Goal: Task Accomplishment & Management: Use online tool/utility

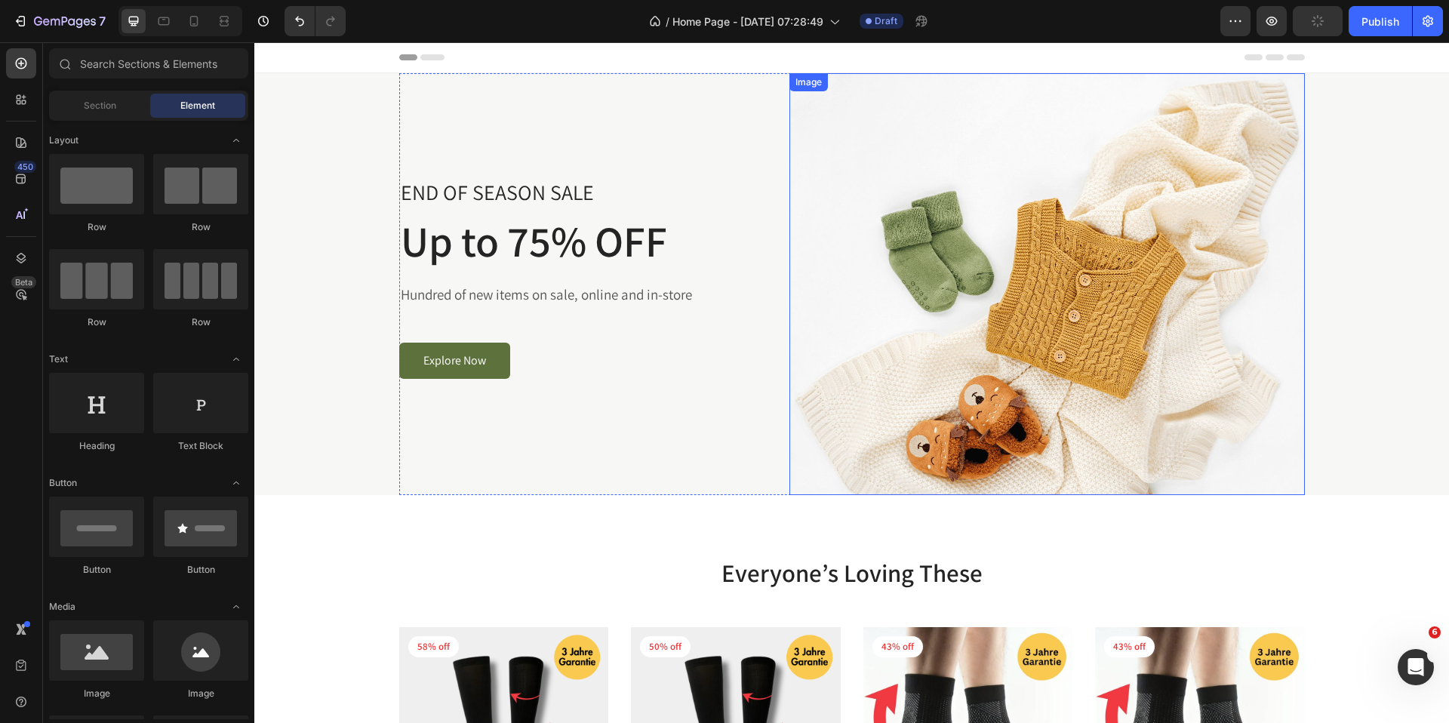
click at [1135, 264] on img at bounding box center [1046, 284] width 515 height 422
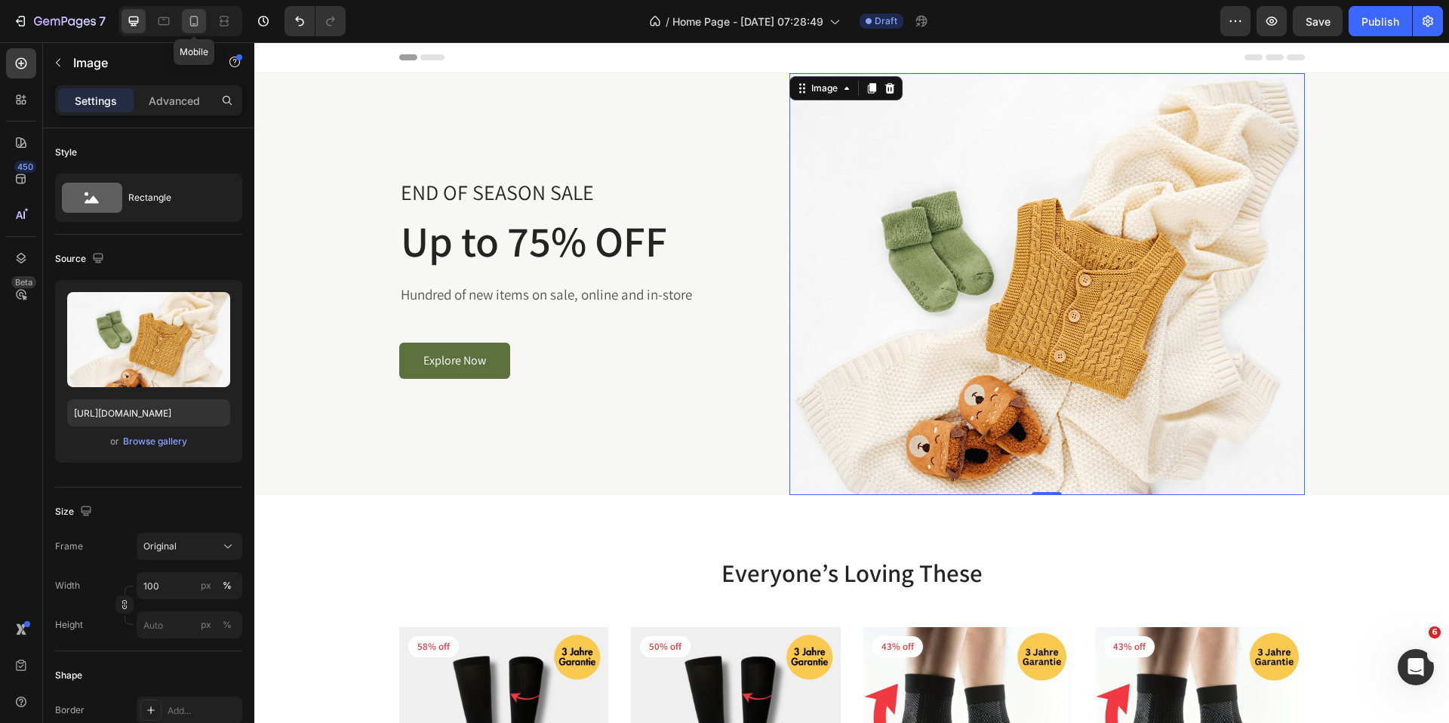
click at [197, 20] on icon at bounding box center [194, 21] width 8 height 11
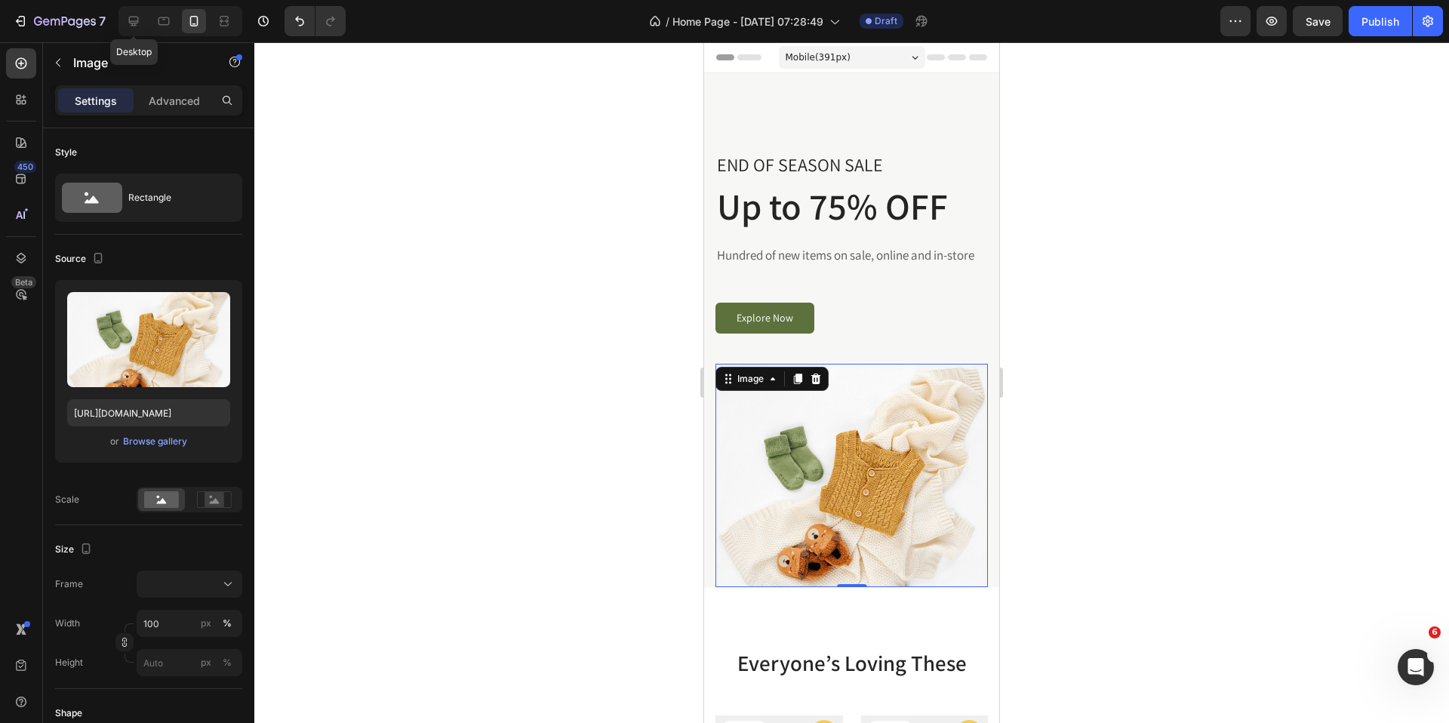
drag, startPoint x: 140, startPoint y: 25, endPoint x: 150, endPoint y: 11, distance: 17.2
click at [140, 24] on icon at bounding box center [133, 21] width 15 height 15
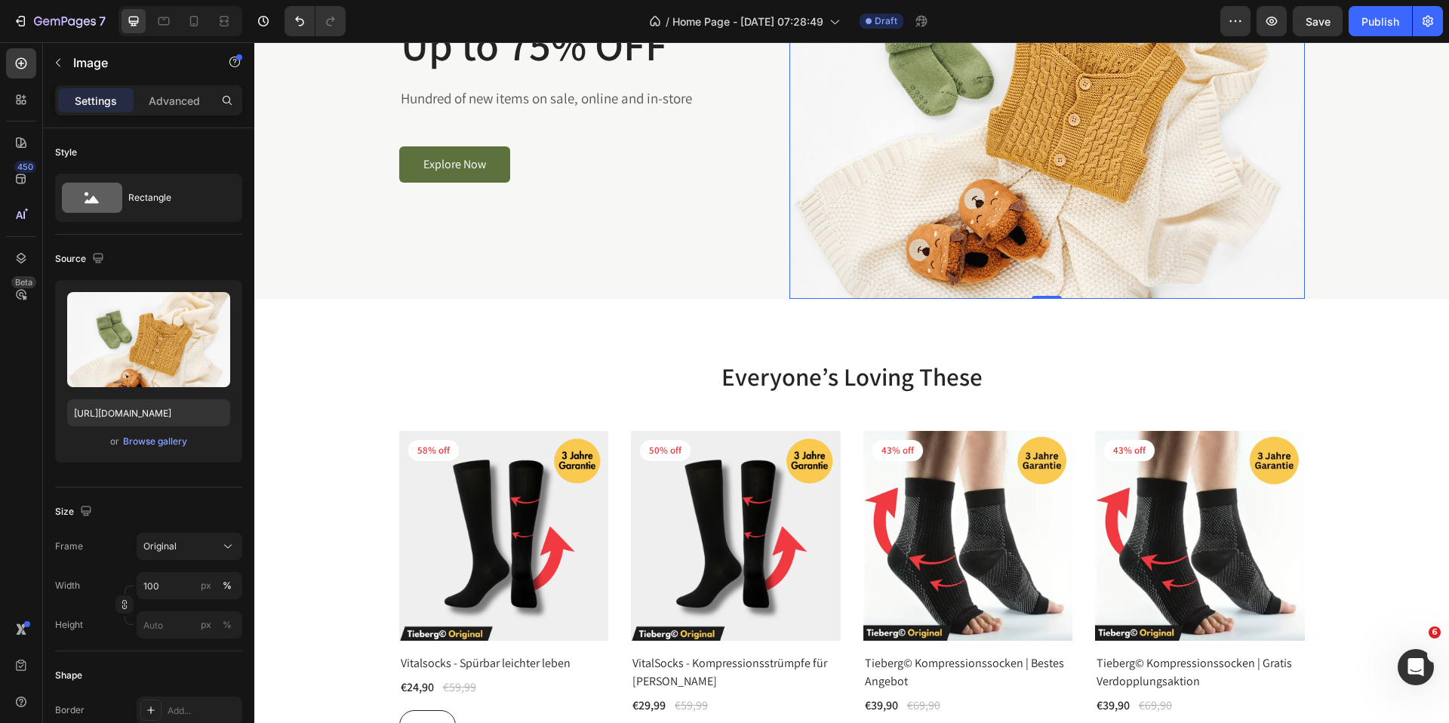
scroll to position [306, 0]
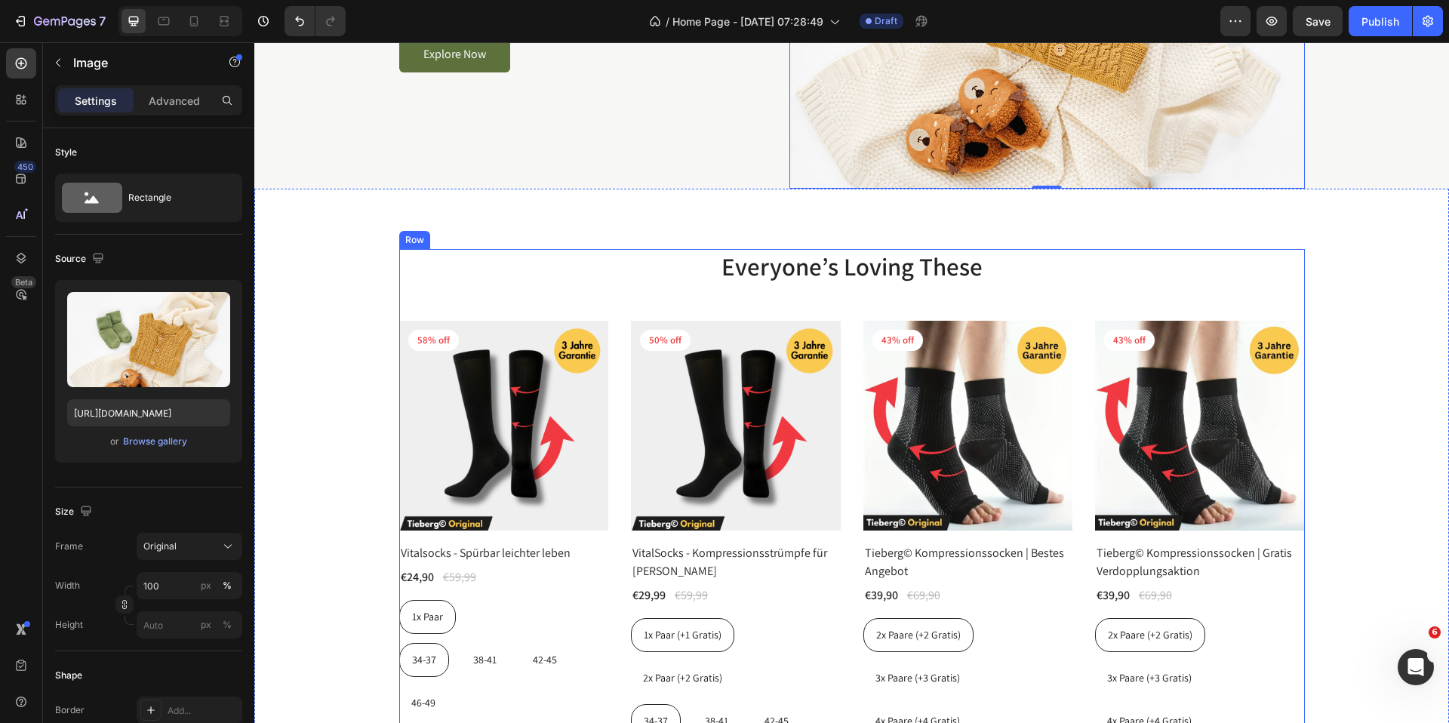
click at [420, 294] on div "Everyone’s Loving These Heading Product Images 58% off Product Badge Row Vitals…" at bounding box center [852, 615] width 906 height 733
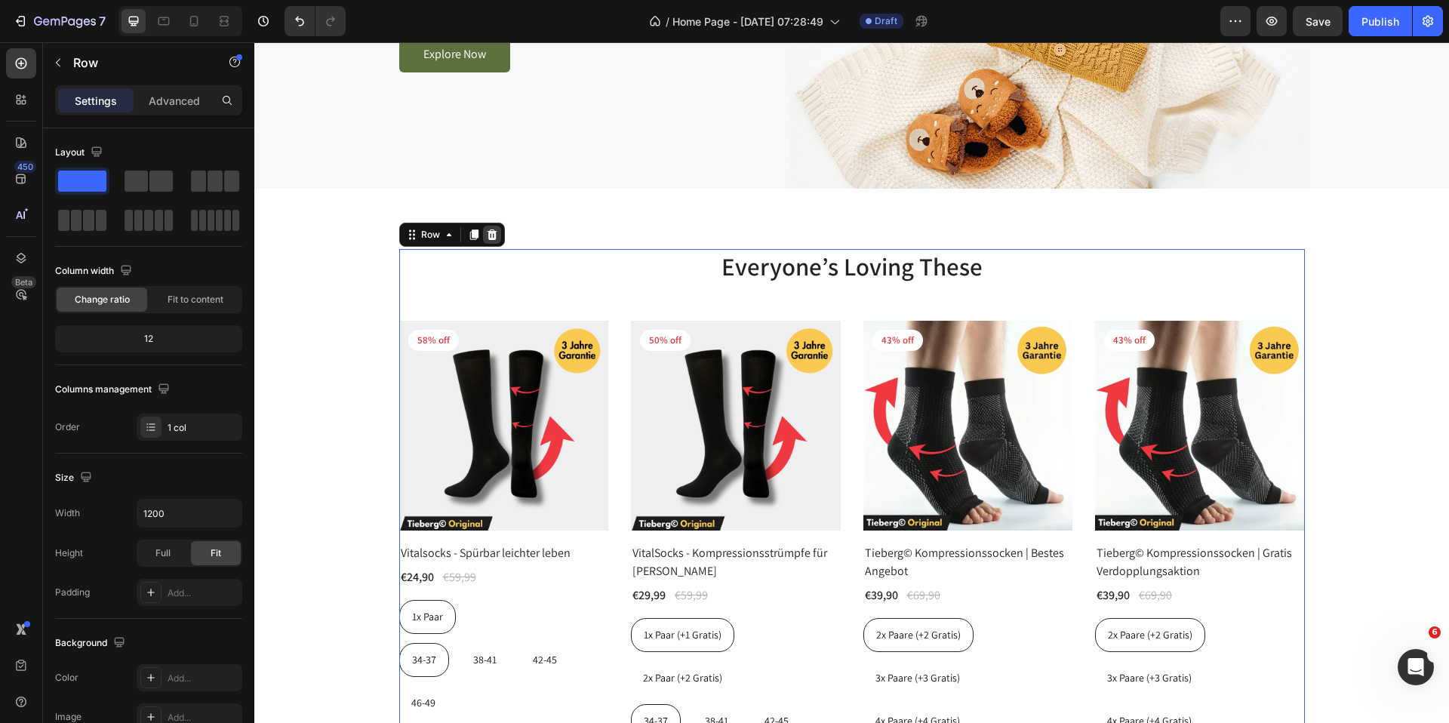
click at [497, 239] on div at bounding box center [492, 235] width 18 height 18
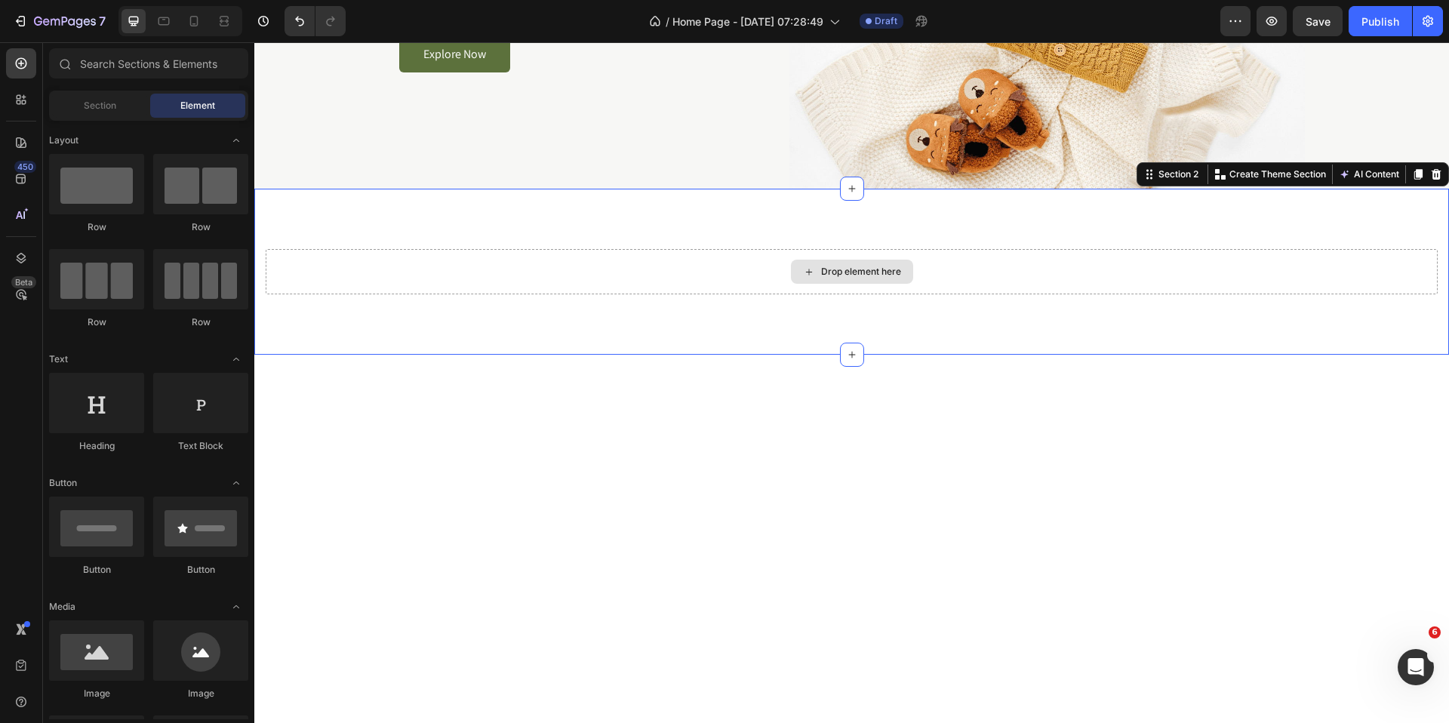
click at [587, 275] on div "Drop element here" at bounding box center [852, 271] width 1172 height 45
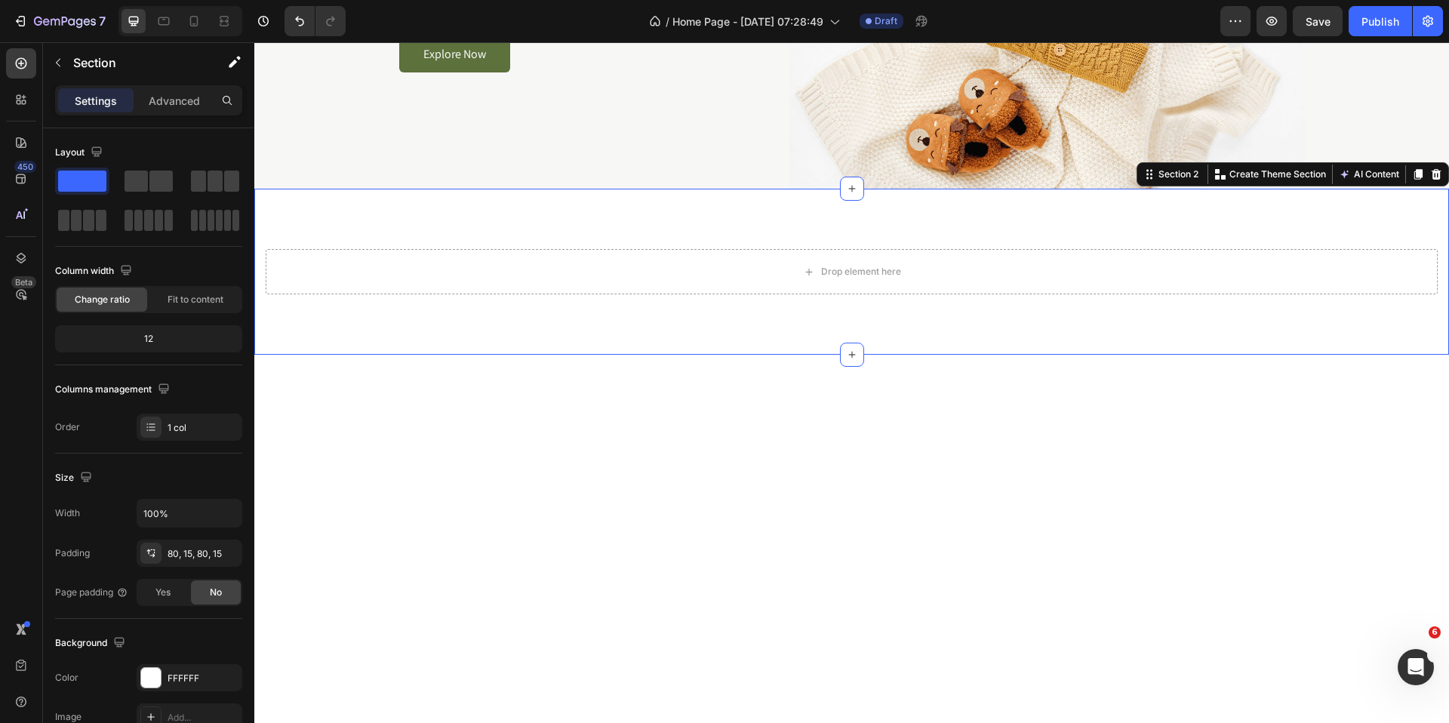
drag, startPoint x: 1439, startPoint y: 180, endPoint x: 1426, endPoint y: 194, distance: 19.8
click at [1438, 180] on icon at bounding box center [1436, 174] width 12 height 12
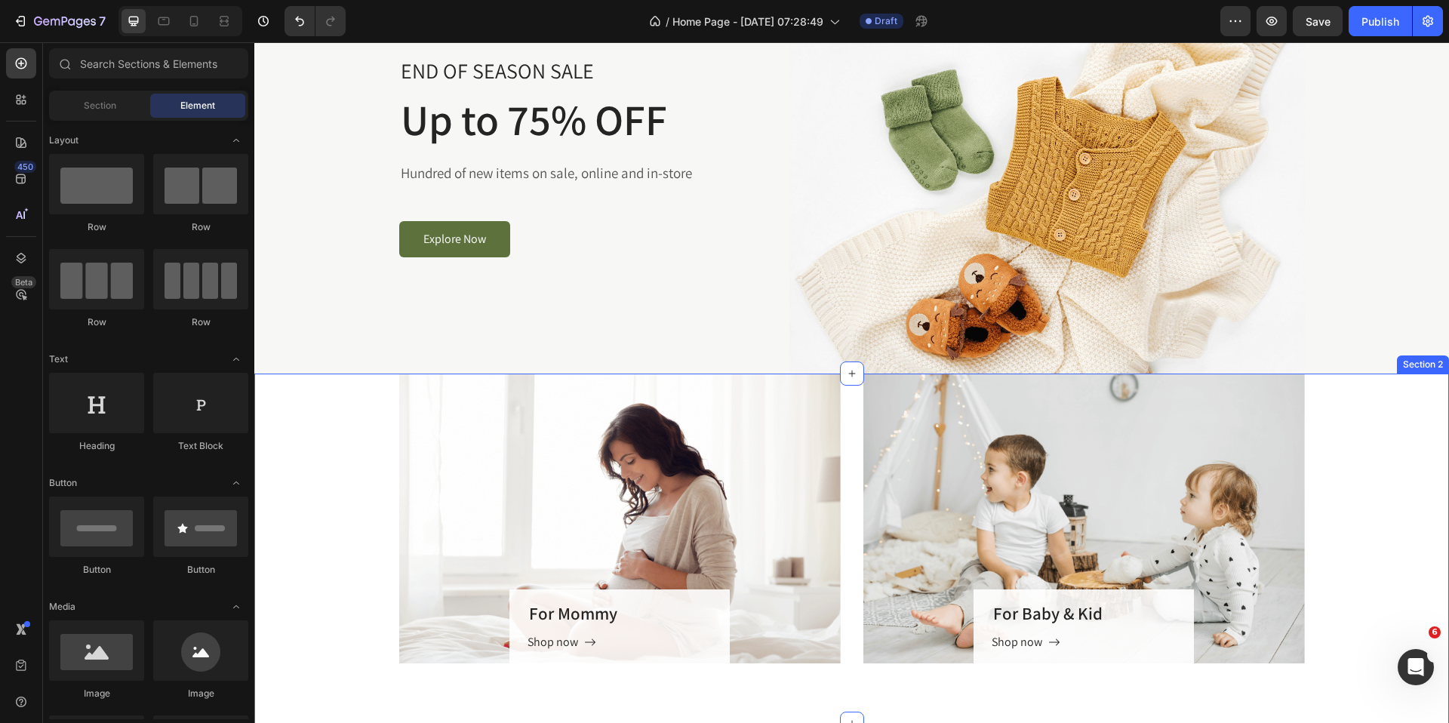
scroll to position [0, 0]
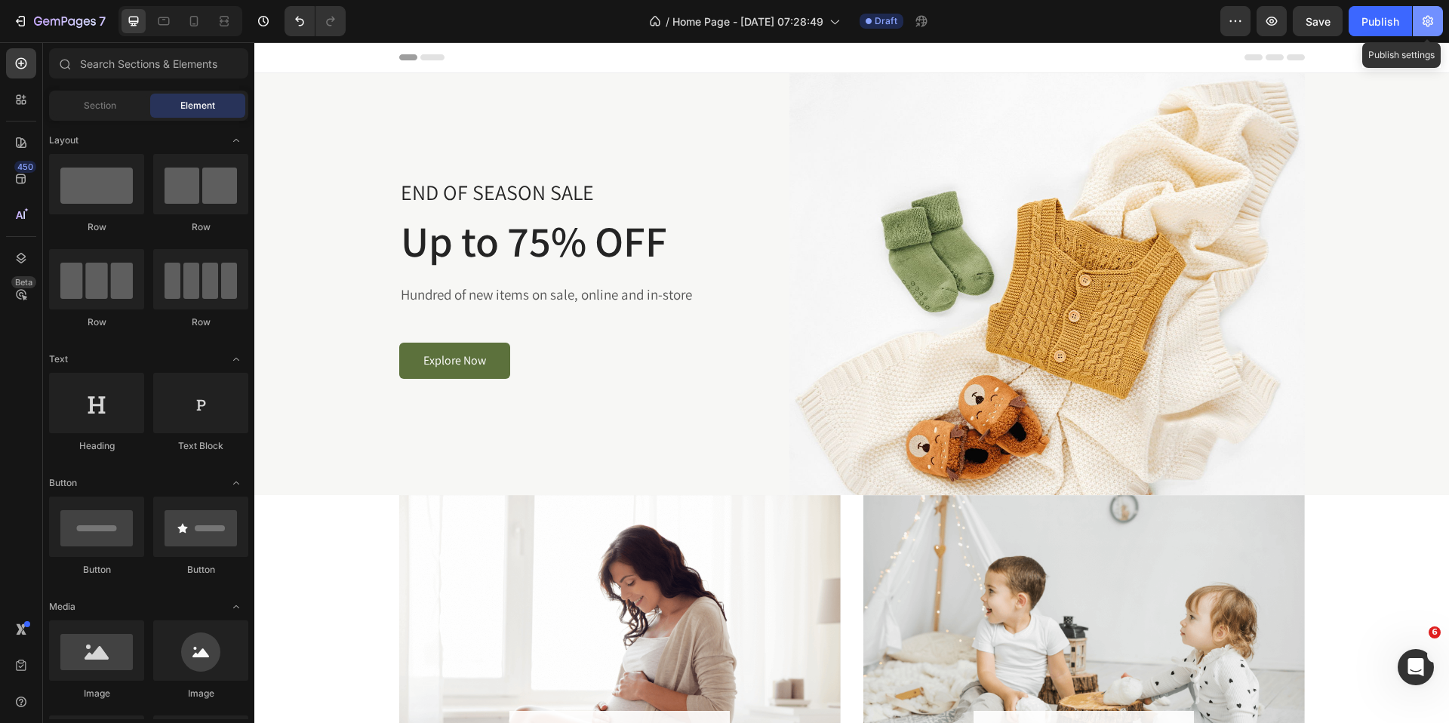
click at [1426, 18] on icon "button" at bounding box center [1428, 21] width 11 height 11
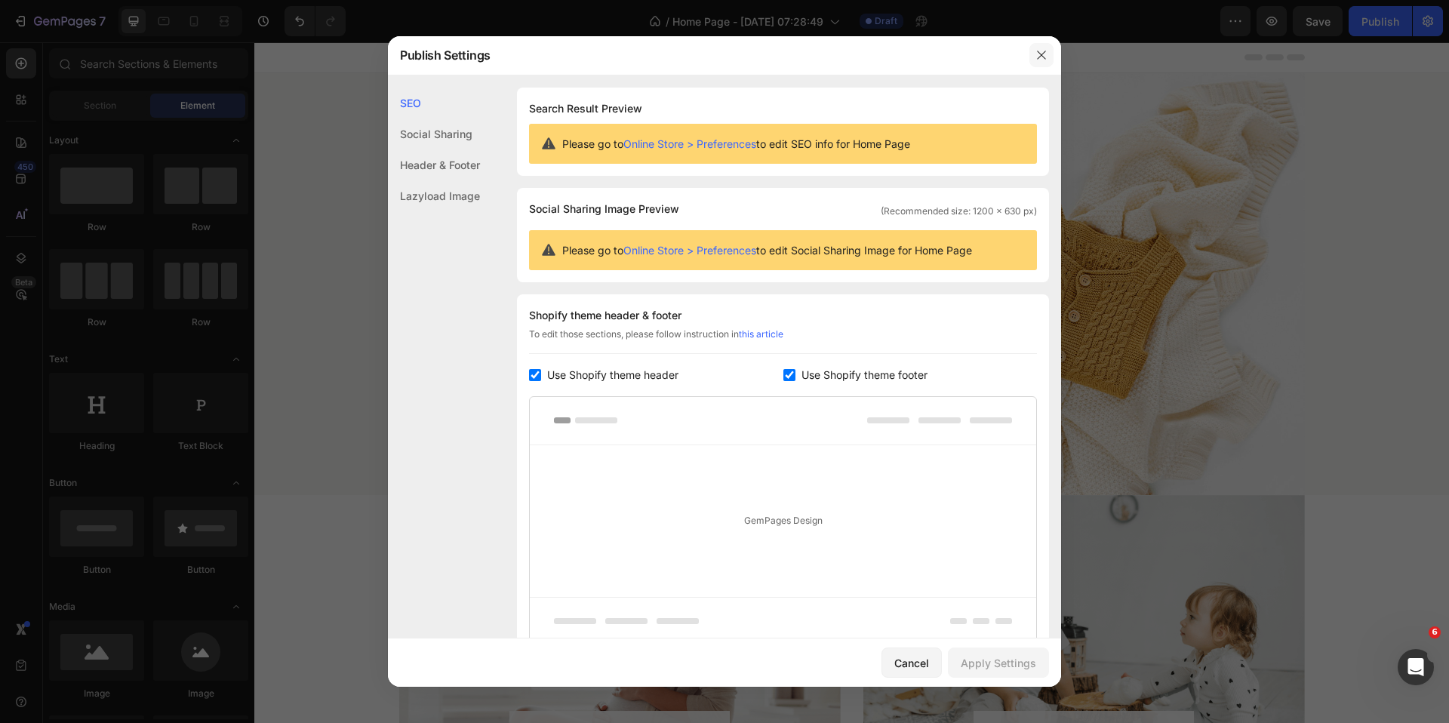
click at [1035, 57] on icon "button" at bounding box center [1041, 55] width 12 height 12
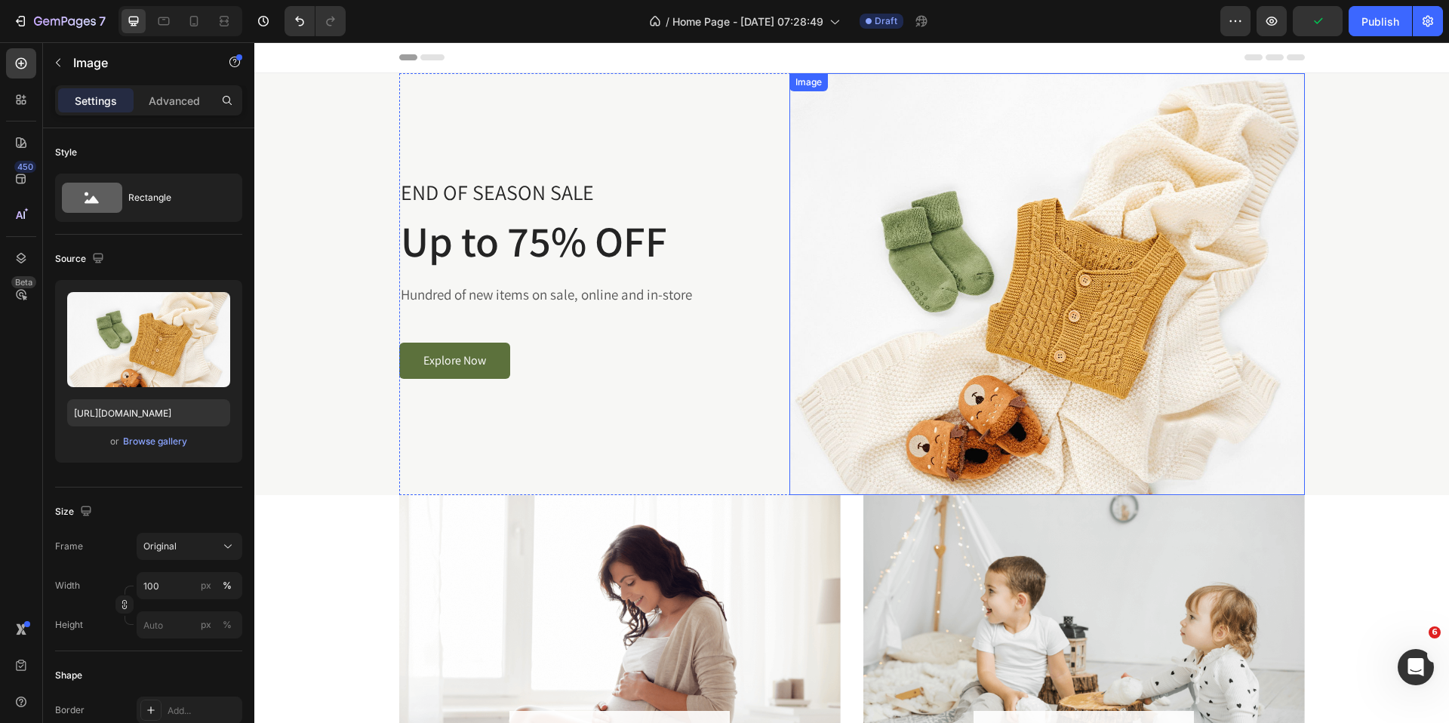
click at [957, 274] on img at bounding box center [1046, 284] width 515 height 422
click at [146, 444] on div "Browse gallery" at bounding box center [155, 442] width 64 height 14
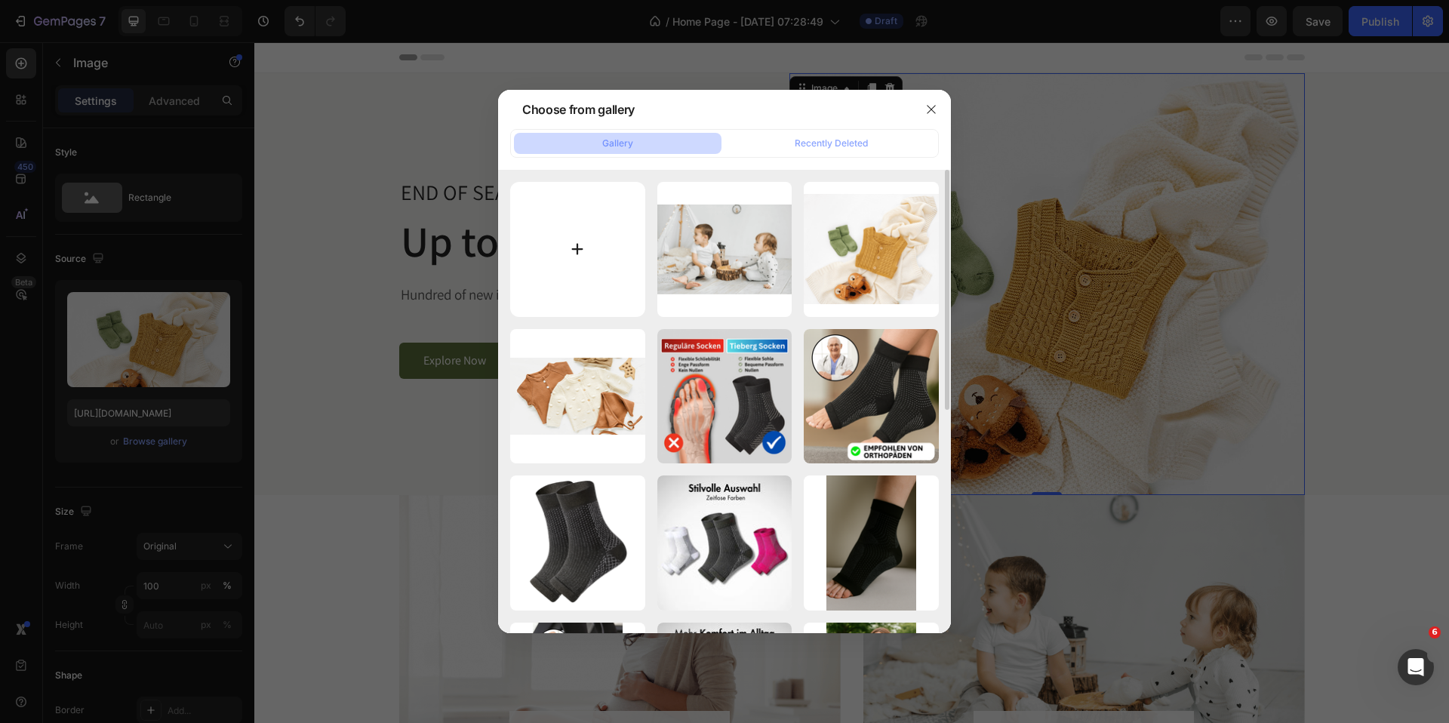
click at [579, 228] on input "file" at bounding box center [577, 249] width 135 height 135
type input "C:\fakepath\Design ohne Titel.png"
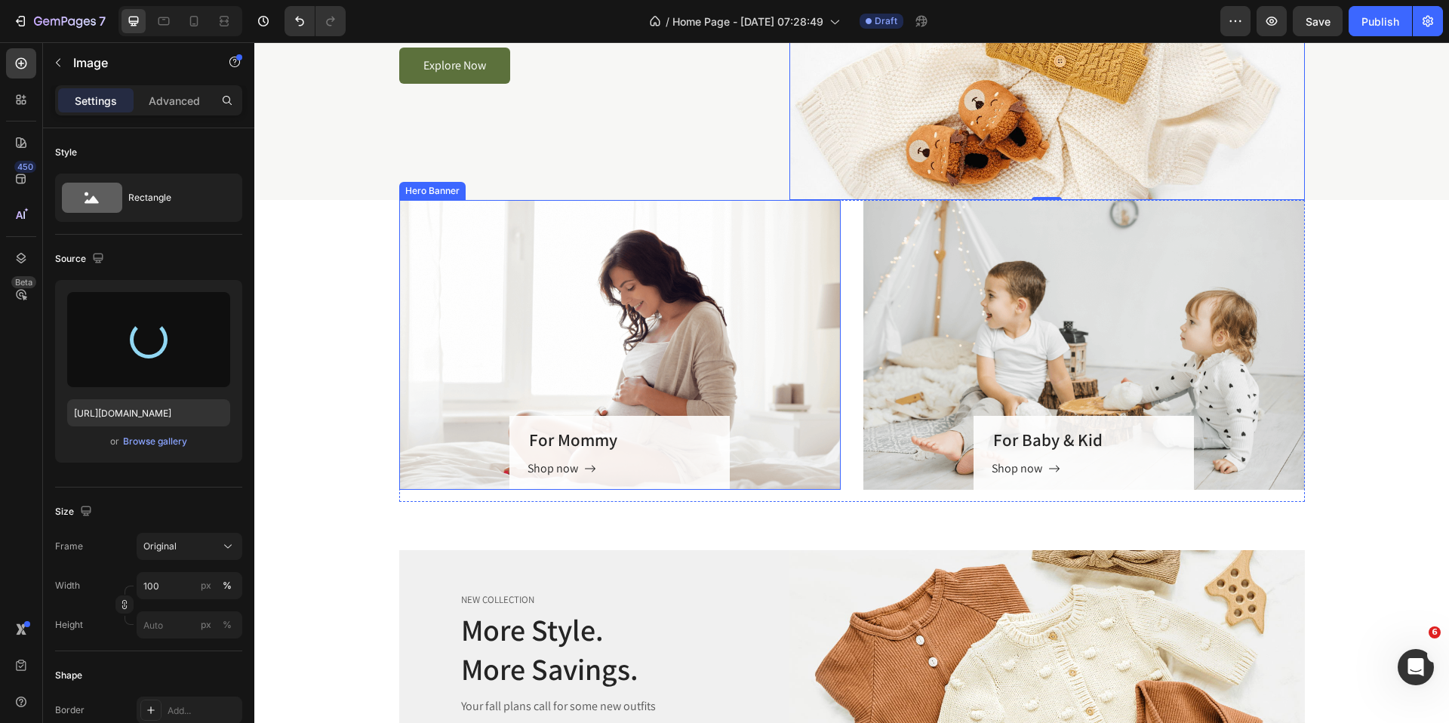
scroll to position [8, 0]
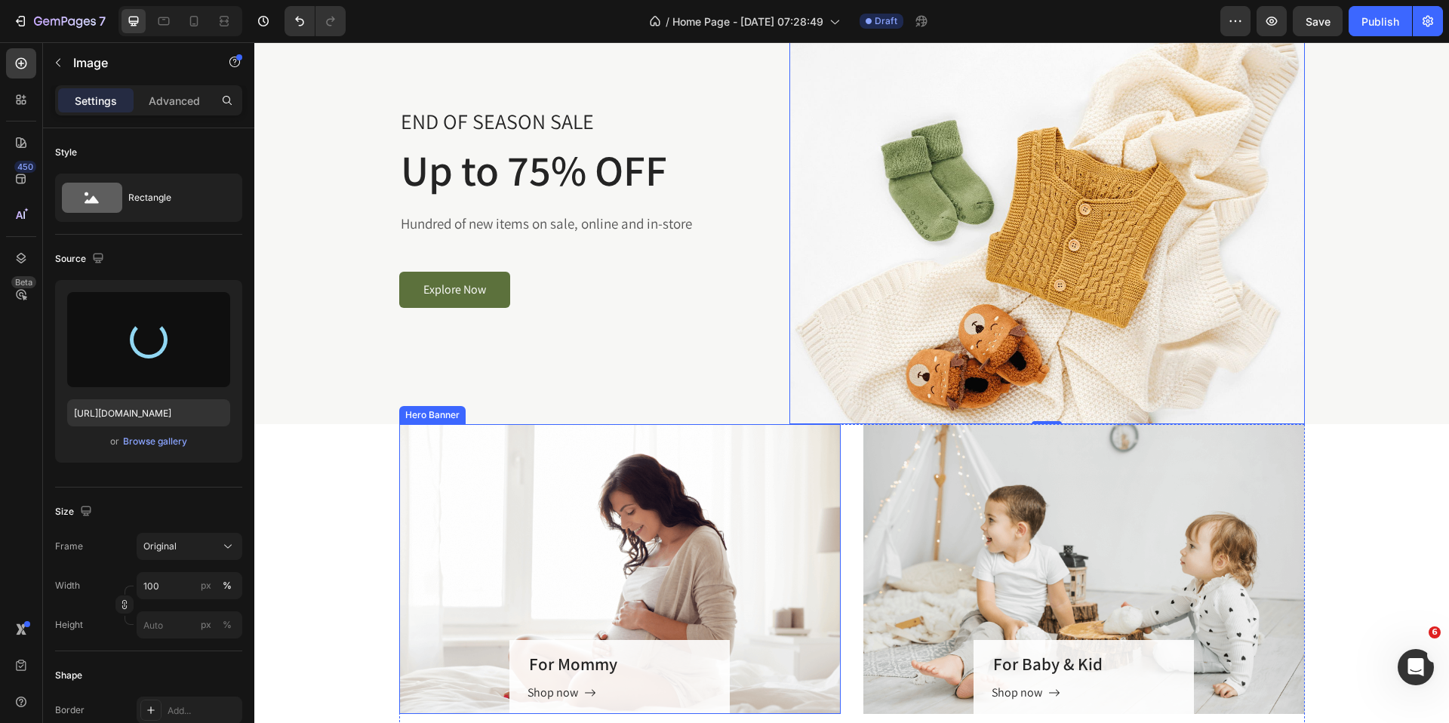
type input "https://cdn.shopify.com/s/files/1/0762/6293/2825/files/gempages_490884928016221…"
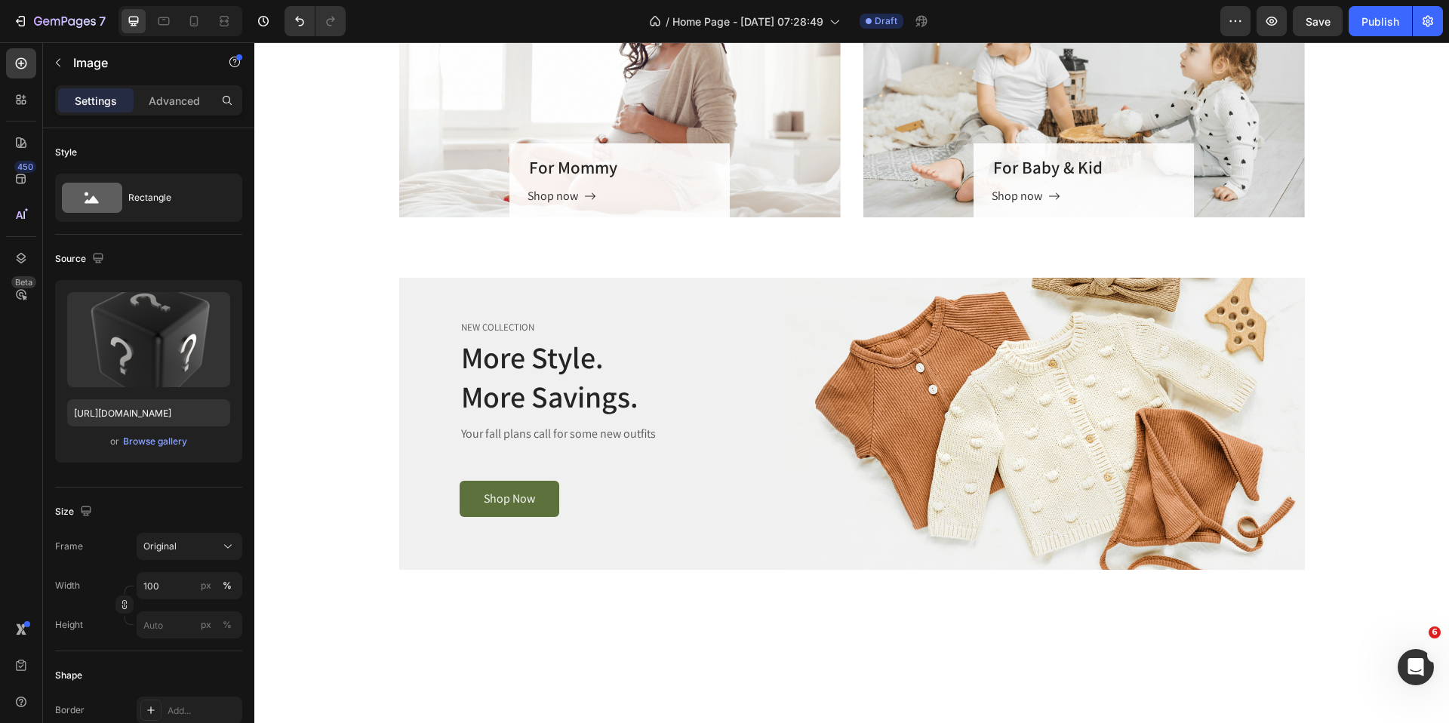
scroll to position [427, 0]
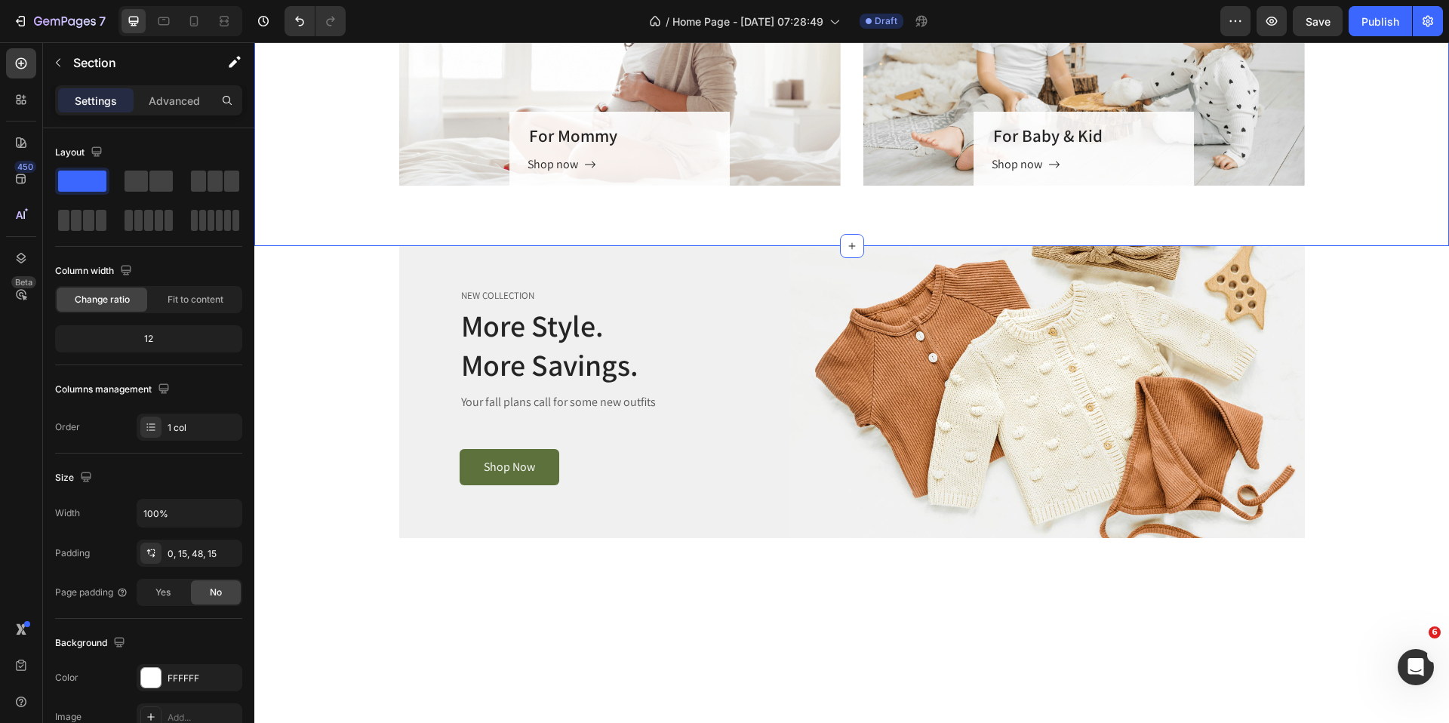
click at [358, 210] on div "For Mommy Heading Shop now Button Row Hero Banner For Baby & Kid Heading Shop n…" at bounding box center [852, 53] width 1172 height 314
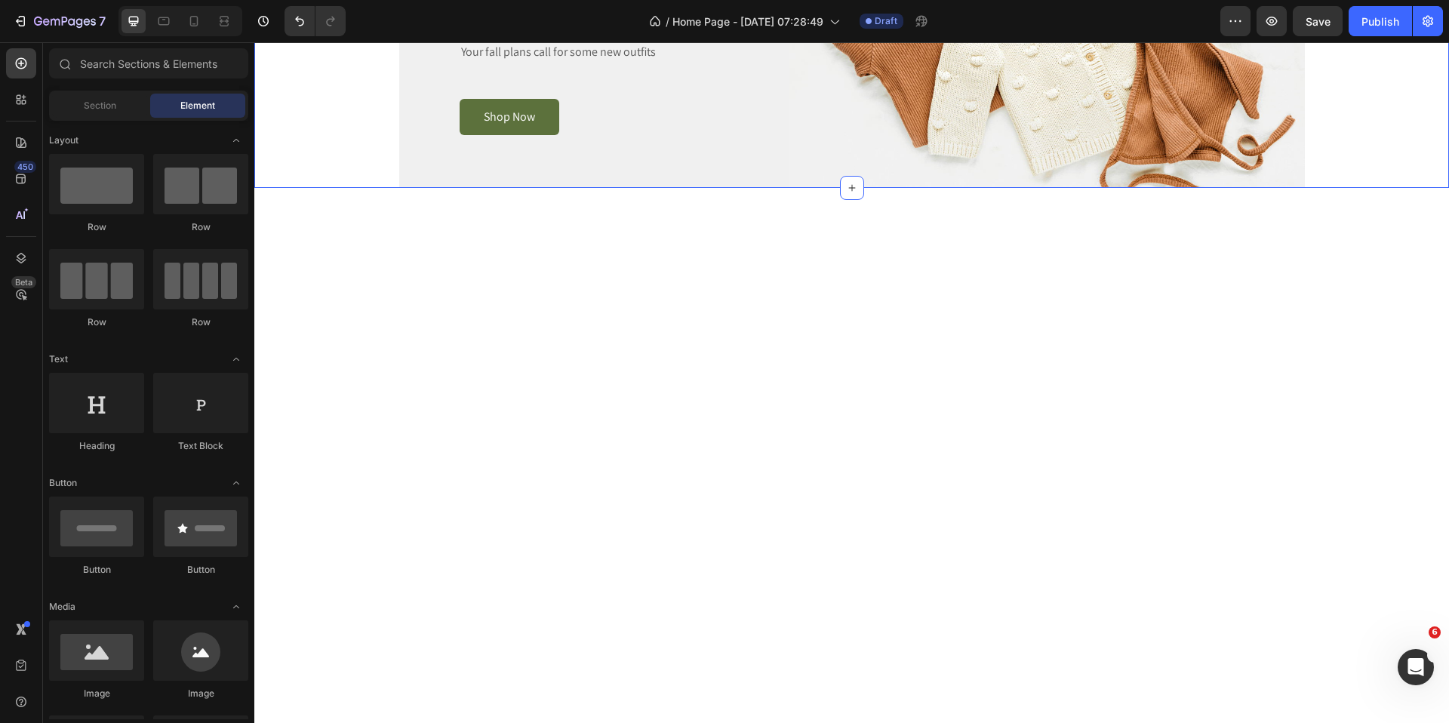
click at [1419, 188] on div "NEW COLLECTION Text block More Style. More Savings. Heading Your fall plans cal…" at bounding box center [852, 42] width 1172 height 292
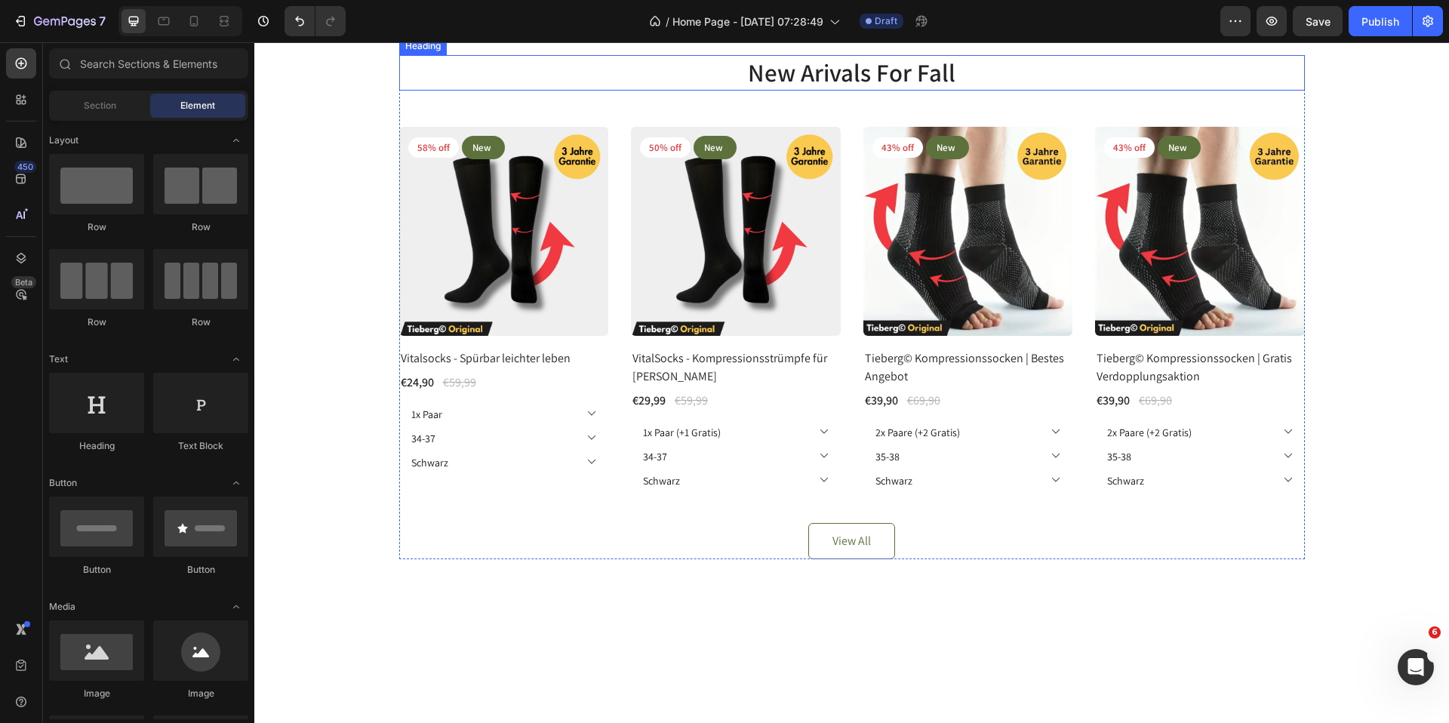
scroll to position [322, 0]
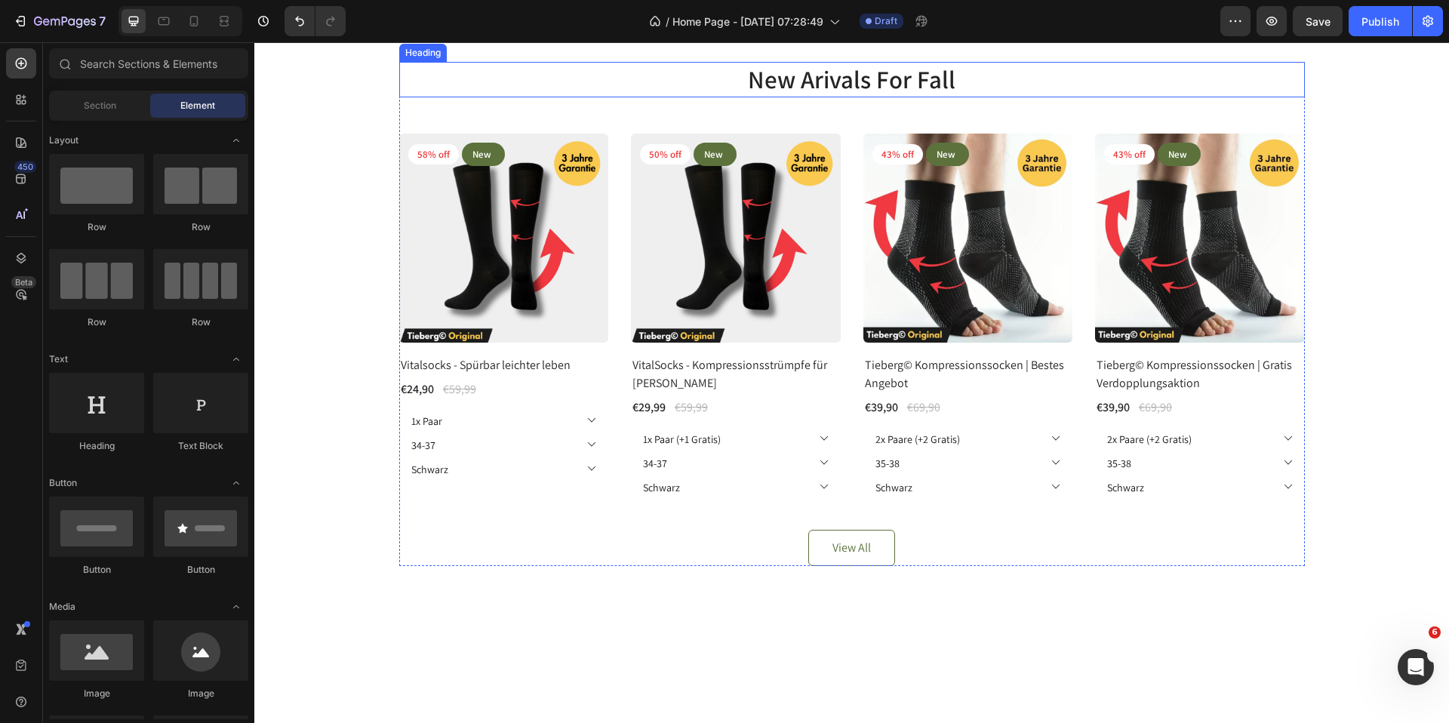
click at [1032, 96] on p "New Arivals For Fall" at bounding box center [852, 79] width 903 height 32
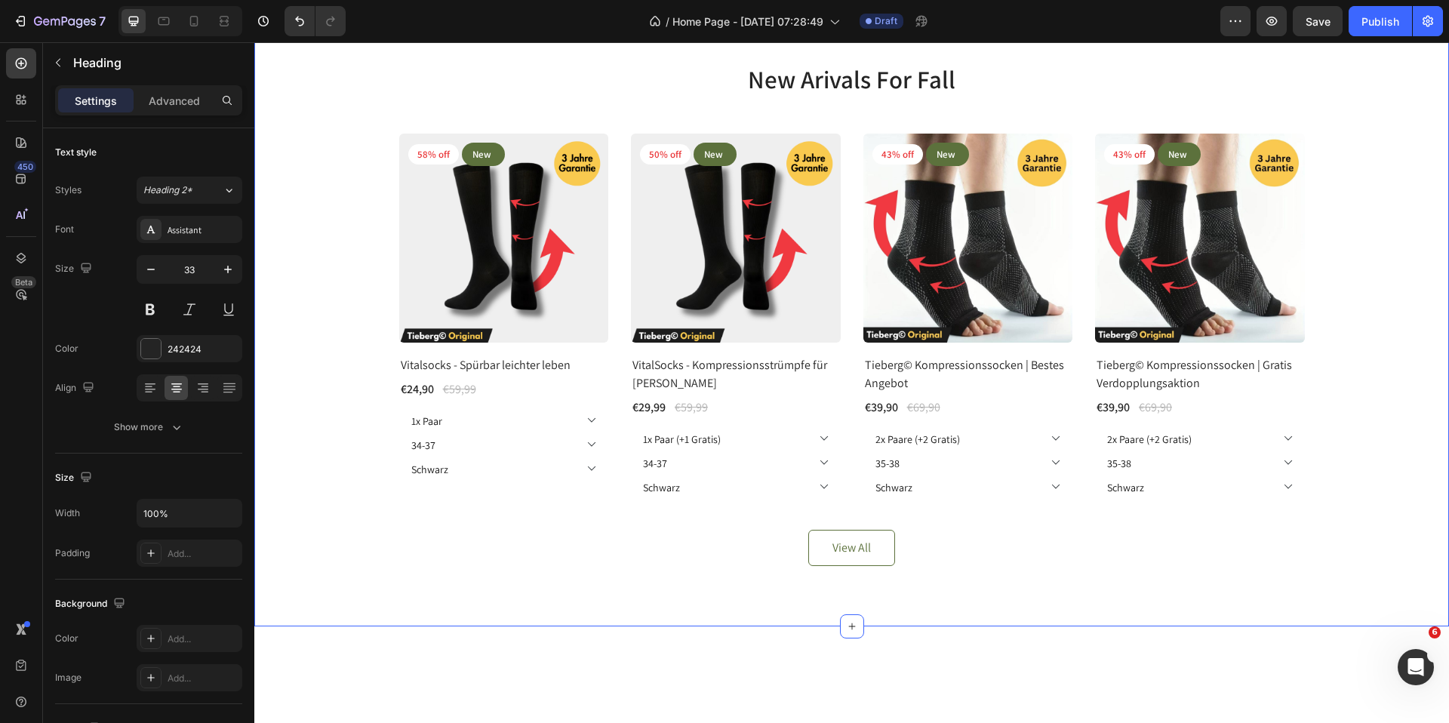
click at [366, 301] on div "New Arivals For Fall Heading 58% off Product Badge New Text block Row Row Produ…" at bounding box center [851, 314] width 1195 height 625
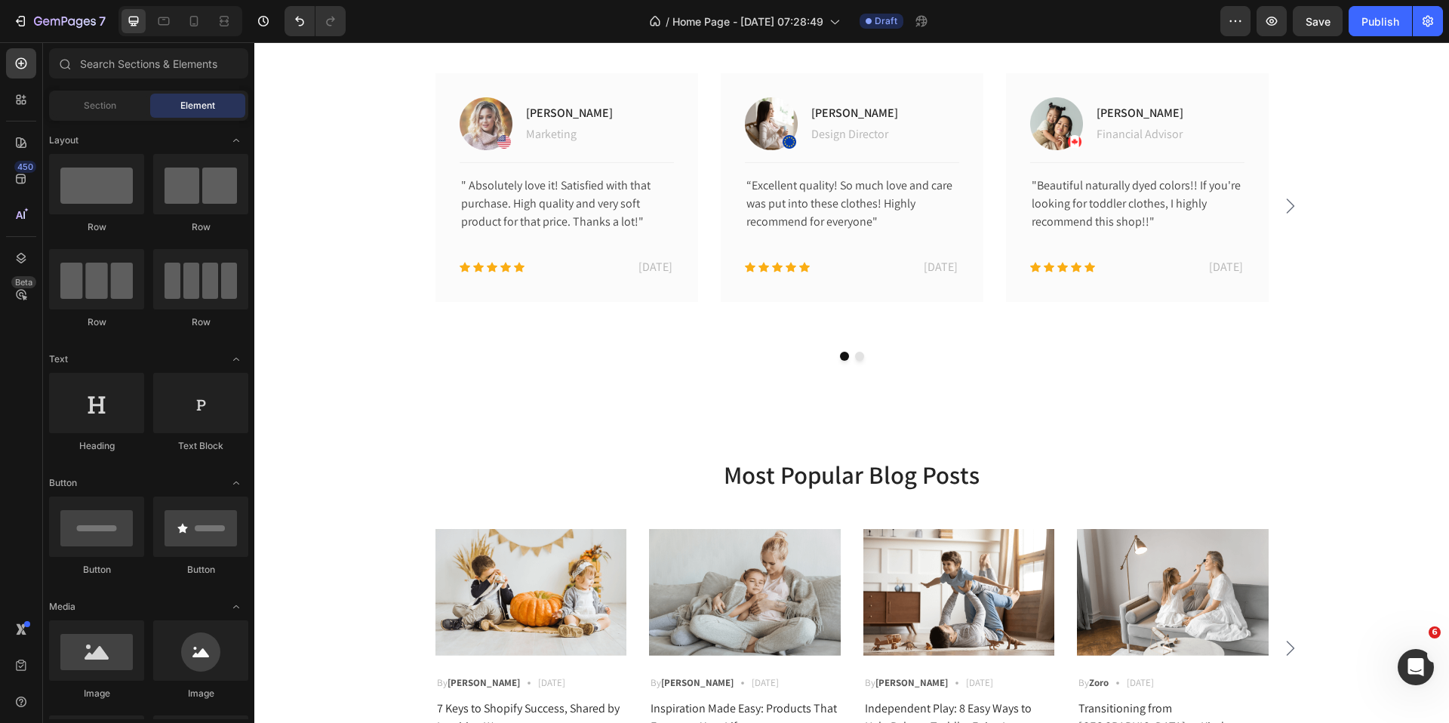
scroll to position [321, 0]
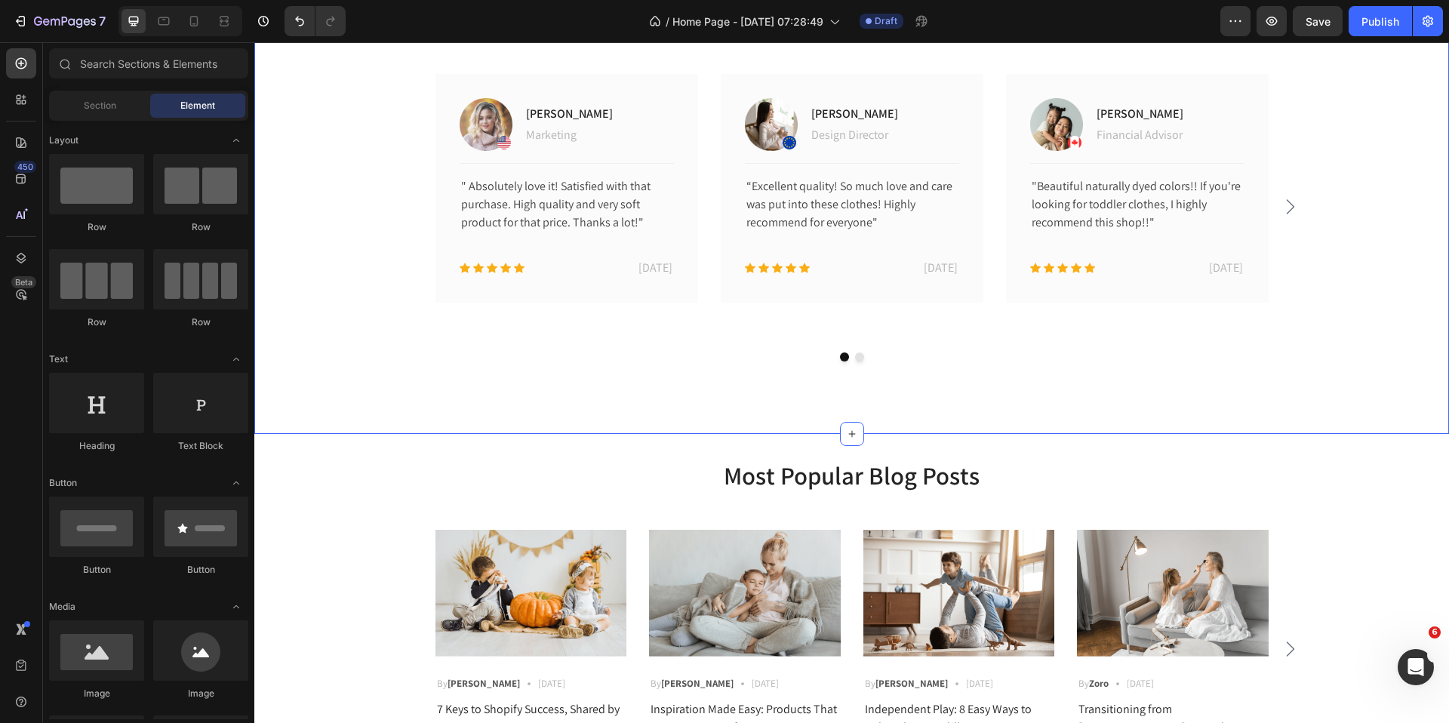
click at [1417, 287] on div "What Our Customers Think! Heading Image Jacintha McKinsey Text block Marketing …" at bounding box center [852, 187] width 1172 height 371
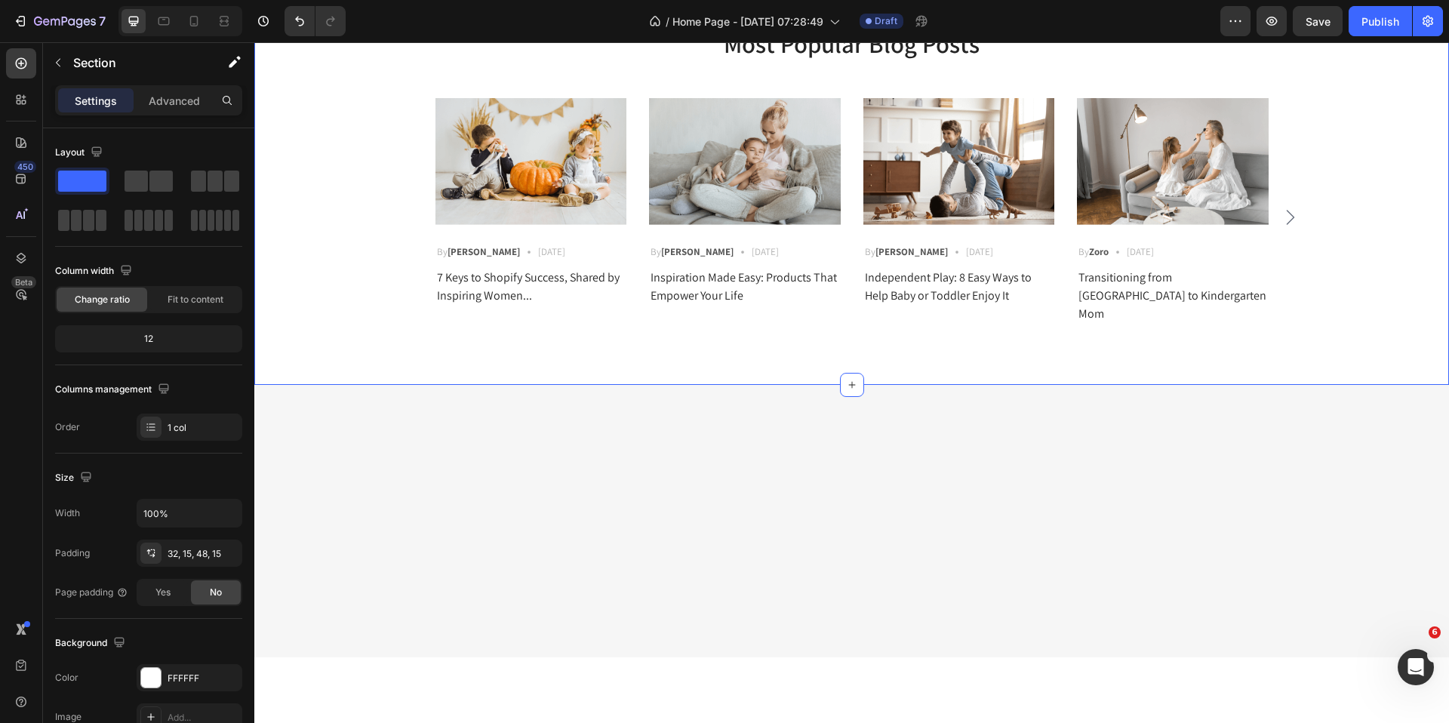
click at [1427, 280] on div "Most Popular Blog Posts Heading Image By Robin Text block Icon May 23,2022 Text…" at bounding box center [851, 193] width 1195 height 383
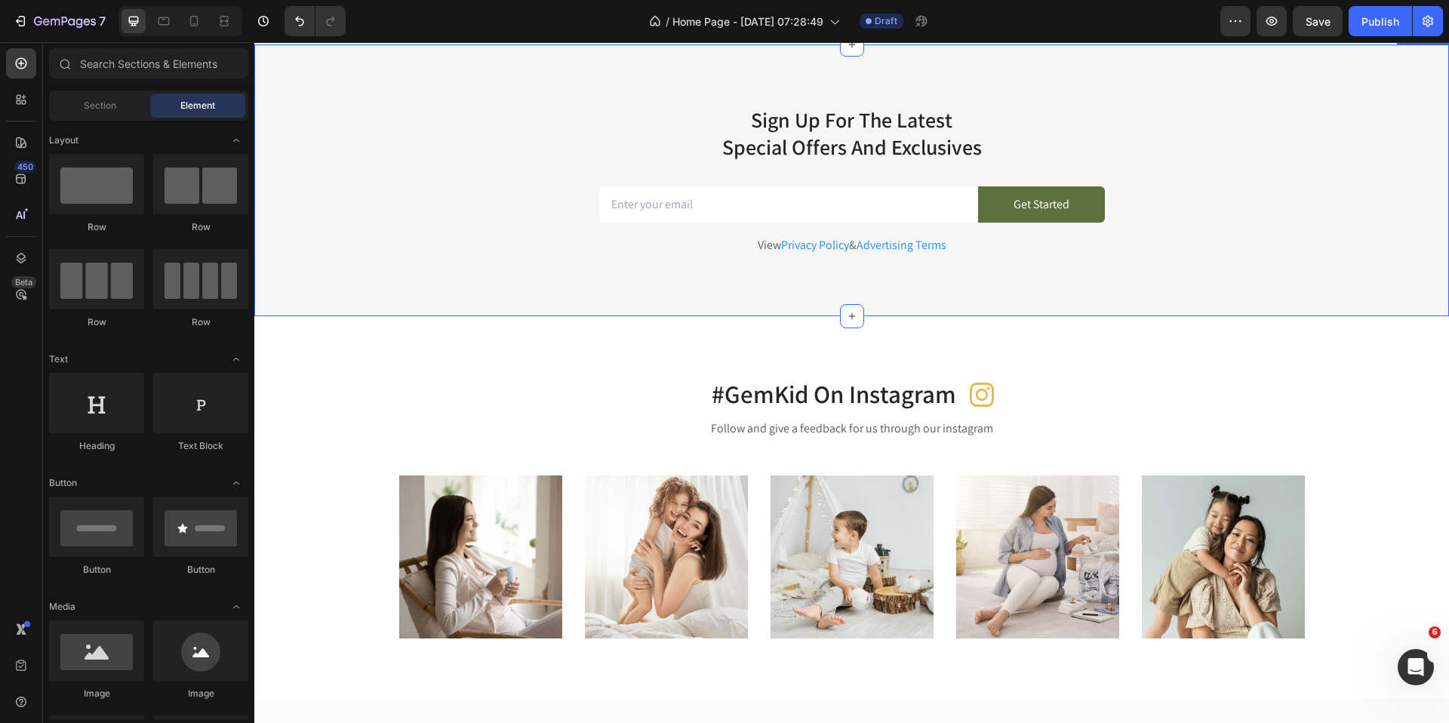
scroll to position [691, 0]
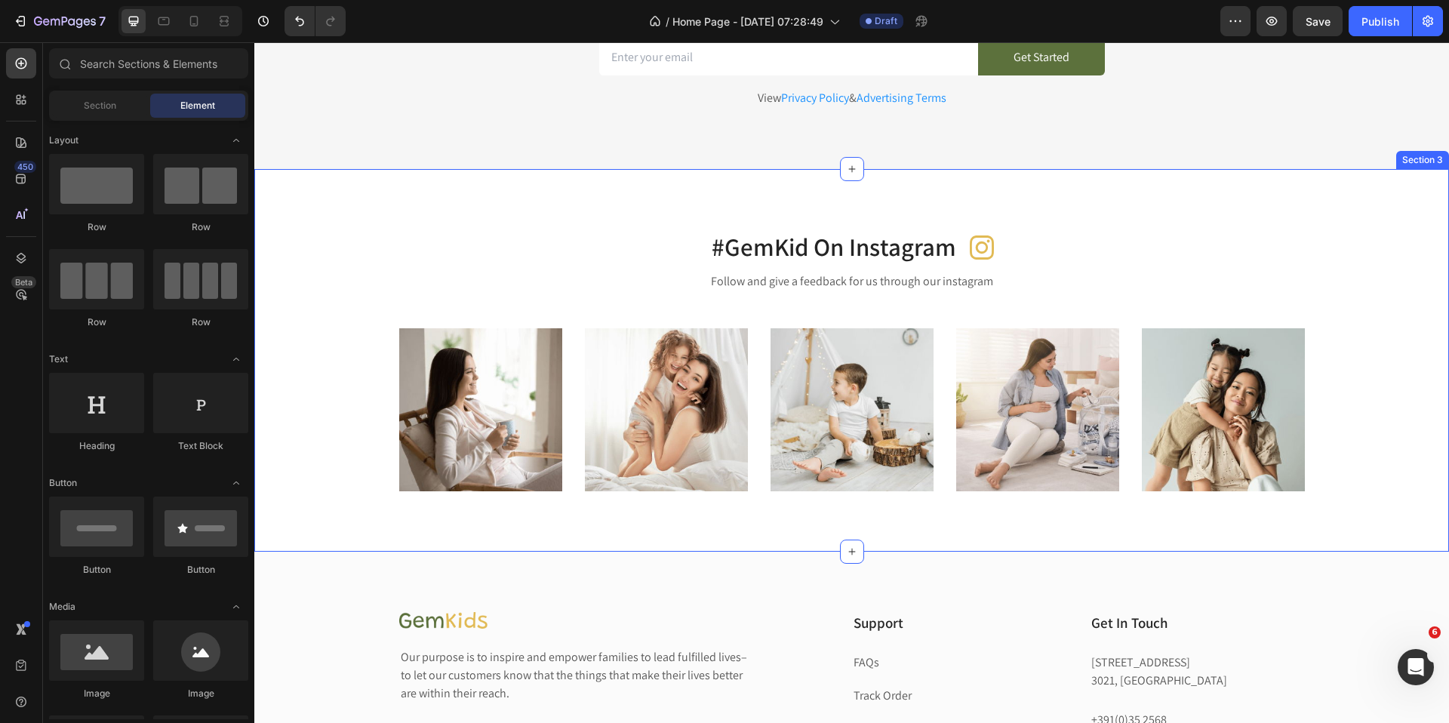
click at [1414, 198] on div "#GemKid On Instagram Heading Icon Row Follow and give a feedback for us through…" at bounding box center [851, 360] width 1195 height 383
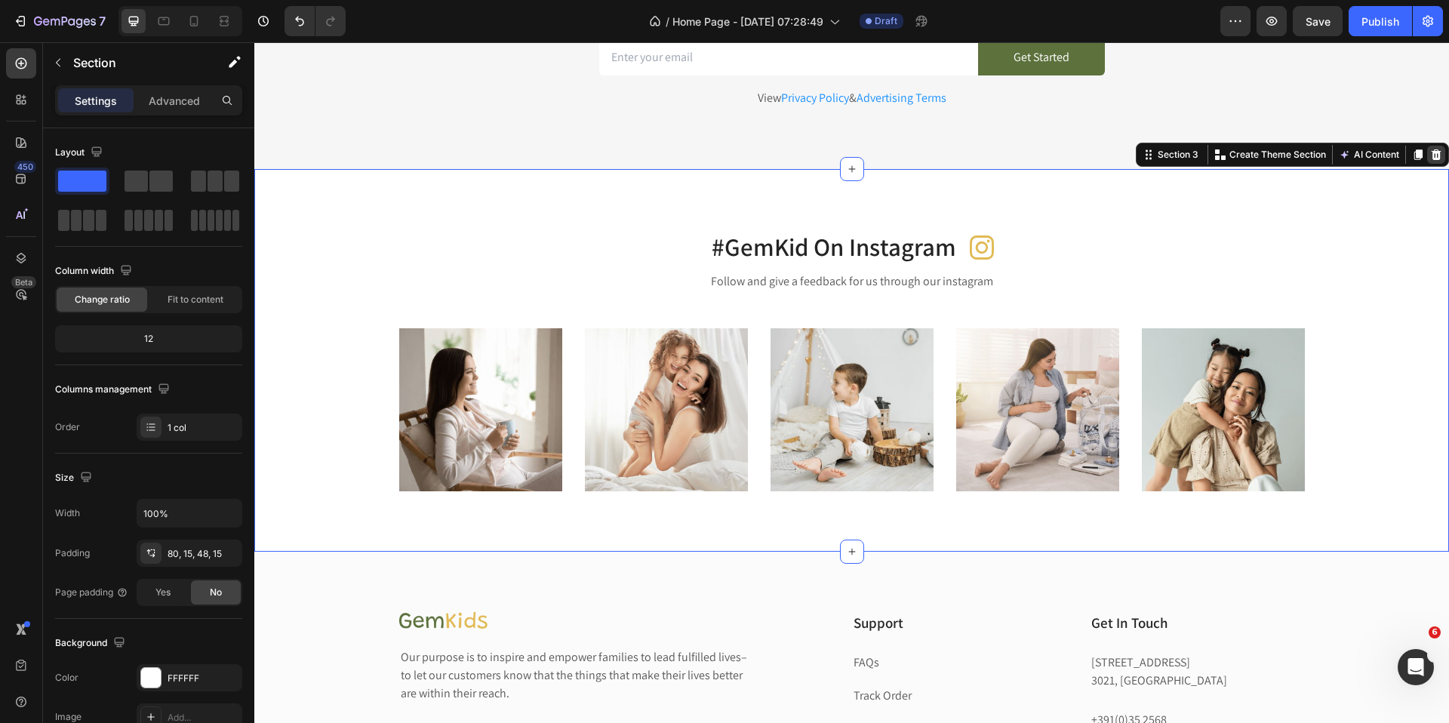
click at [1431, 160] on icon at bounding box center [1436, 155] width 12 height 12
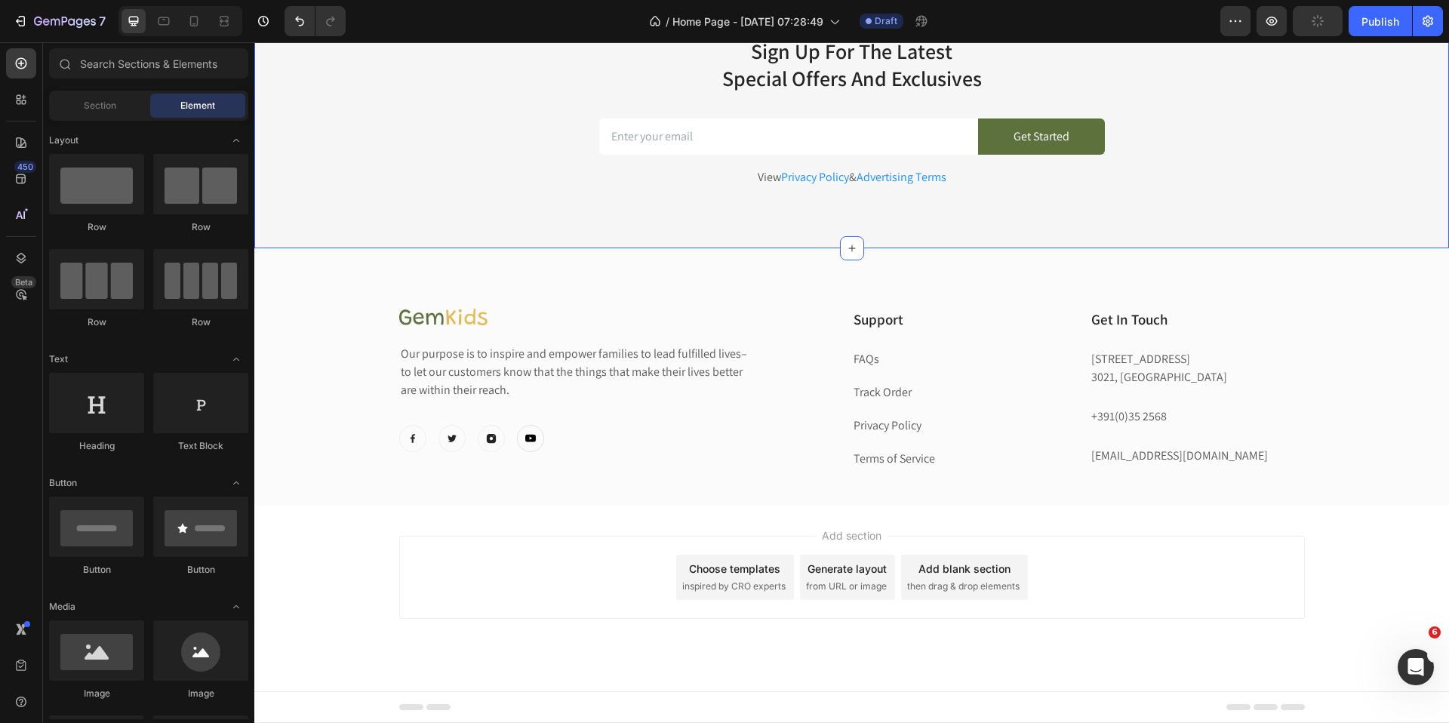
scroll to position [368, 0]
click at [1403, 248] on div "Sign Up For The Latest Special Offers And Exclusives Heading Email Field Get St…" at bounding box center [851, 112] width 1195 height 272
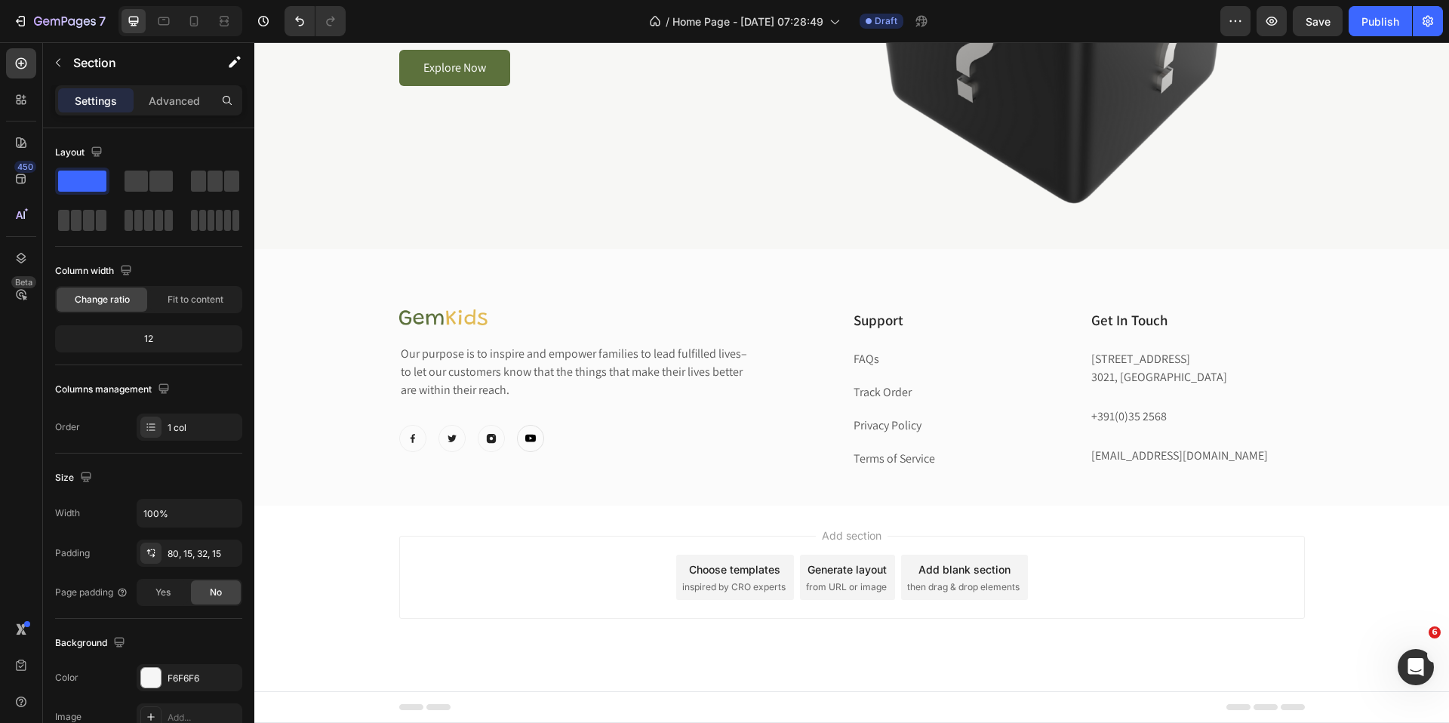
scroll to position [340, 0]
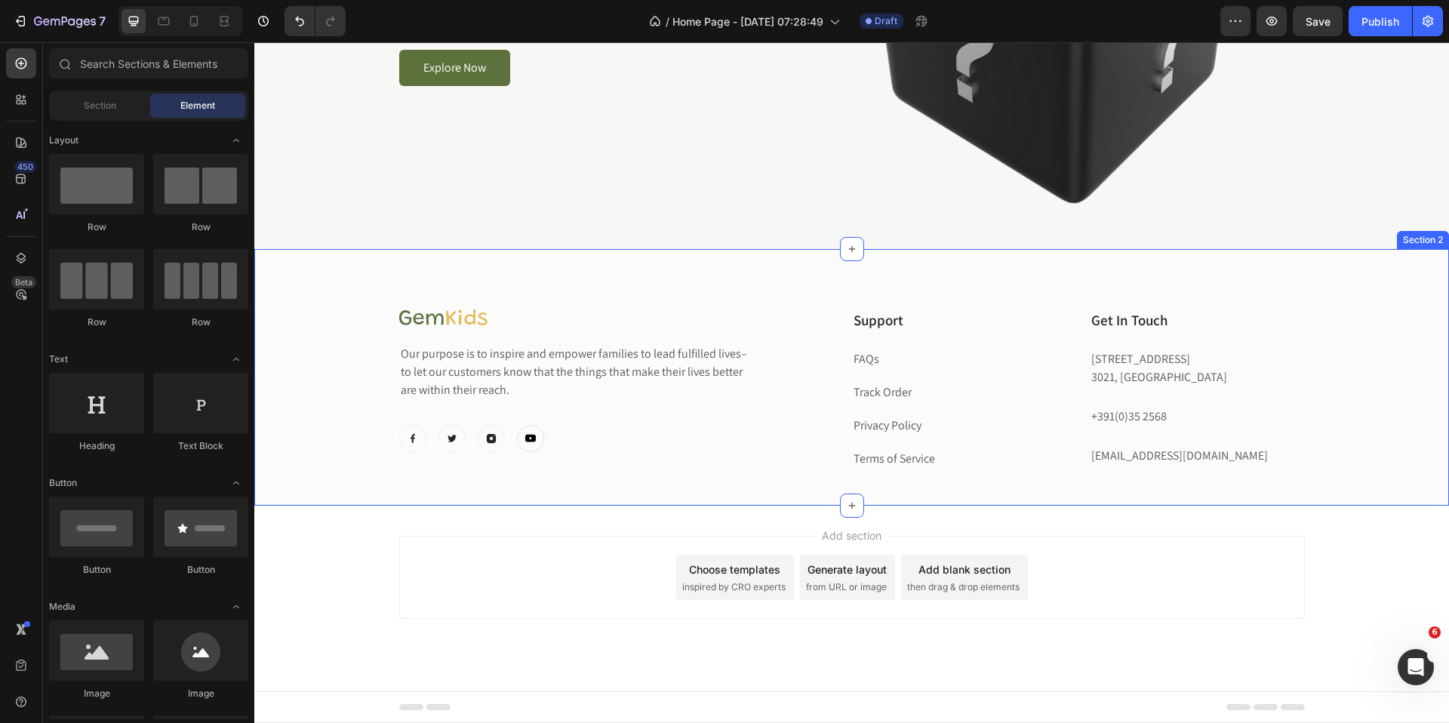
click at [1406, 266] on div "Image Our purpose is to inspire and empower families to lead fulfilled lives–to…" at bounding box center [851, 377] width 1195 height 257
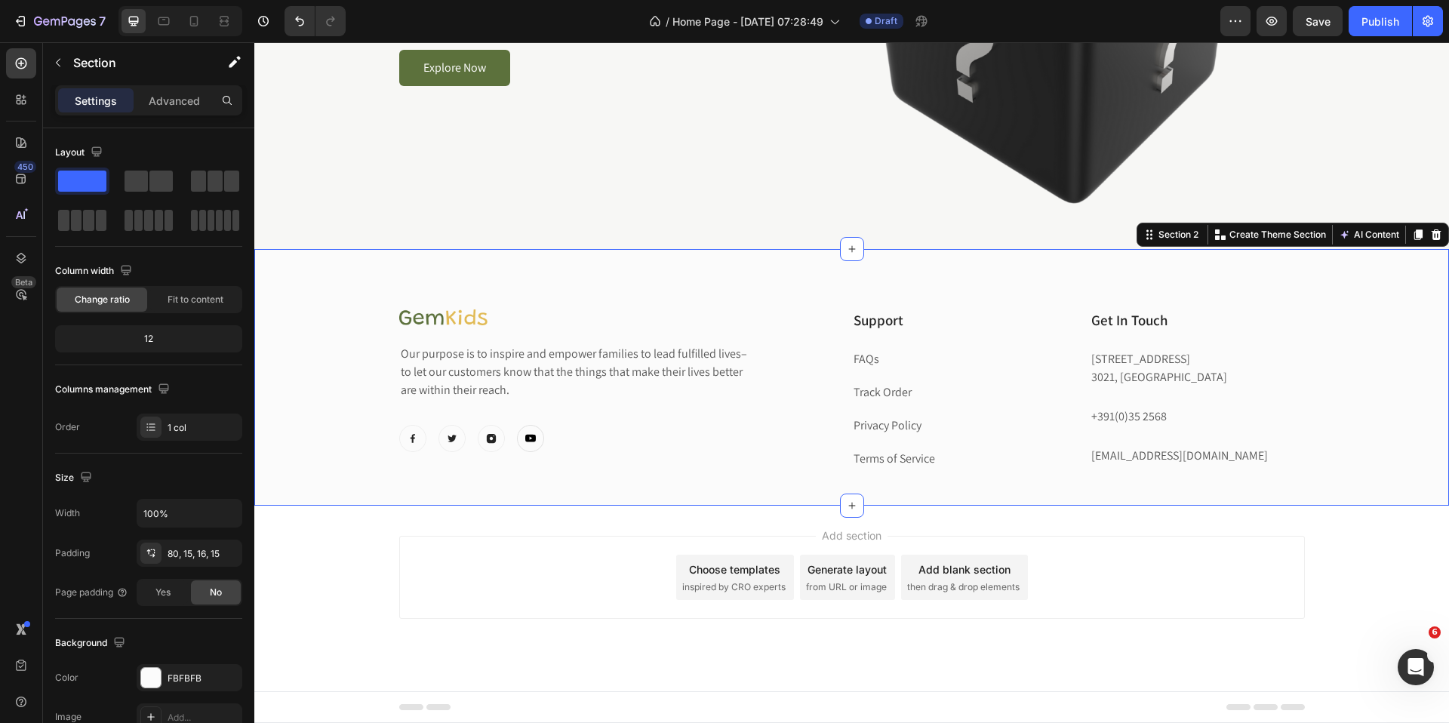
click at [1434, 238] on icon at bounding box center [1437, 234] width 10 height 11
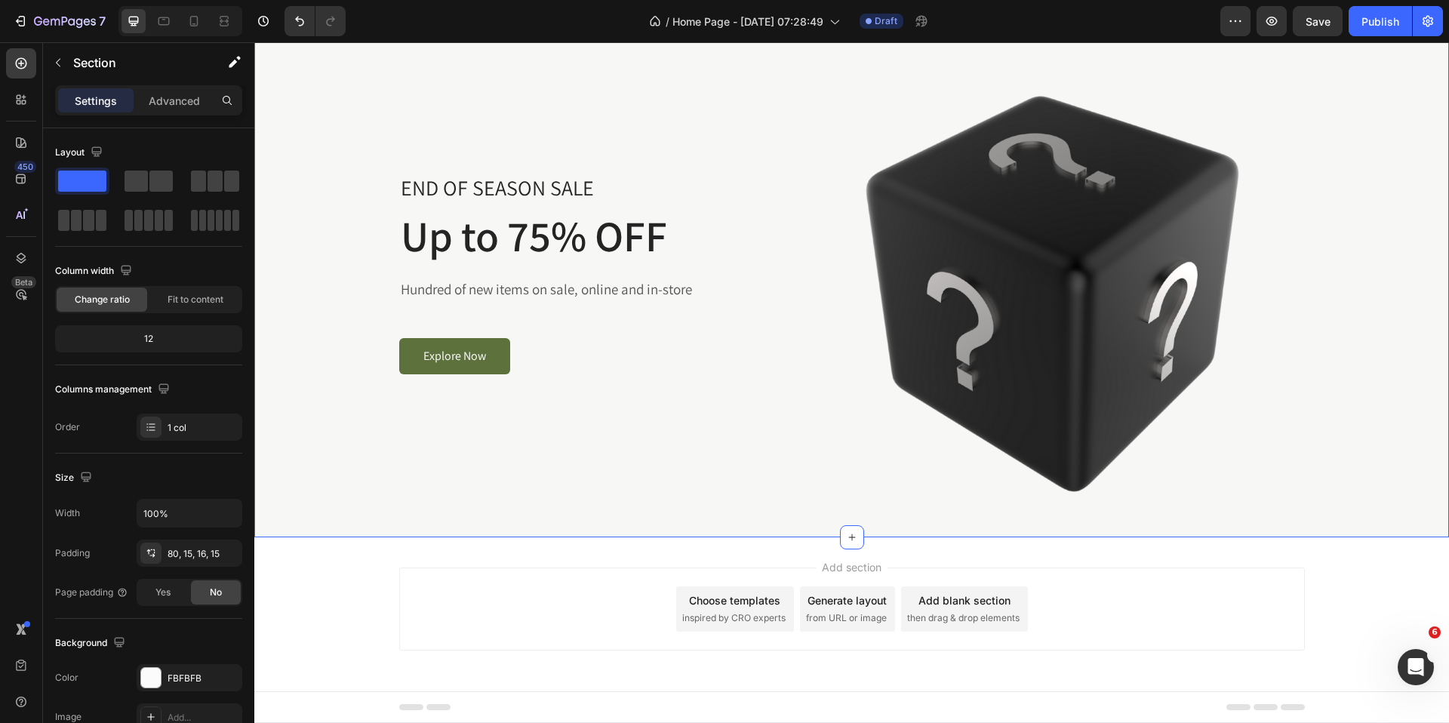
scroll to position [51, 0]
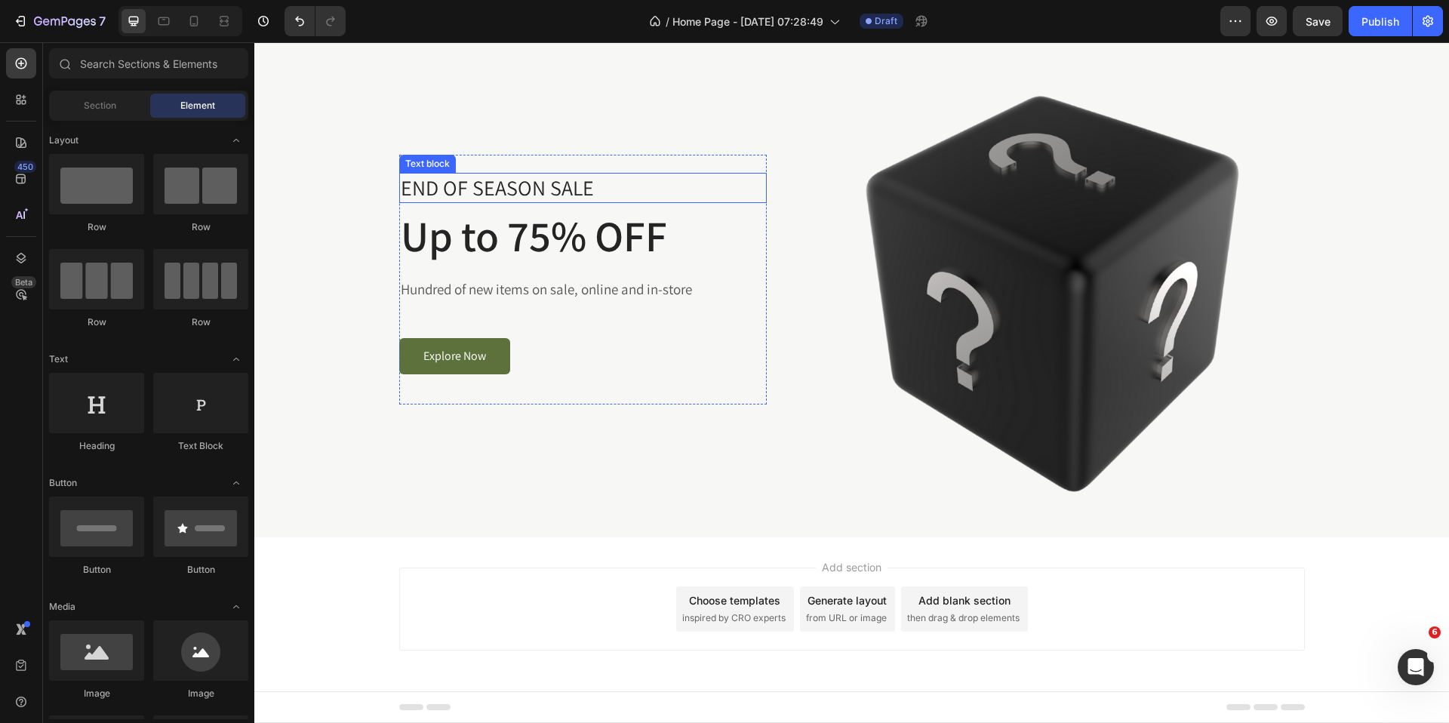
click at [491, 200] on p "END OF SEASON SALE" at bounding box center [583, 187] width 365 height 27
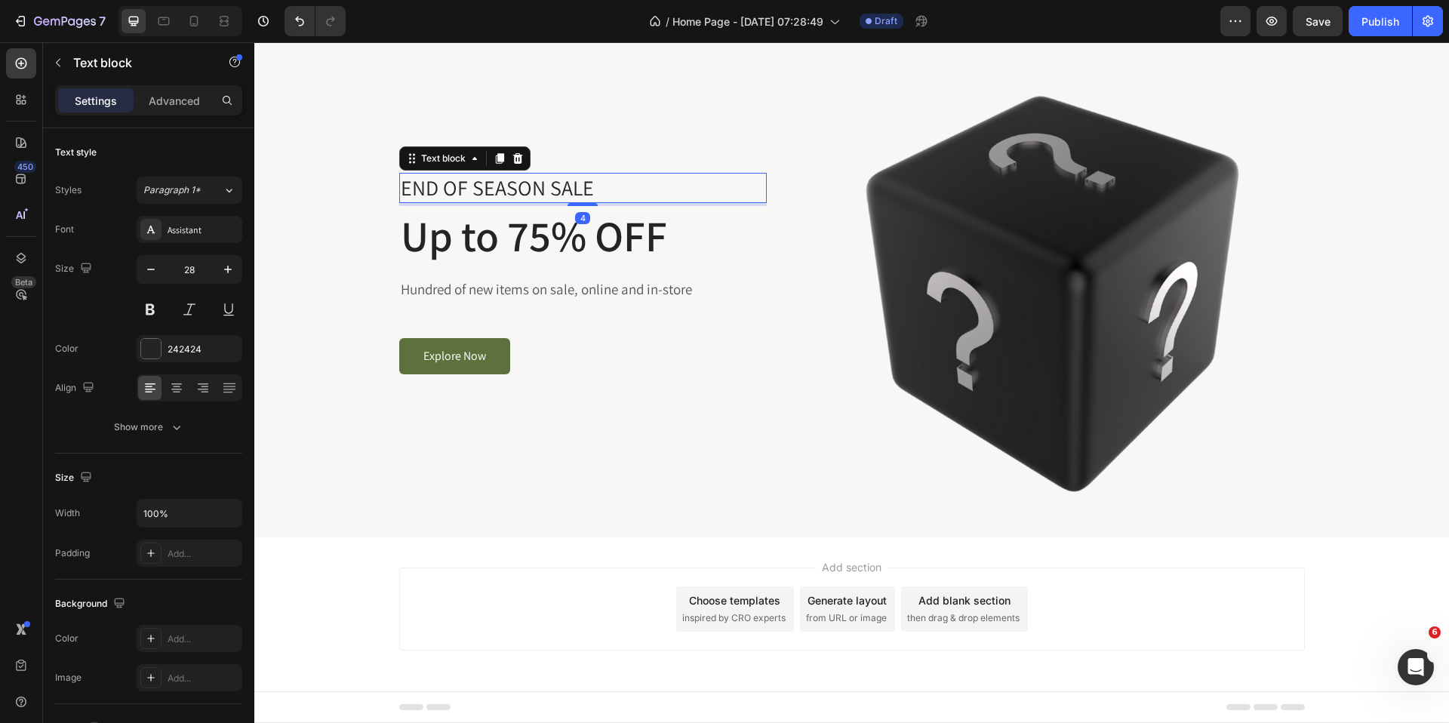
click at [491, 200] on p "END OF SEASON SALE" at bounding box center [583, 187] width 365 height 27
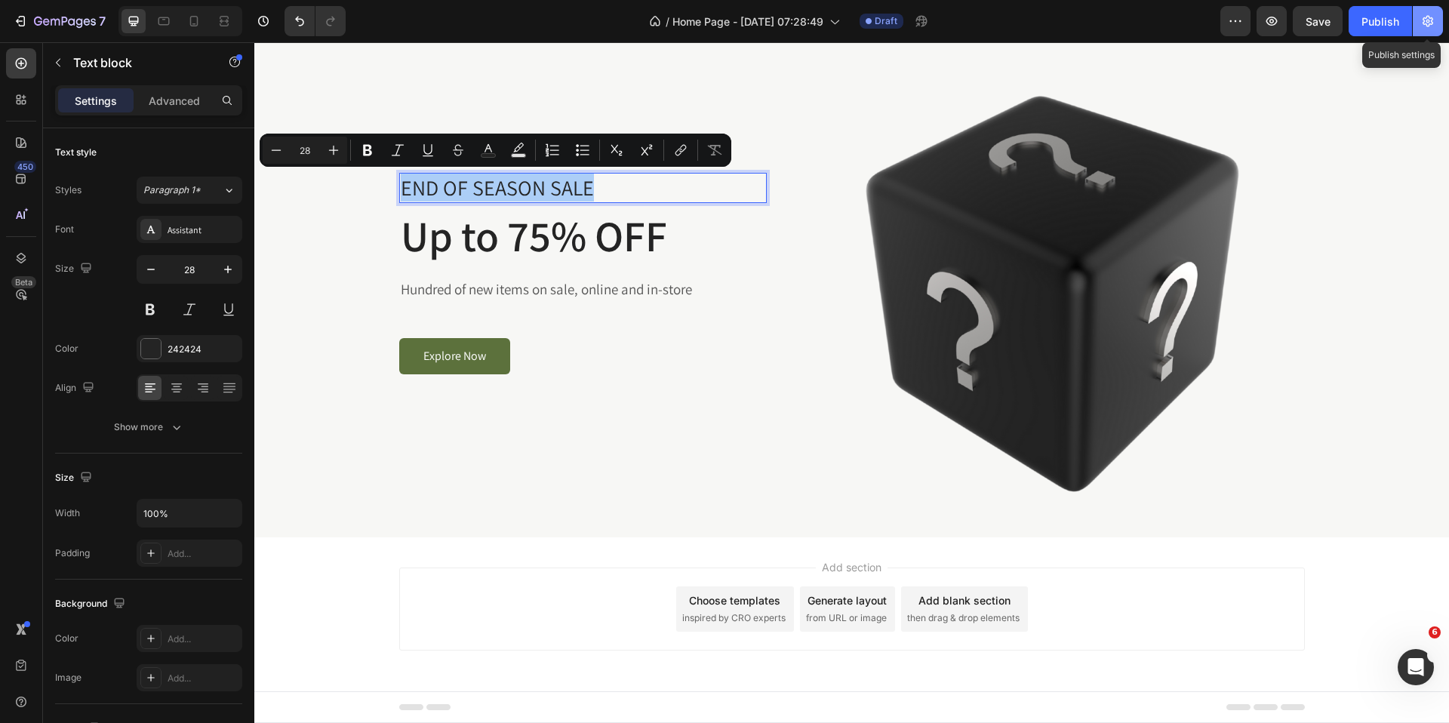
click at [1432, 31] on button "button" at bounding box center [1428, 21] width 30 height 30
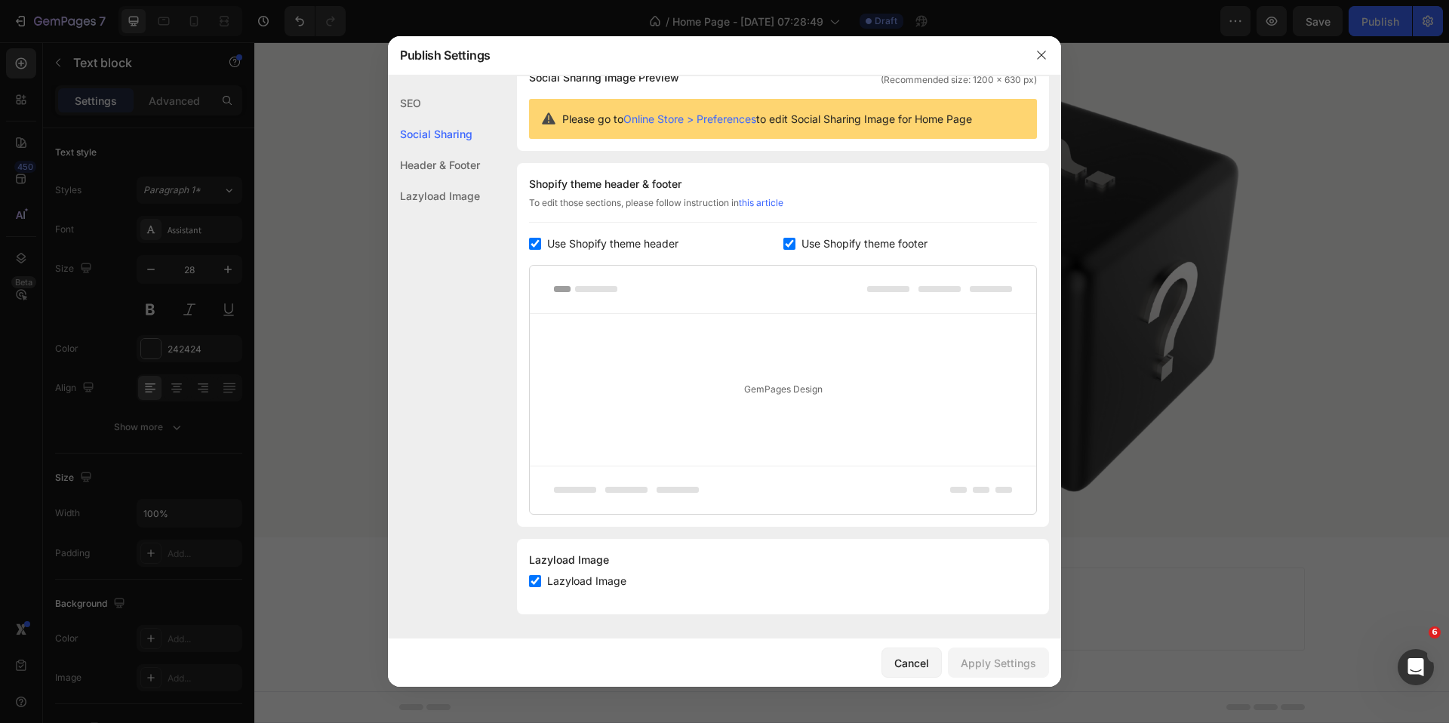
scroll to position [0, 0]
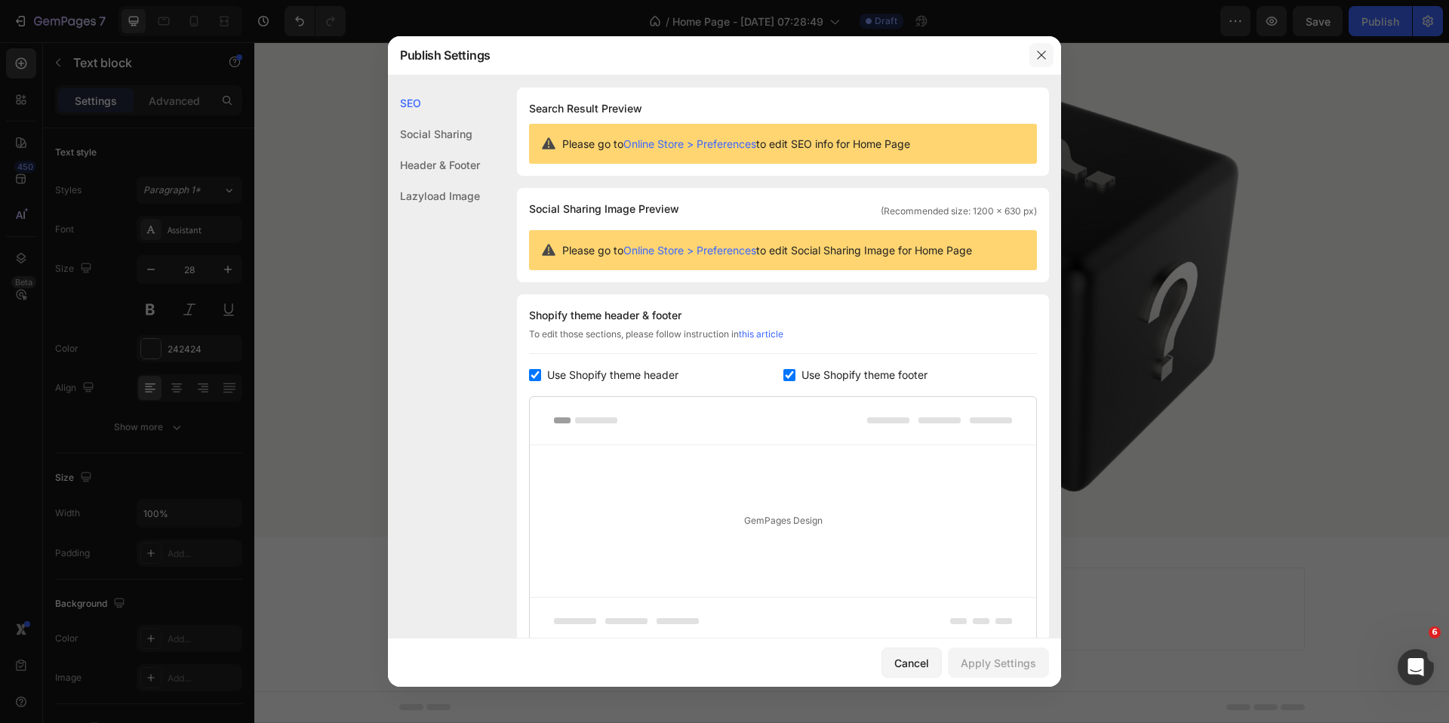
click at [1048, 54] on button "button" at bounding box center [1041, 55] width 24 height 24
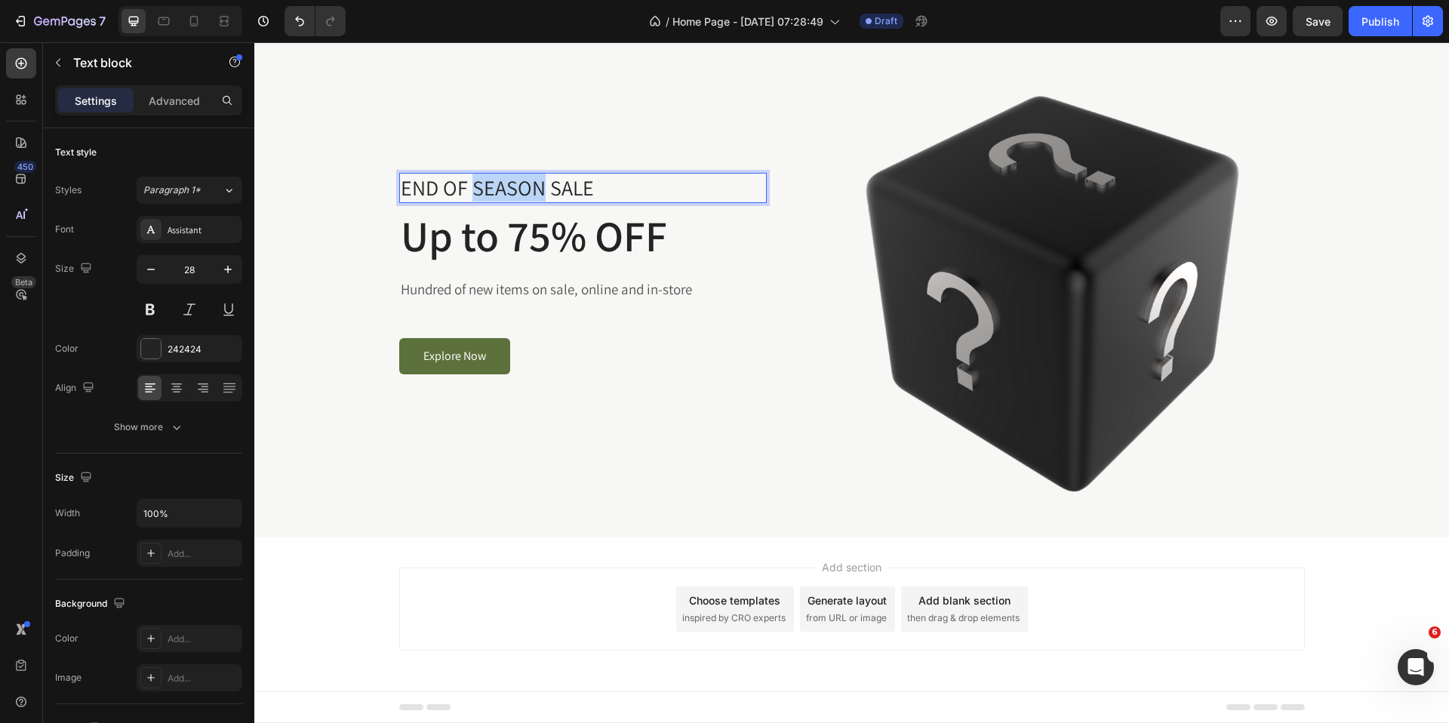
click at [520, 189] on p "END OF SEASON SALE" at bounding box center [583, 187] width 365 height 27
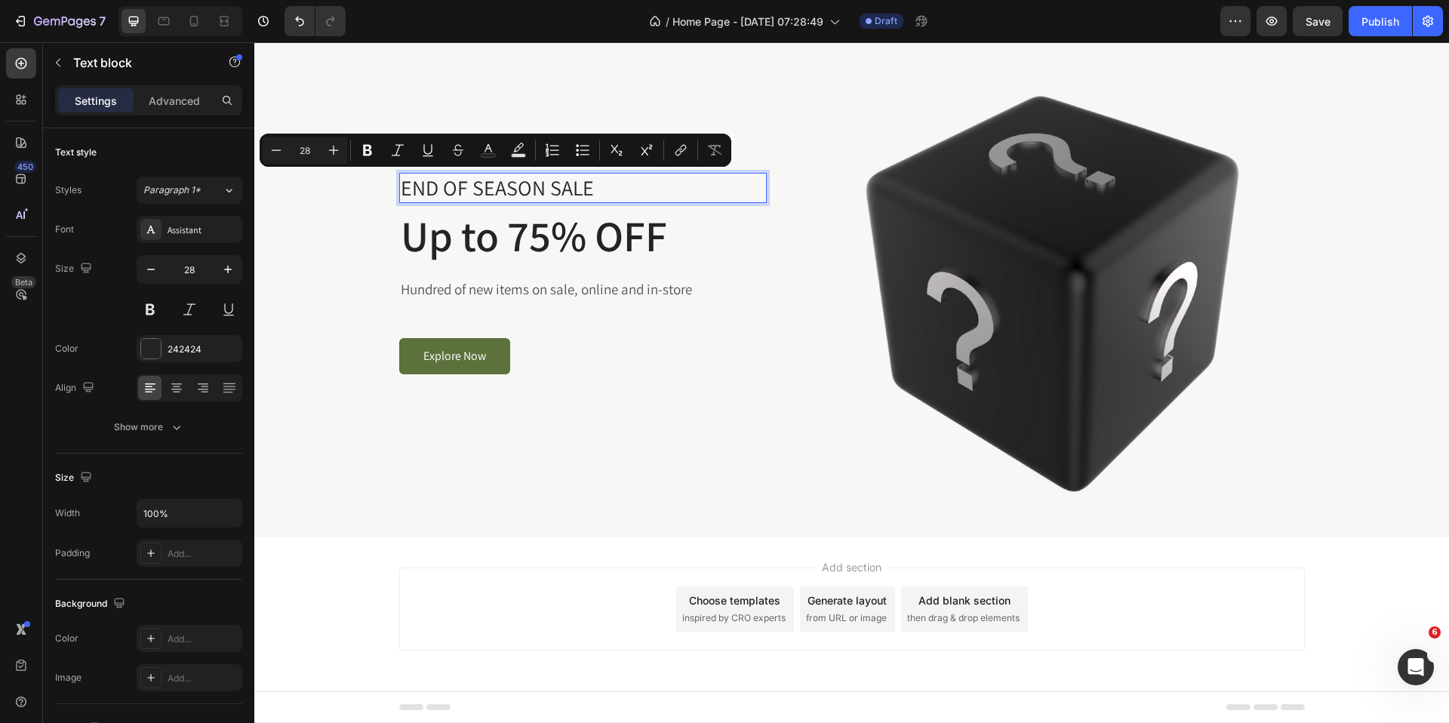
scroll to position [38, 0]
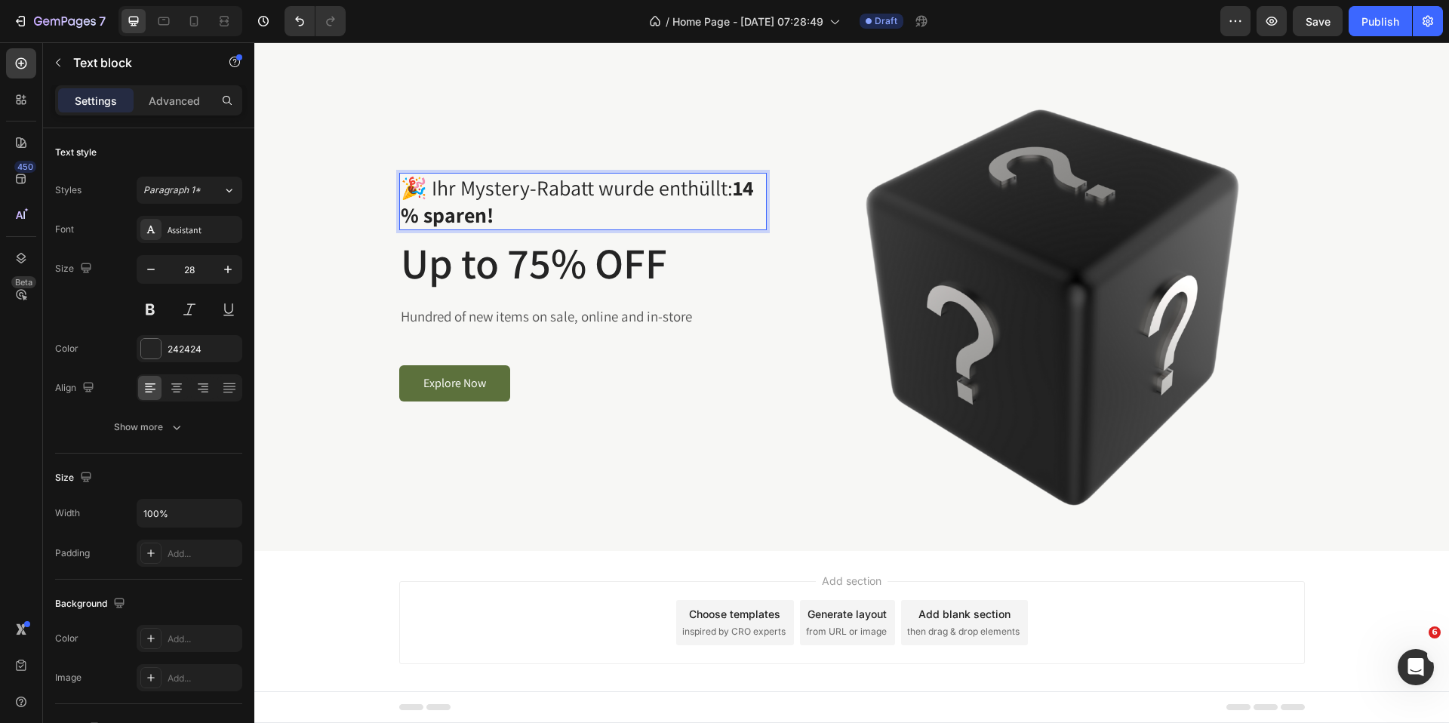
click at [730, 188] on strong "14 % sparen!" at bounding box center [577, 201] width 353 height 55
click at [485, 318] on p "Hundred of new items on sale, online and in-store" at bounding box center [583, 317] width 365 height 22
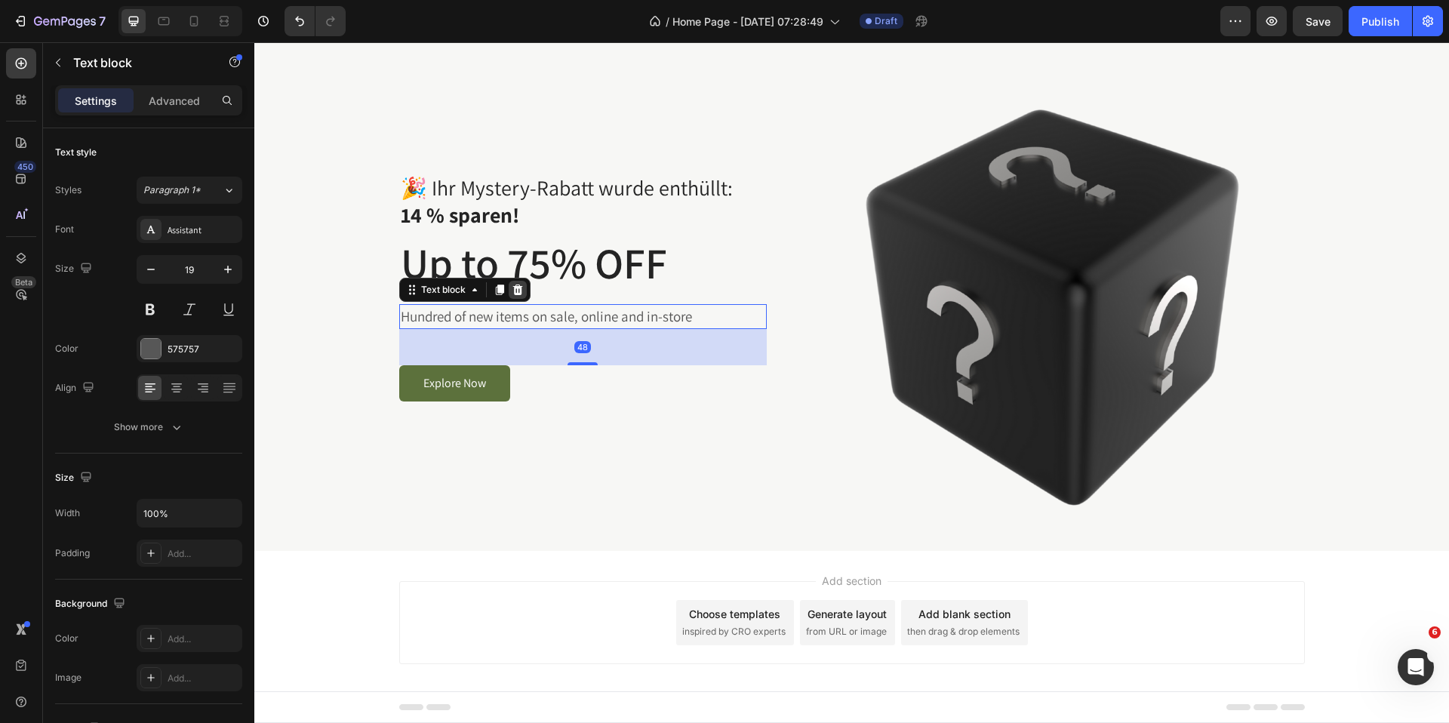
click at [521, 295] on icon at bounding box center [518, 290] width 12 height 12
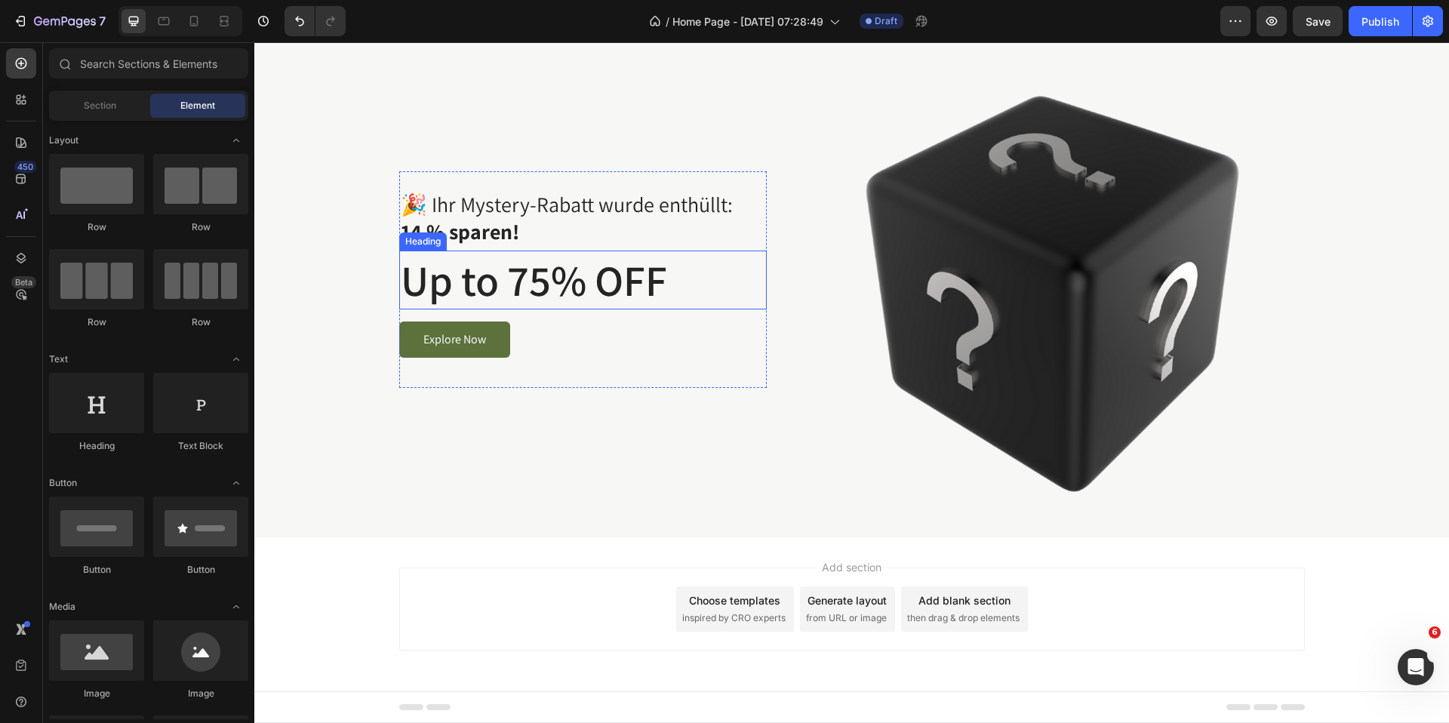
click at [560, 280] on p "Up to 75% OFF" at bounding box center [583, 280] width 365 height 56
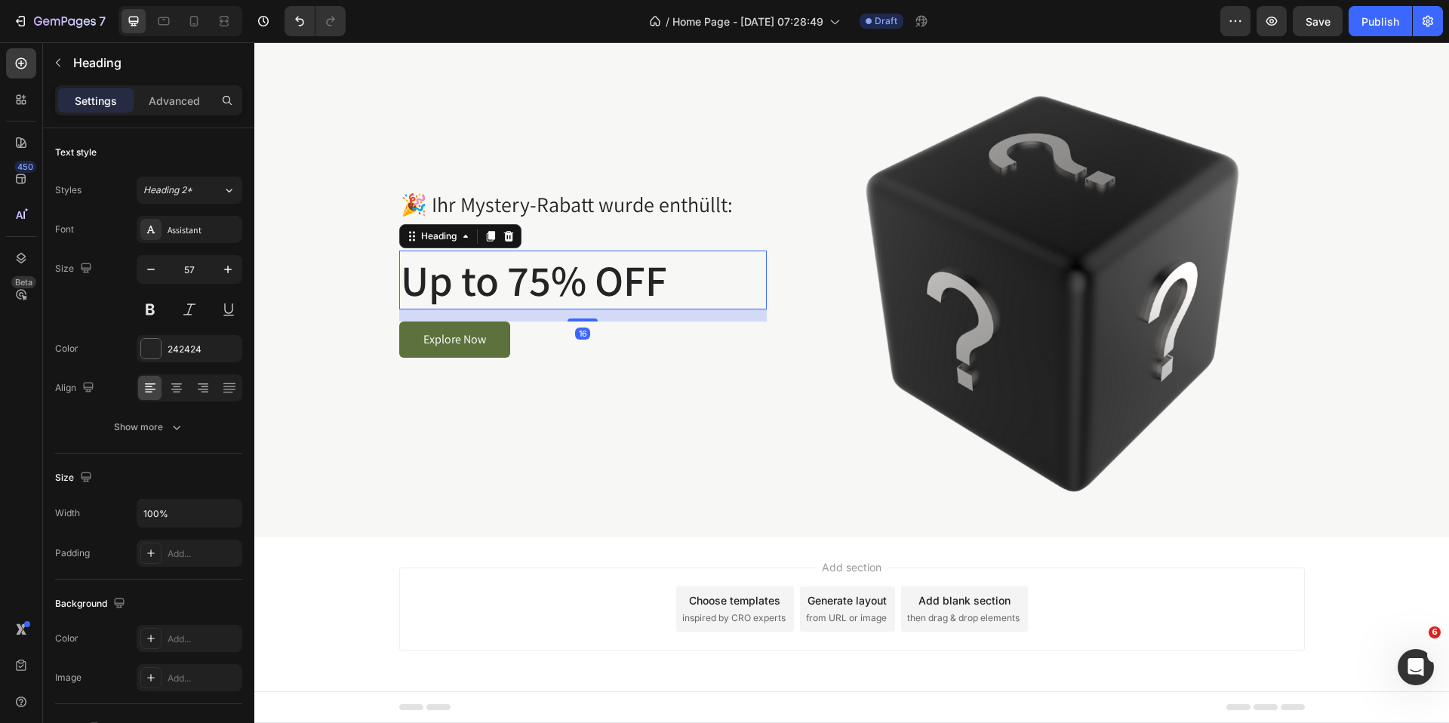
click at [560, 280] on p "Up to 75% OFF" at bounding box center [583, 280] width 365 height 56
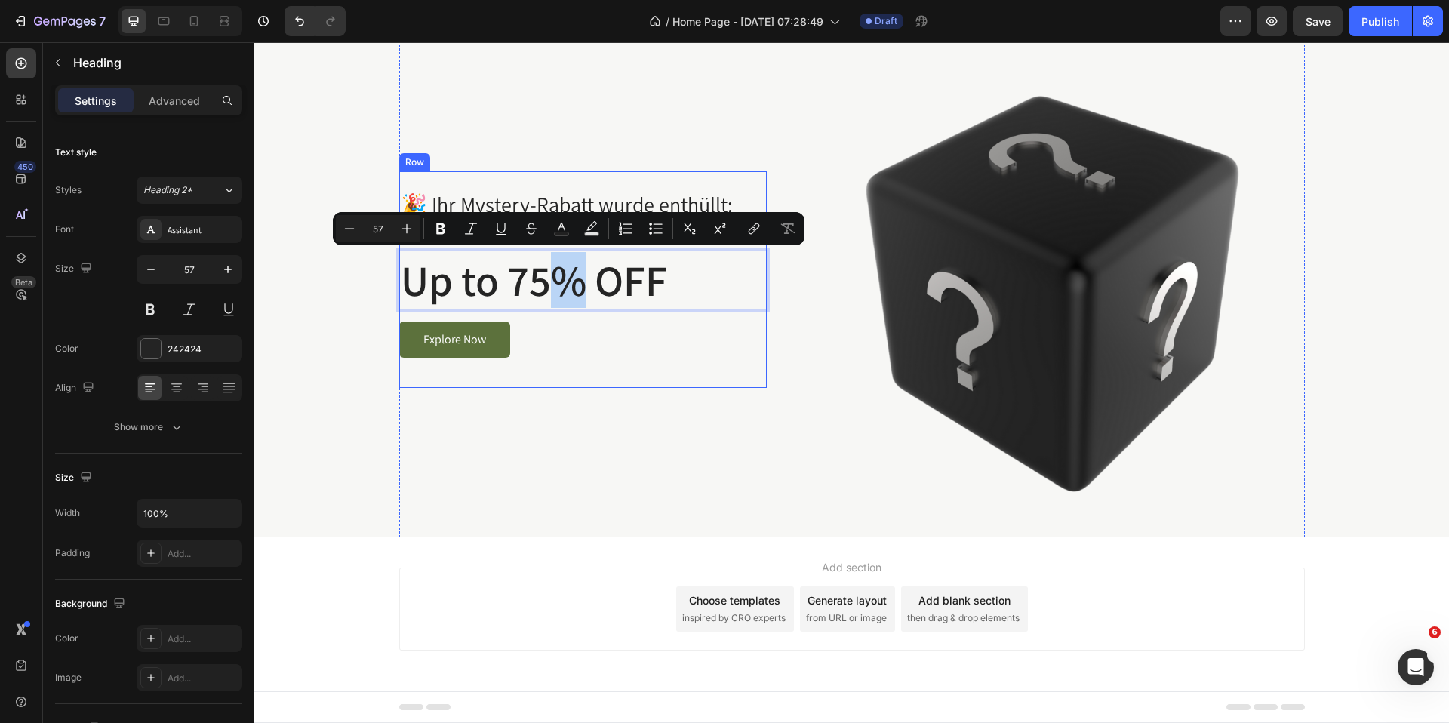
click at [623, 392] on div "🎉 Ihr Mystery-Rabatt wurde enthüllt: 14 % sparen! Text block Up to 75% OFF Head…" at bounding box center [583, 279] width 368 height 515
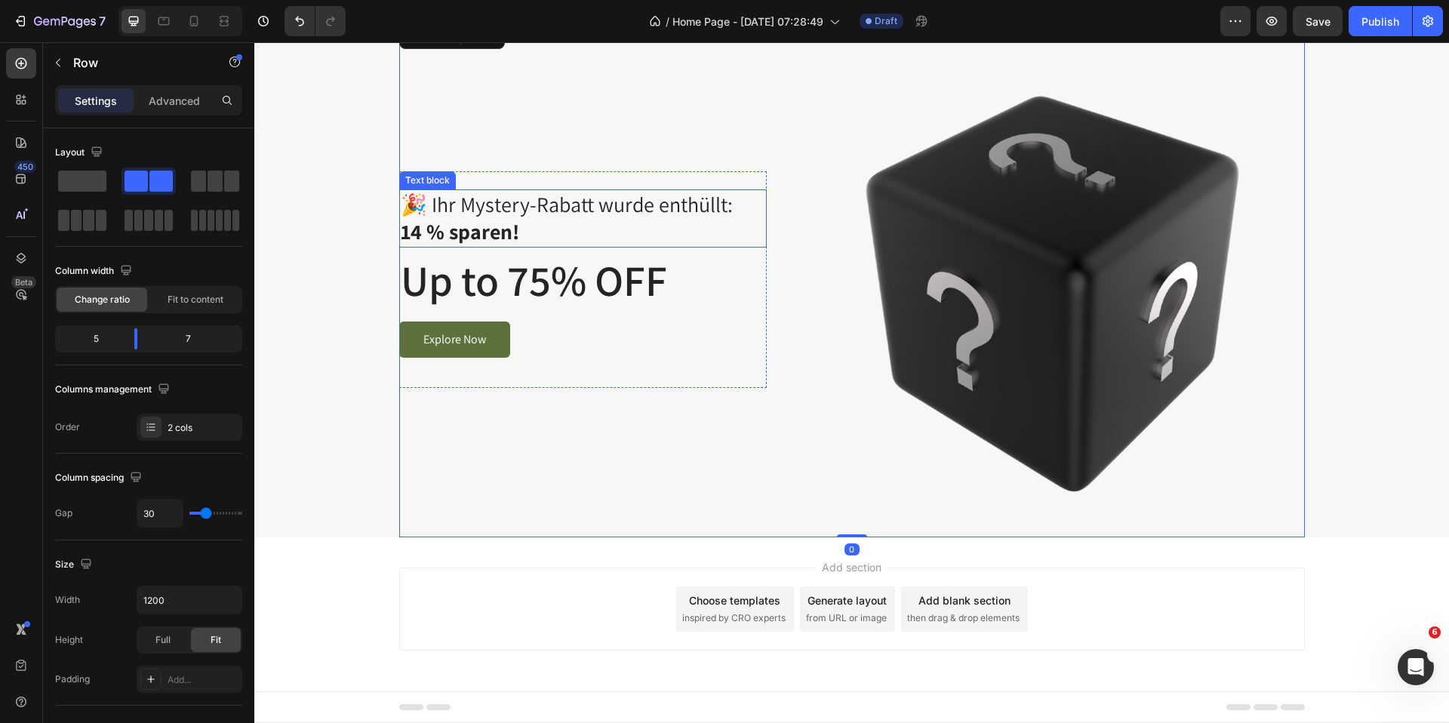
click at [545, 241] on p "14 % sparen!" at bounding box center [583, 231] width 365 height 27
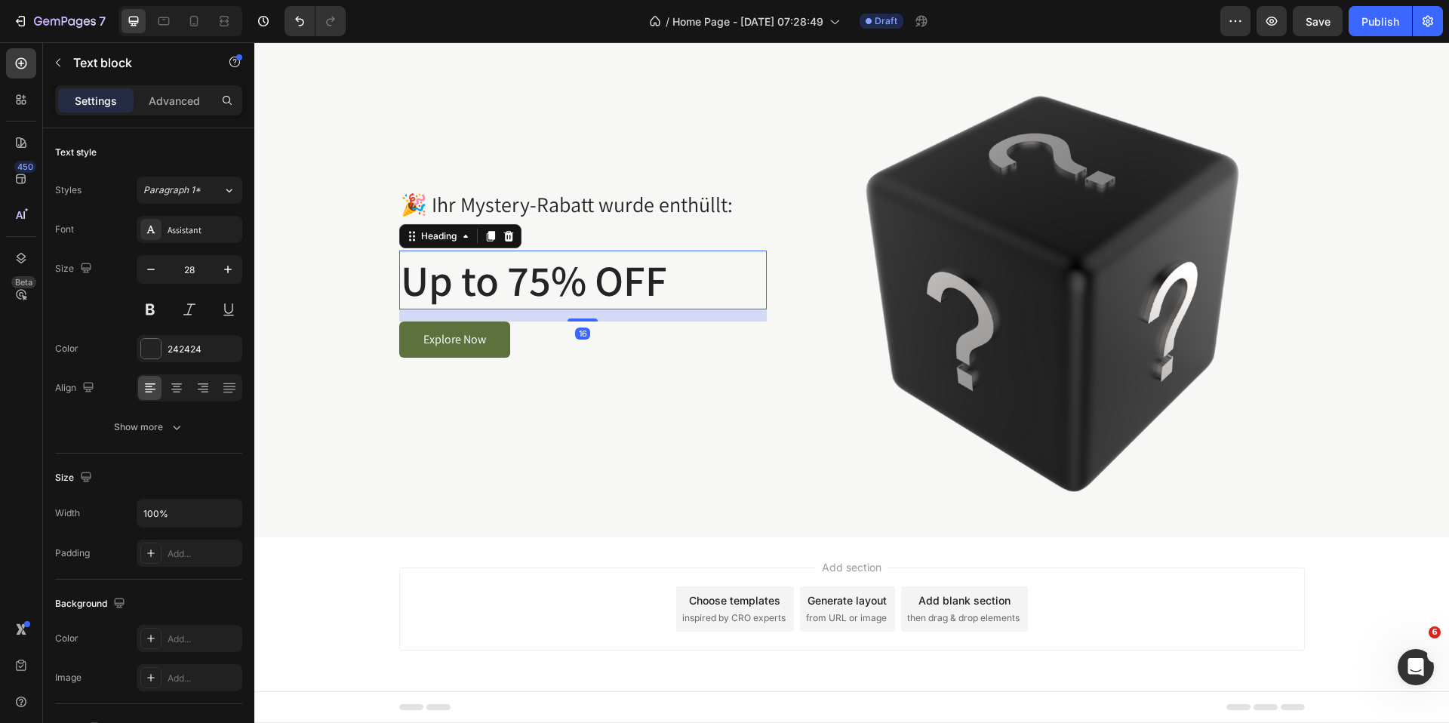
click at [515, 280] on p "Up to 75% OFF" at bounding box center [583, 280] width 365 height 56
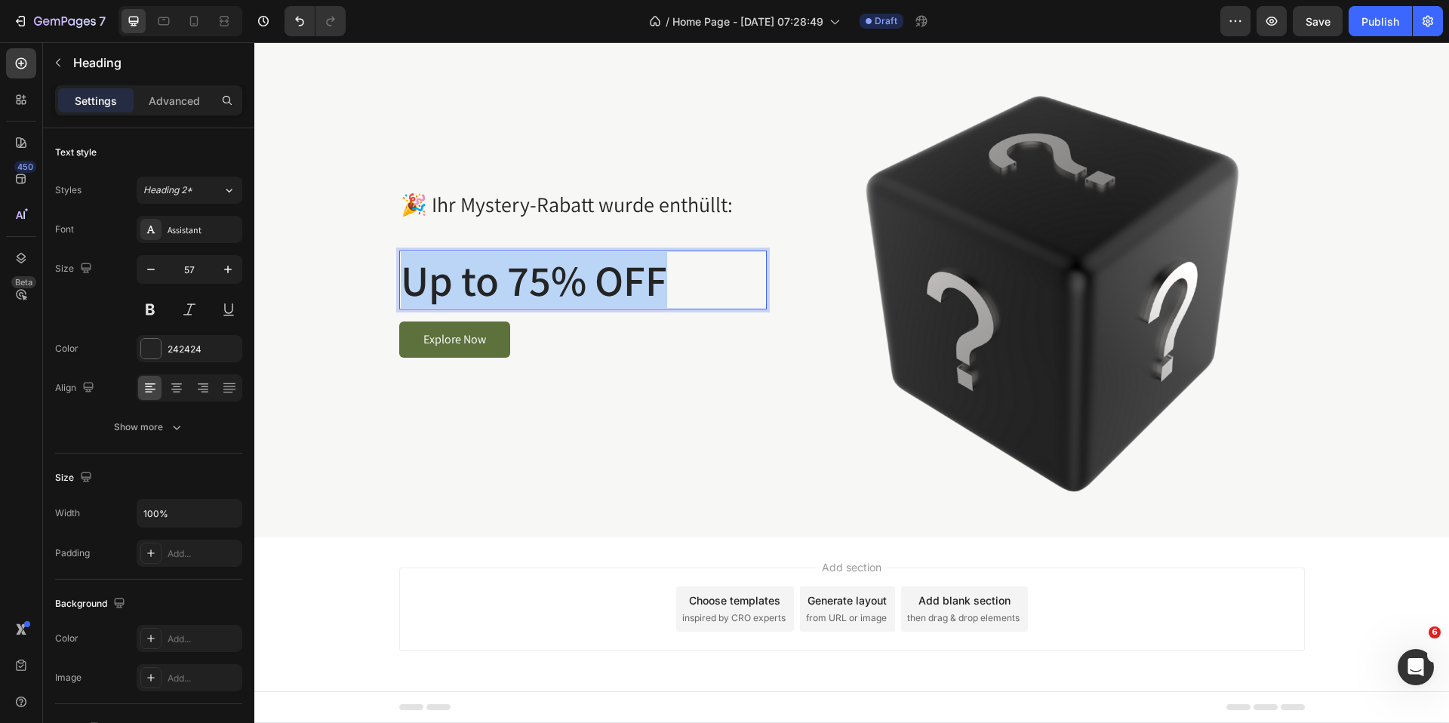
scroll to position [51, 0]
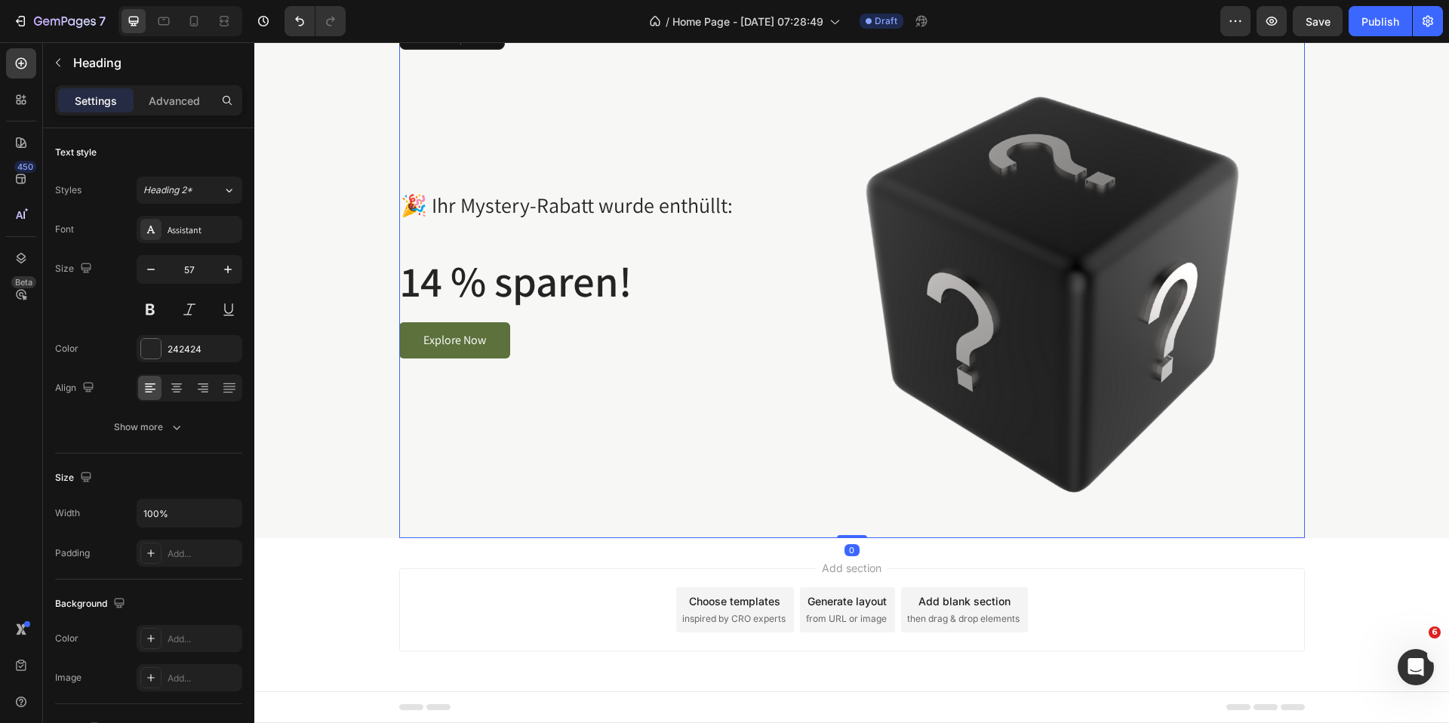
click at [625, 459] on div "🎉 Ihr Mystery-Rabatt wurde enthüllt: Text block 14 % sparen! Heading Explore No…" at bounding box center [583, 280] width 368 height 515
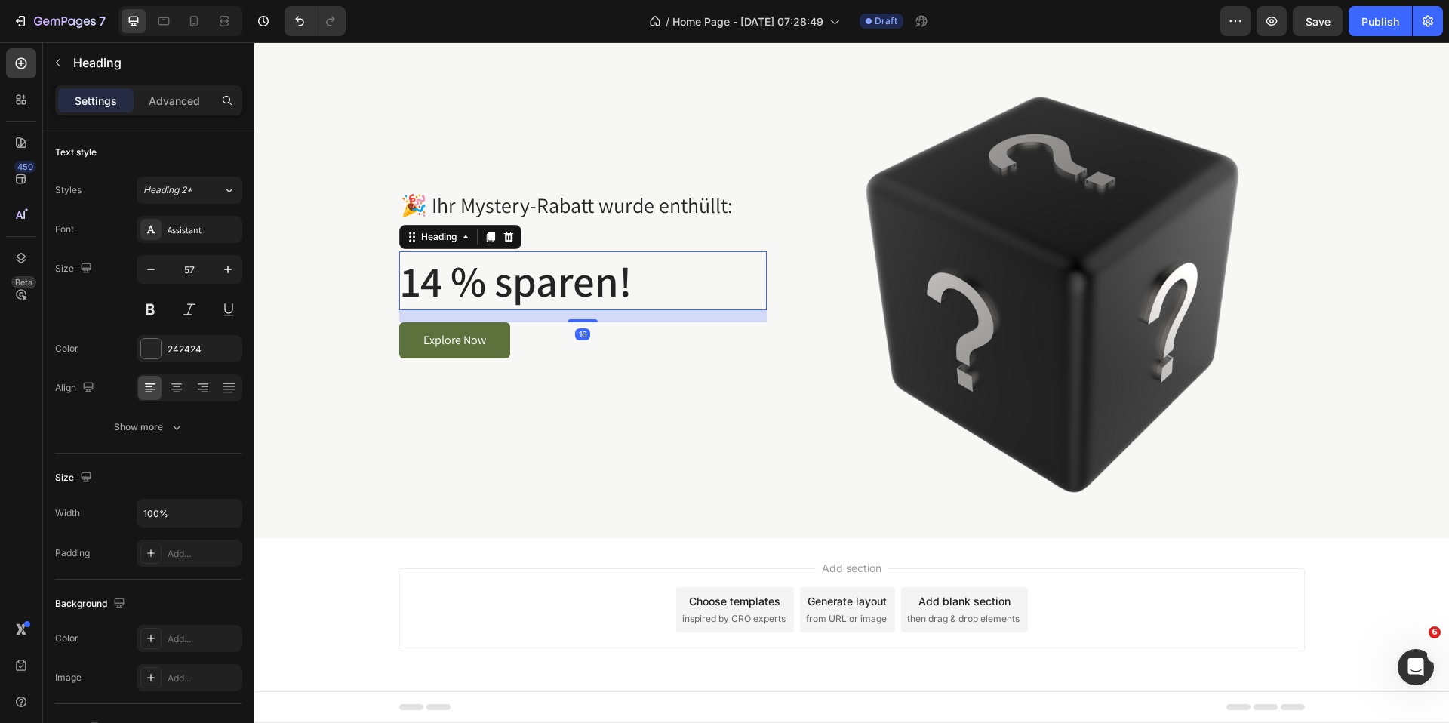
click at [537, 278] on p "14 % sparen!" at bounding box center [583, 281] width 365 height 56
click at [176, 97] on p "Advanced" at bounding box center [174, 101] width 51 height 16
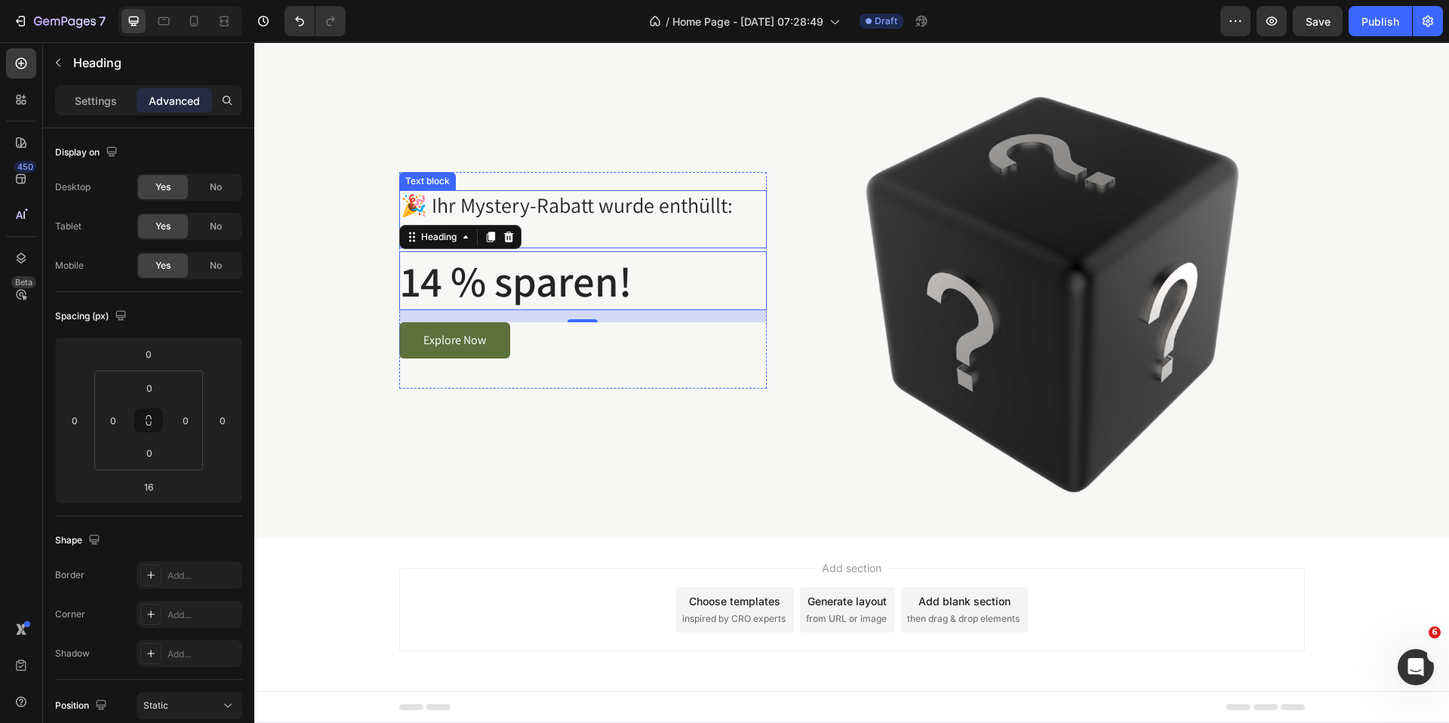
click at [685, 198] on p "🎉 Ihr Mystery-Rabatt wurde enthüllt:" at bounding box center [583, 205] width 365 height 27
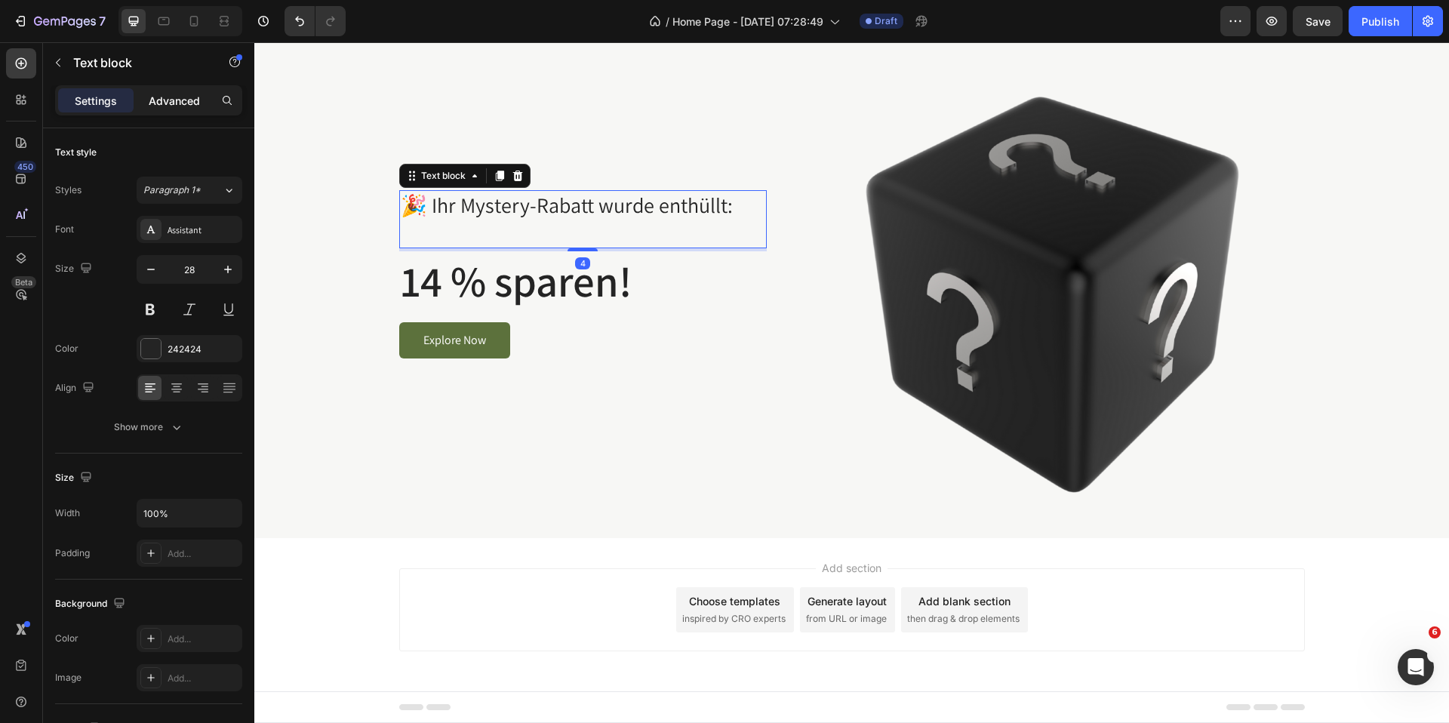
drag, startPoint x: 158, startPoint y: 100, endPoint x: 171, endPoint y: 100, distance: 12.1
click at [164, 100] on p "Advanced" at bounding box center [174, 101] width 51 height 16
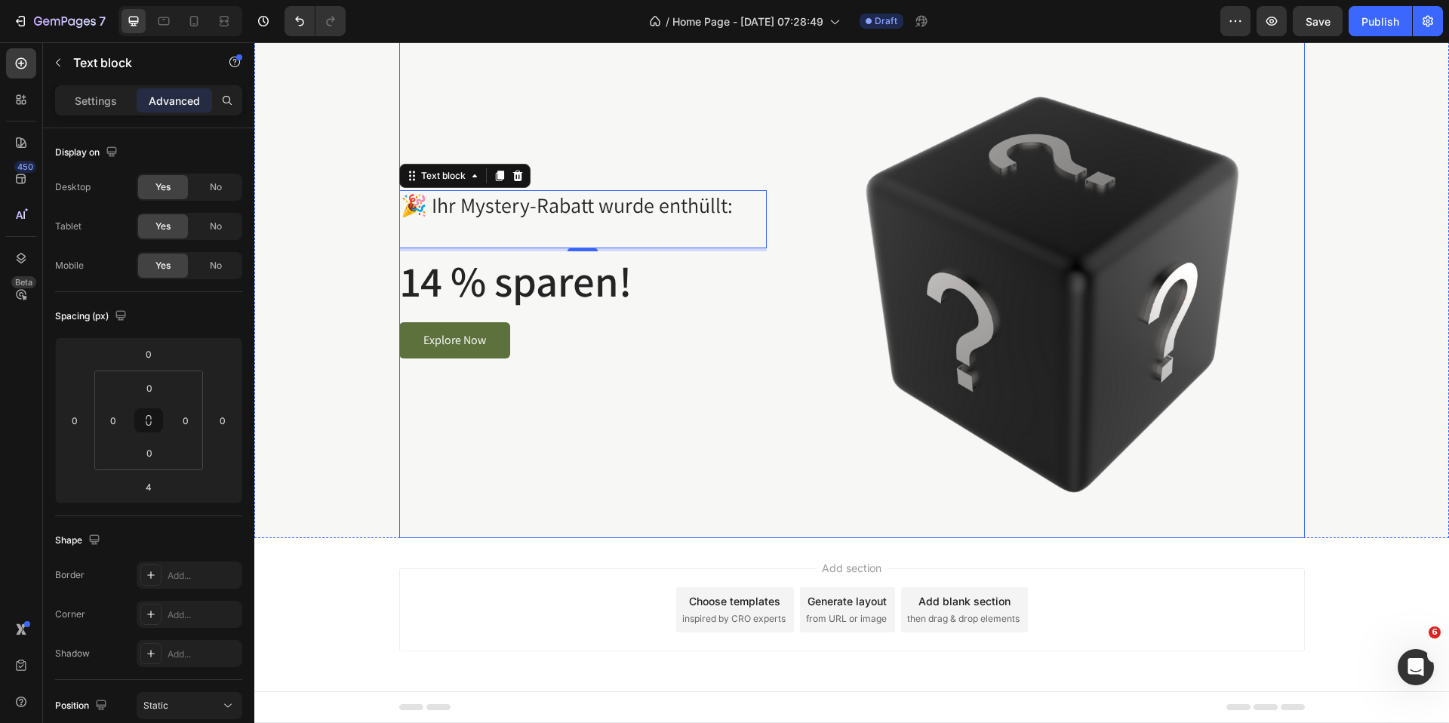
click at [685, 438] on div "🎉 Ihr Mystery-Rabatt wurde enthüllt: Text block 4 14 % sparen! Heading Explore …" at bounding box center [583, 280] width 368 height 515
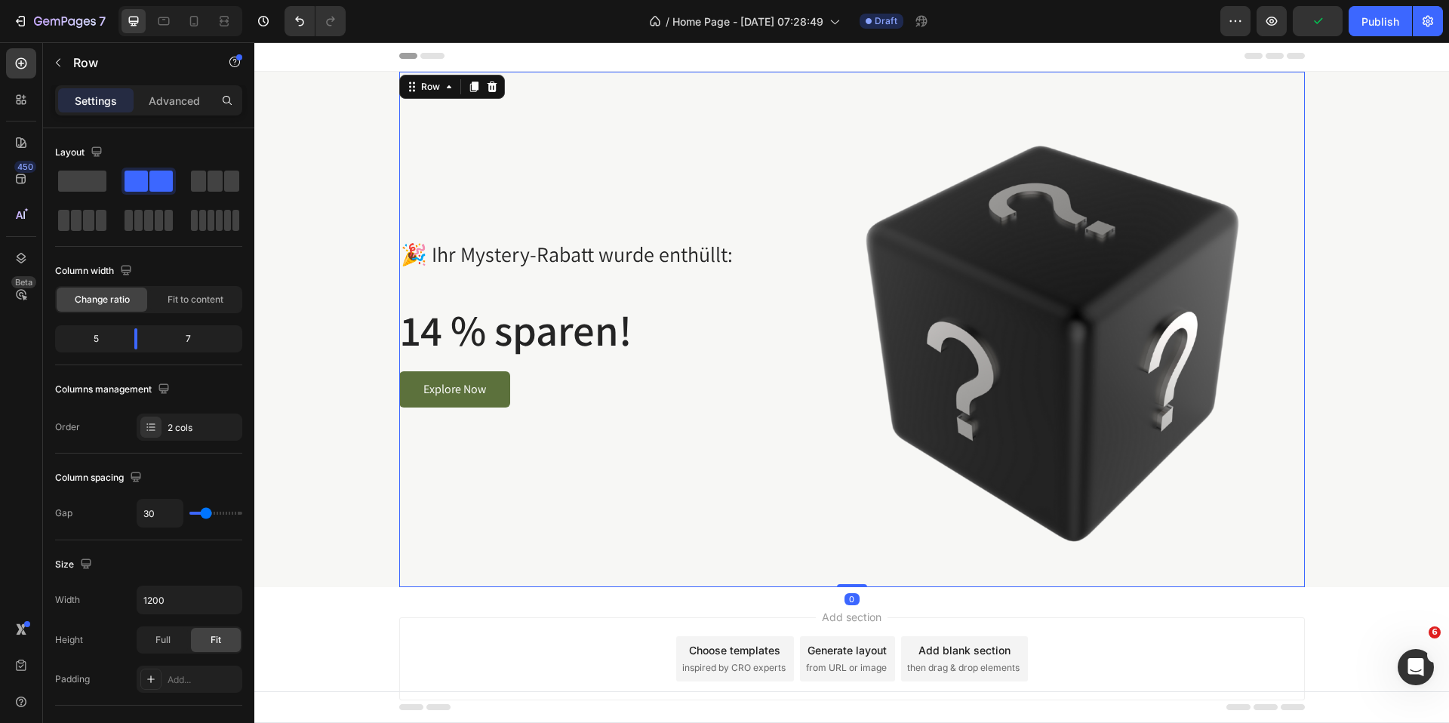
scroll to position [0, 0]
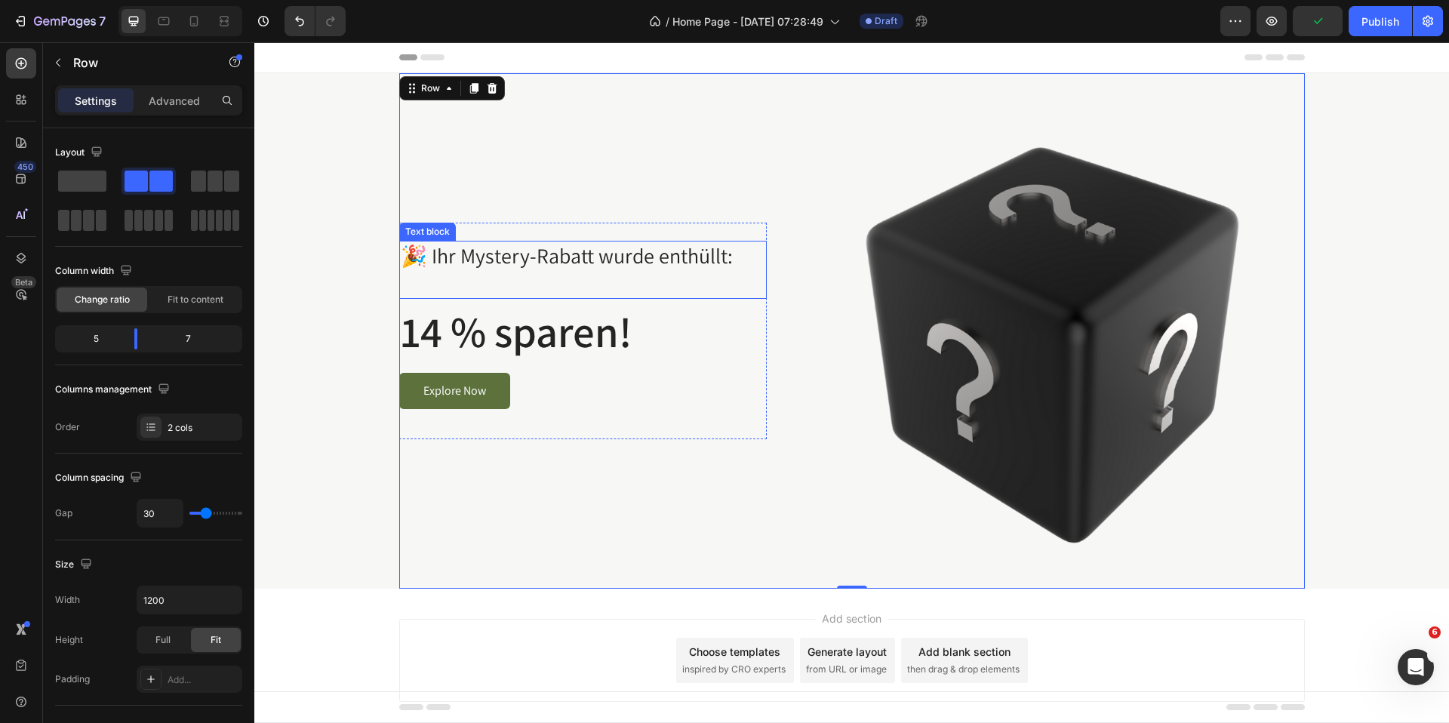
drag, startPoint x: 612, startPoint y: 269, endPoint x: 603, endPoint y: 268, distance: 9.1
click at [612, 269] on p "🎉 Ihr Mystery-Rabatt wurde enthüllt:" at bounding box center [583, 255] width 365 height 27
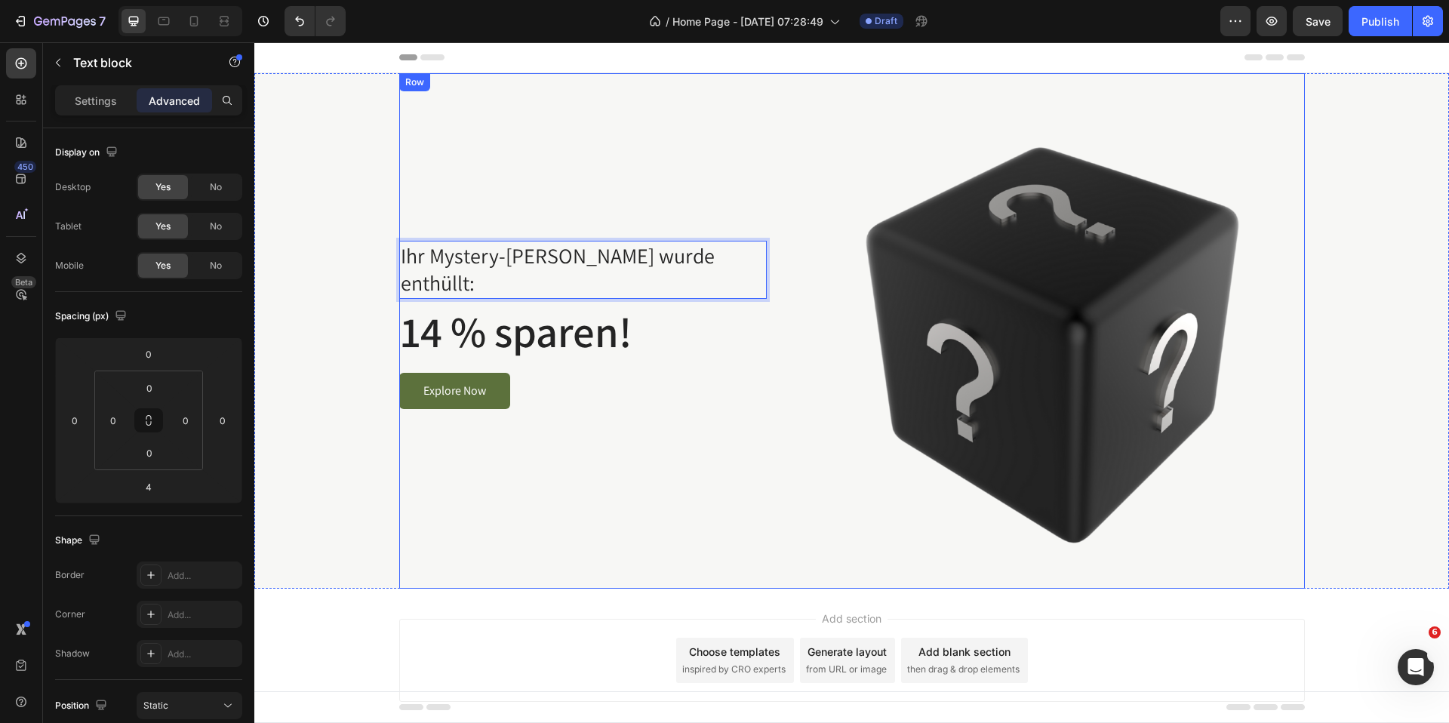
click at [586, 445] on div "Ihr Mystery-Rabatt wurde enthüllt: Text block 4 14 % sparen! Heading Explore No…" at bounding box center [583, 330] width 368 height 515
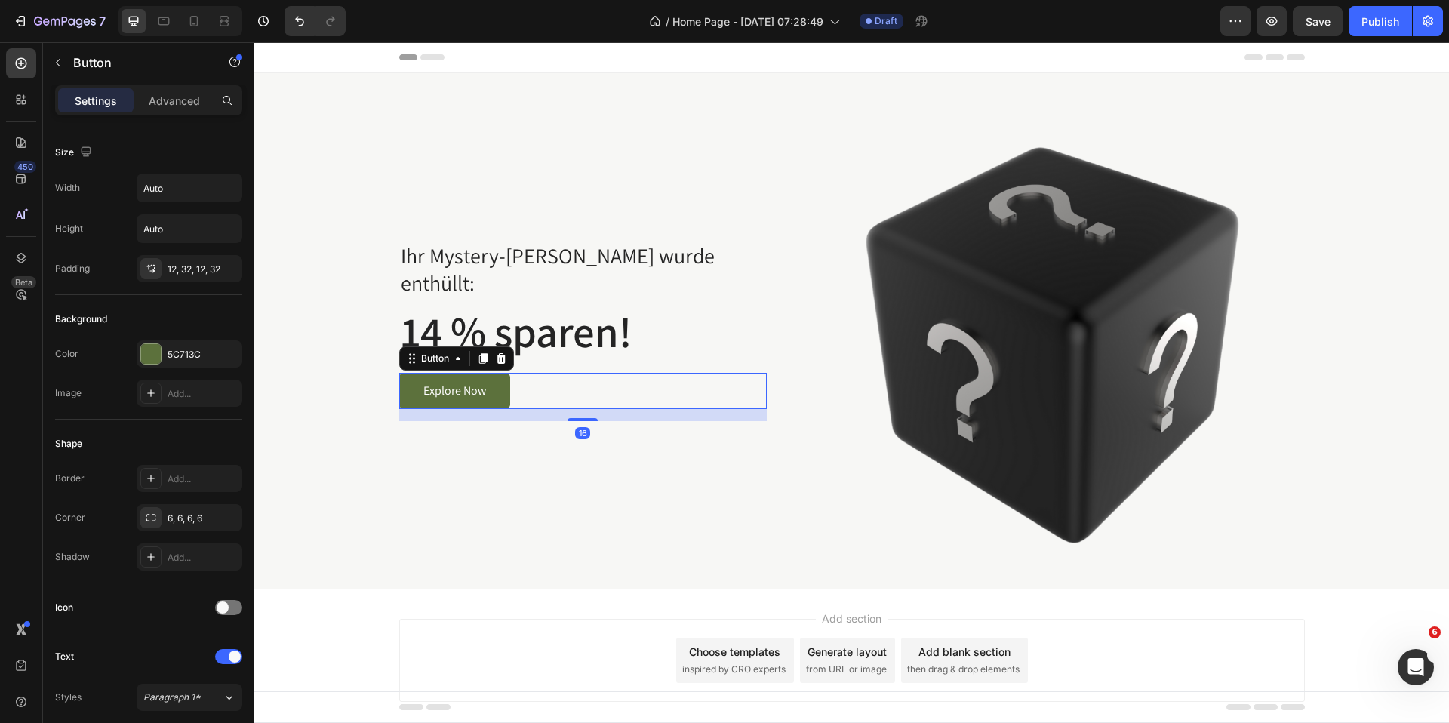
click at [514, 375] on div "Explore Now Button 16" at bounding box center [583, 391] width 368 height 36
click at [165, 358] on div "5C713C" at bounding box center [190, 353] width 106 height 27
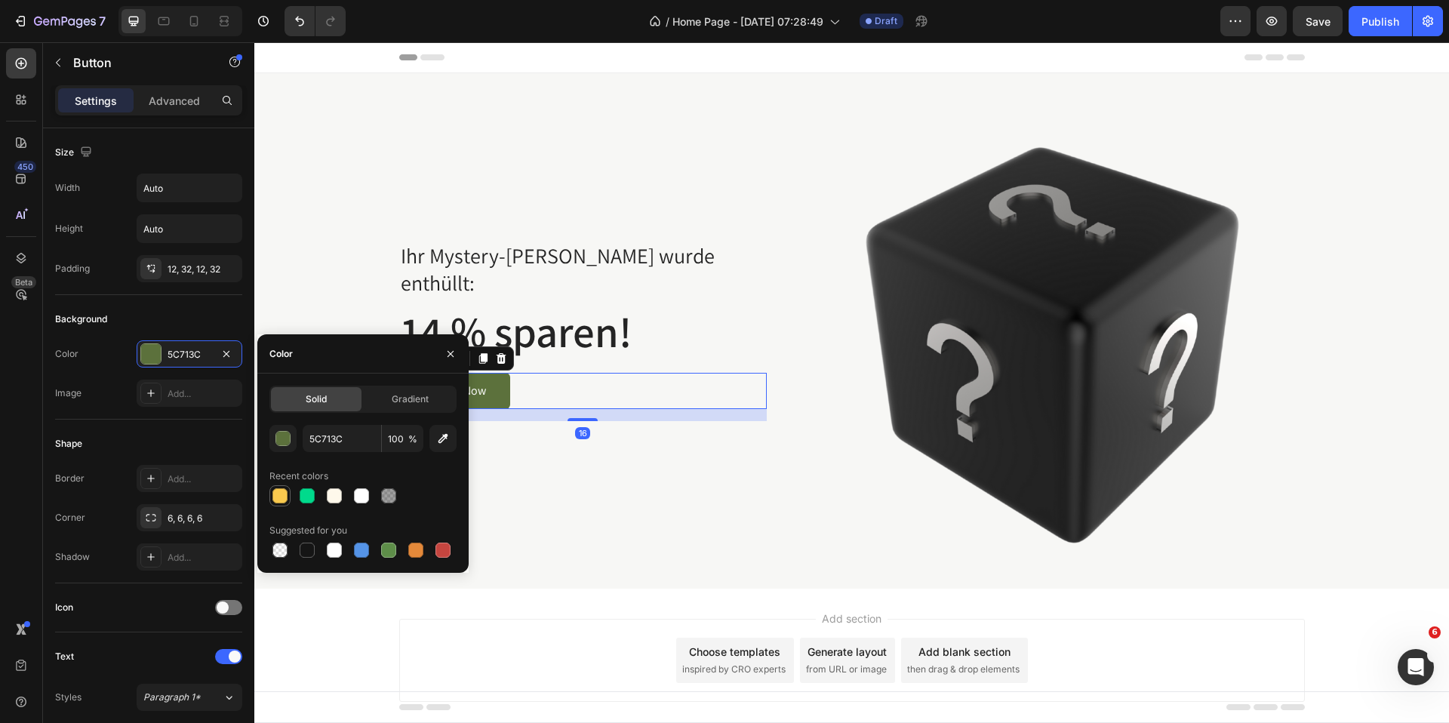
click at [285, 501] on div at bounding box center [279, 495] width 15 height 15
type input "F9C94E"
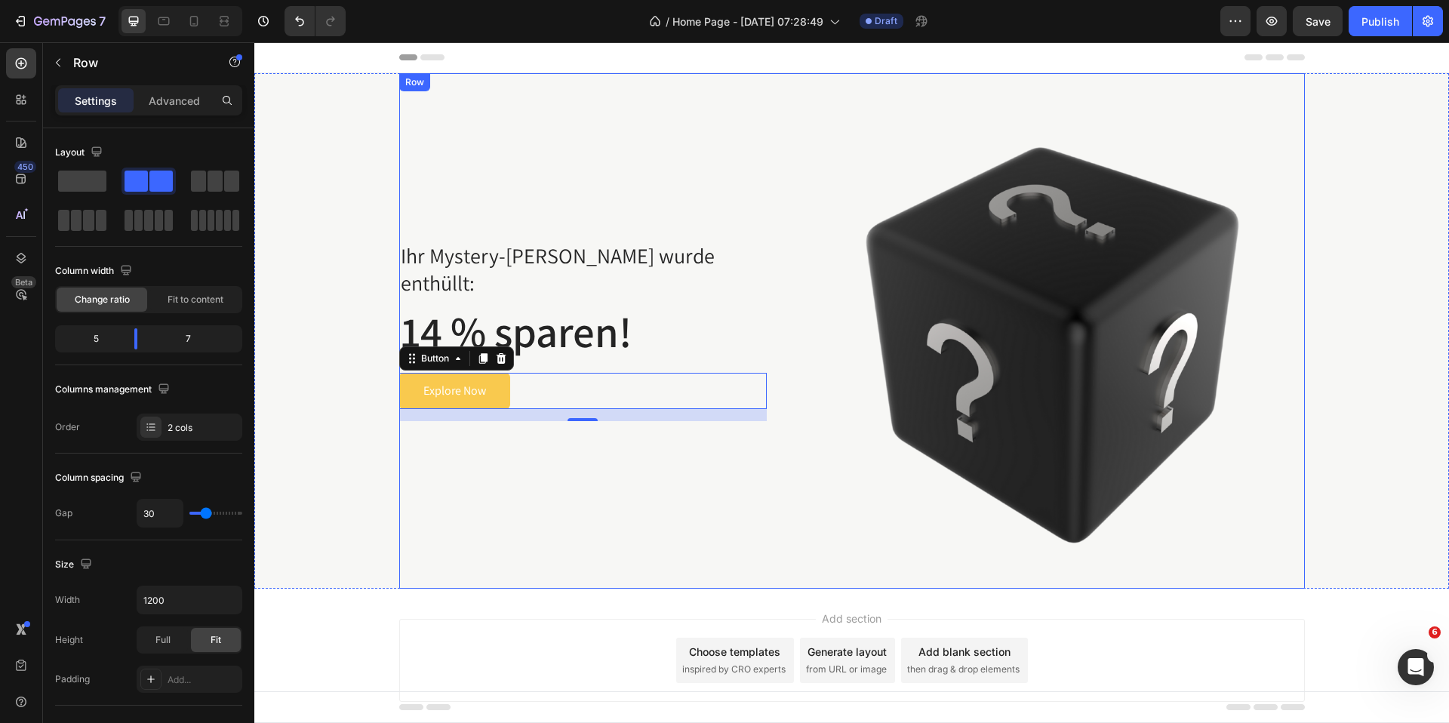
click at [611, 497] on div "Ihr Mystery-Rabatt wurde enthüllt: Text block 14 % sparen! Heading Explore Now …" at bounding box center [583, 330] width 368 height 515
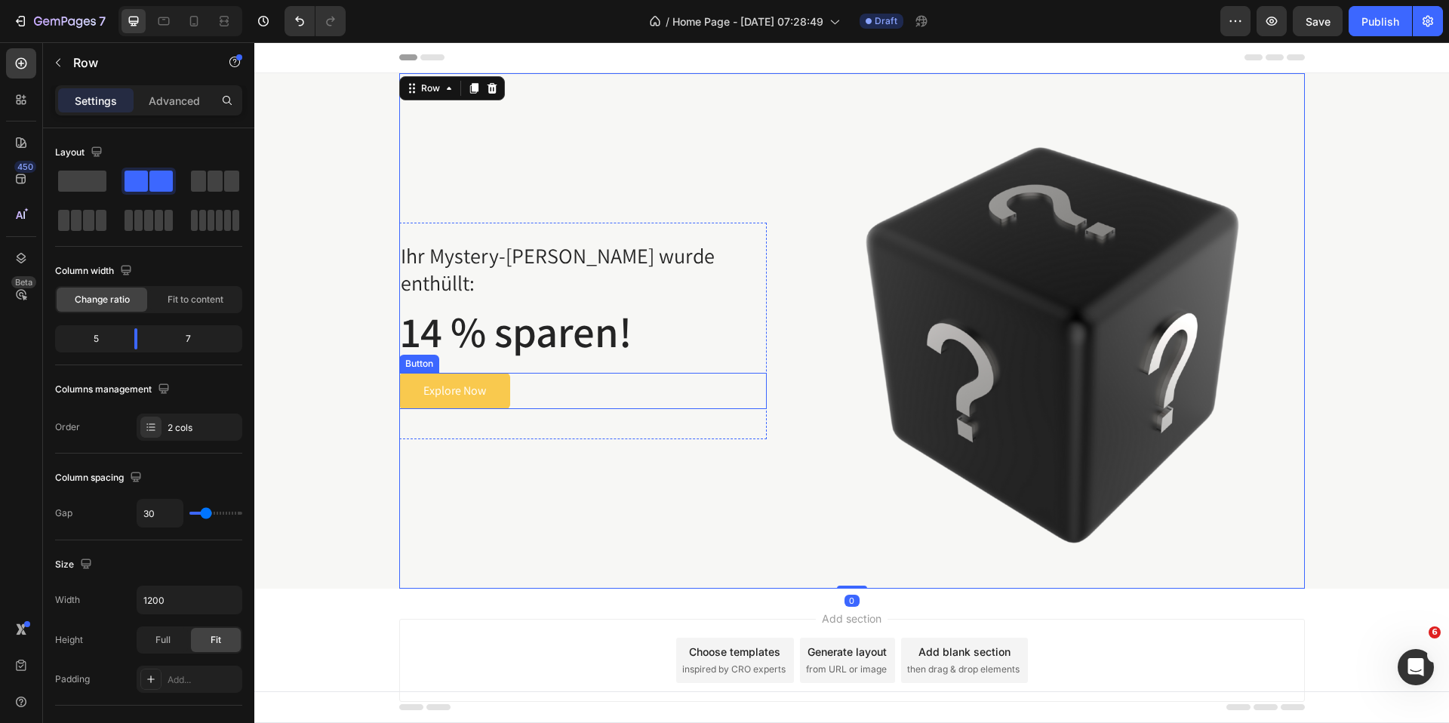
click at [562, 373] on div "Explore Now Button" at bounding box center [583, 391] width 368 height 36
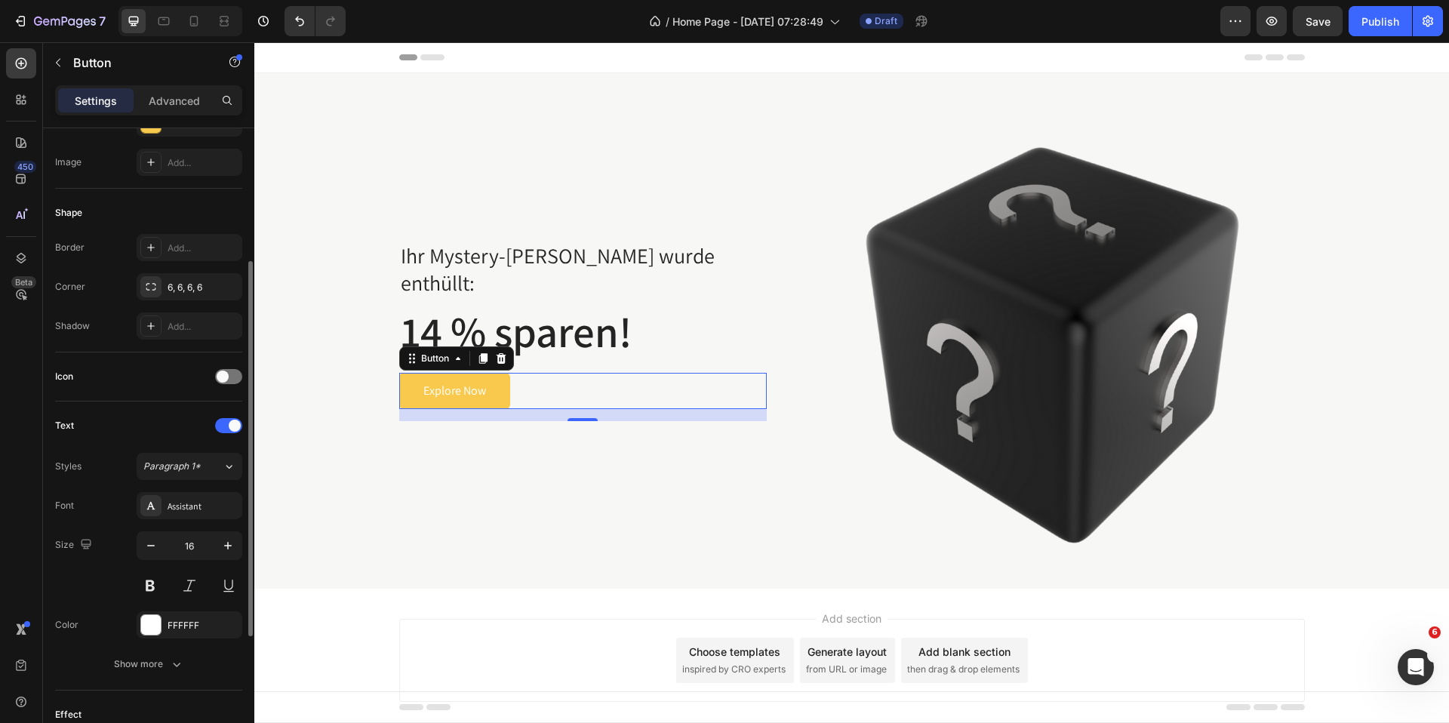
scroll to position [238, 0]
click at [153, 613] on div at bounding box center [151, 618] width 20 height 20
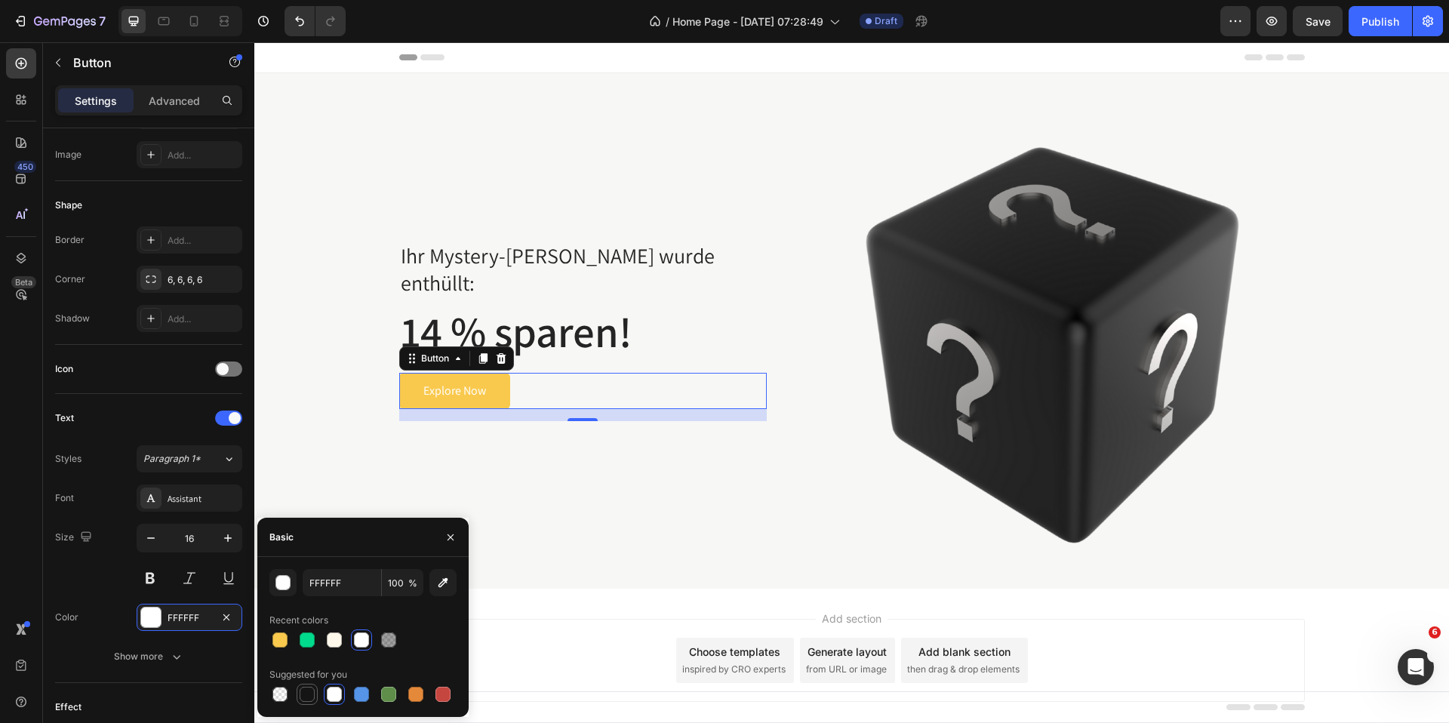
click at [315, 691] on div at bounding box center [307, 694] width 18 height 18
type input "151515"
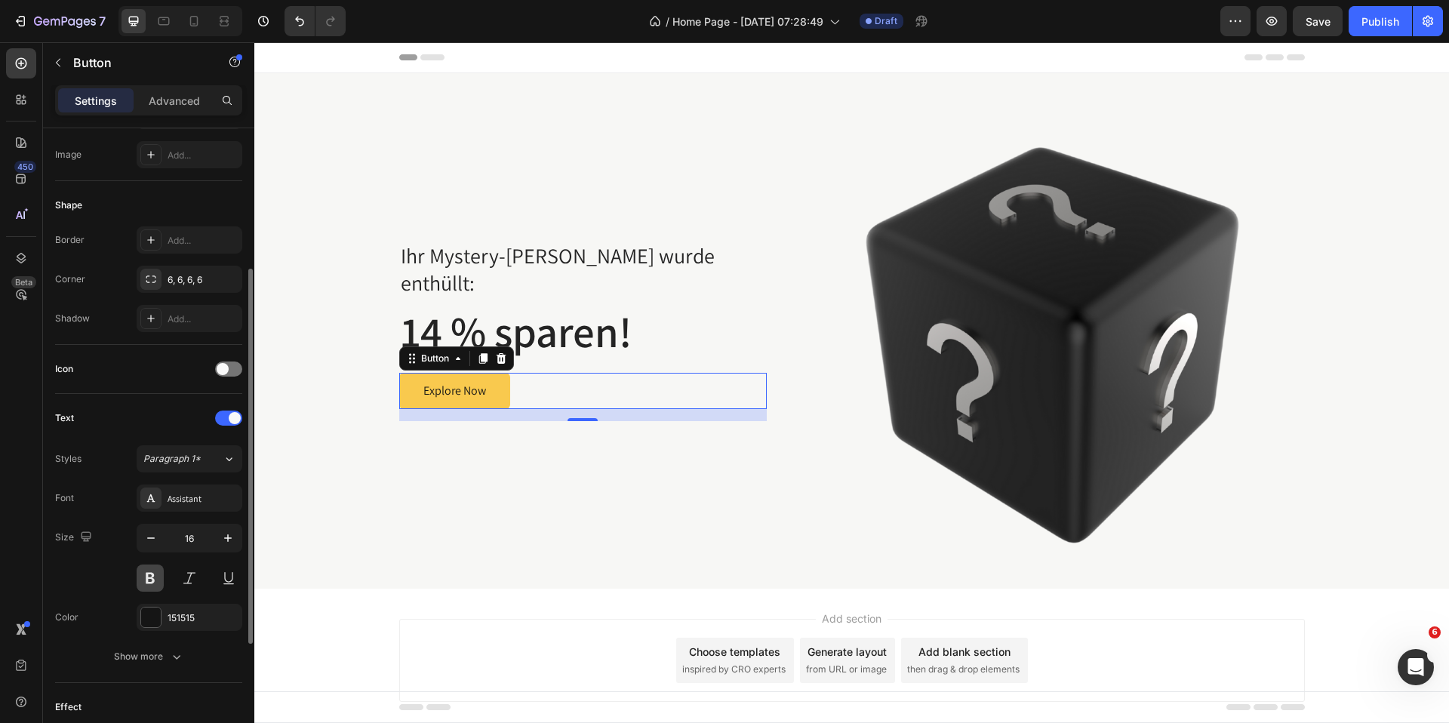
click at [141, 589] on button at bounding box center [150, 578] width 27 height 27
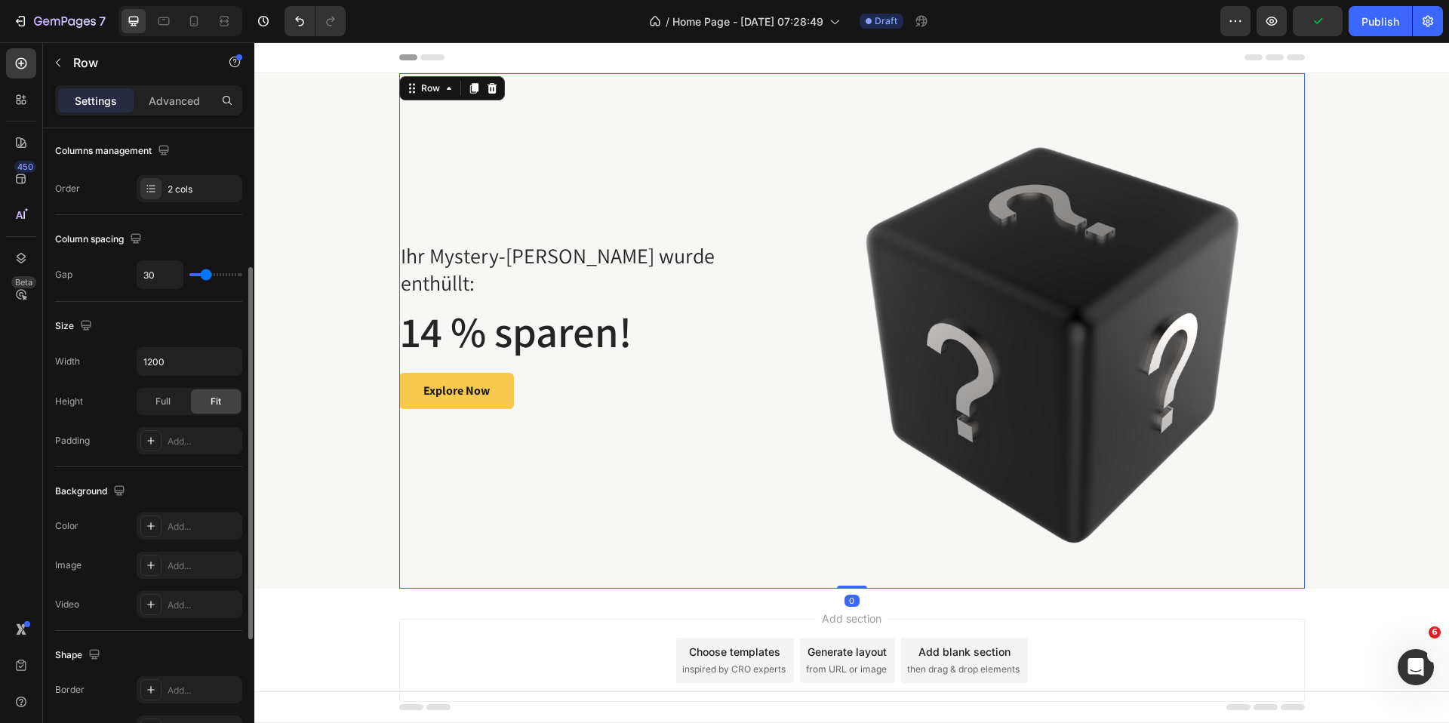
click at [574, 494] on div "Ihr Mystery-Rabatt wurde enthüllt: Text block 14 % sparen! Heading Explore Now …" at bounding box center [583, 330] width 368 height 515
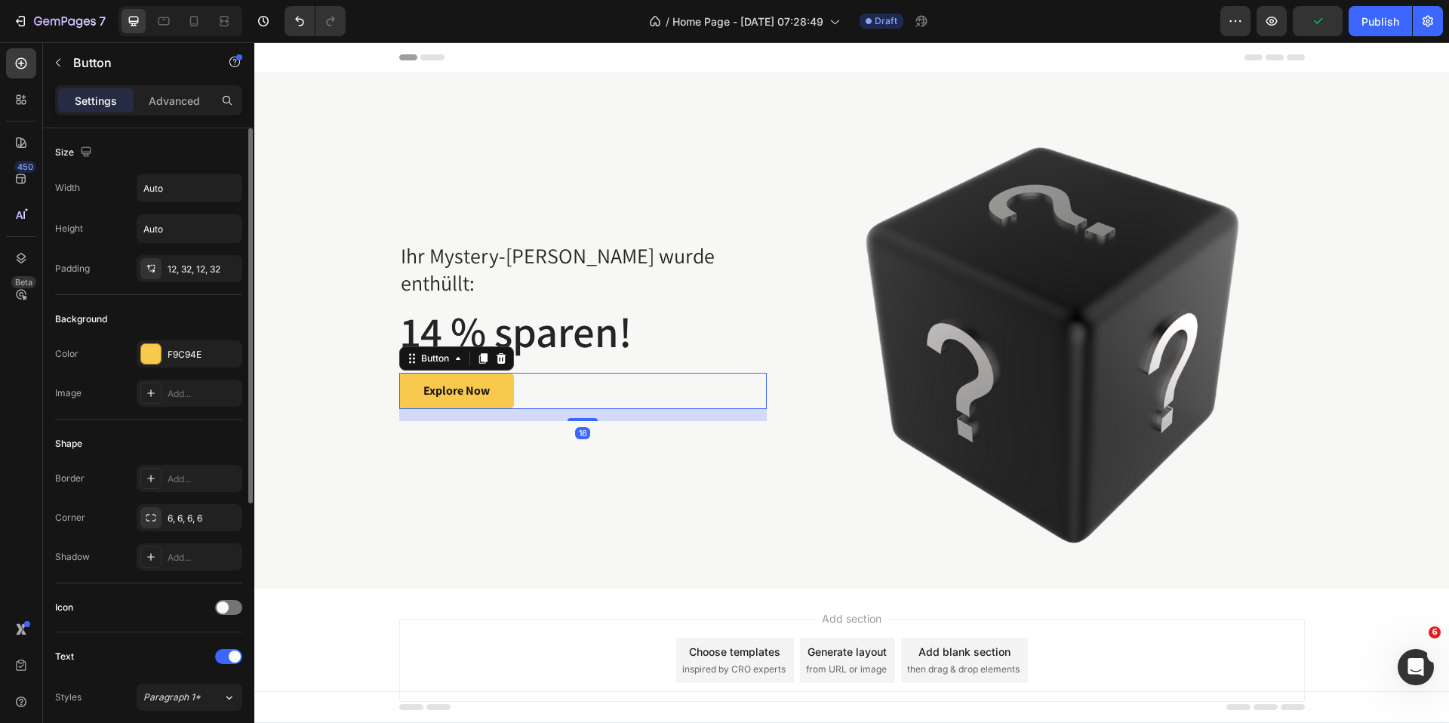
click at [532, 382] on div "Explore Now Button 16" at bounding box center [583, 391] width 368 height 36
click at [446, 382] on div "Explore Now" at bounding box center [456, 391] width 66 height 18
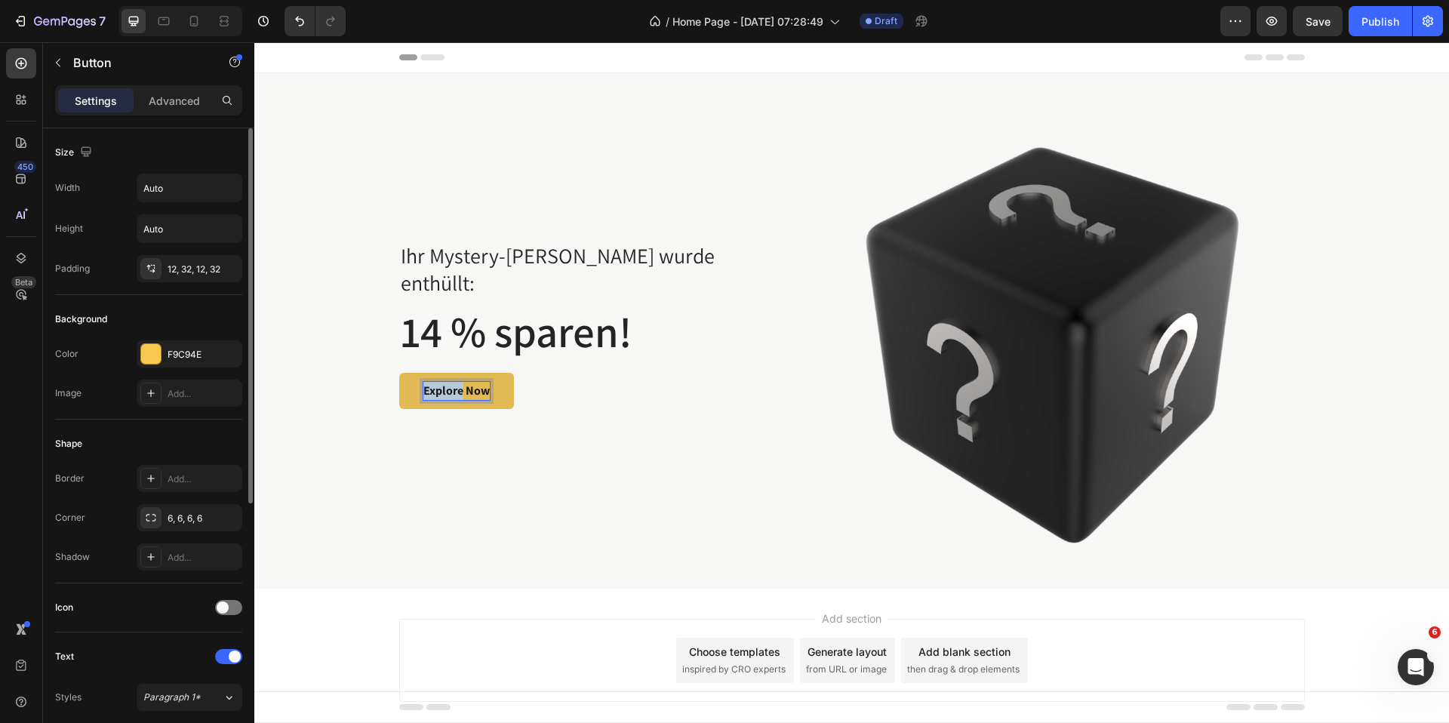
click at [446, 382] on p "Explore Now" at bounding box center [456, 391] width 66 height 18
click at [399, 373] on button "JETZT" at bounding box center [439, 391] width 81 height 36
click at [574, 497] on div "Ihr Mystery-Rabatt wurde enthüllt: Text block 14 % sparen! Heading JETZT EINLÖS…" at bounding box center [583, 330] width 368 height 515
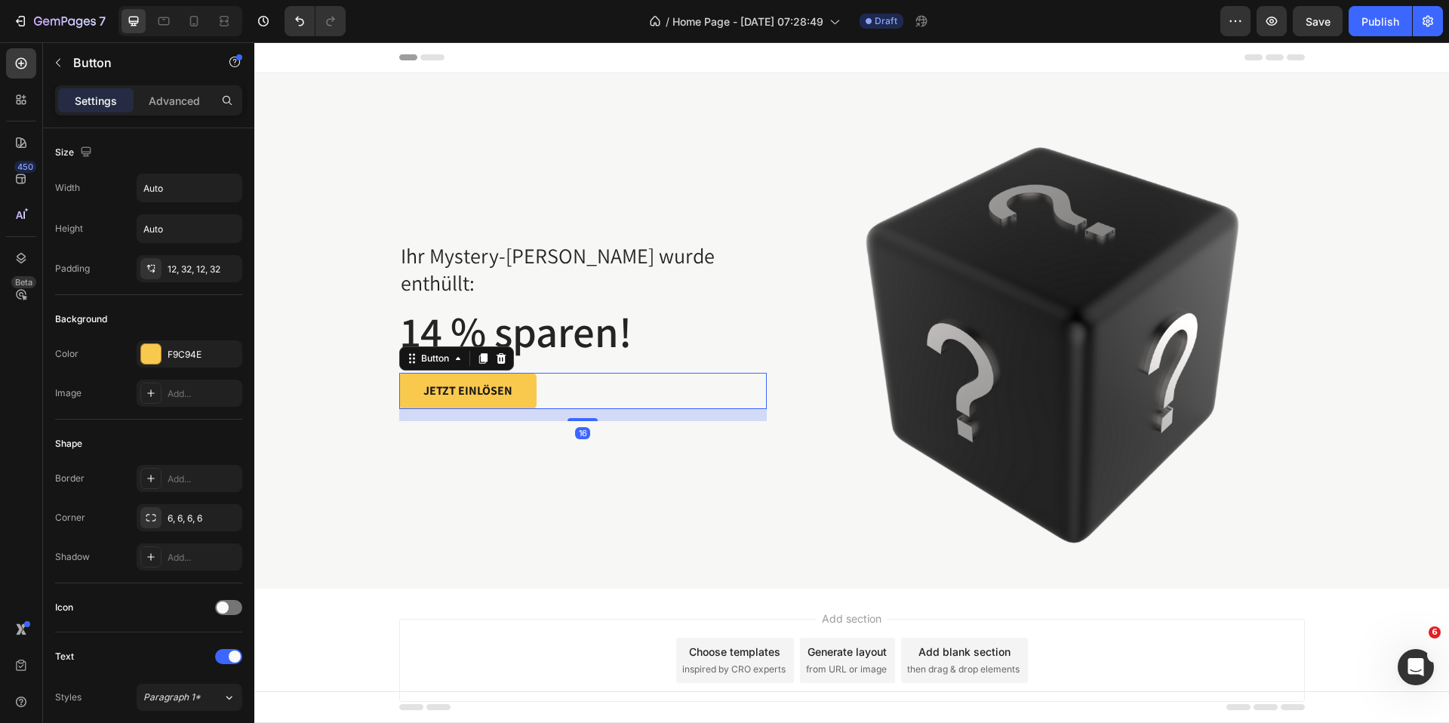
click at [552, 374] on div "JETZT EINLÖSEN Button 16" at bounding box center [583, 391] width 368 height 36
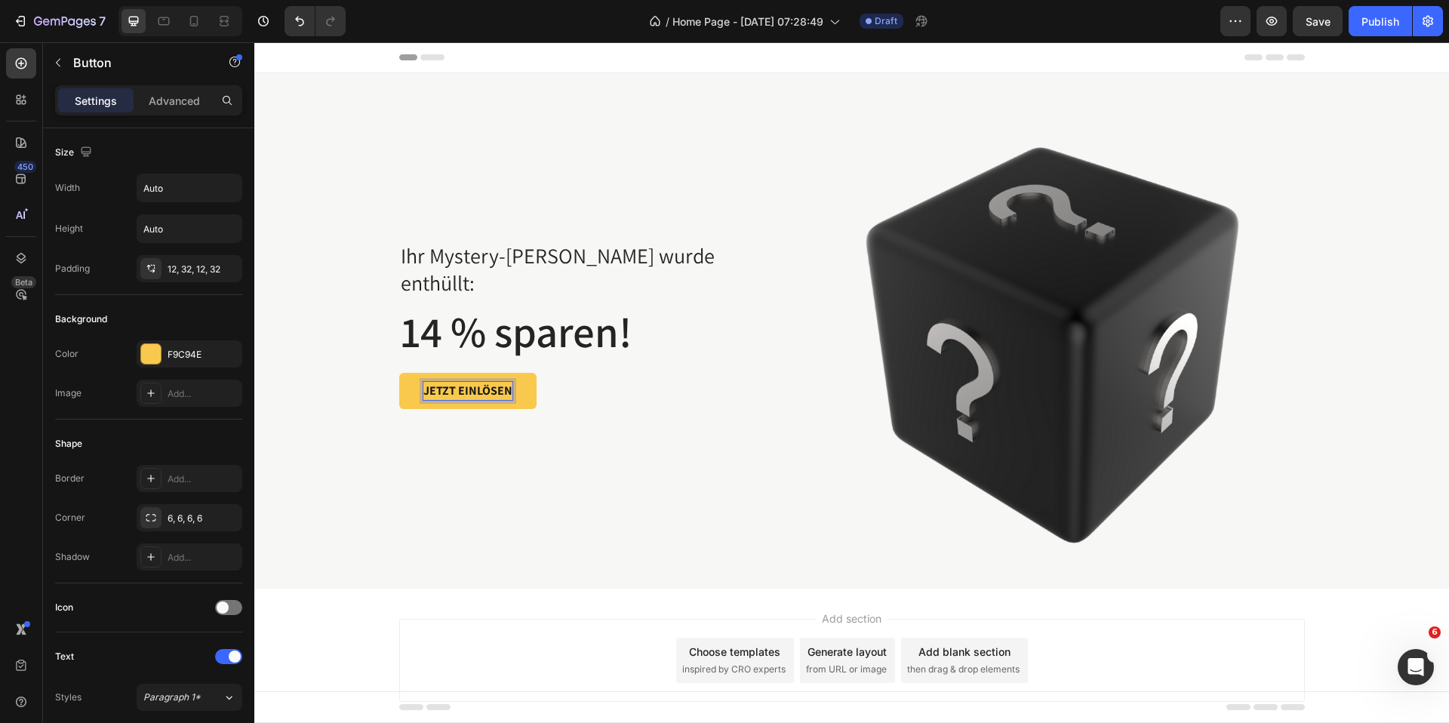
click at [629, 373] on div "JETZT EINLÖSEN Button 16" at bounding box center [583, 391] width 368 height 36
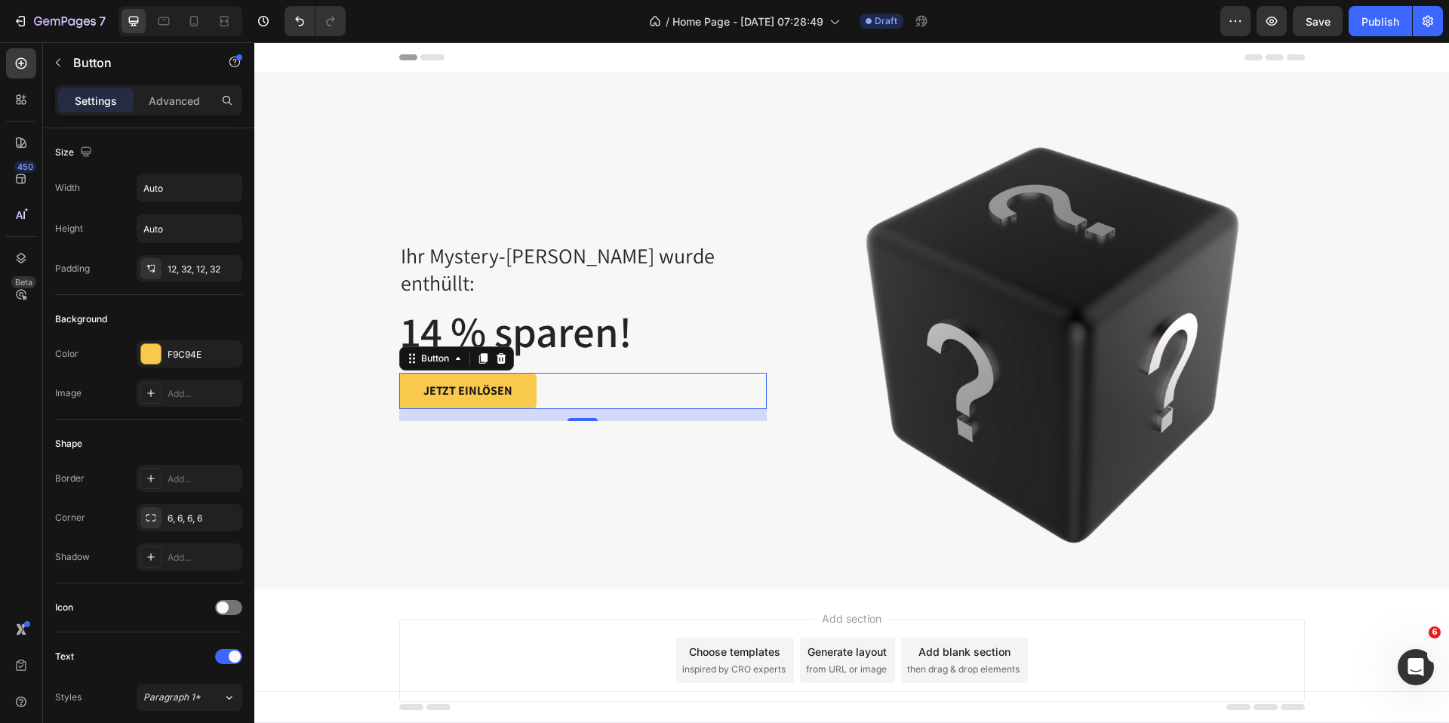
click at [550, 376] on div "JETZT EINLÖSEN Button 16" at bounding box center [583, 391] width 368 height 36
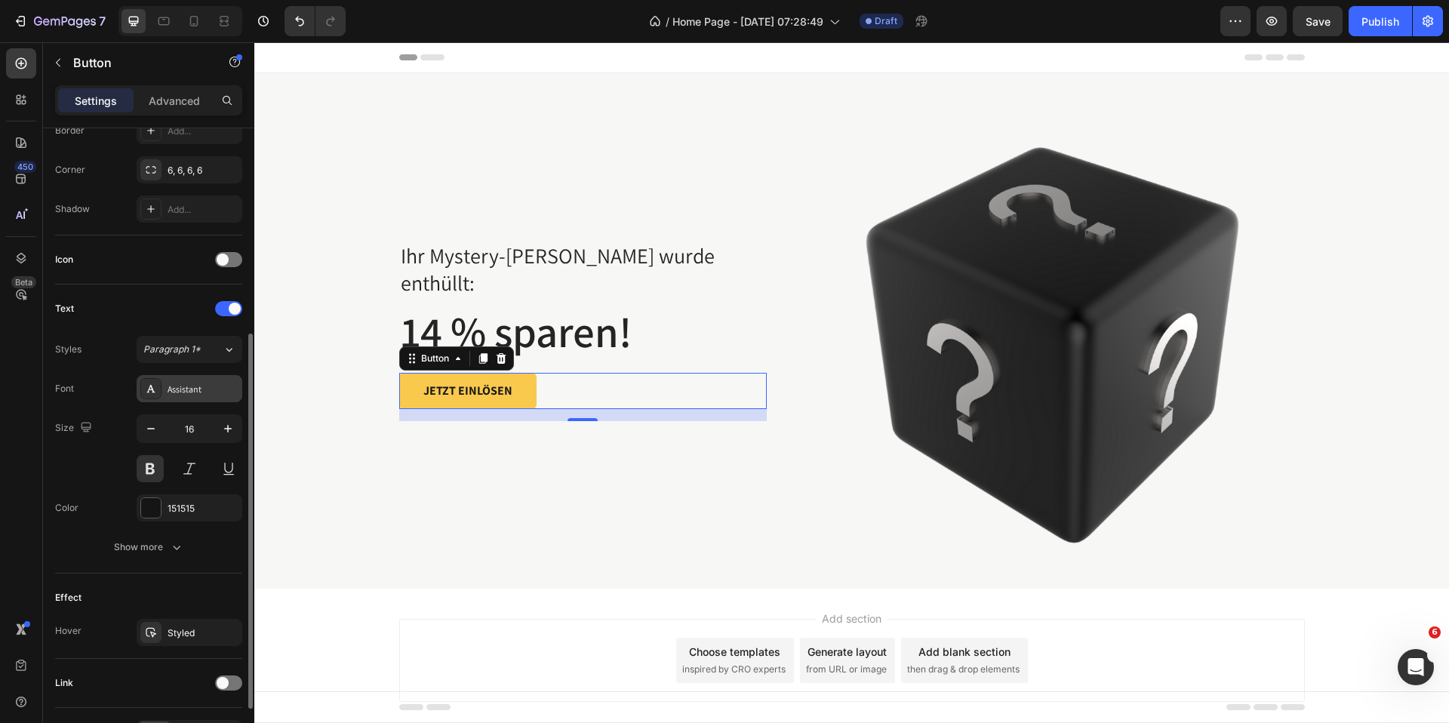
scroll to position [445, 0]
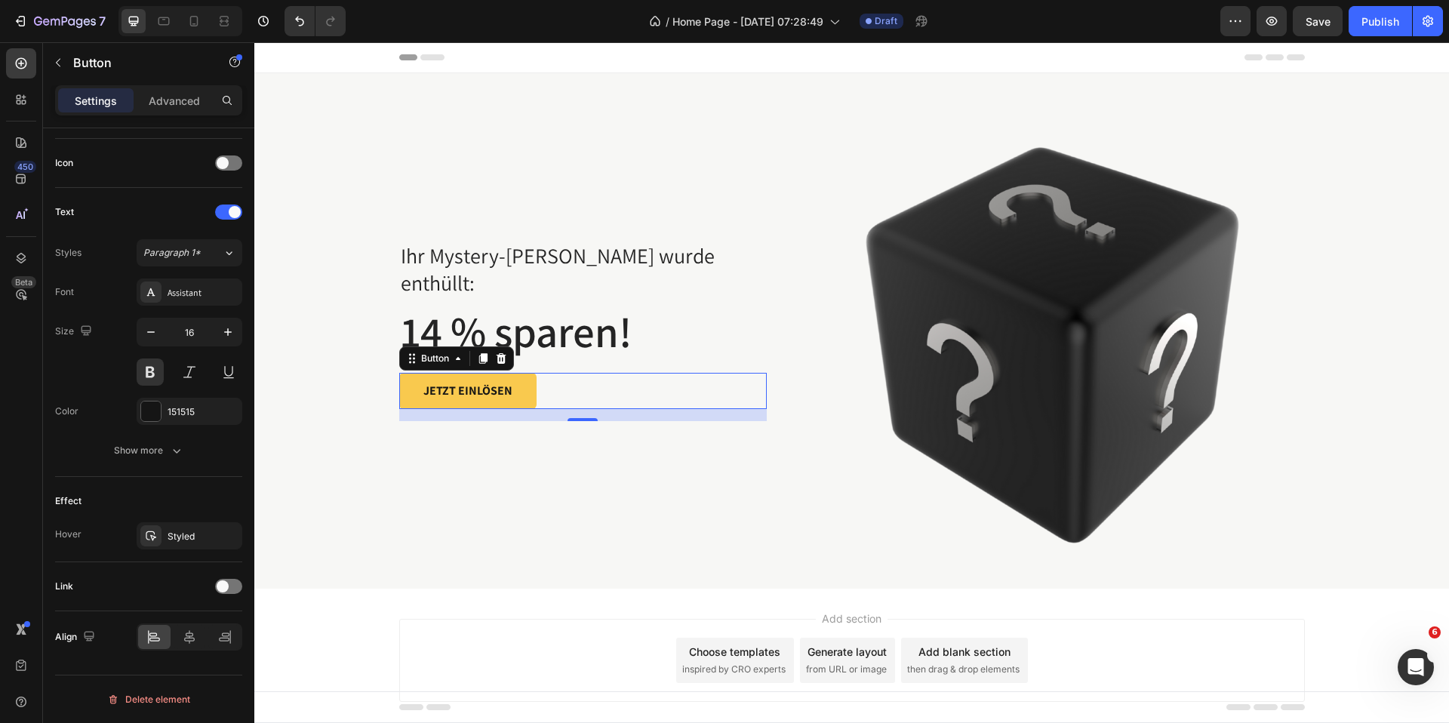
click at [564, 384] on div "JETZT EINLÖSEN Button 16" at bounding box center [583, 391] width 368 height 36
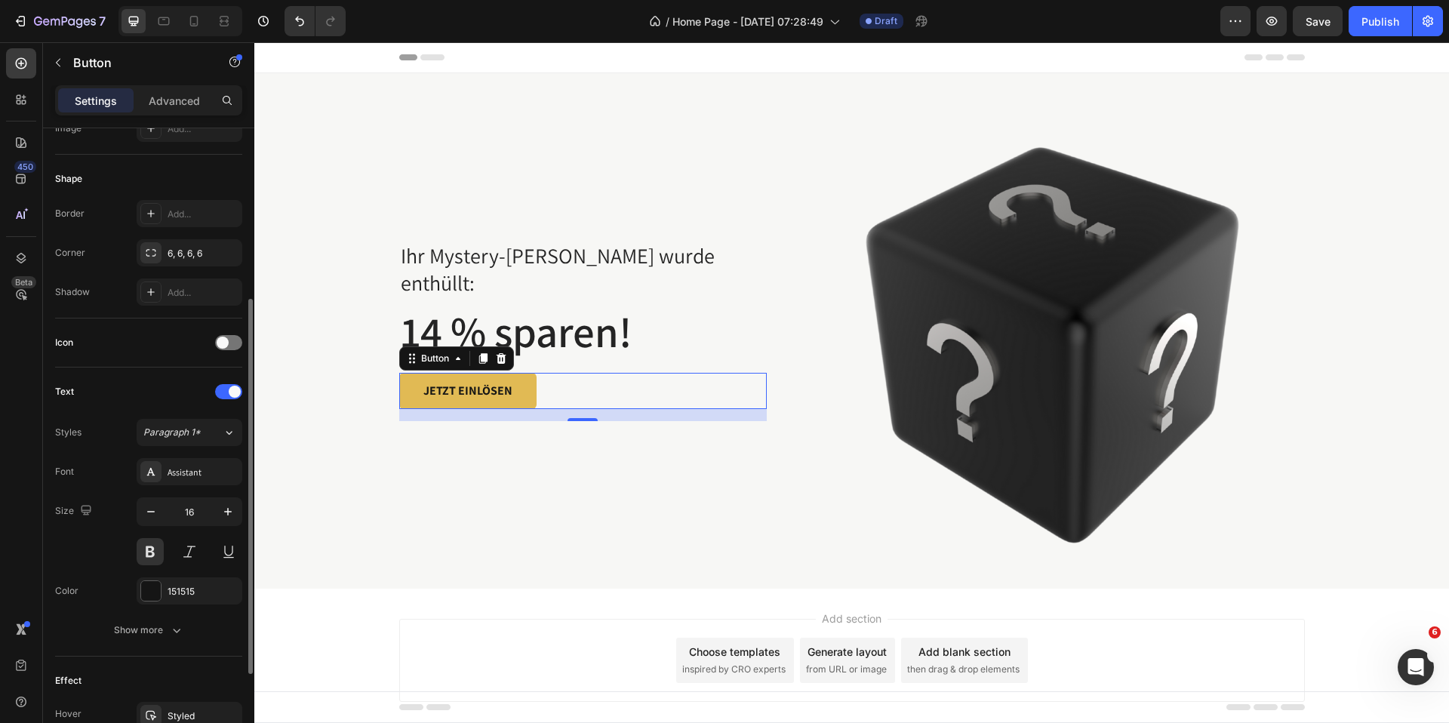
scroll to position [257, 0]
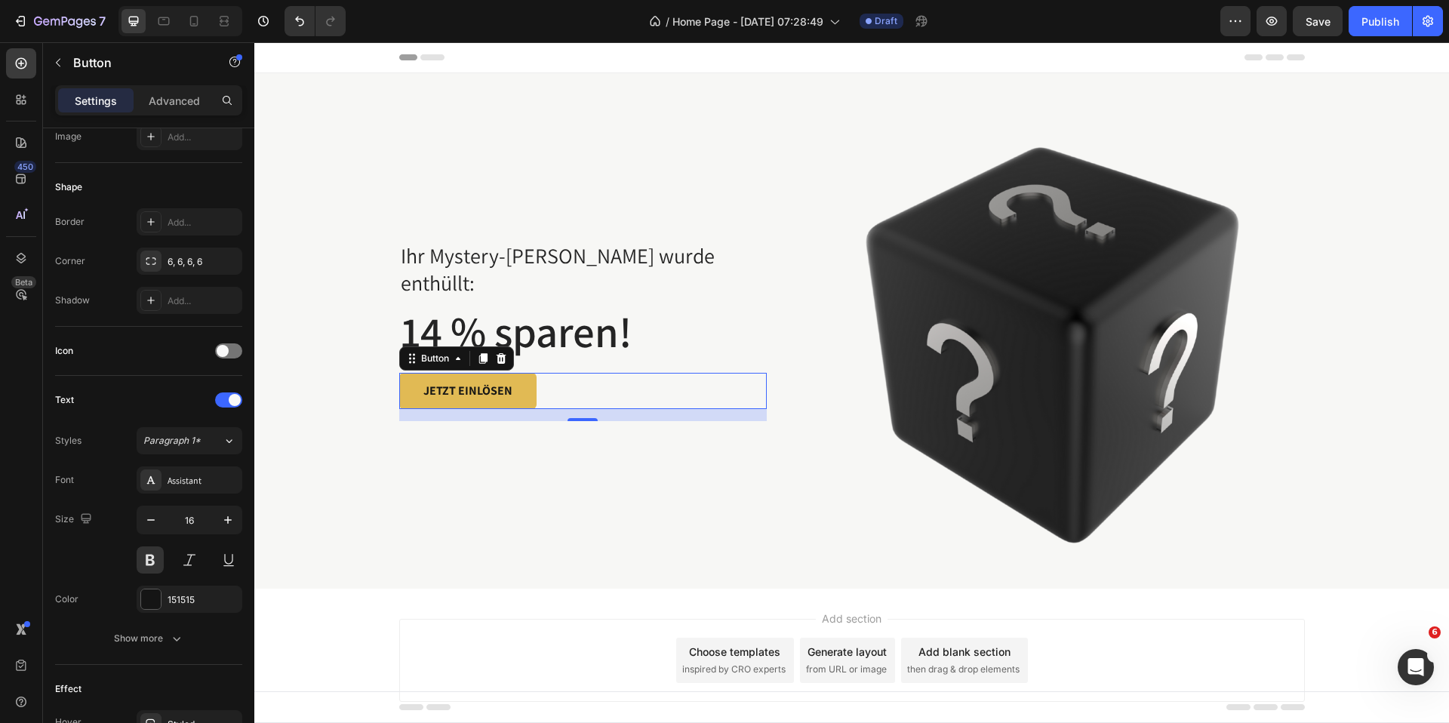
click at [498, 391] on button "JETZT EINLÖSEN" at bounding box center [467, 391] width 137 height 36
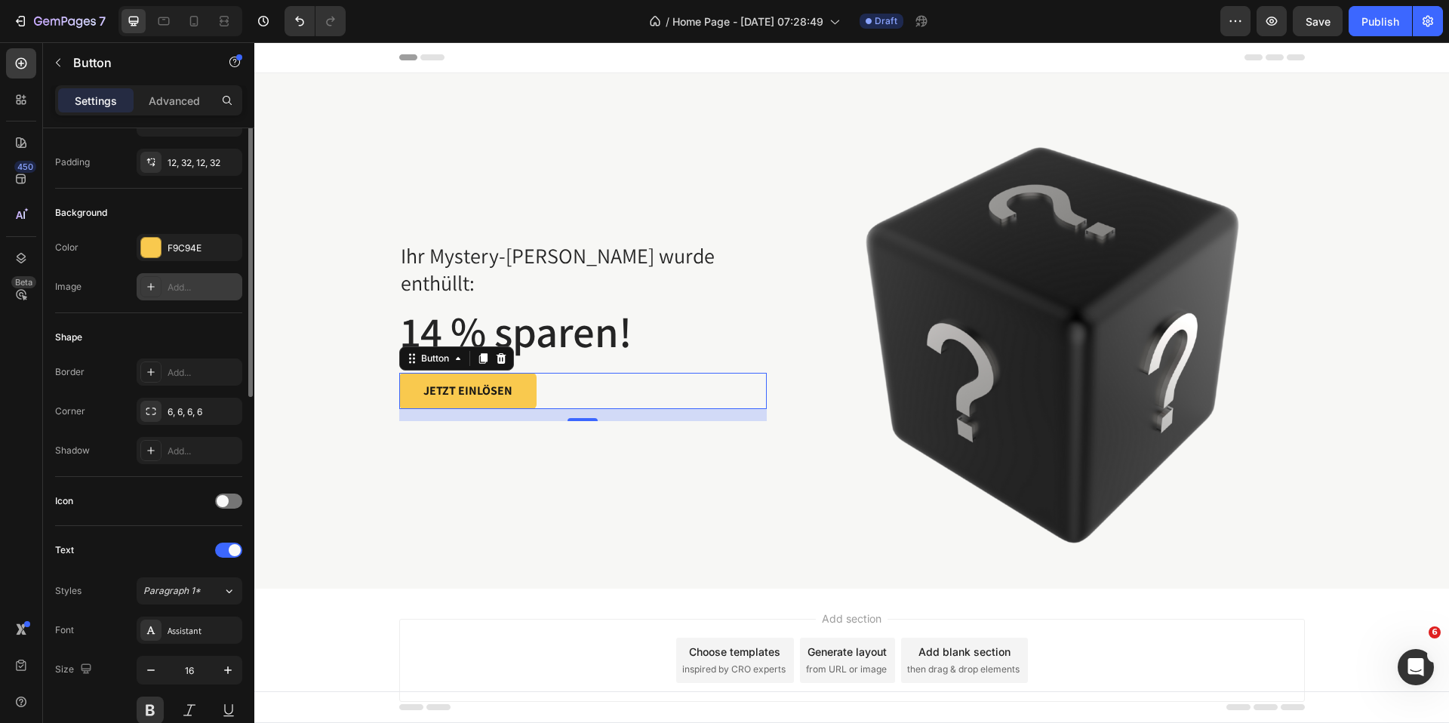
scroll to position [0, 0]
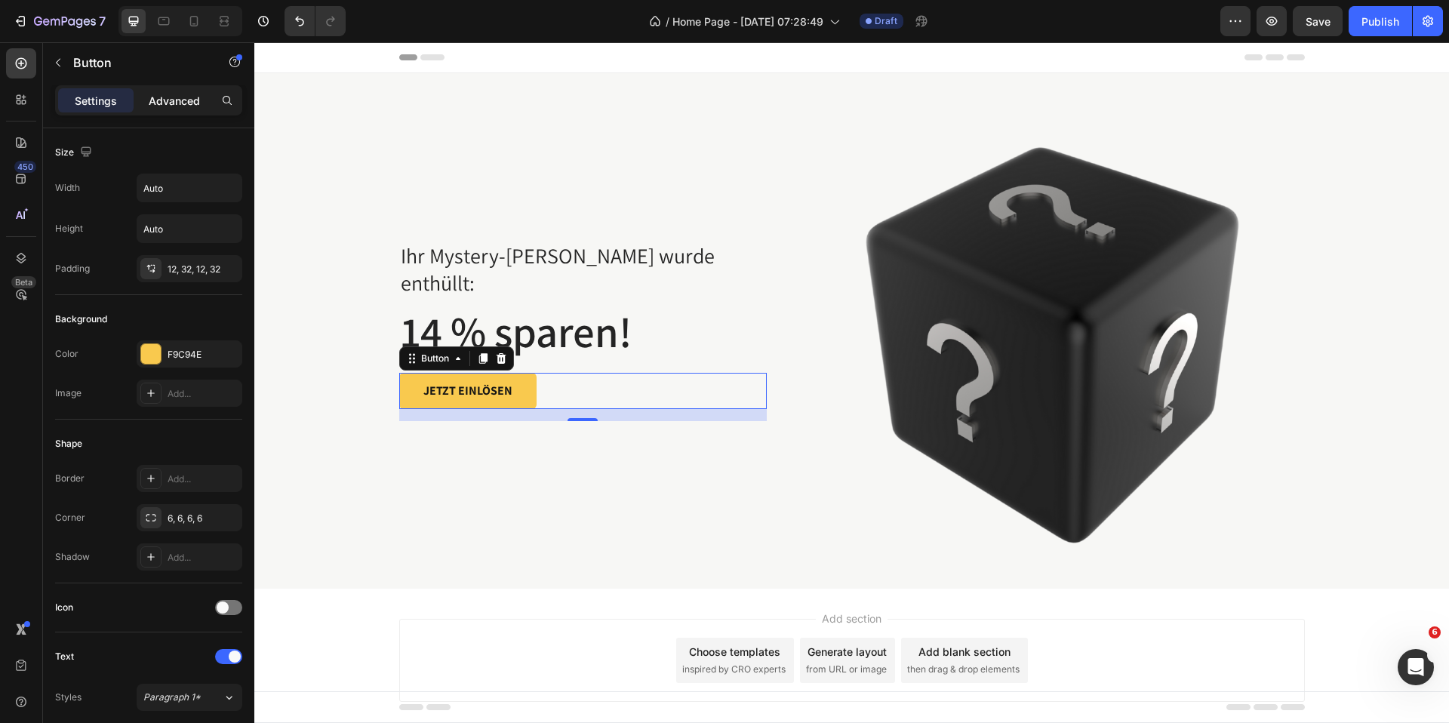
click at [171, 100] on p "Advanced" at bounding box center [174, 101] width 51 height 16
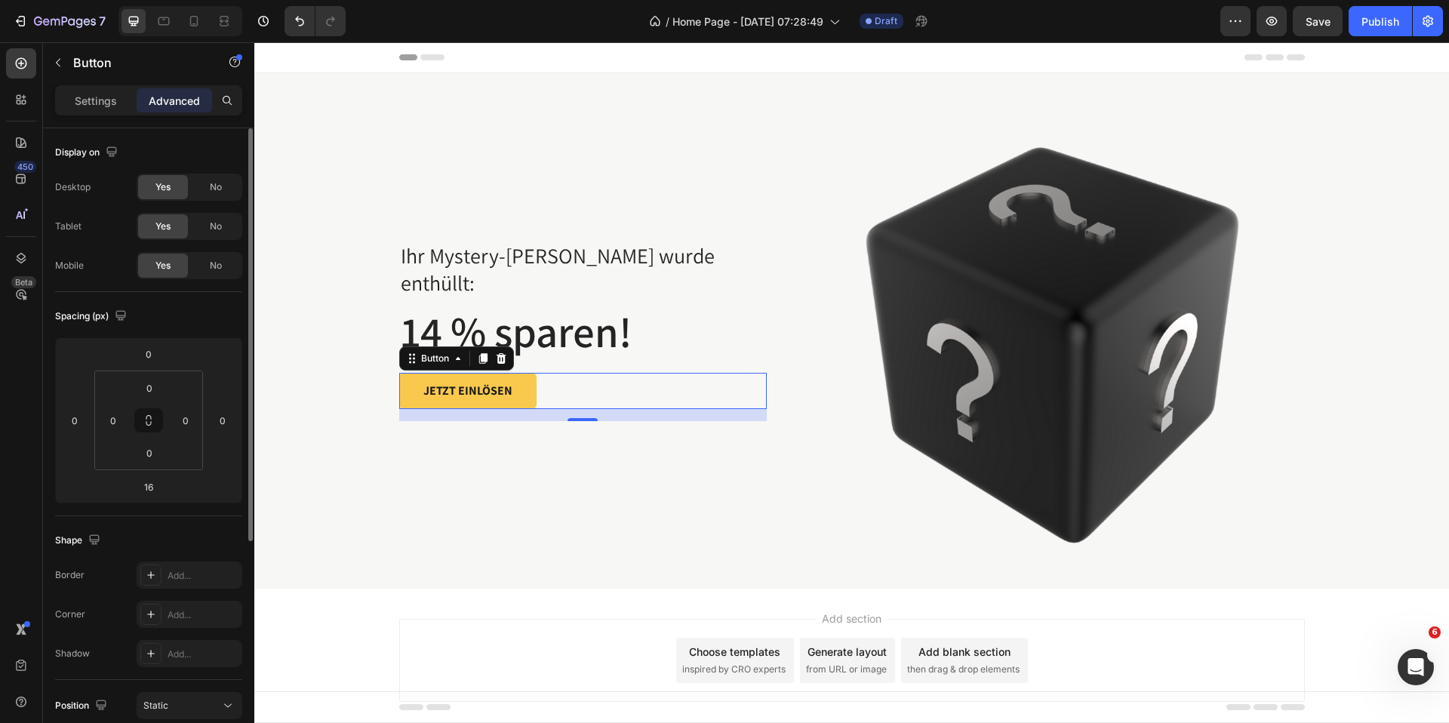
drag, startPoint x: 110, startPoint y: 90, endPoint x: 116, endPoint y: 147, distance: 57.7
click at [110, 90] on div "Settings" at bounding box center [95, 100] width 75 height 24
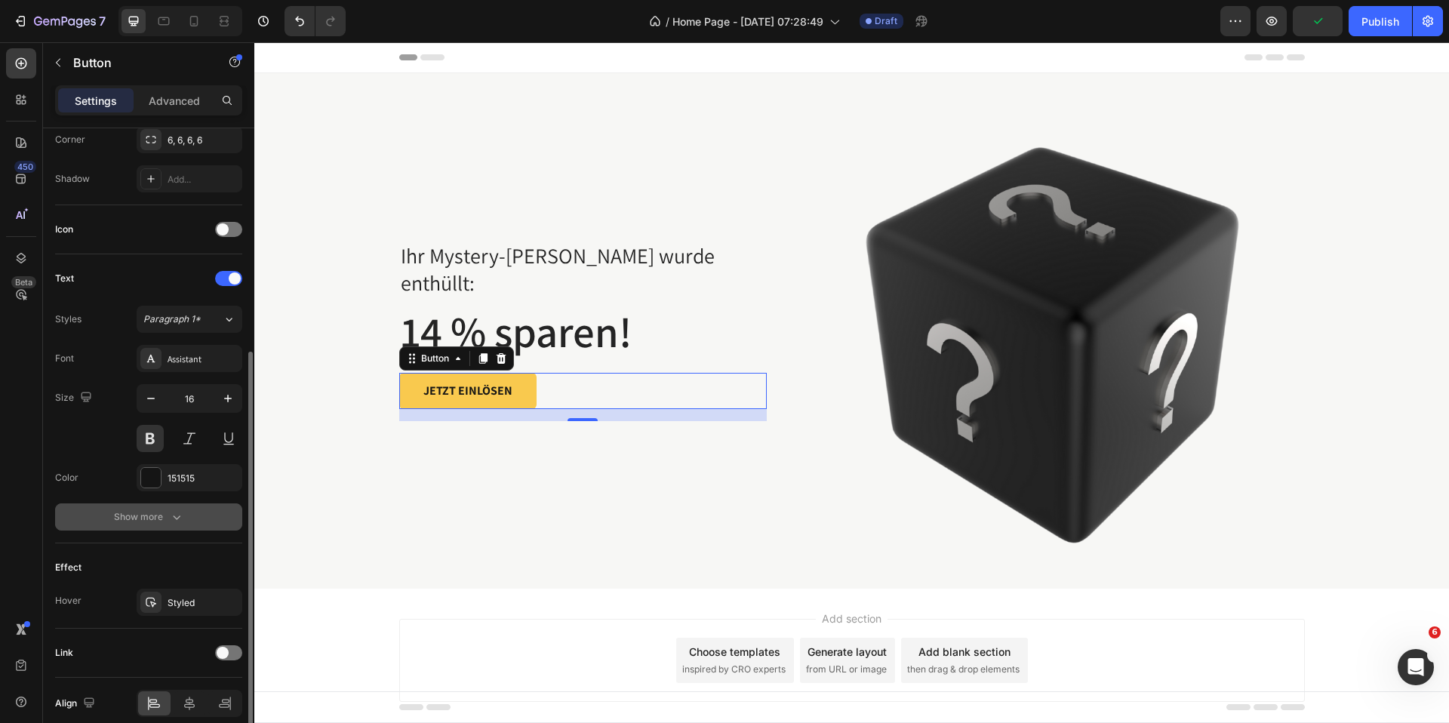
click at [158, 506] on button "Show more" at bounding box center [148, 516] width 187 height 27
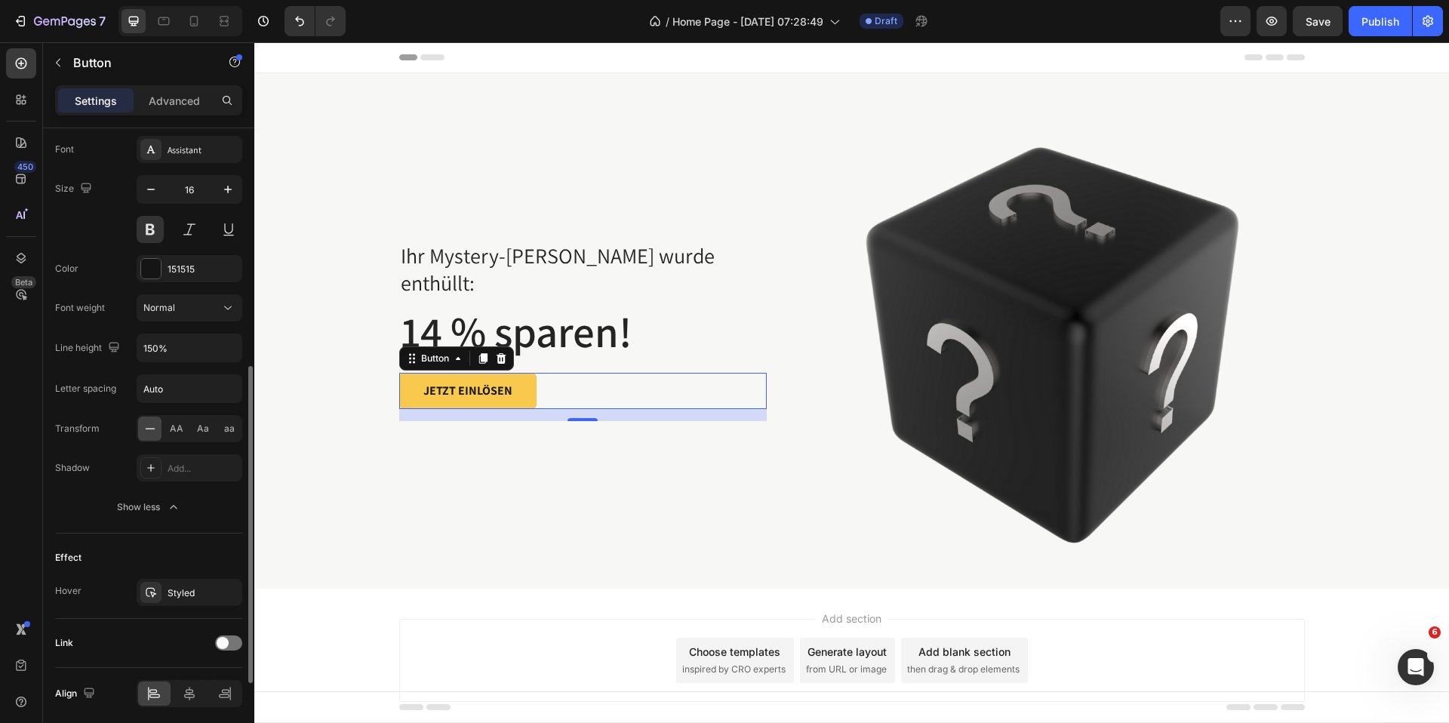
scroll to position [644, 0]
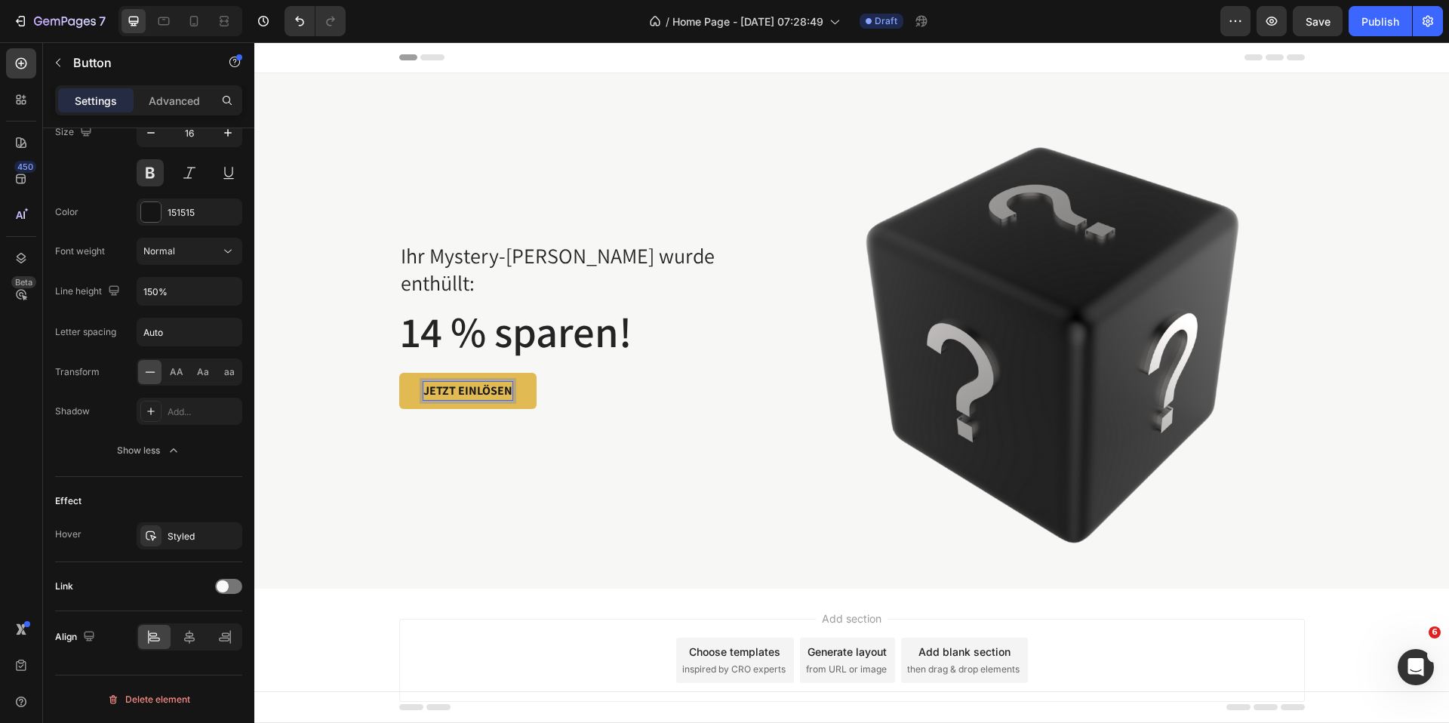
click at [525, 382] on button "JETZT EINLÖSEN" at bounding box center [467, 391] width 137 height 36
click at [515, 467] on div "Ihr Mystery-Rabatt wurde enthüllt: Text block 14 % sparen! Heading JETZT EINLÖS…" at bounding box center [583, 330] width 368 height 515
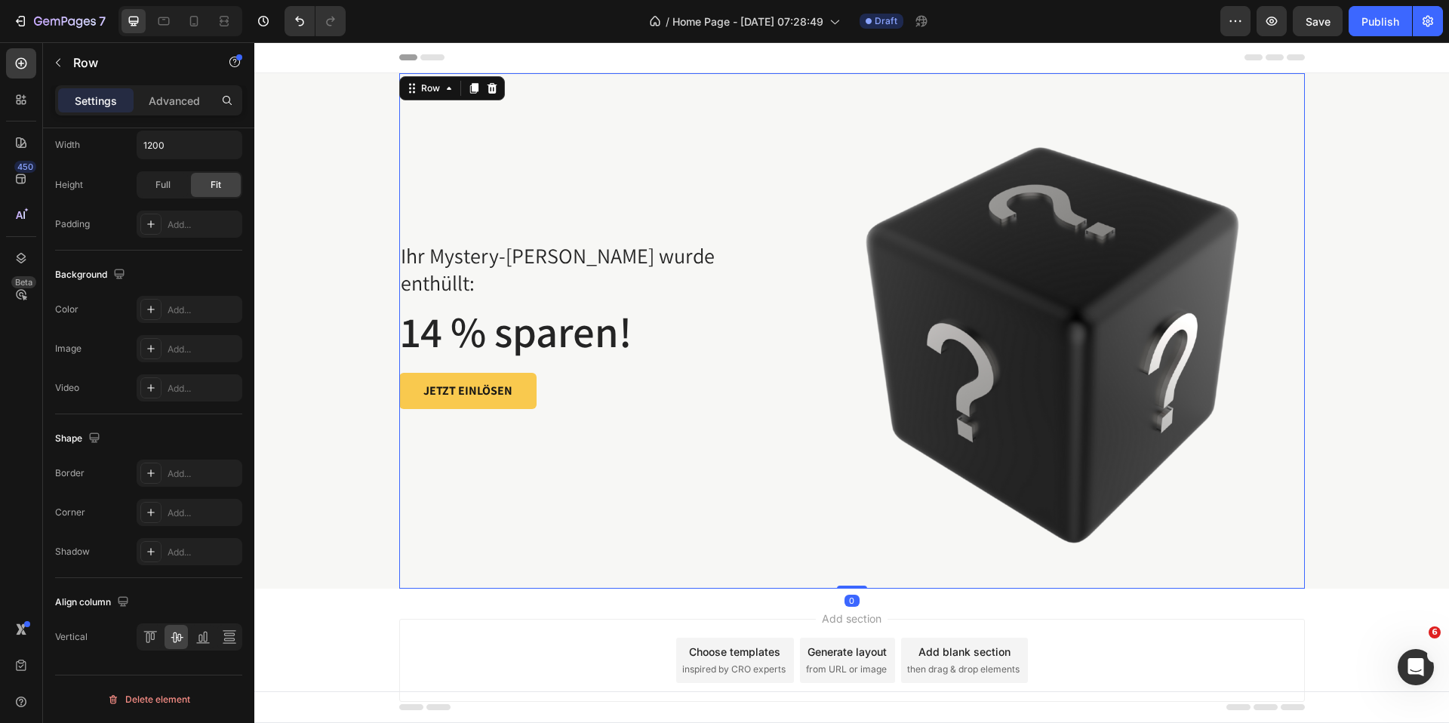
scroll to position [0, 0]
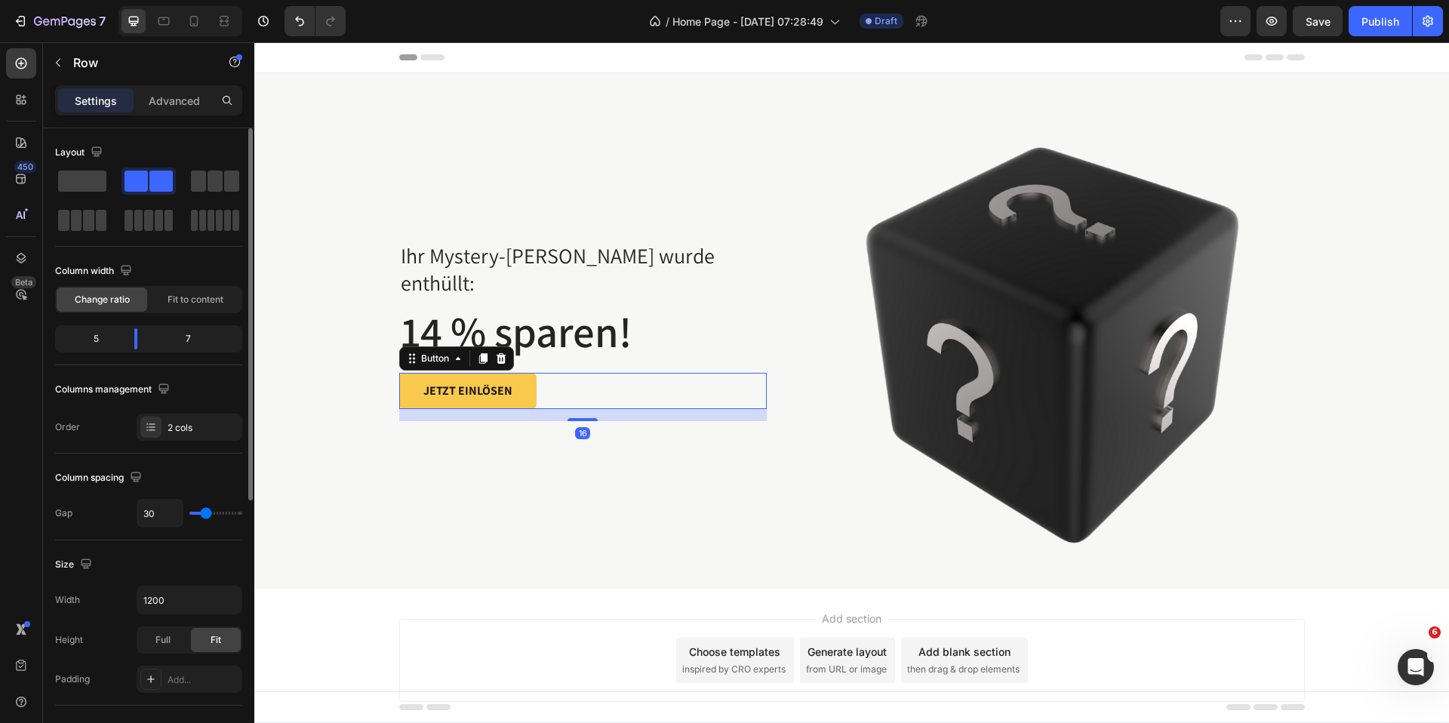
click at [561, 387] on div "JETZT EINLÖSEN Button 16" at bounding box center [583, 391] width 368 height 36
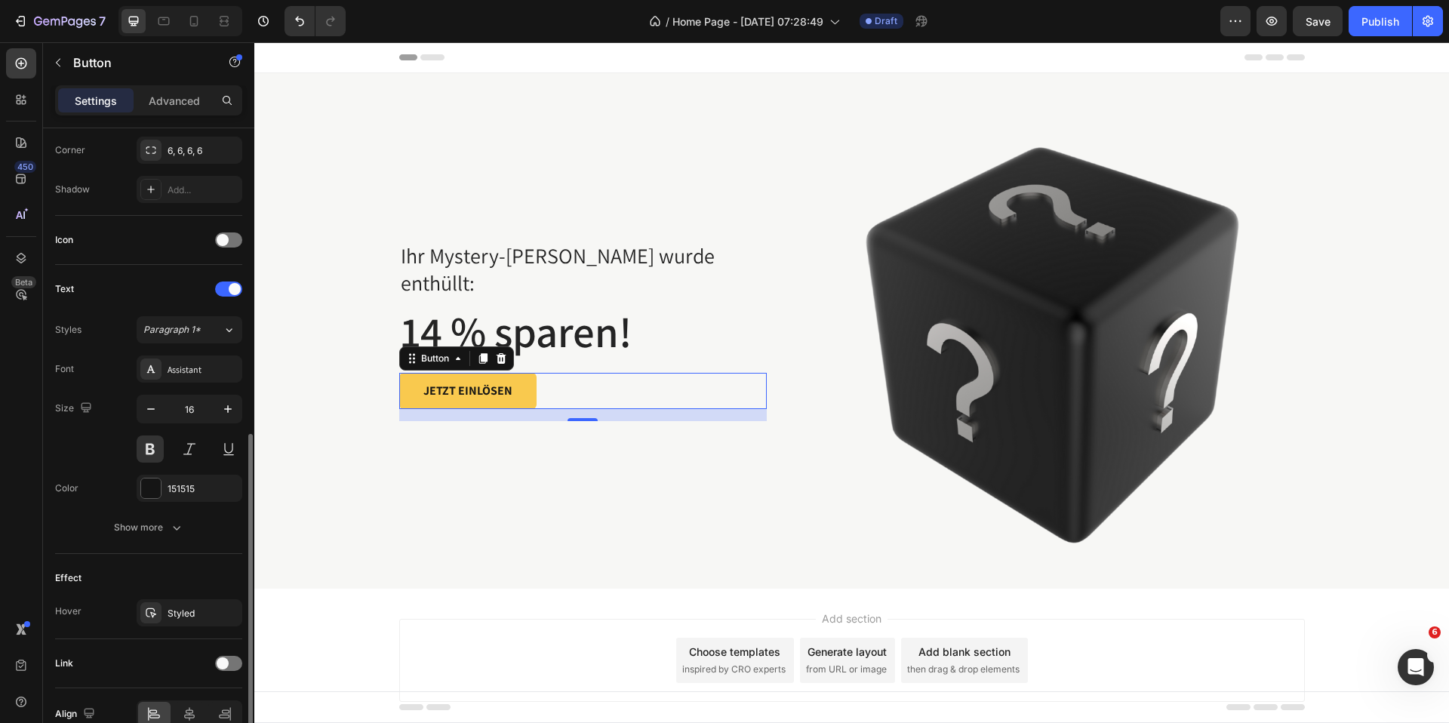
scroll to position [445, 0]
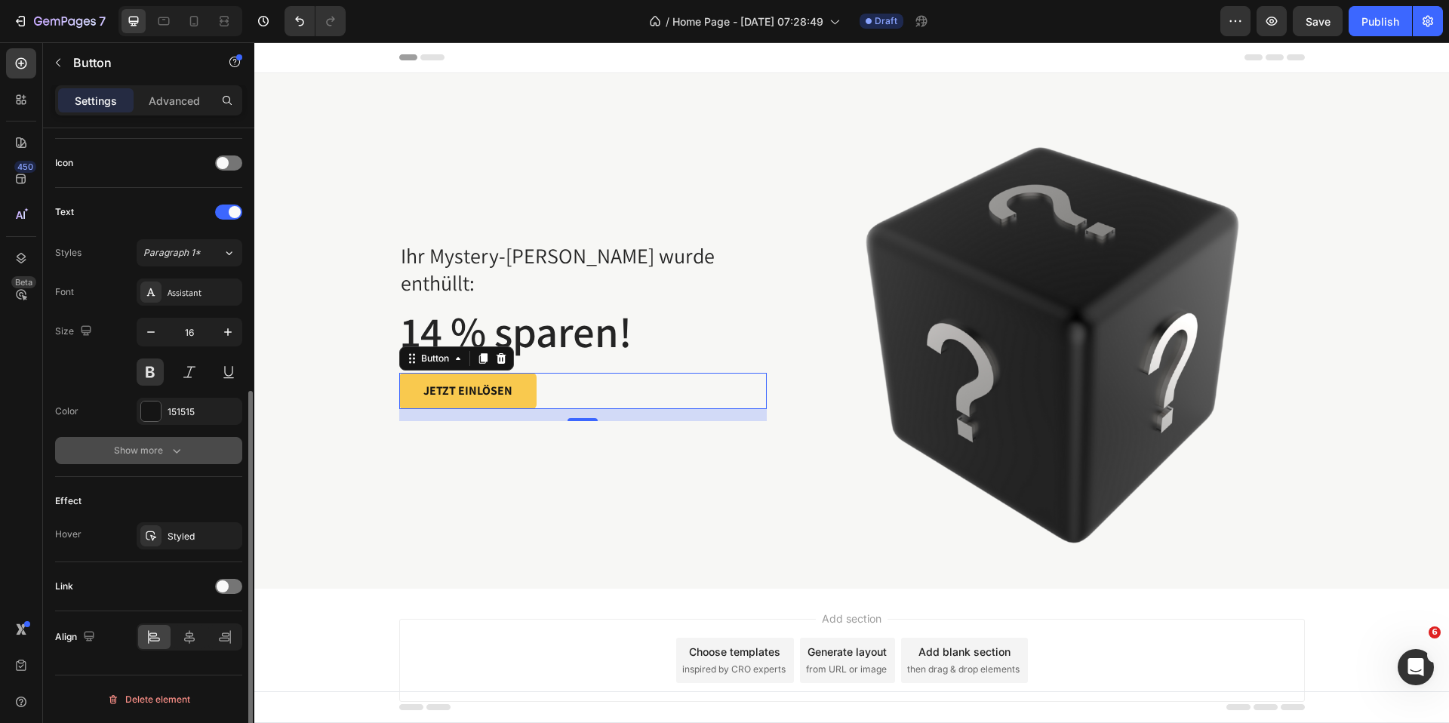
click at [183, 457] on icon "button" at bounding box center [176, 450] width 15 height 15
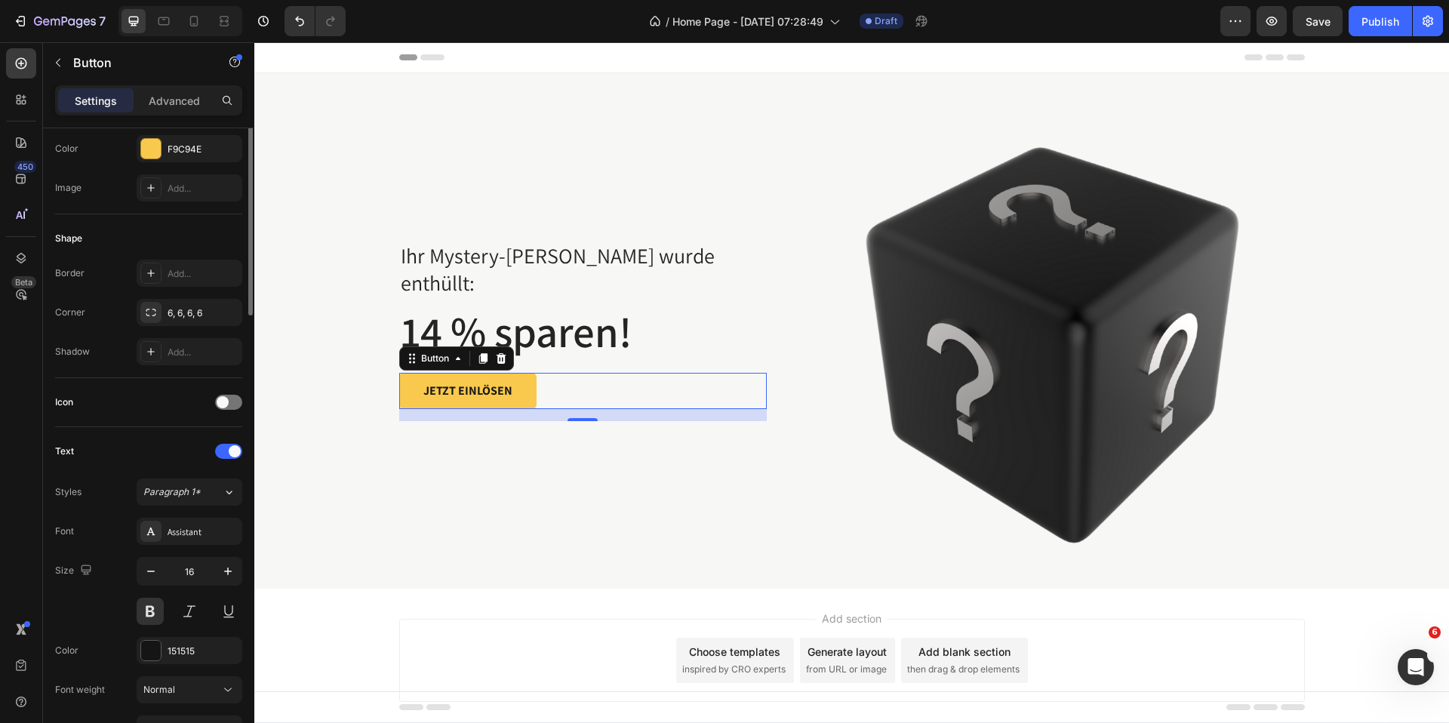
scroll to position [0, 0]
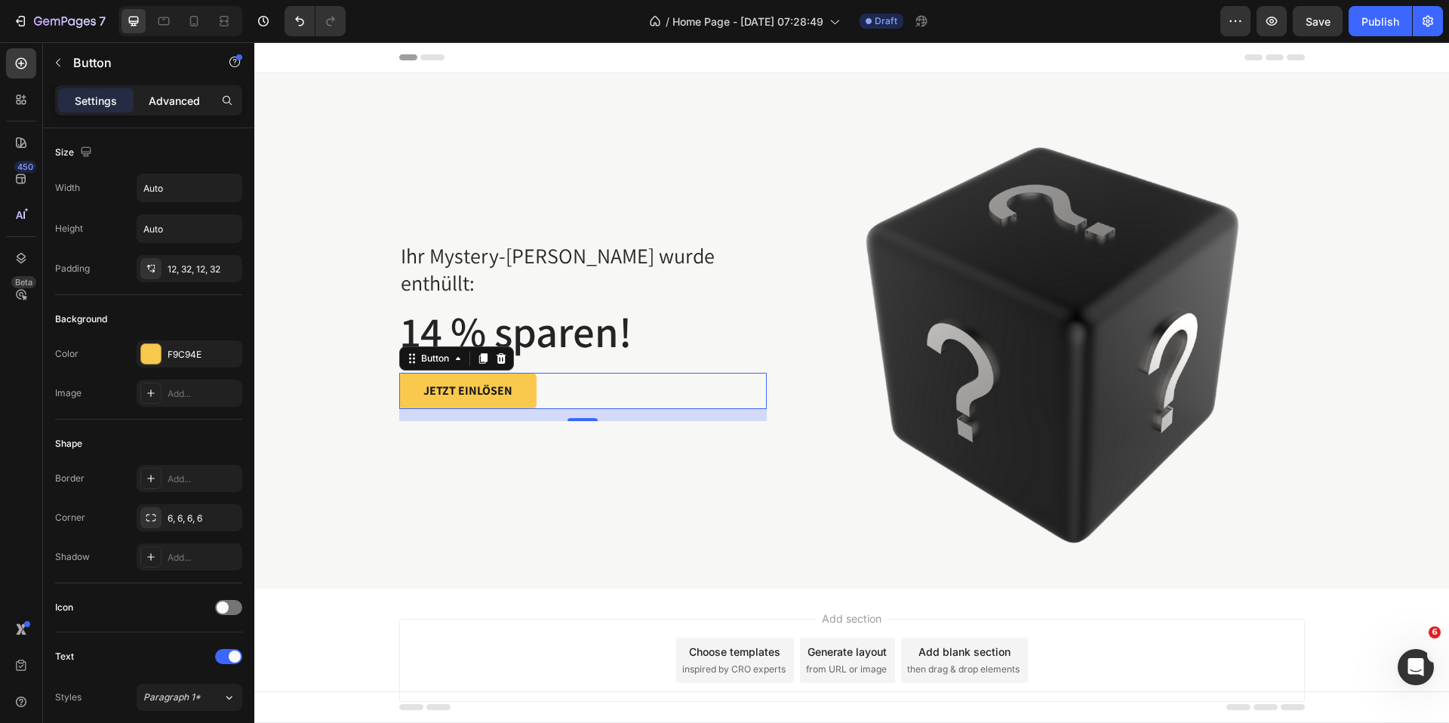
click at [179, 102] on p "Advanced" at bounding box center [174, 101] width 51 height 16
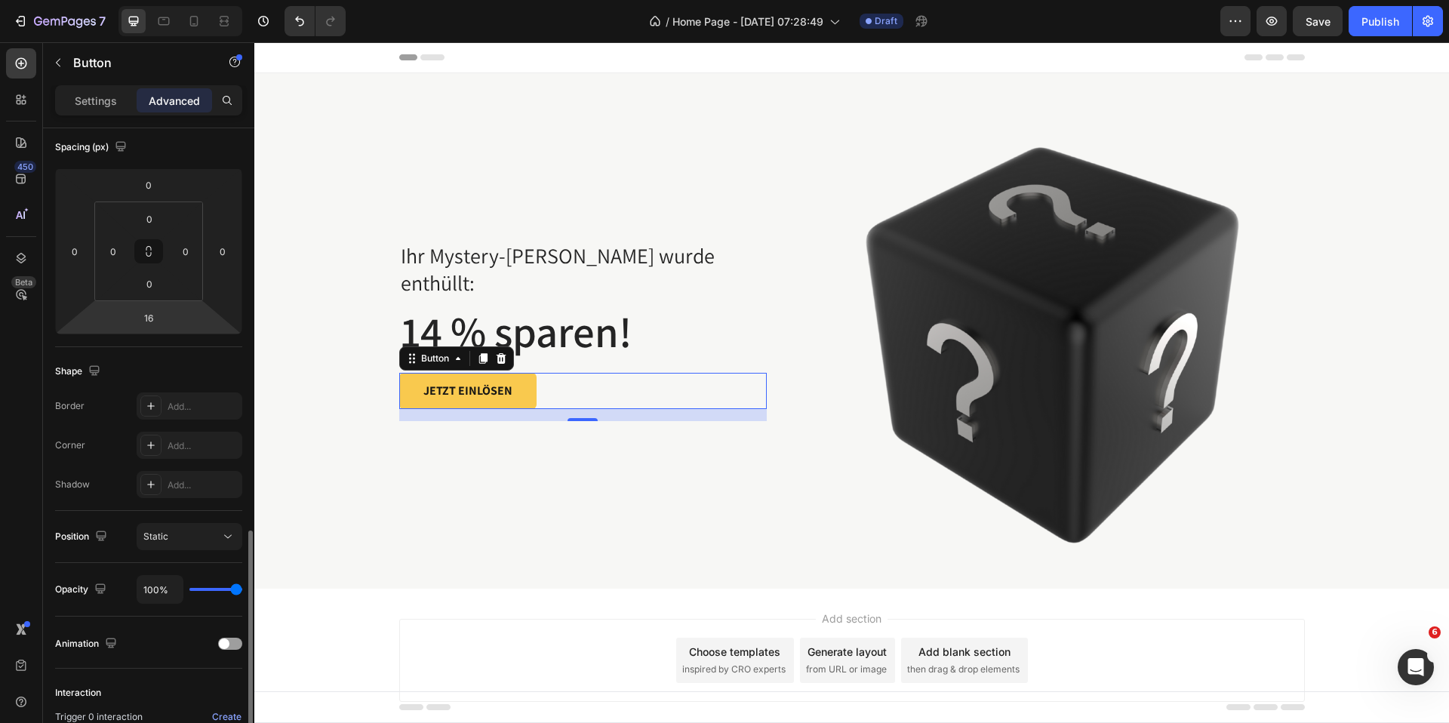
scroll to position [346, 0]
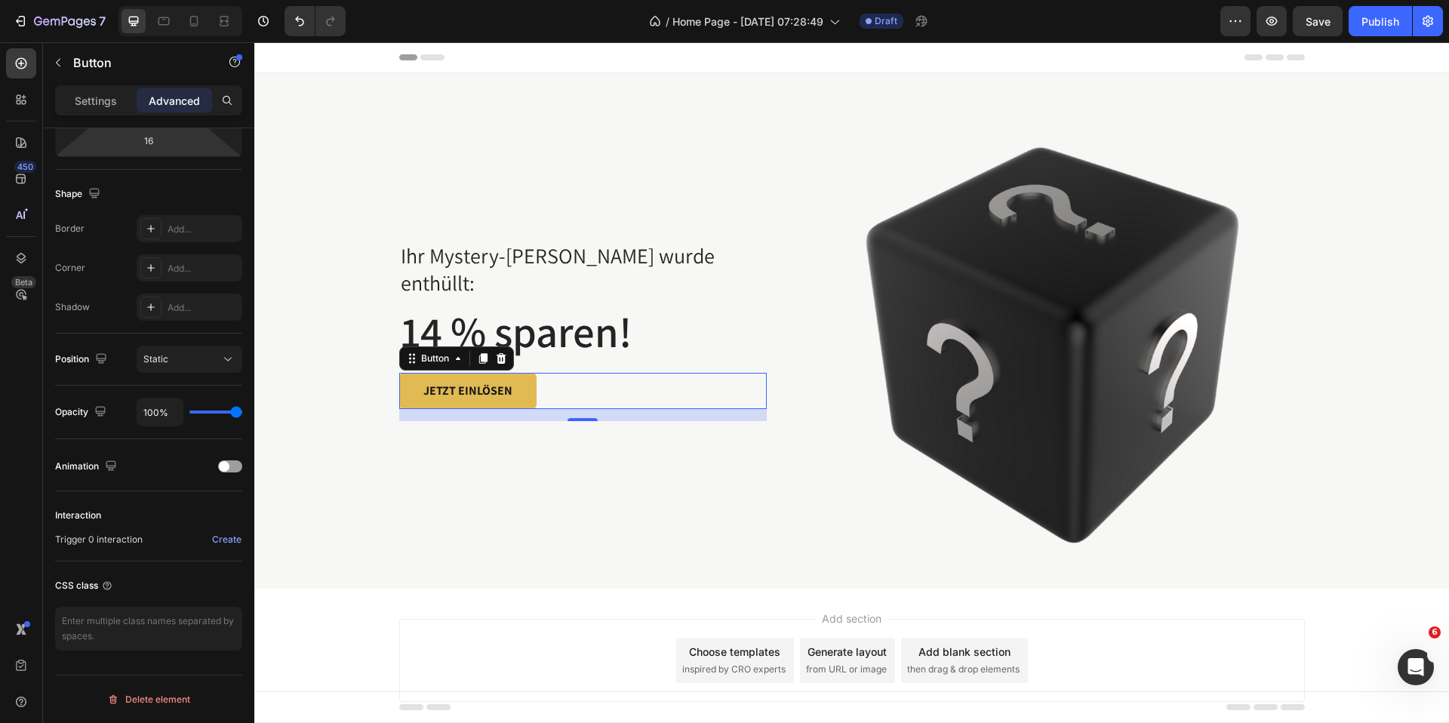
click at [418, 377] on button "JETZT EINLÖSEN" at bounding box center [467, 391] width 137 height 36
click at [529, 373] on button "JETZT EINLÖSEN" at bounding box center [467, 391] width 137 height 36
drag, startPoint x: 601, startPoint y: 379, endPoint x: 585, endPoint y: 378, distance: 15.9
click at [601, 379] on div "JETZT EINLÖSEN Button 16" at bounding box center [583, 391] width 368 height 36
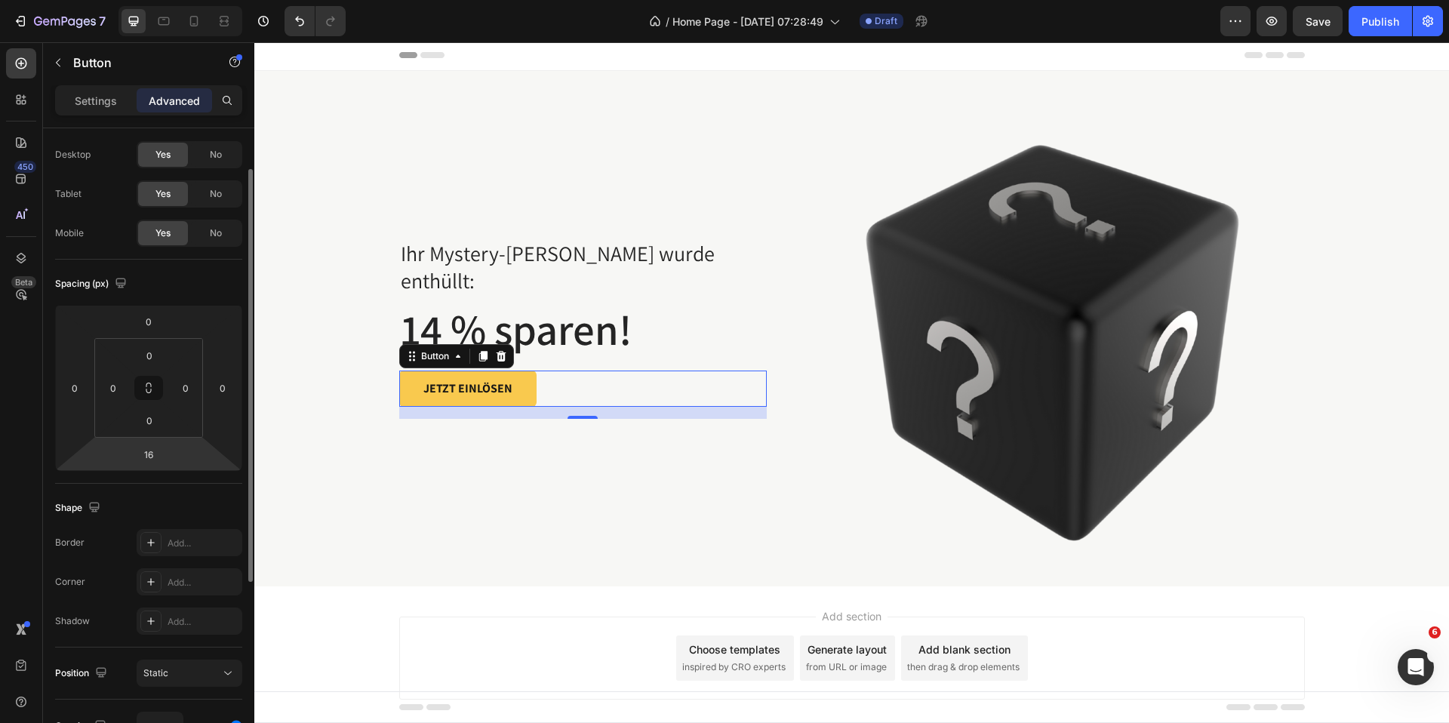
scroll to position [0, 0]
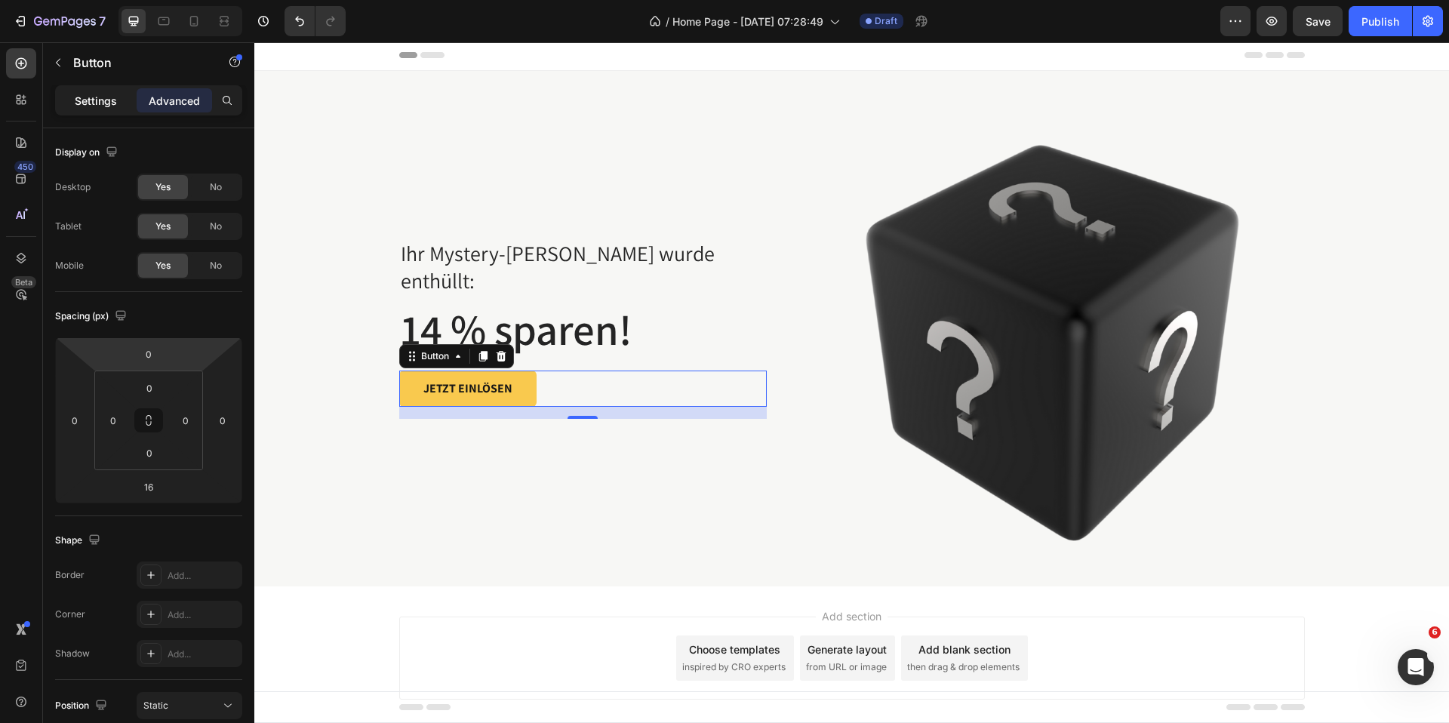
click at [116, 106] on p "Settings" at bounding box center [96, 101] width 42 height 16
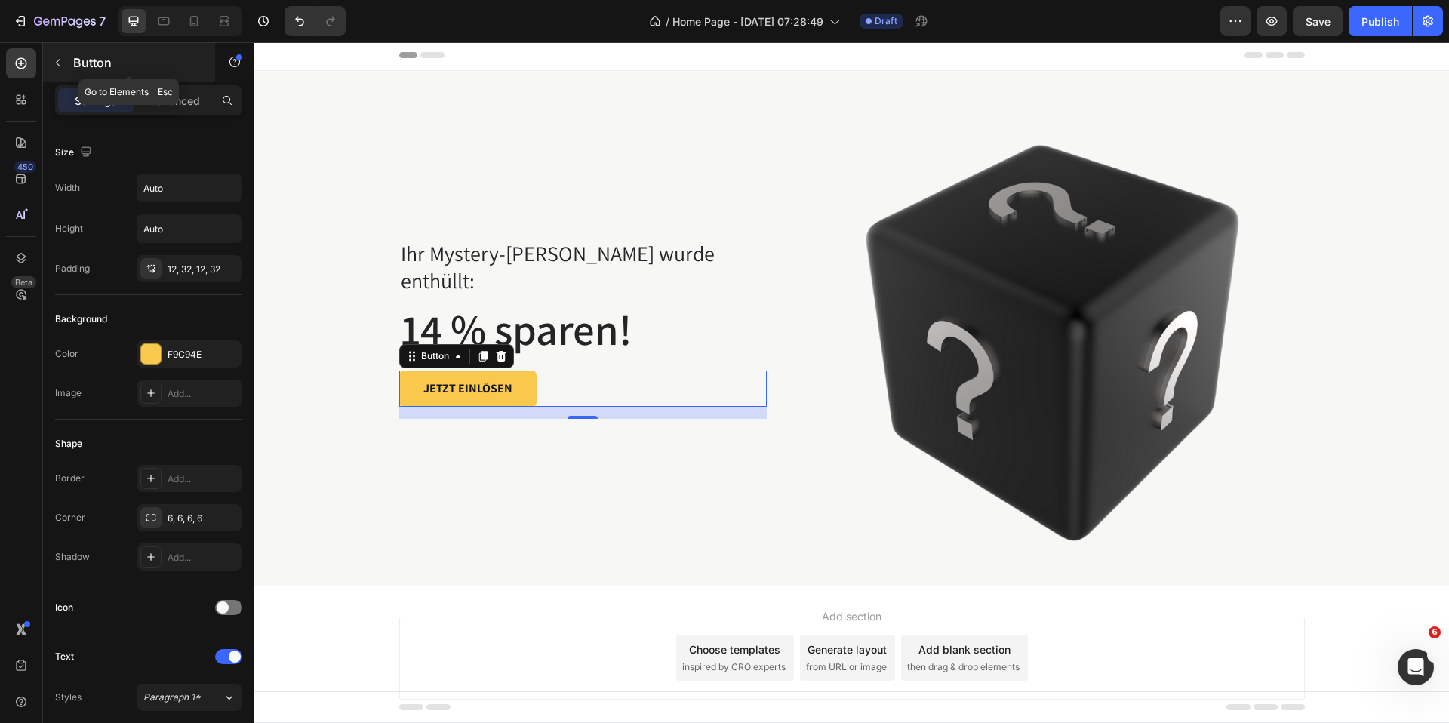
click at [66, 68] on button "button" at bounding box center [58, 63] width 24 height 24
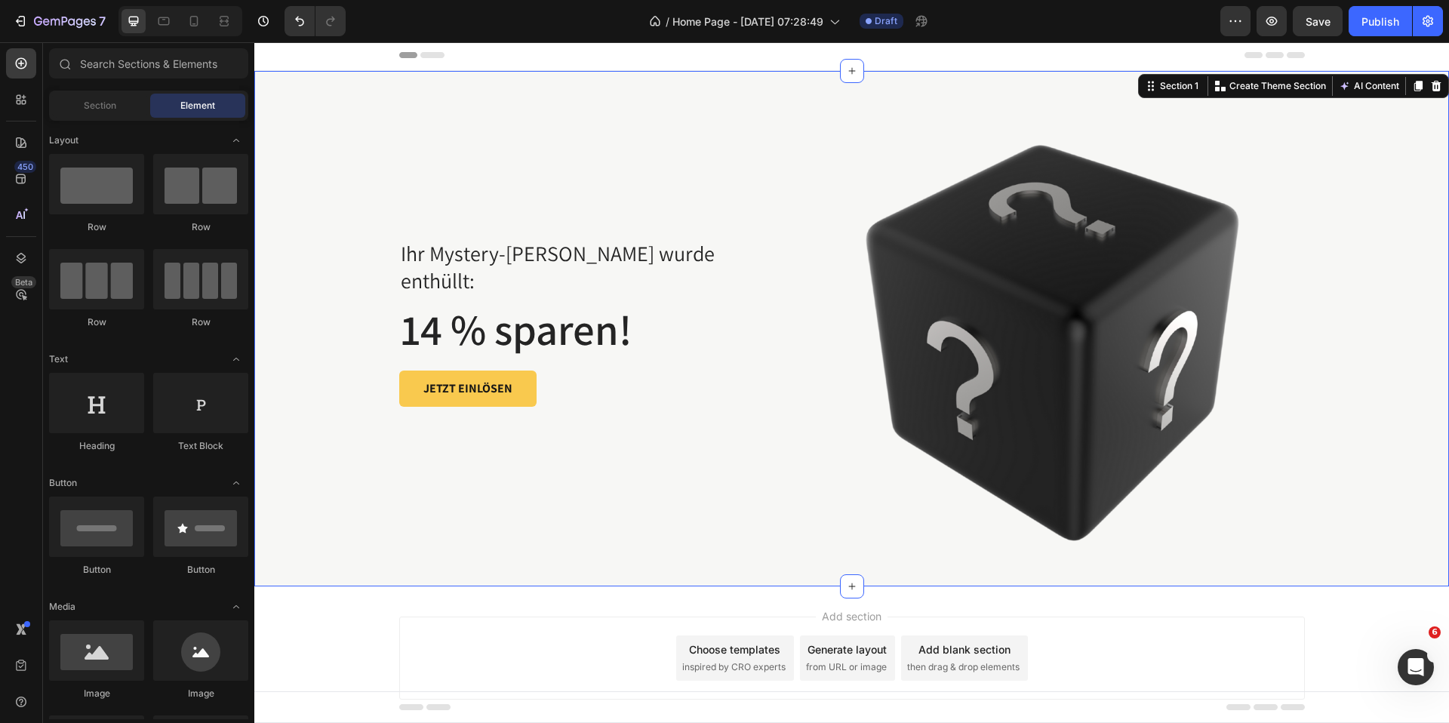
click at [395, 497] on div "Ihr Mystery-Rabatt wurde enthüllt: Text block 14 % sparen! Heading JETZT EINLÖS…" at bounding box center [852, 328] width 1172 height 515
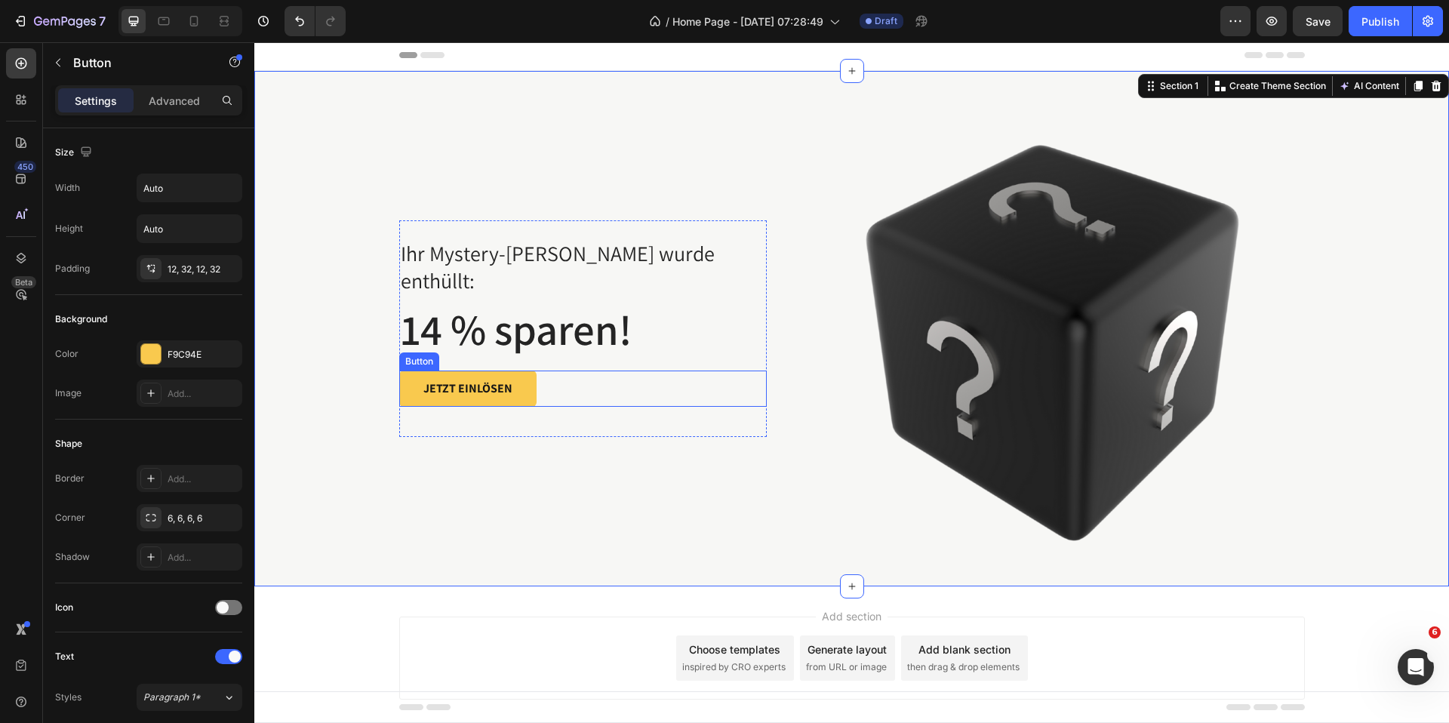
click at [603, 371] on div "JETZT EINLÖSEN Button" at bounding box center [583, 389] width 368 height 36
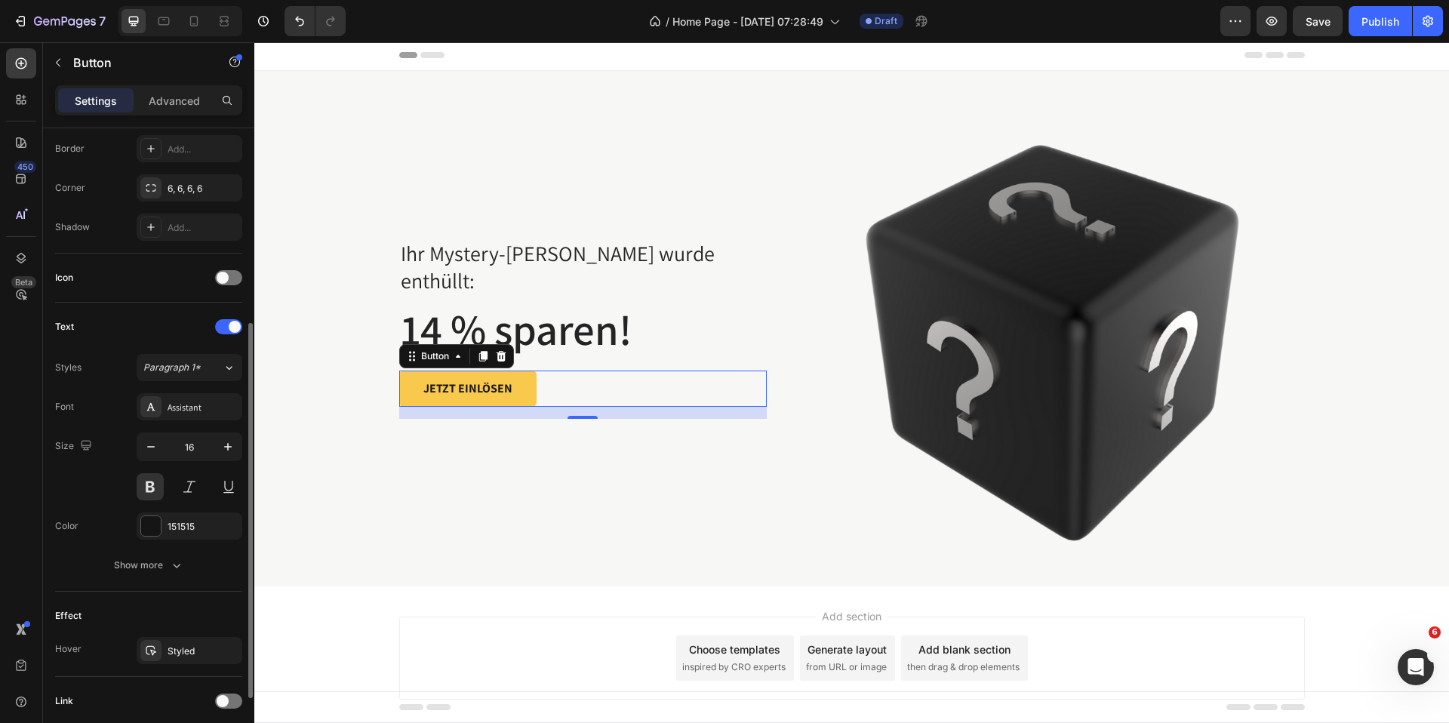
scroll to position [337, 0]
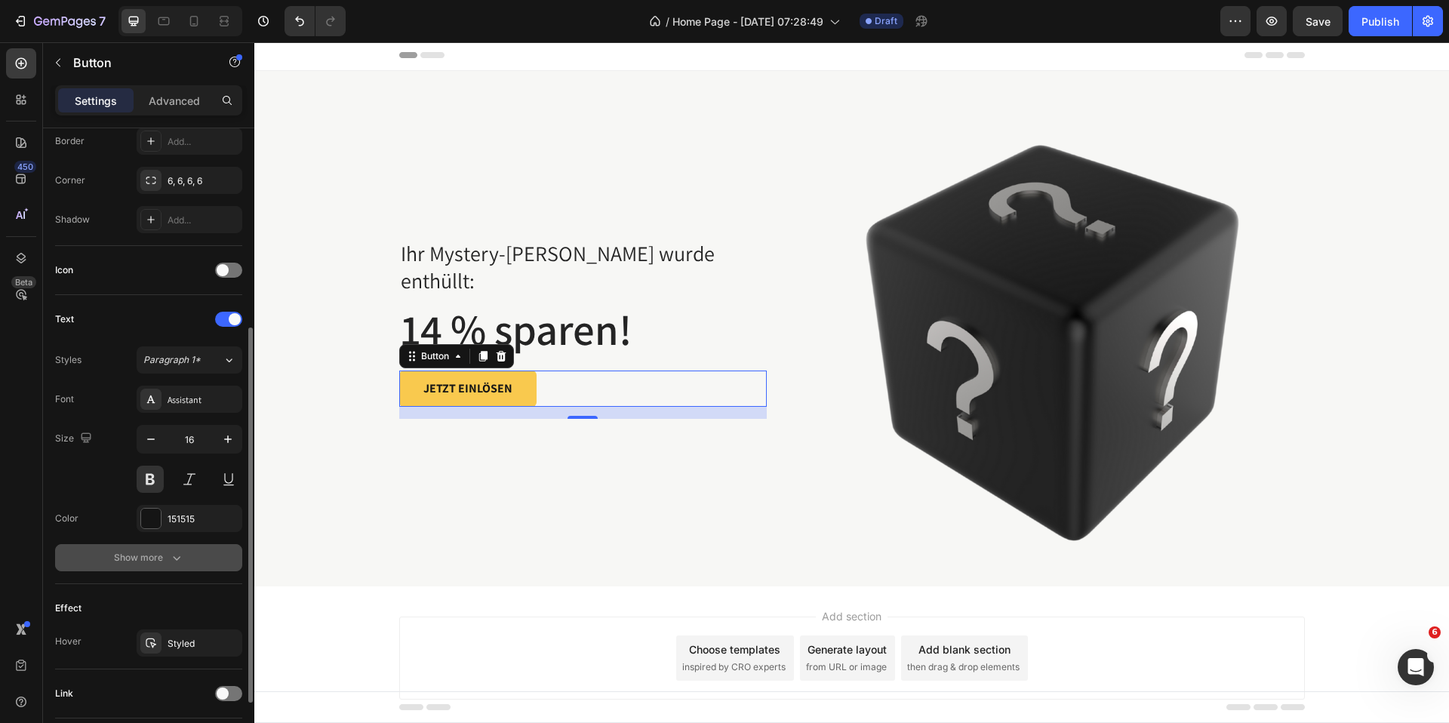
click at [162, 557] on div "Show more" at bounding box center [149, 557] width 70 height 15
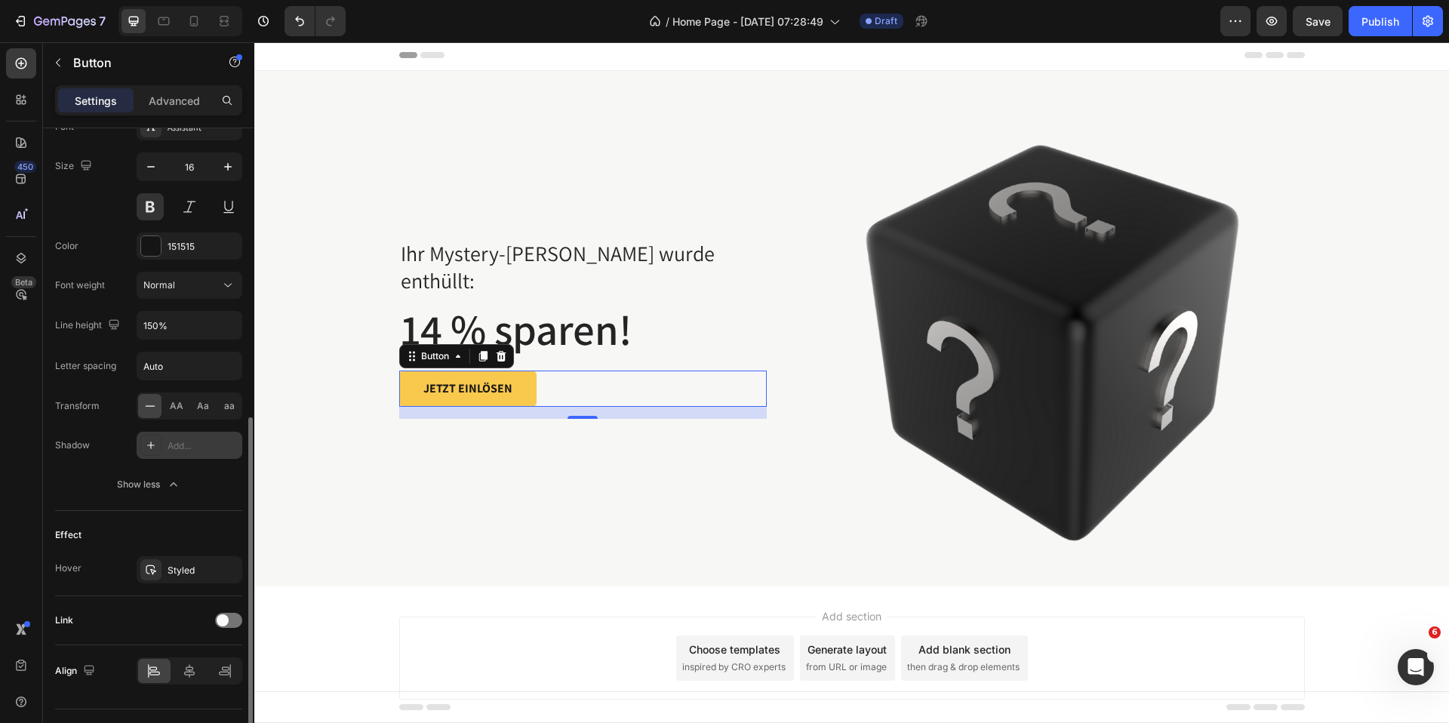
scroll to position [644, 0]
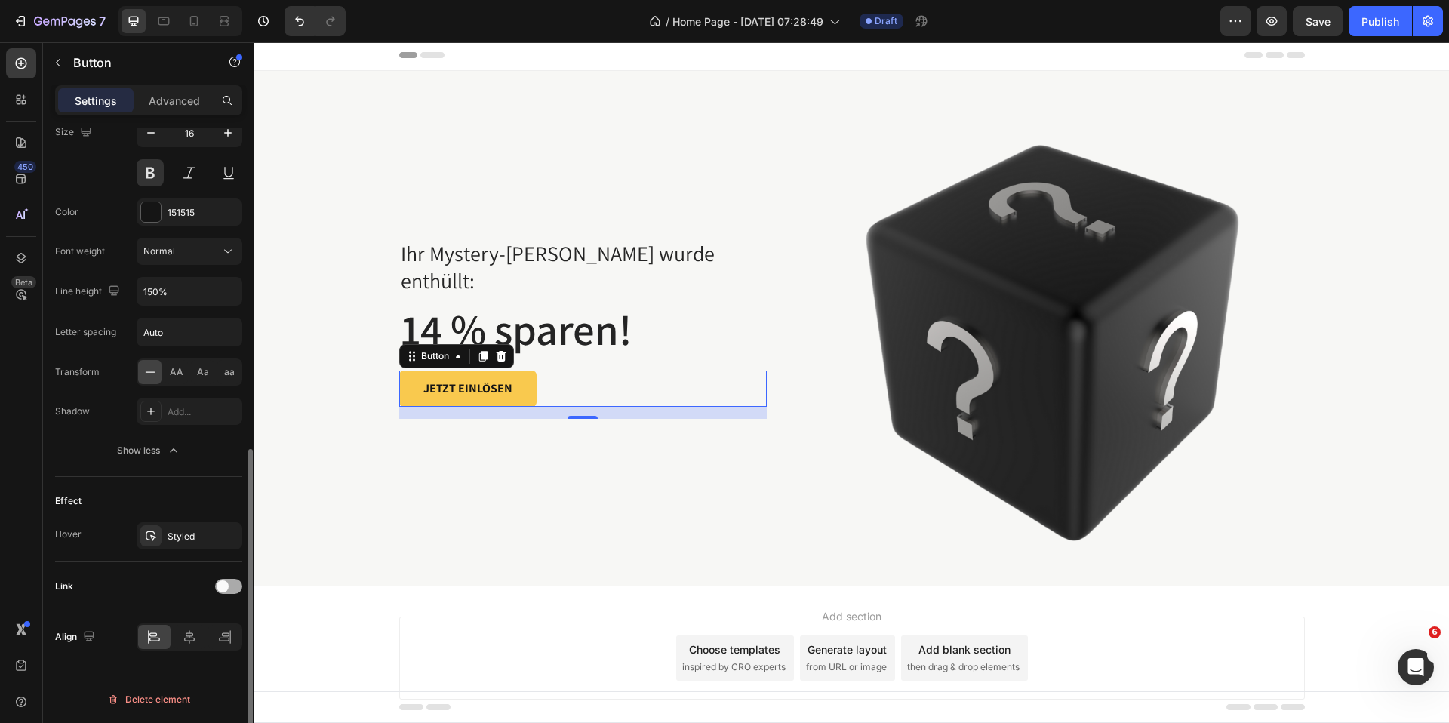
click at [239, 589] on div at bounding box center [228, 586] width 27 height 15
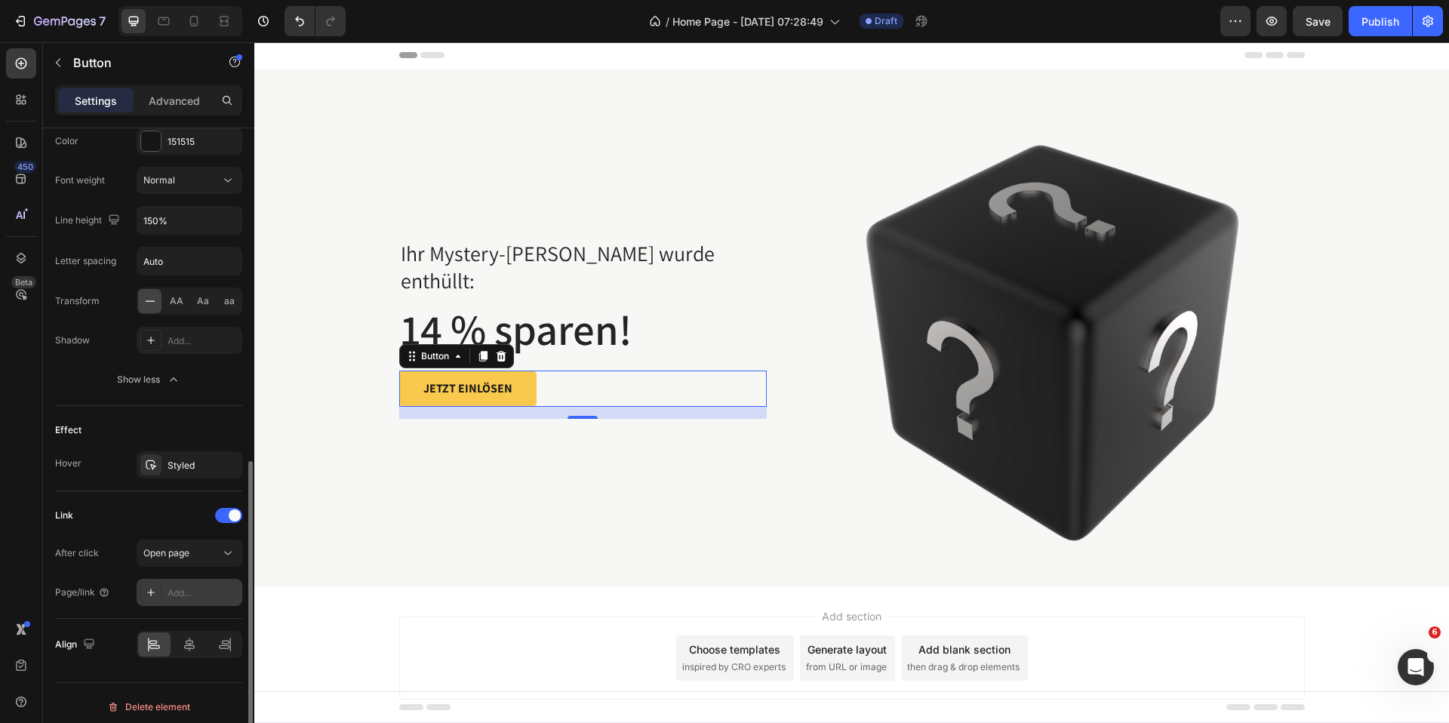
scroll to position [715, 0]
click at [227, 558] on icon at bounding box center [227, 552] width 15 height 15
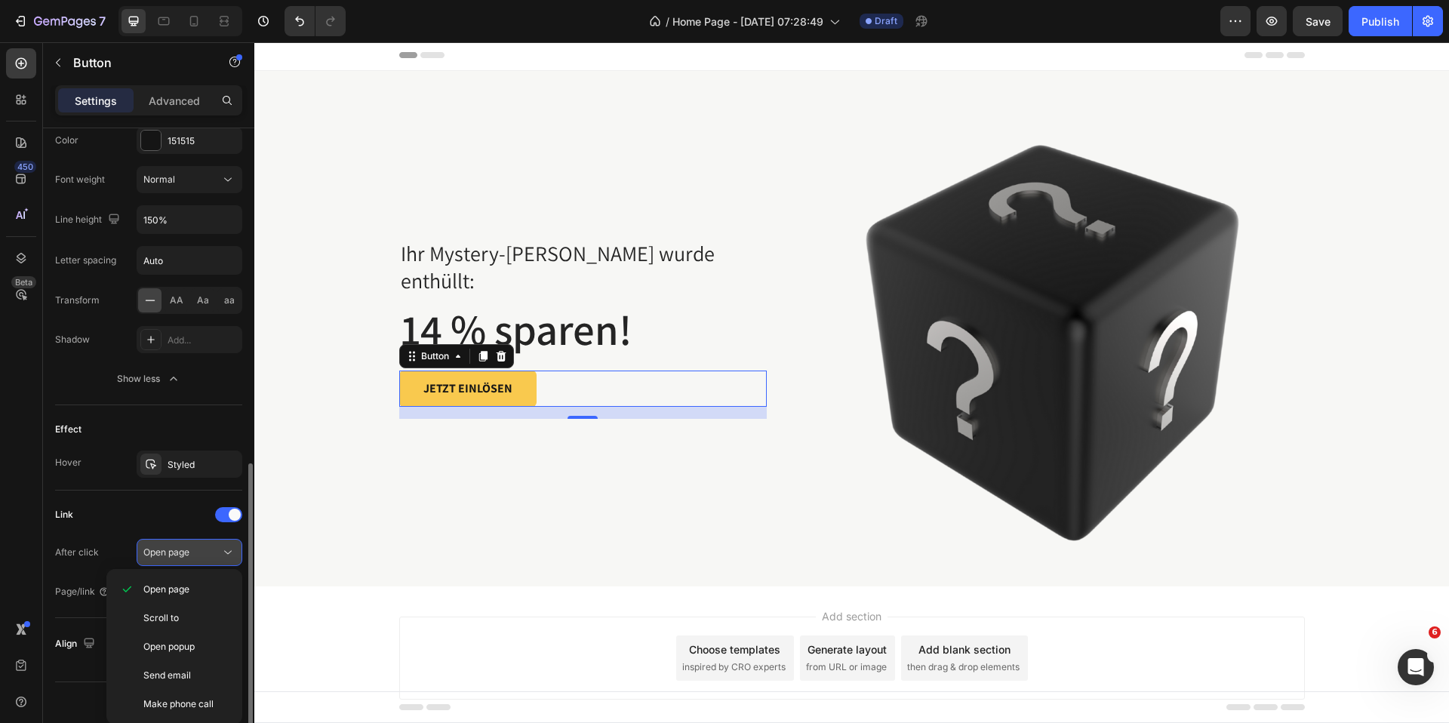
scroll to position [722, 0]
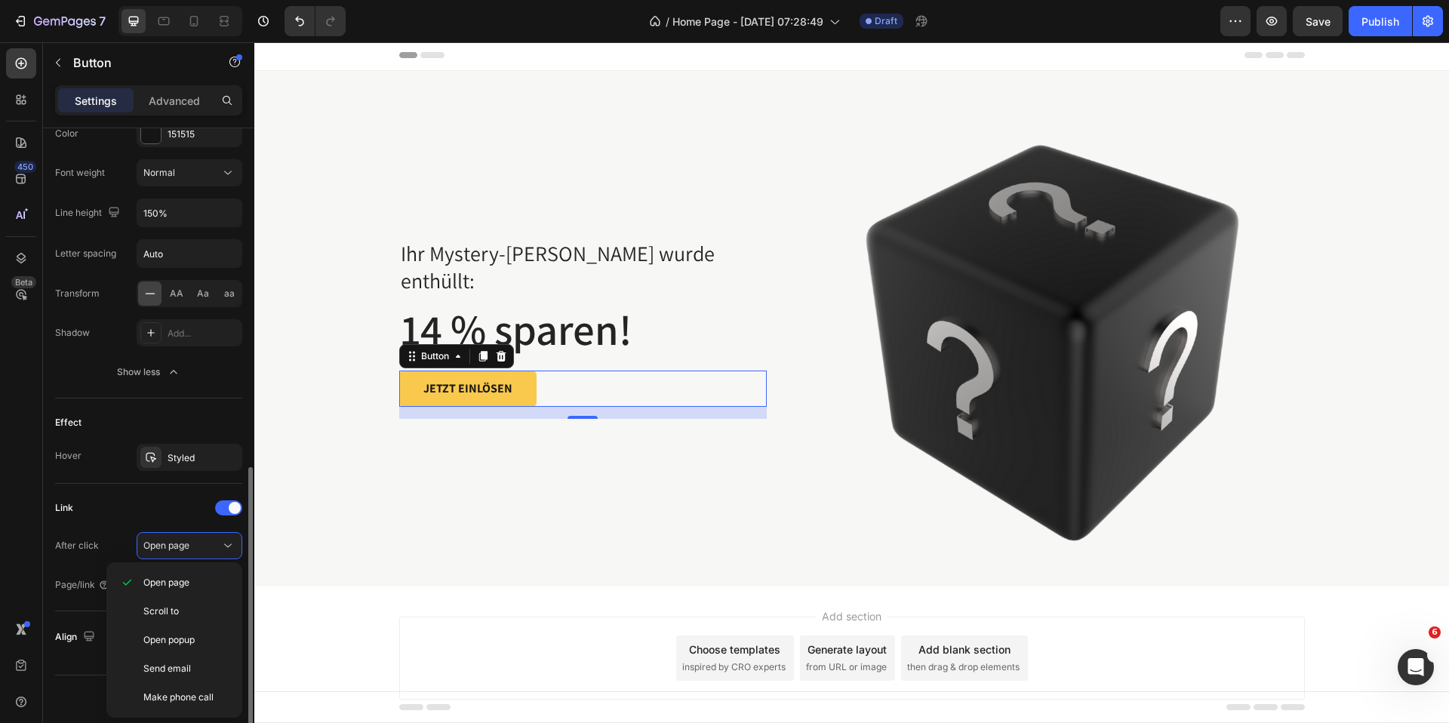
click at [117, 527] on div "Link After click Open page Page/link Add..." at bounding box center [148, 547] width 187 height 103
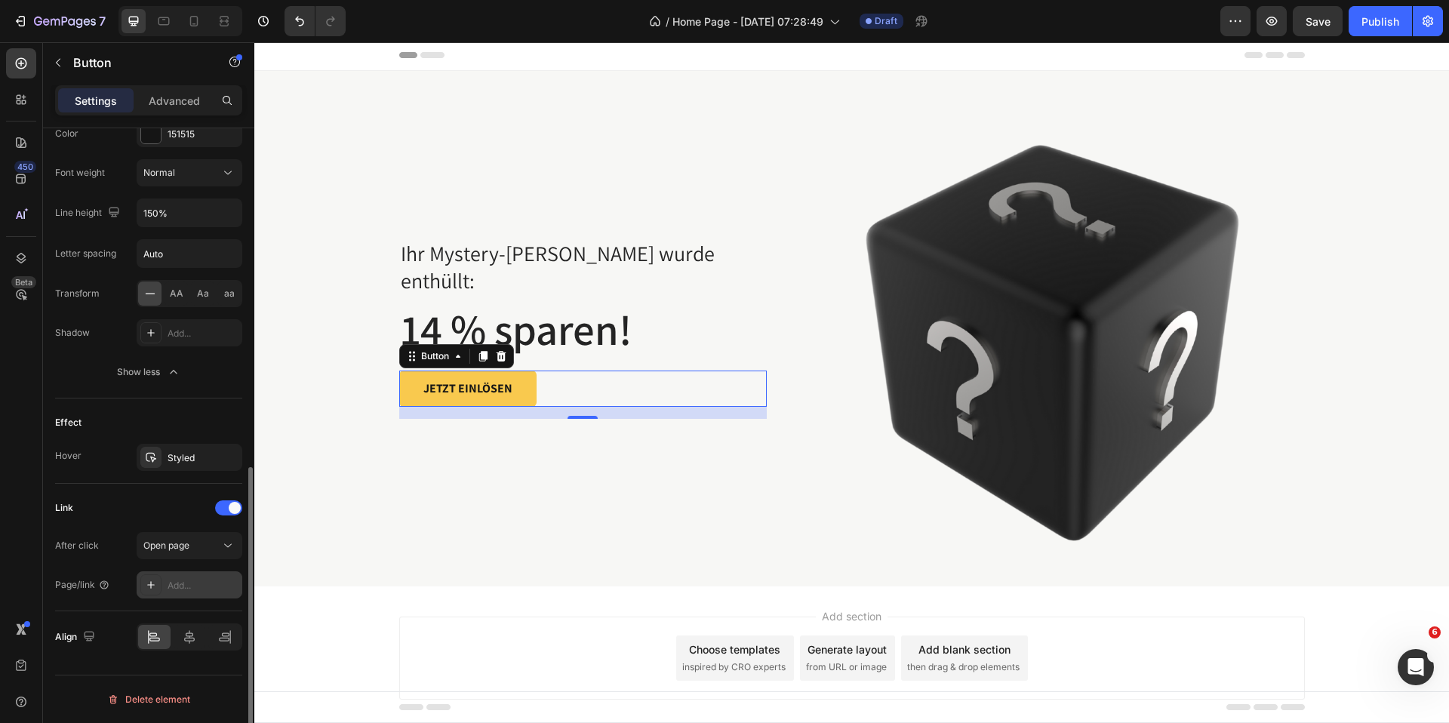
click at [189, 593] on div "Add..." at bounding box center [190, 584] width 106 height 27
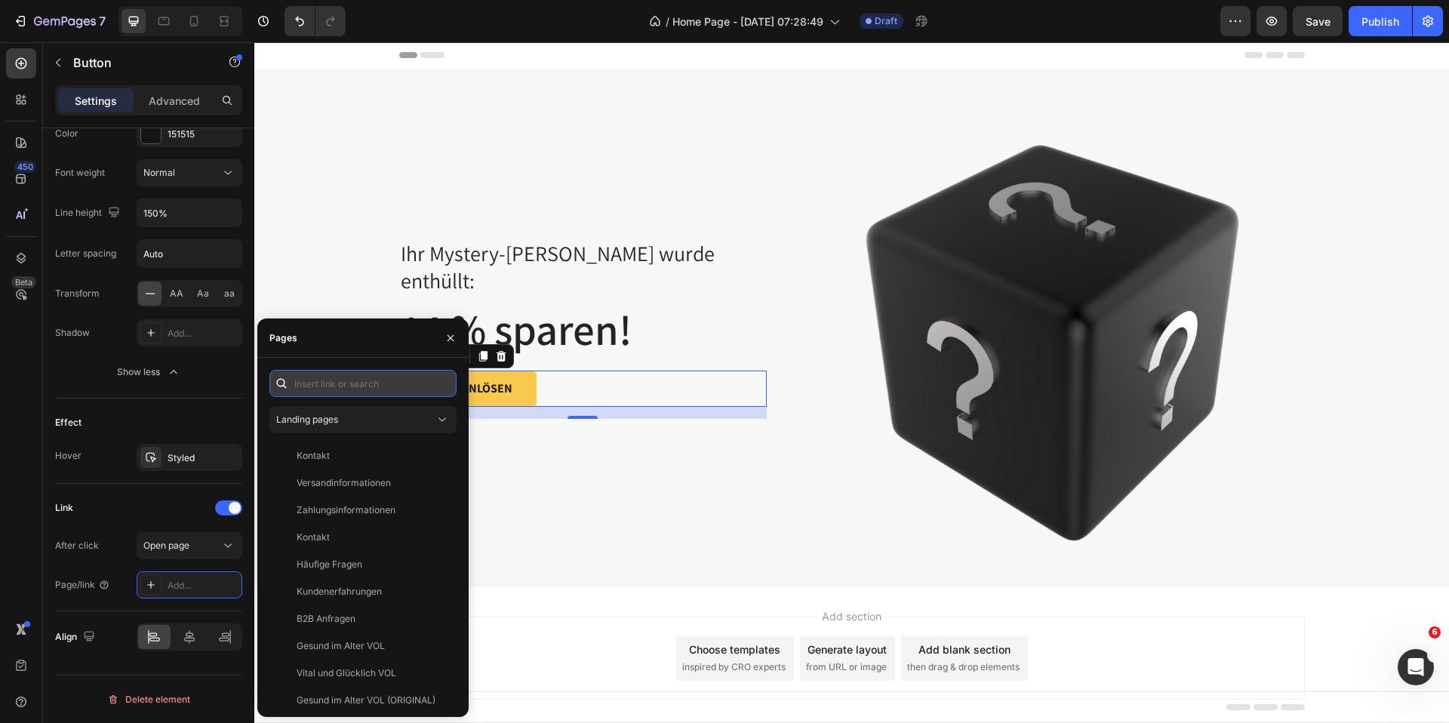
click at [386, 389] on input "text" at bounding box center [362, 383] width 187 height 27
paste input "https://tieberg.de/collections/bestseller"
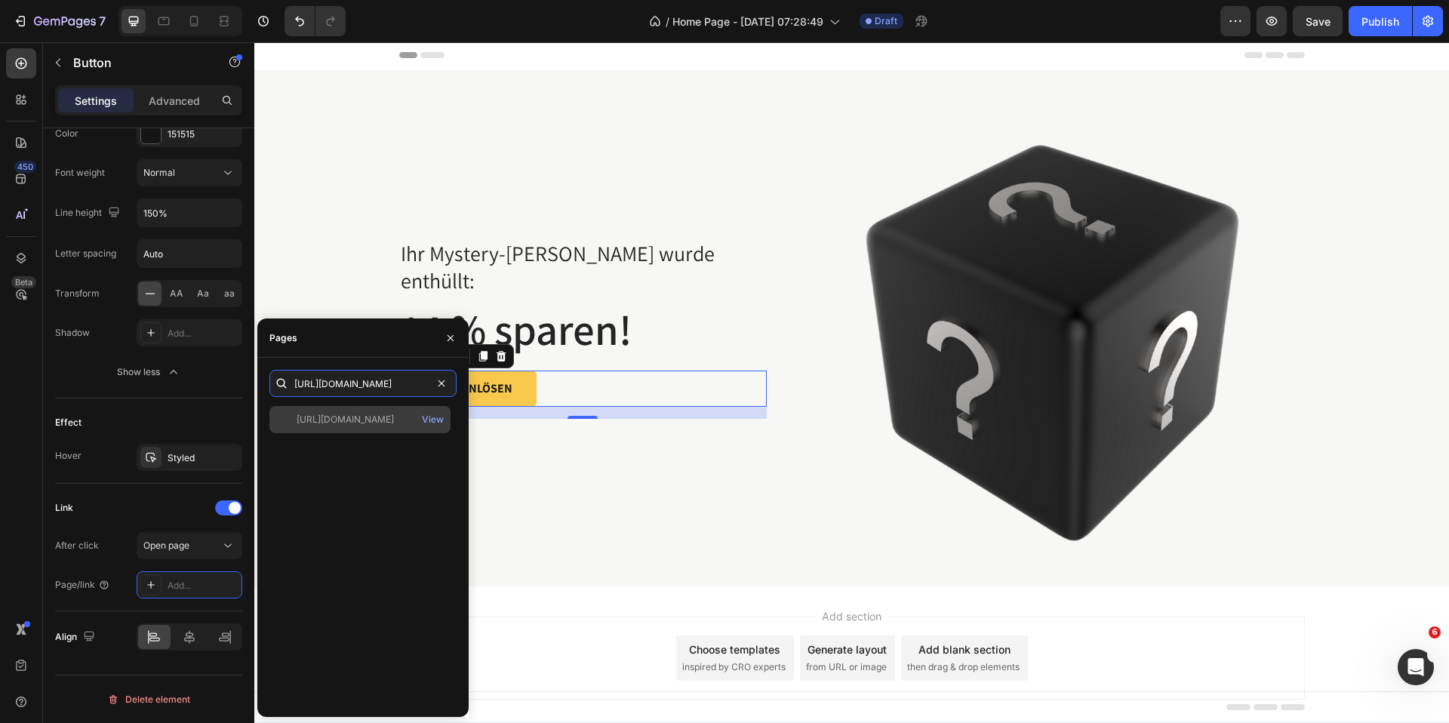
type input "https://tieberg.de/collections/bestseller"
click at [363, 420] on div "https://tieberg.de/collections/bestseller" at bounding box center [345, 420] width 97 height 14
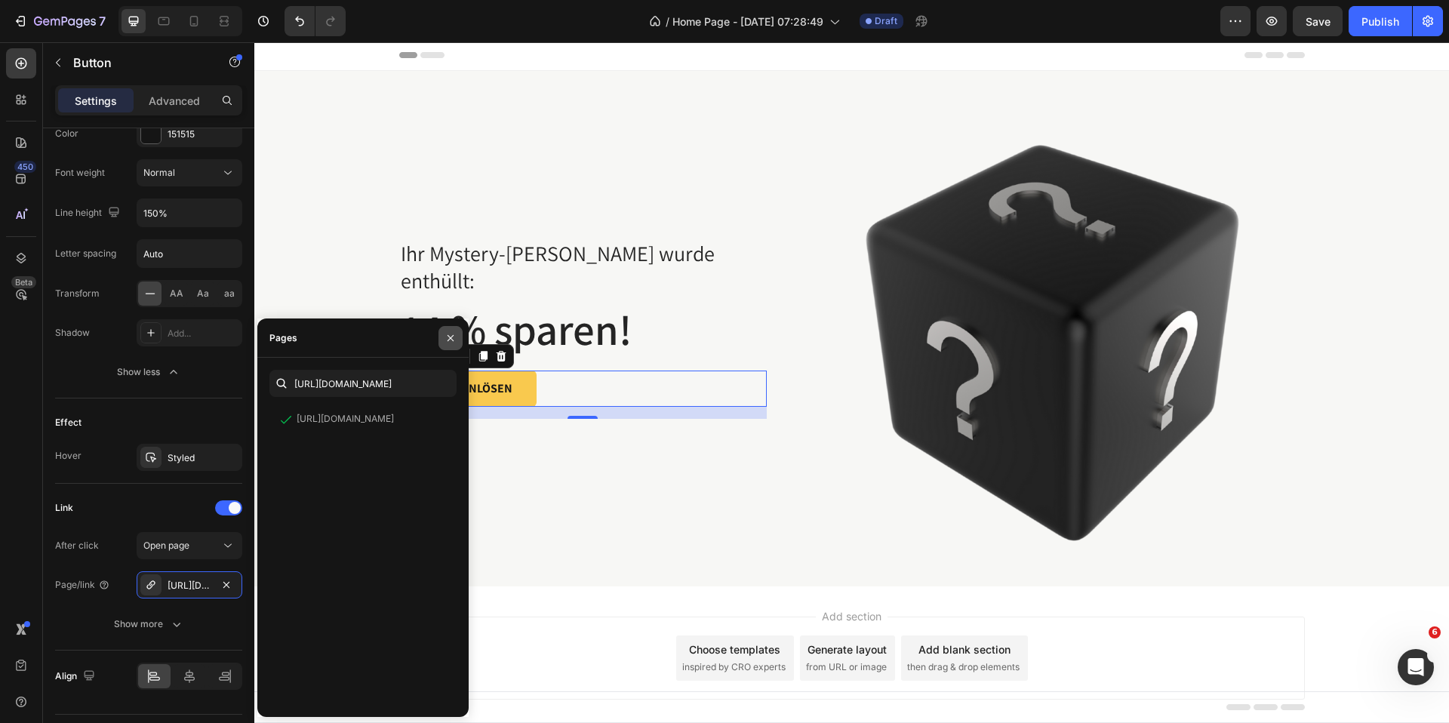
drag, startPoint x: 457, startPoint y: 337, endPoint x: 201, endPoint y: 294, distance: 259.3
click at [457, 337] on button "button" at bounding box center [450, 338] width 24 height 24
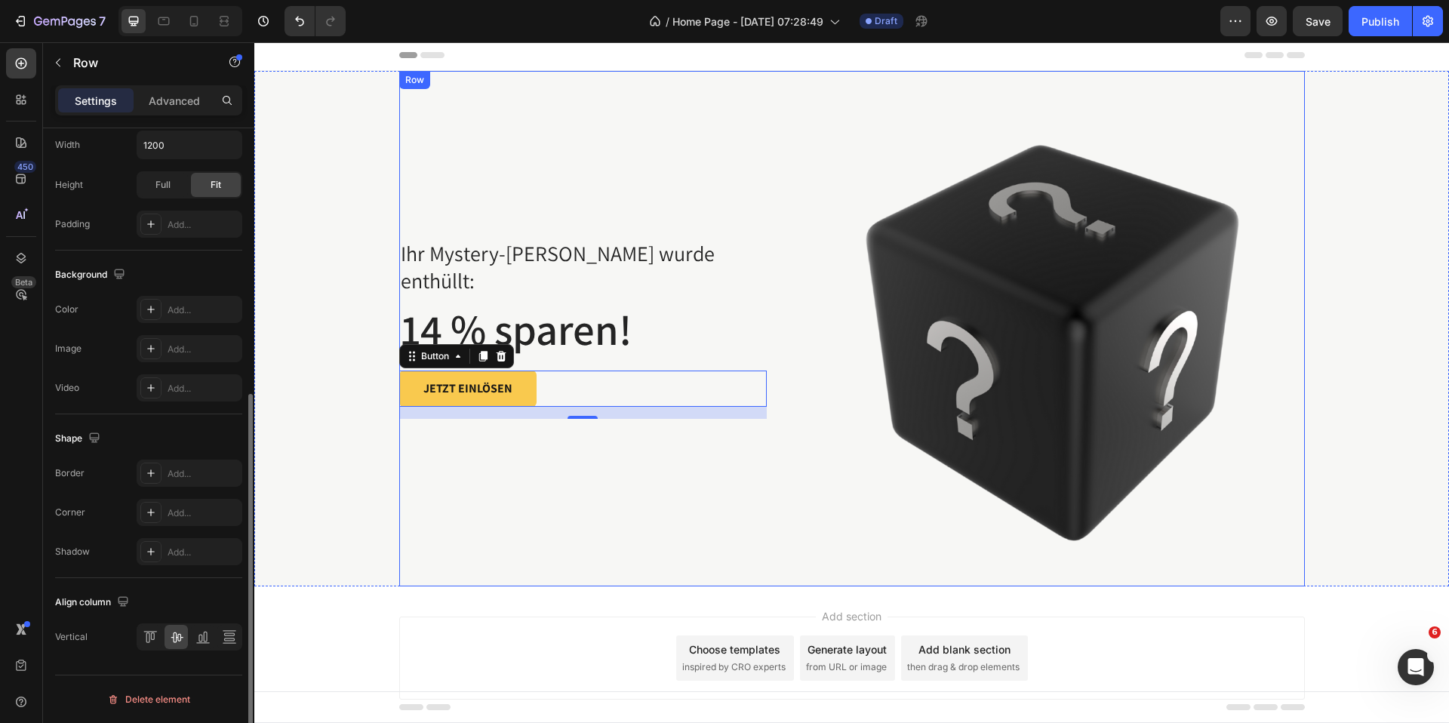
click at [608, 556] on div "Ihr Mystery-Rabatt wurde enthüllt: Text block 14 % sparen! Heading JETZT EINLÖS…" at bounding box center [583, 328] width 368 height 515
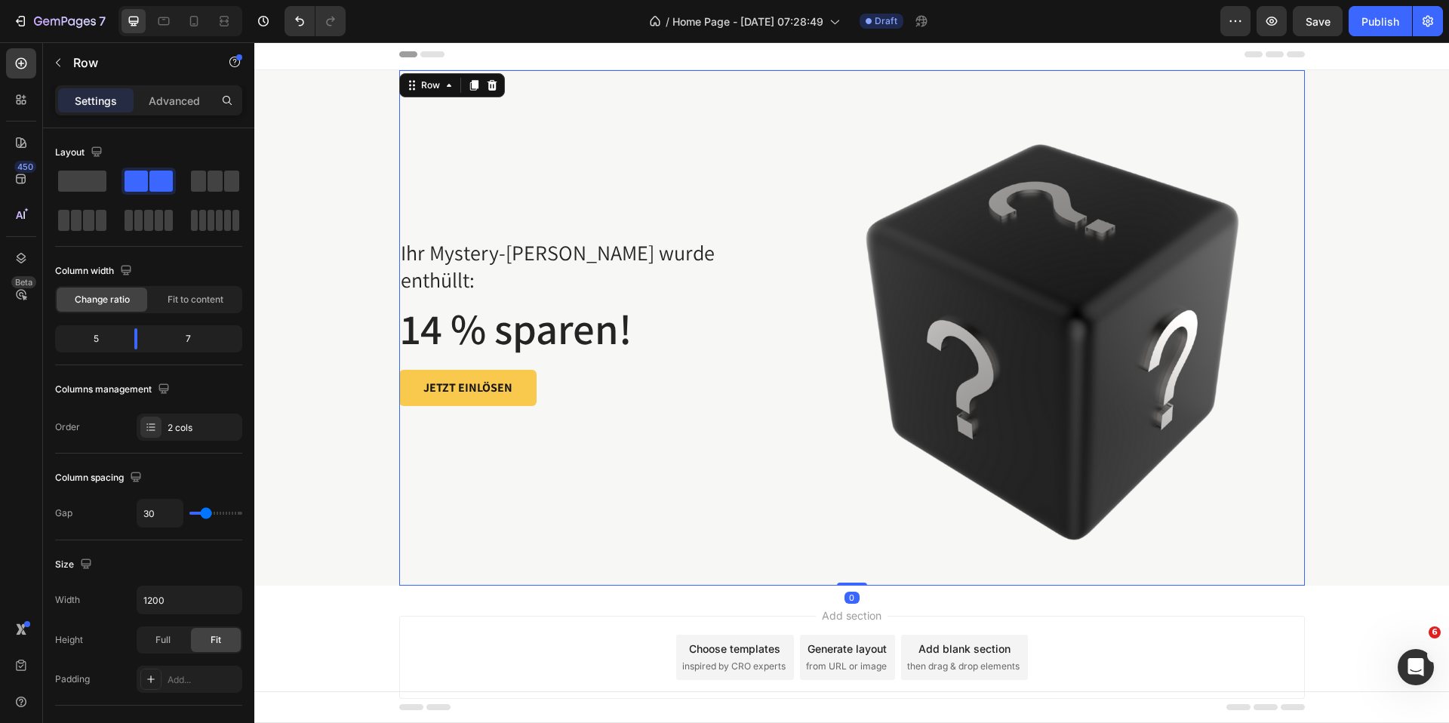
scroll to position [4, 0]
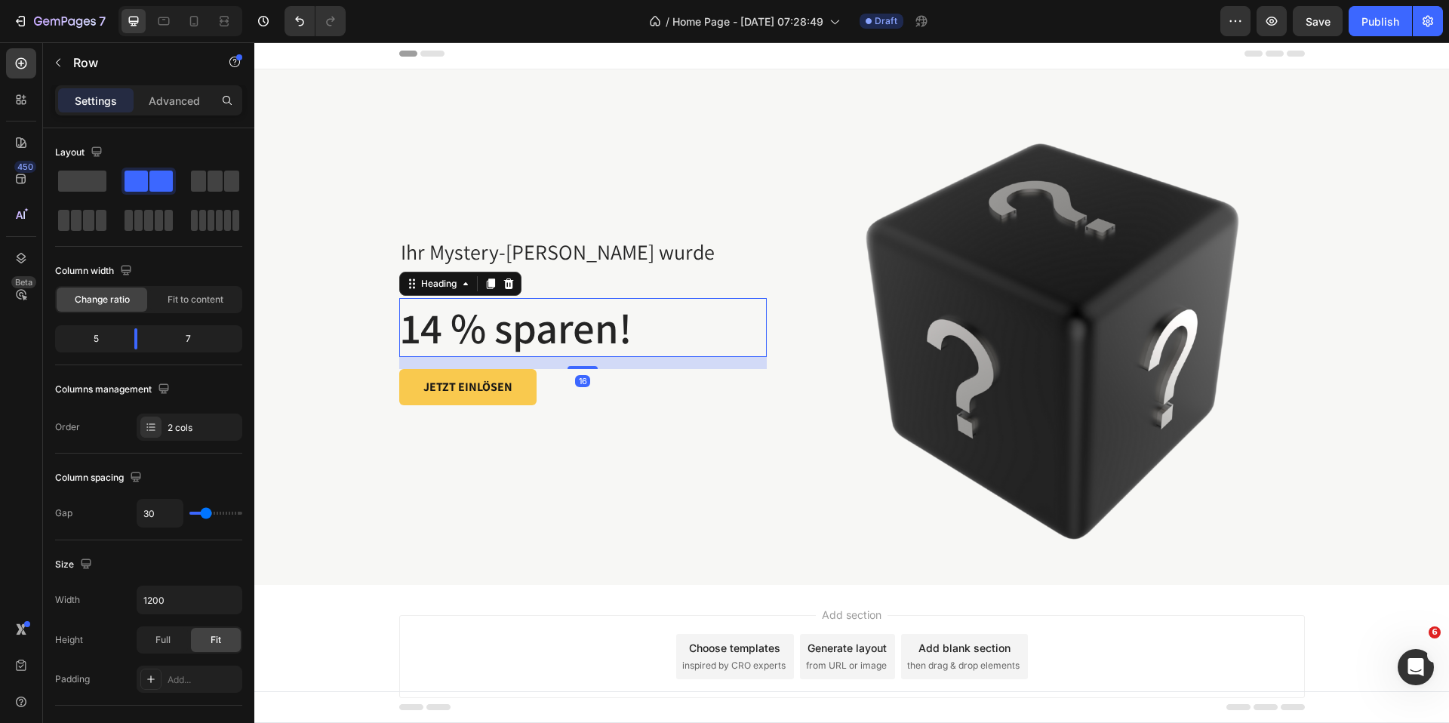
click at [714, 315] on p "14 % sparen!" at bounding box center [583, 328] width 365 height 56
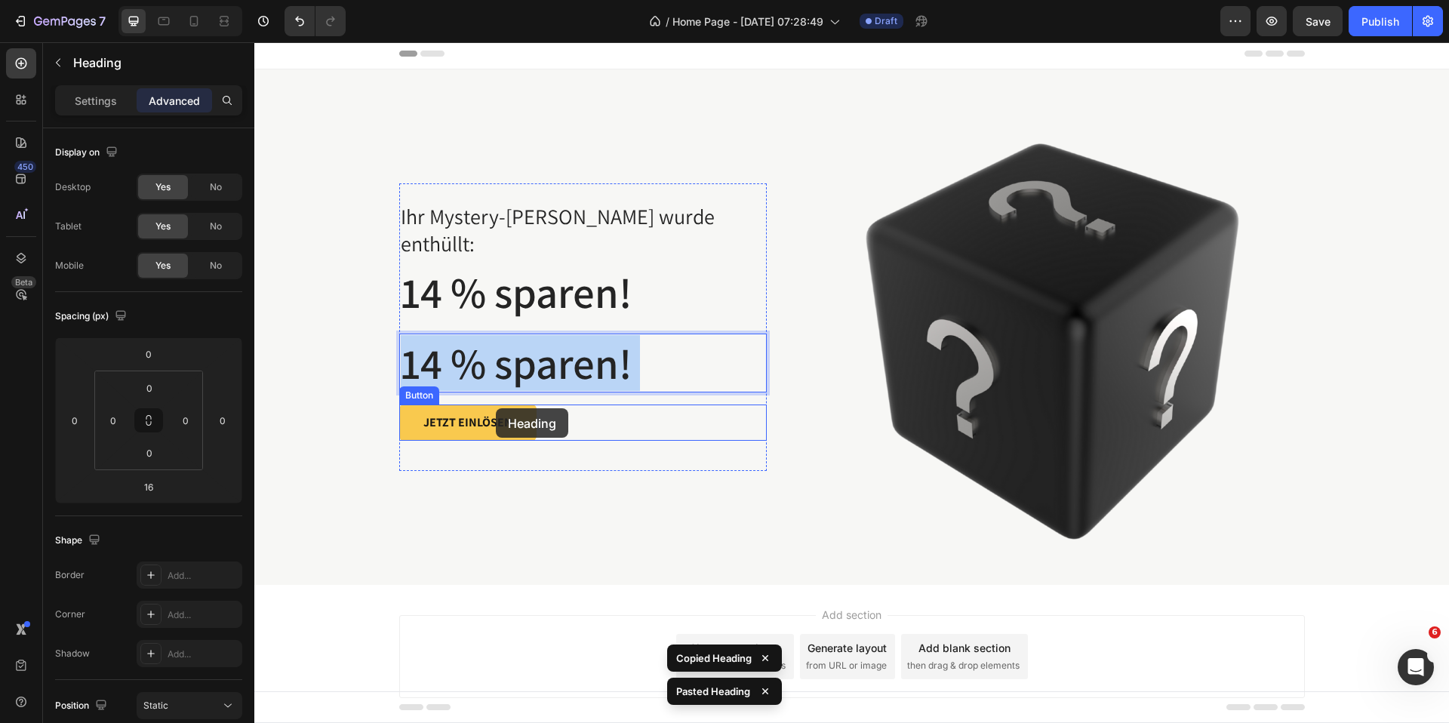
scroll to position [0, 0]
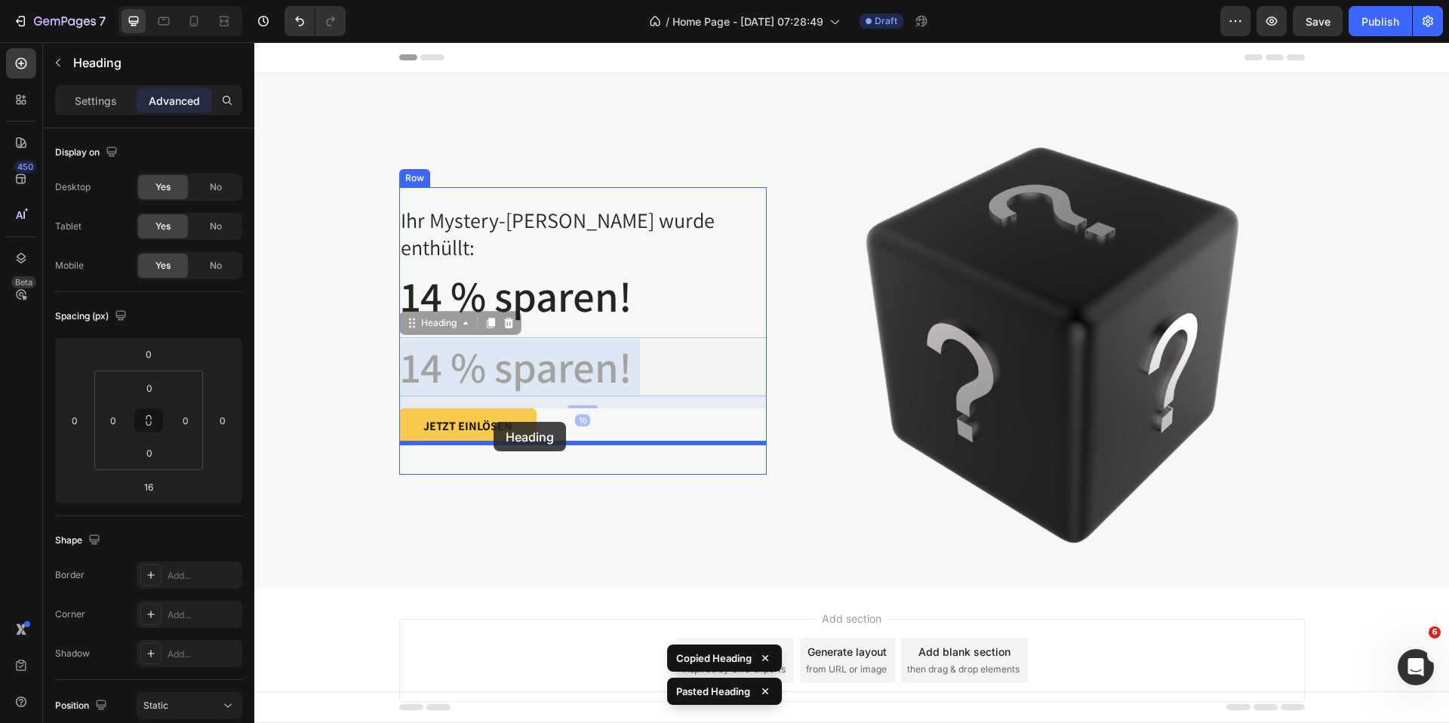
drag, startPoint x: 506, startPoint y: 353, endPoint x: 494, endPoint y: 422, distance: 69.7
type input "0"
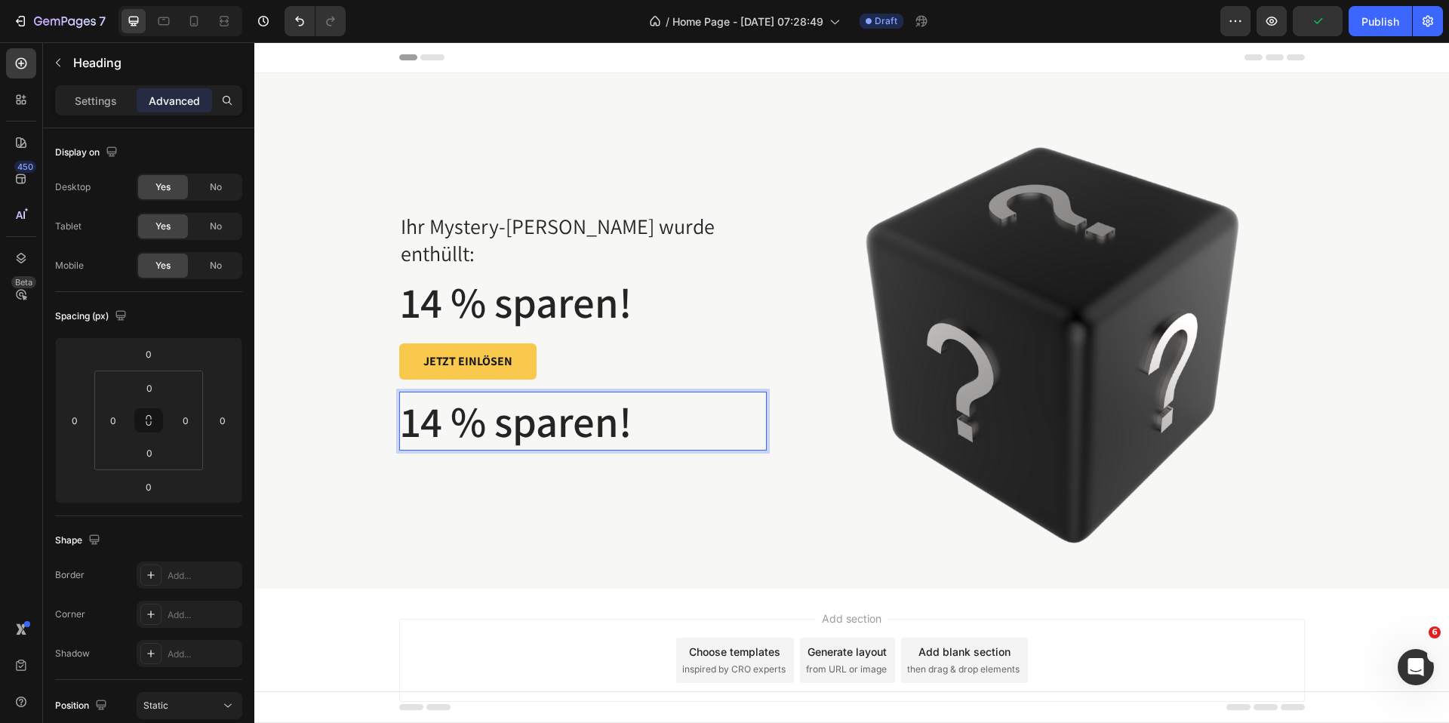
click at [593, 409] on p "14 % sparen!" at bounding box center [583, 421] width 365 height 56
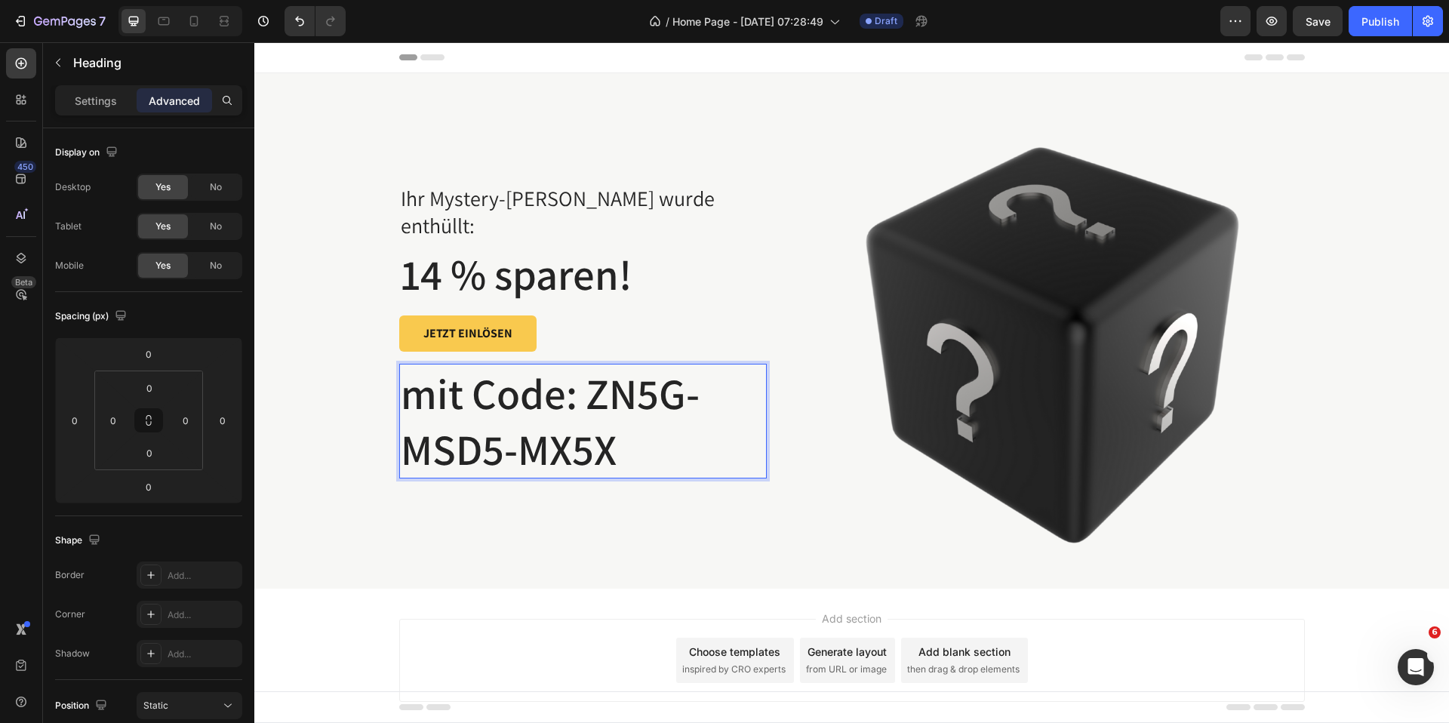
click at [586, 373] on p "mit Code: ZN5G-MSD5-MX5X" at bounding box center [583, 421] width 365 height 112
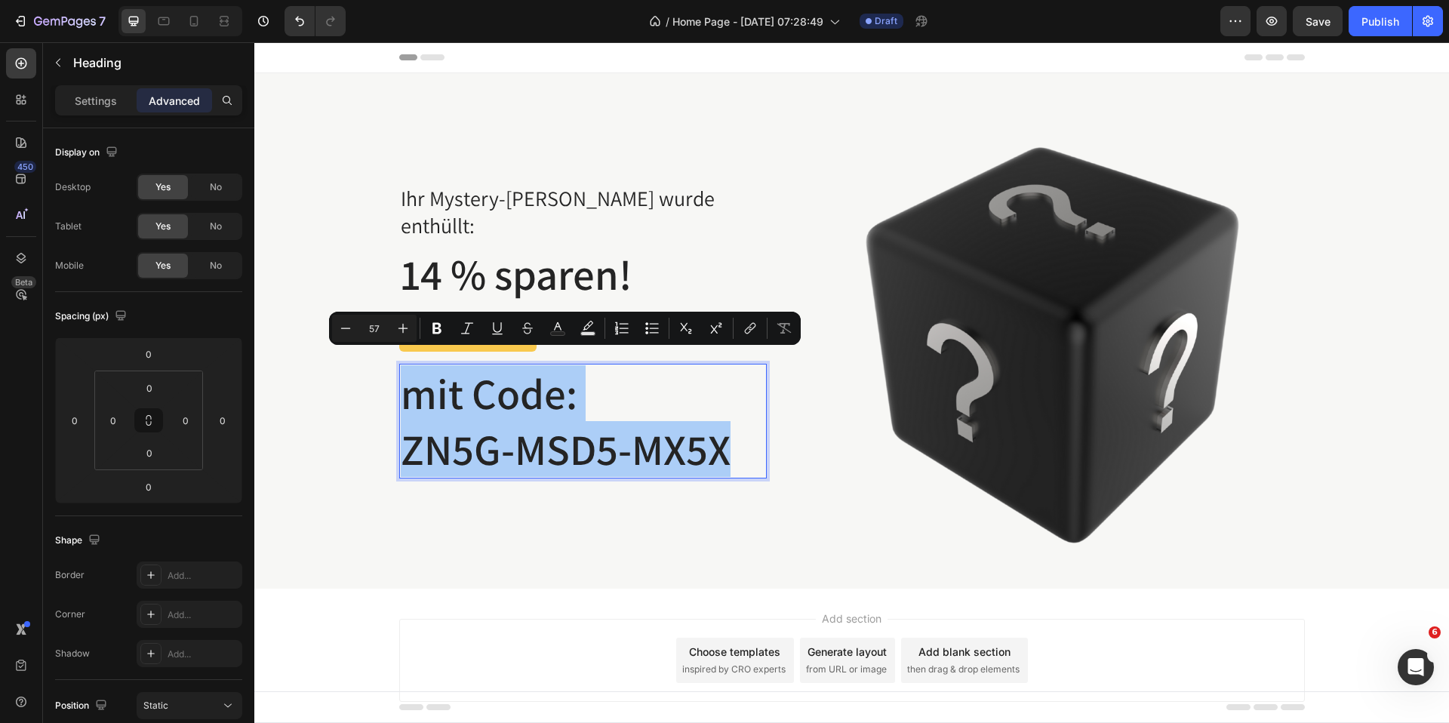
click at [386, 337] on input "57" at bounding box center [374, 328] width 30 height 18
type input "30"
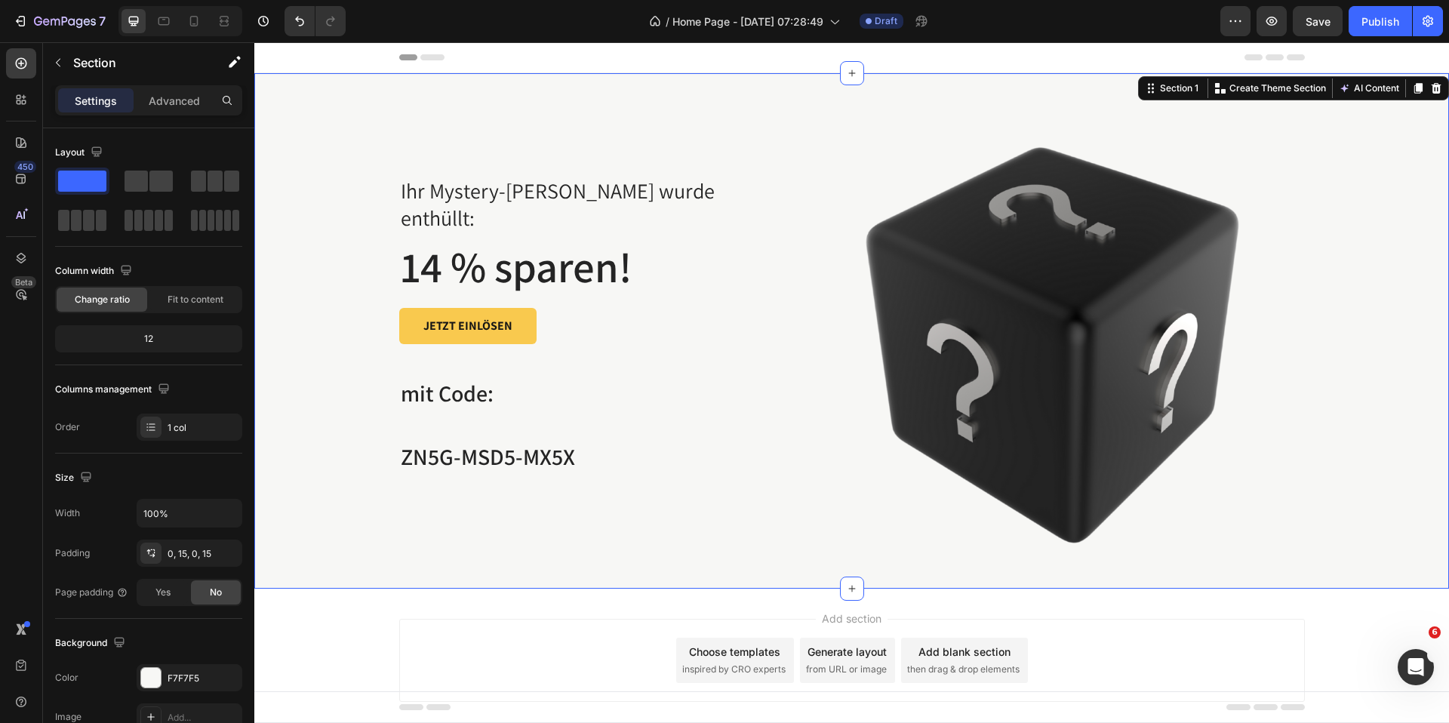
click at [362, 468] on div "Ihr Mystery-Rabatt wurde enthüllt: Text block 14 % sparen! Heading JETZT EINLÖS…" at bounding box center [852, 330] width 1172 height 515
click at [504, 442] on span "ZN5G-MSD5-MX5X" at bounding box center [488, 457] width 174 height 30
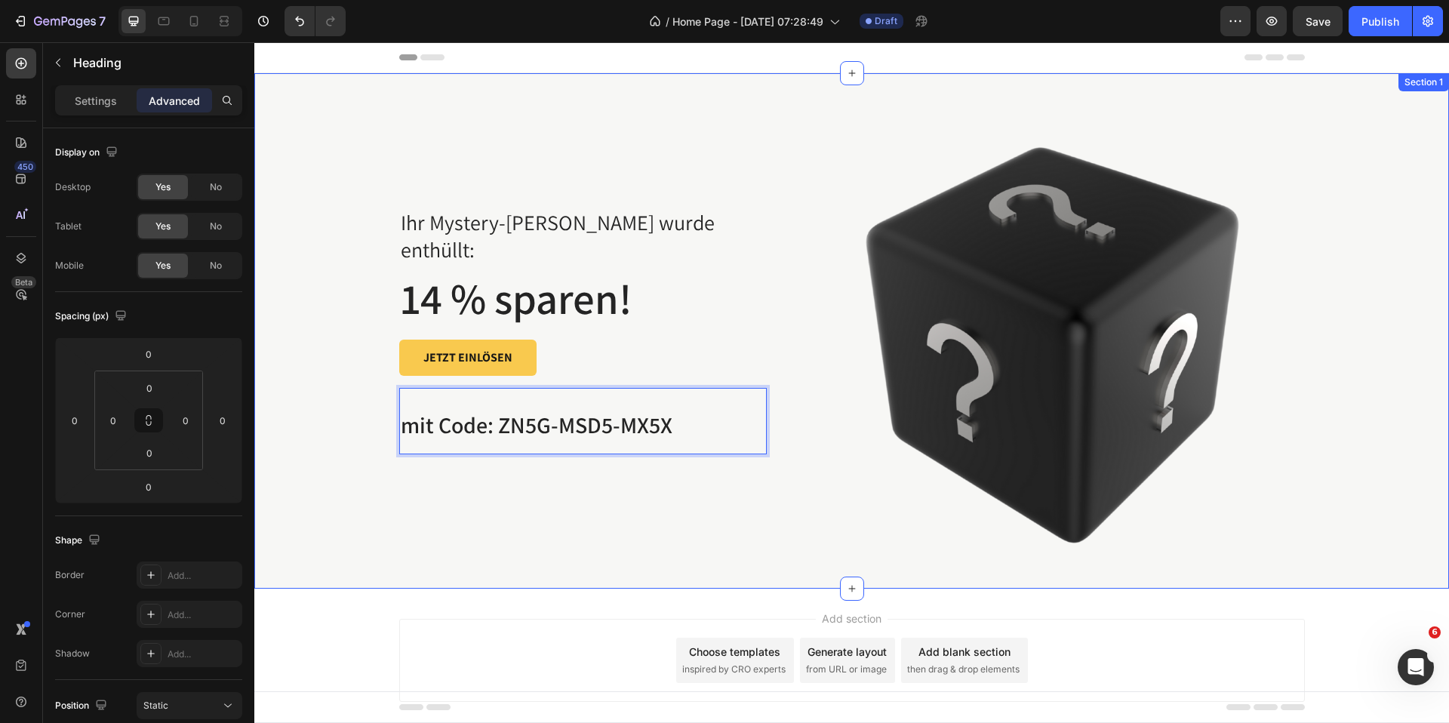
click at [280, 496] on div "Ihr Mystery-Rabatt wurde enthüllt: Text block 14 % sparen! Heading JETZT EINLÖS…" at bounding box center [852, 330] width 1172 height 515
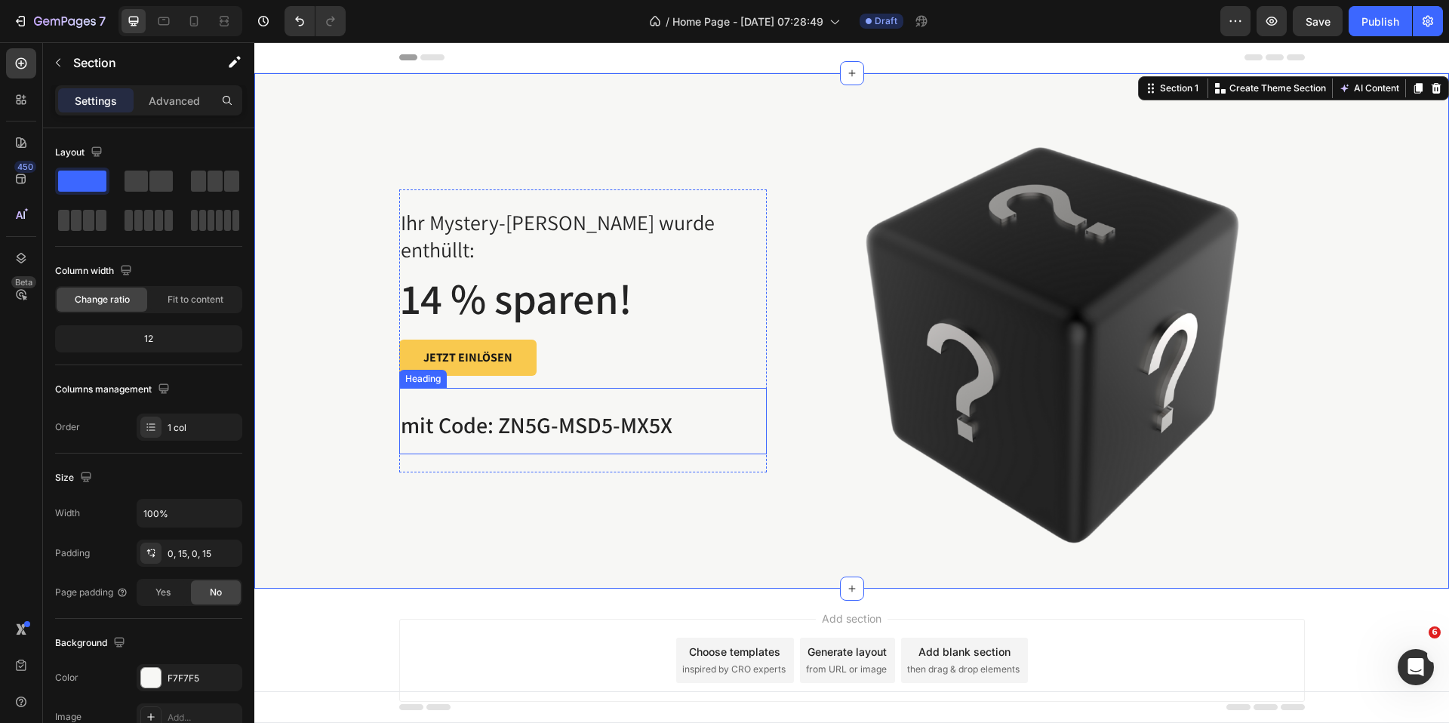
click at [466, 410] on span "mit Code: ZN5G-MSD5-MX5X" at bounding box center [537, 425] width 272 height 30
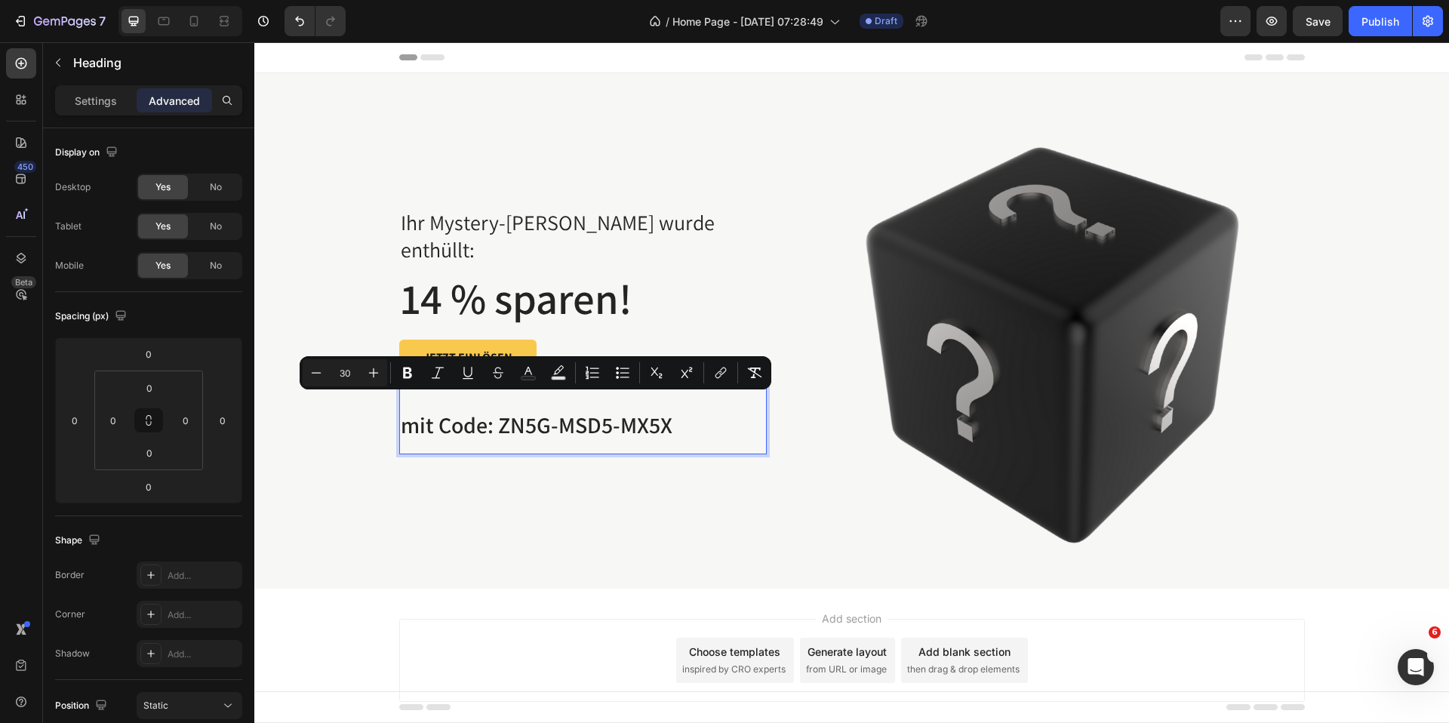
click at [510, 410] on span "mit Code: ZN5G-MSD5-MX5X" at bounding box center [537, 425] width 272 height 30
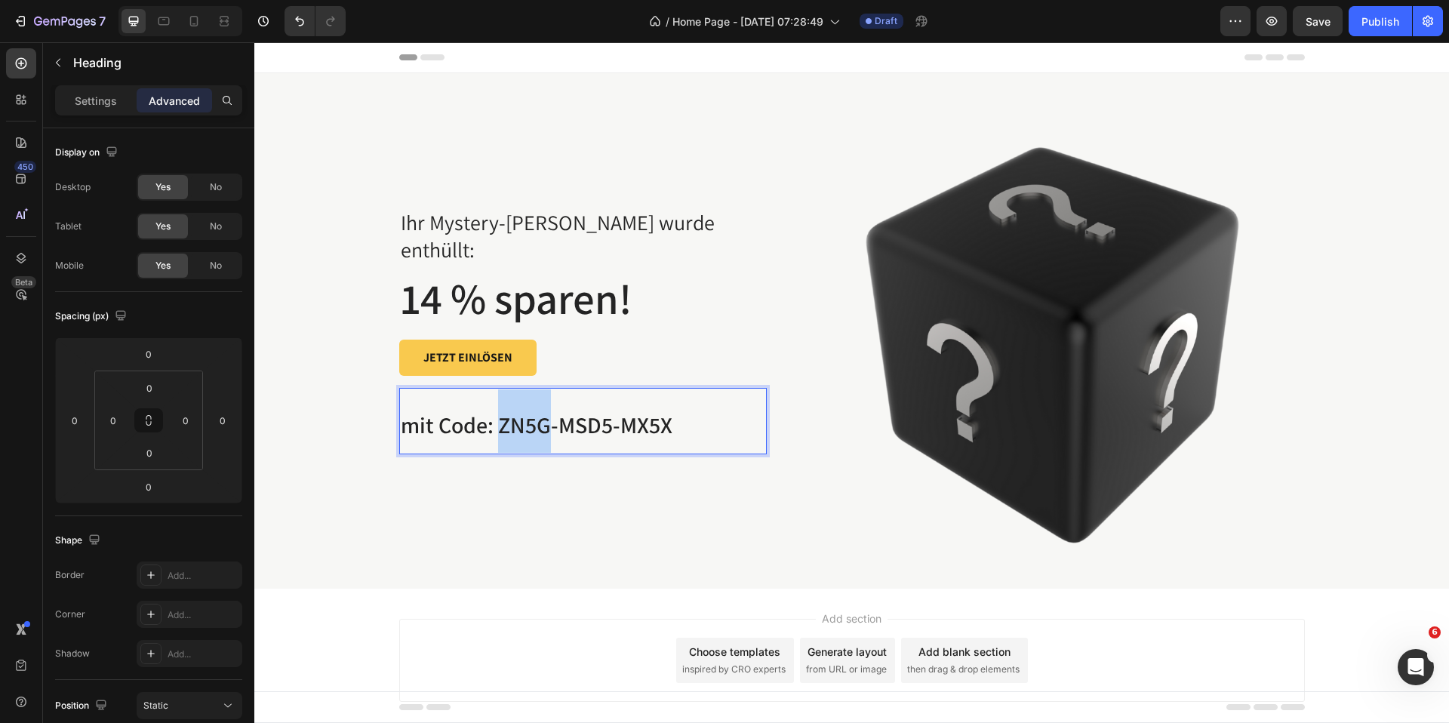
click at [510, 410] on span "mit Code: ZN5G-MSD5-MX5X" at bounding box center [537, 425] width 272 height 30
click at [691, 409] on p "mit Code: ZN5G-MSD5-MX5X" at bounding box center [583, 420] width 365 height 63
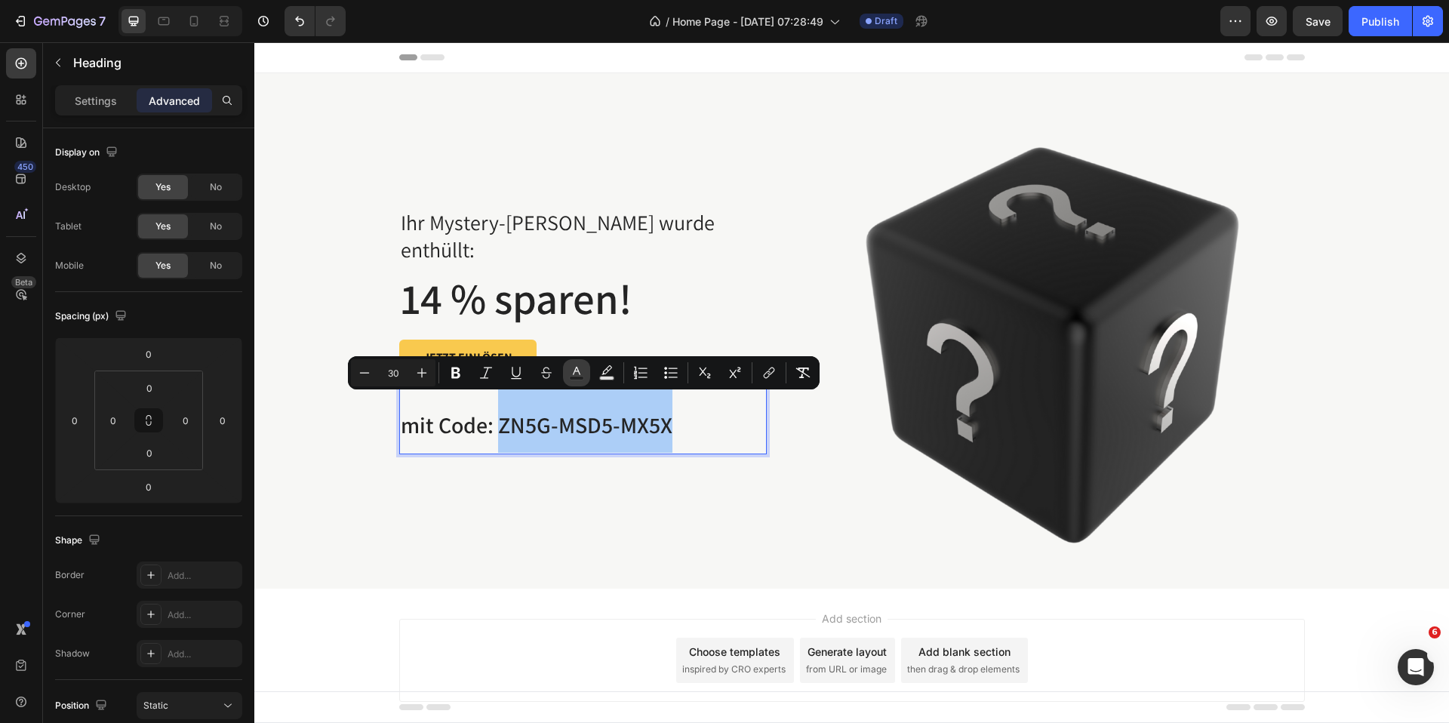
click at [583, 375] on icon "Editor contextual toolbar" at bounding box center [576, 372] width 15 height 15
type input "242424"
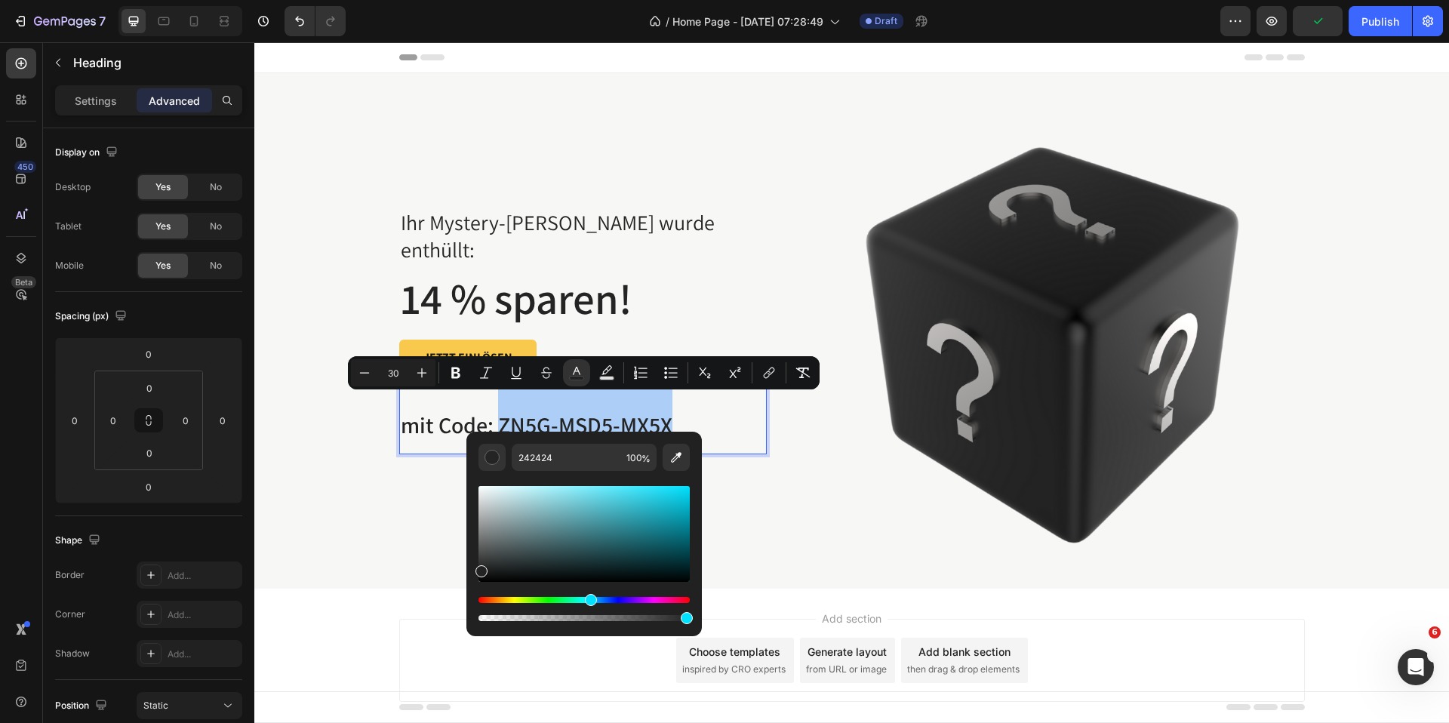
click at [589, 601] on div "Hue" at bounding box center [583, 600] width 211 height 6
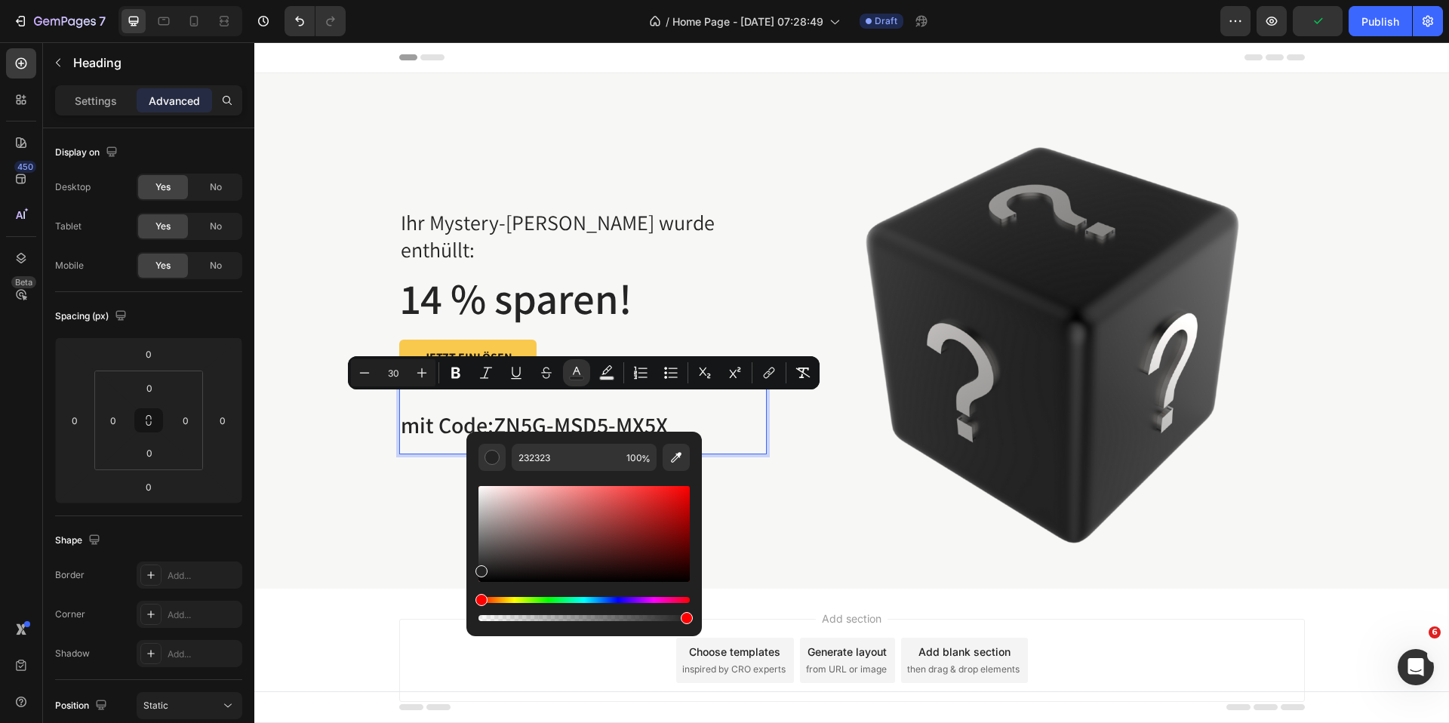
click at [595, 601] on div "Hue" at bounding box center [583, 600] width 211 height 6
click at [598, 603] on div "Editor contextual toolbar" at bounding box center [583, 609] width 211 height 24
click at [586, 601] on div "Hue" at bounding box center [583, 600] width 211 height 6
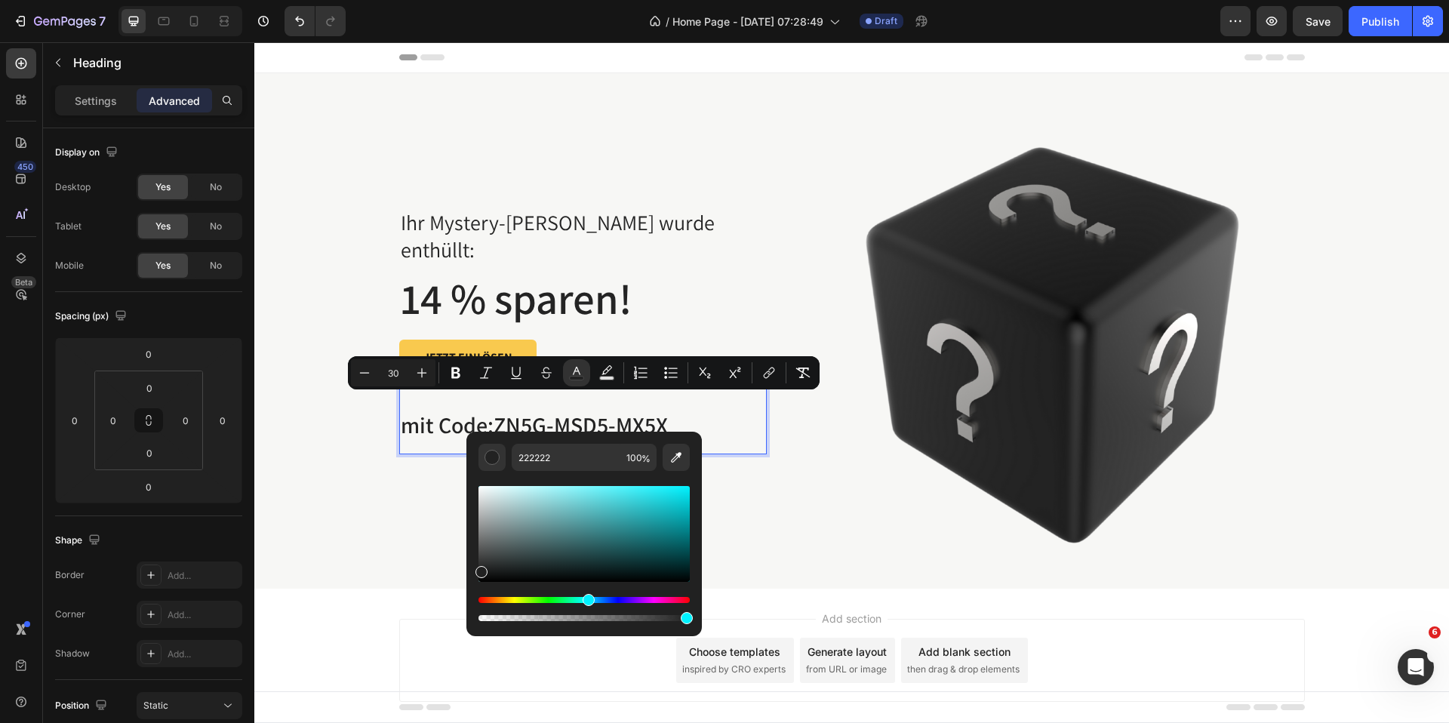
type input "212121"
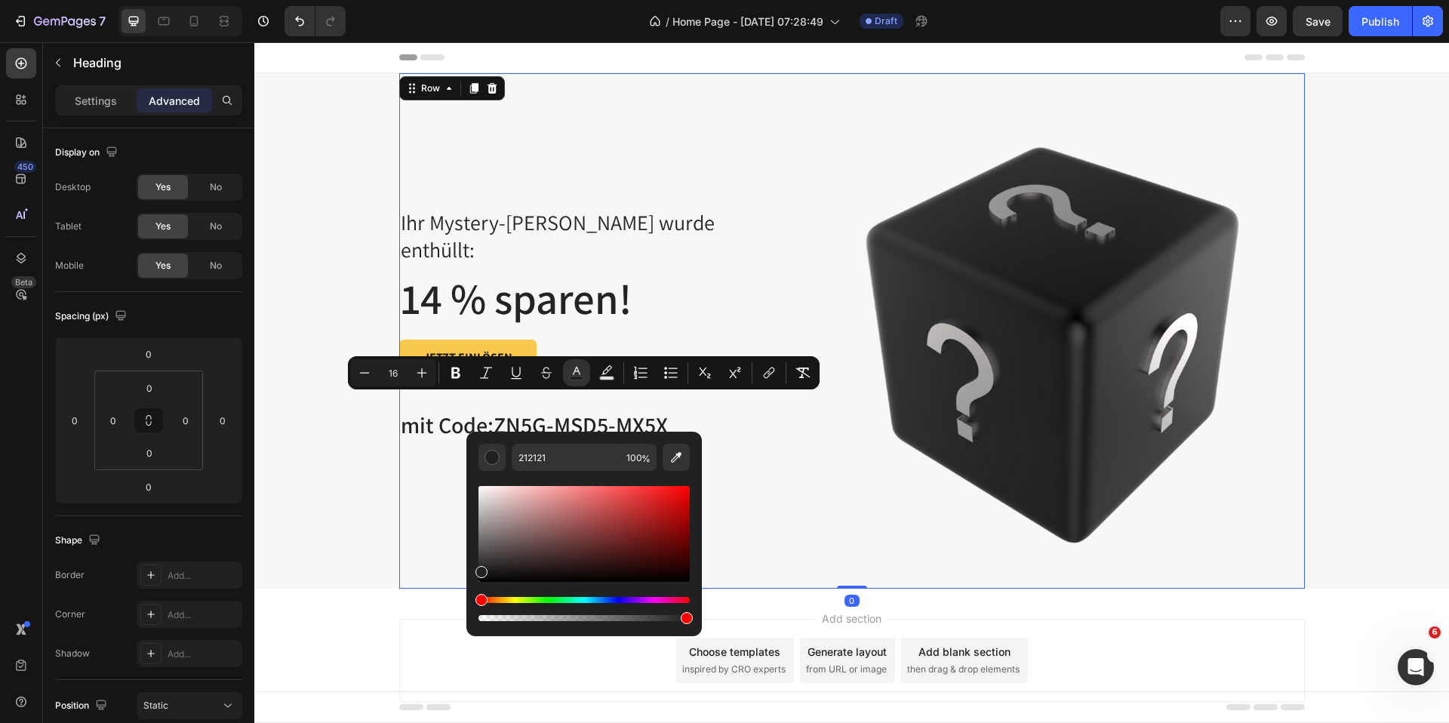
click at [782, 522] on div "Ihr Mystery-Rabatt wurde enthüllt: Text block 14 % sparen! Heading JETZT EINLÖS…" at bounding box center [852, 330] width 906 height 515
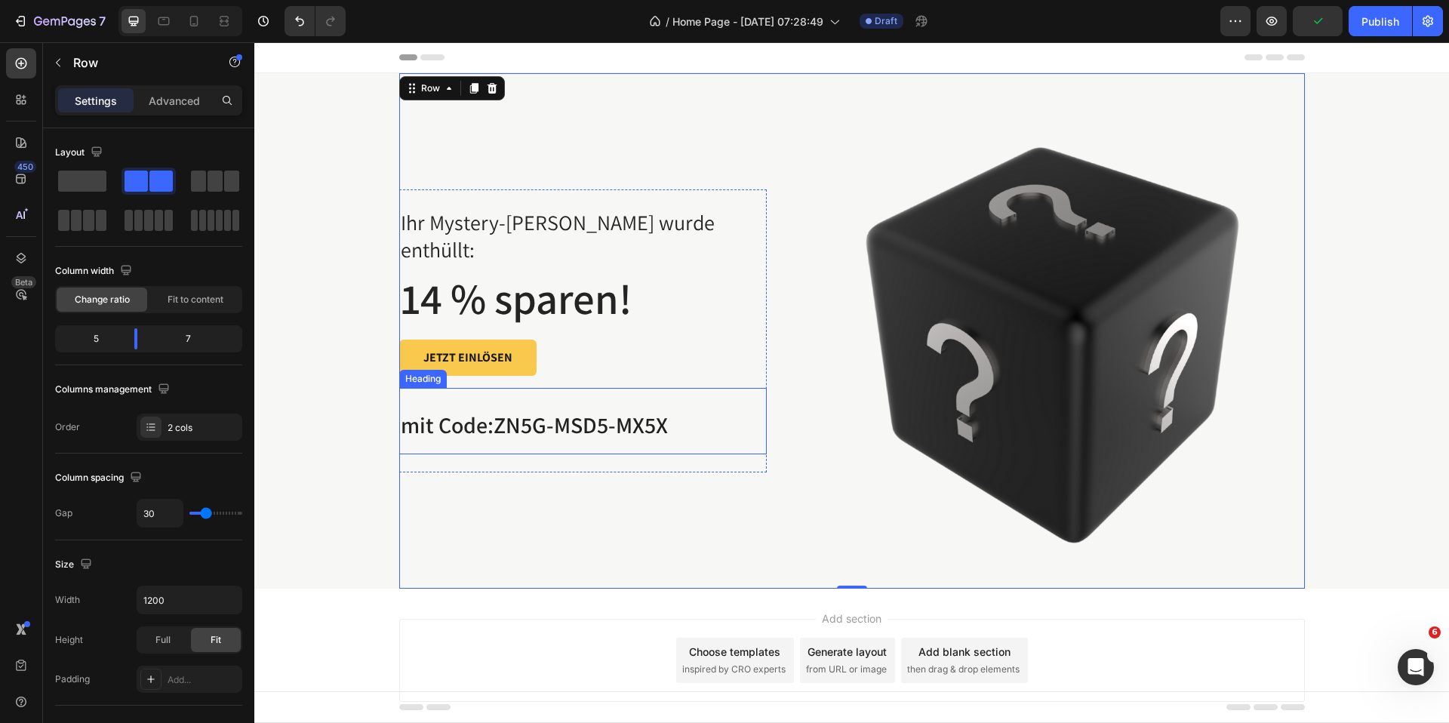
click at [515, 410] on span "ZN5G-MSD5-MX5X" at bounding box center [581, 425] width 174 height 30
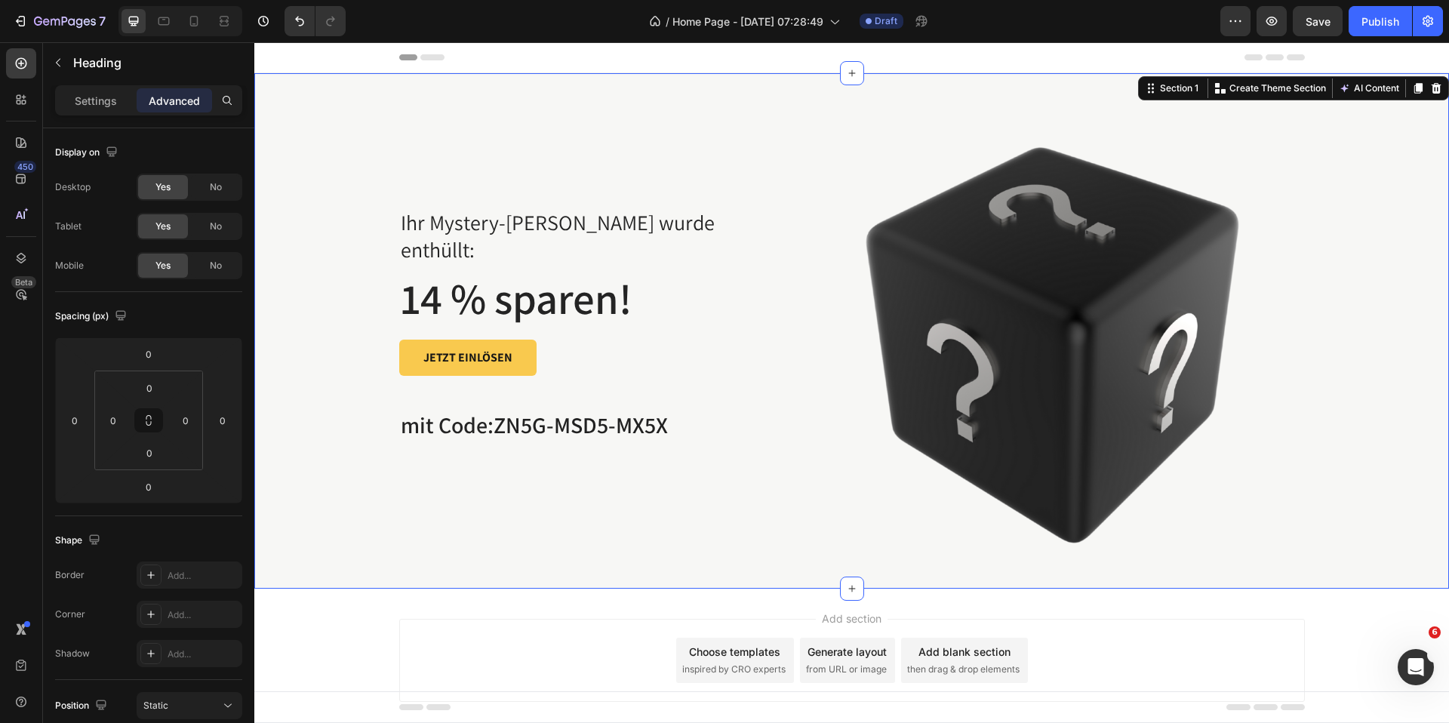
click at [294, 346] on div "Ihr Mystery-Rabatt wurde enthüllt: Text block 14 % sparen! Heading JETZT EINLÖS…" at bounding box center [852, 330] width 1172 height 515
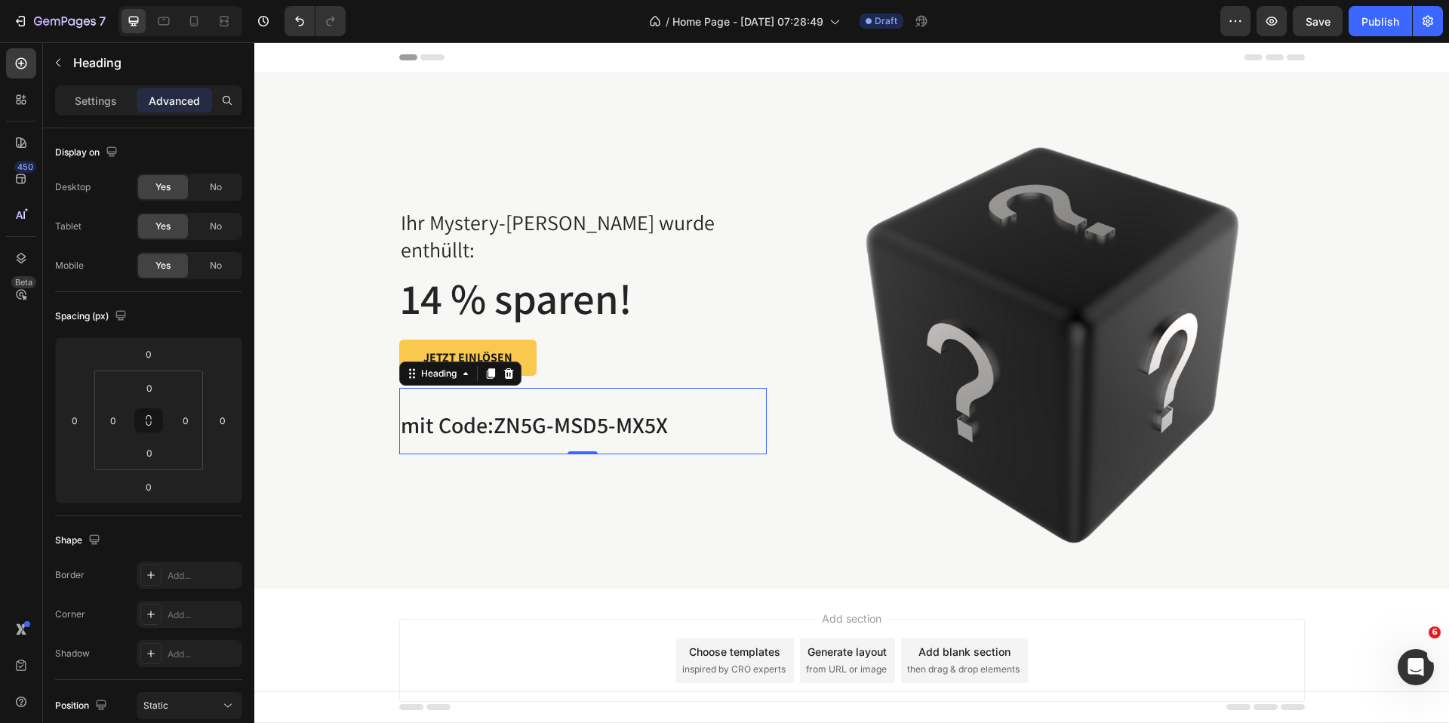
click at [473, 410] on span "mit Code:" at bounding box center [447, 425] width 93 height 30
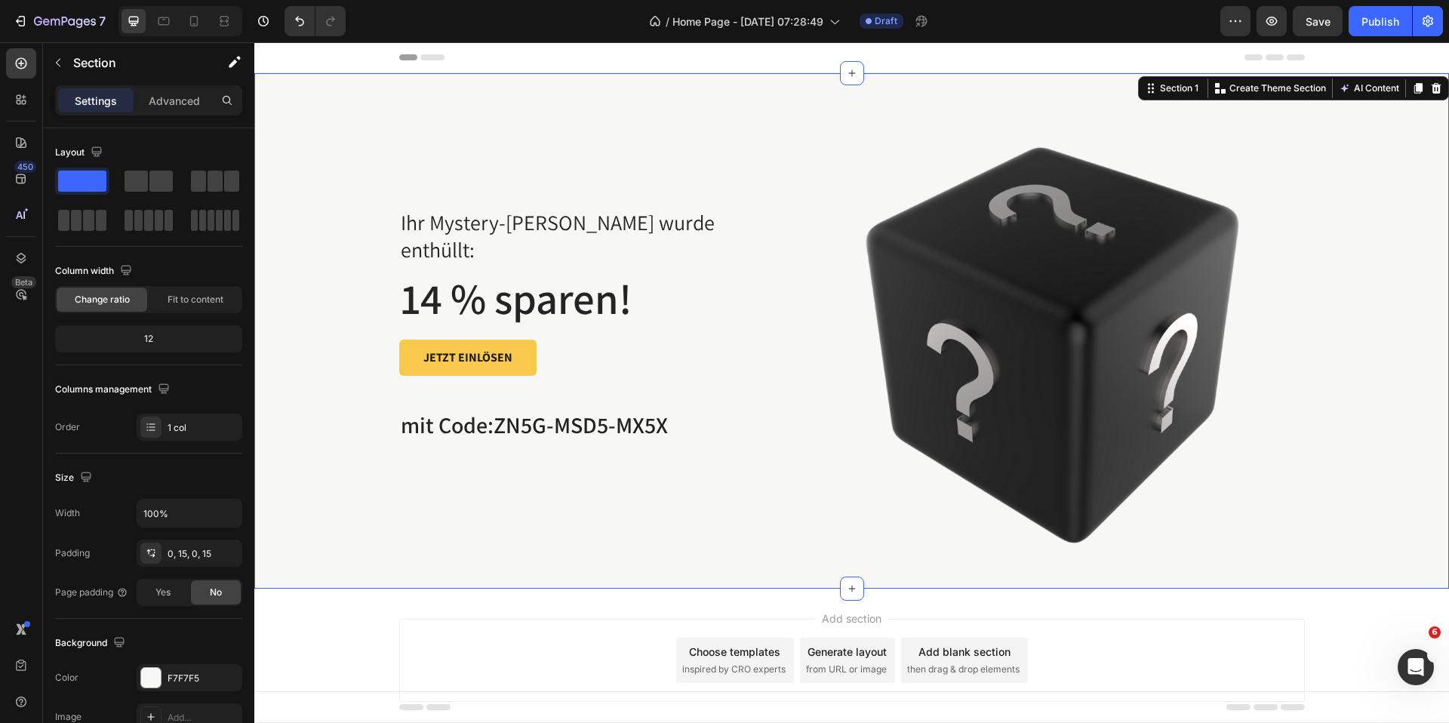
click at [346, 380] on div "Ihr Mystery-Rabatt wurde enthüllt: Text block 14 % sparen! Heading JETZT EINLÖS…" at bounding box center [852, 330] width 1172 height 515
click at [446, 417] on span "mit Code:" at bounding box center [447, 425] width 93 height 30
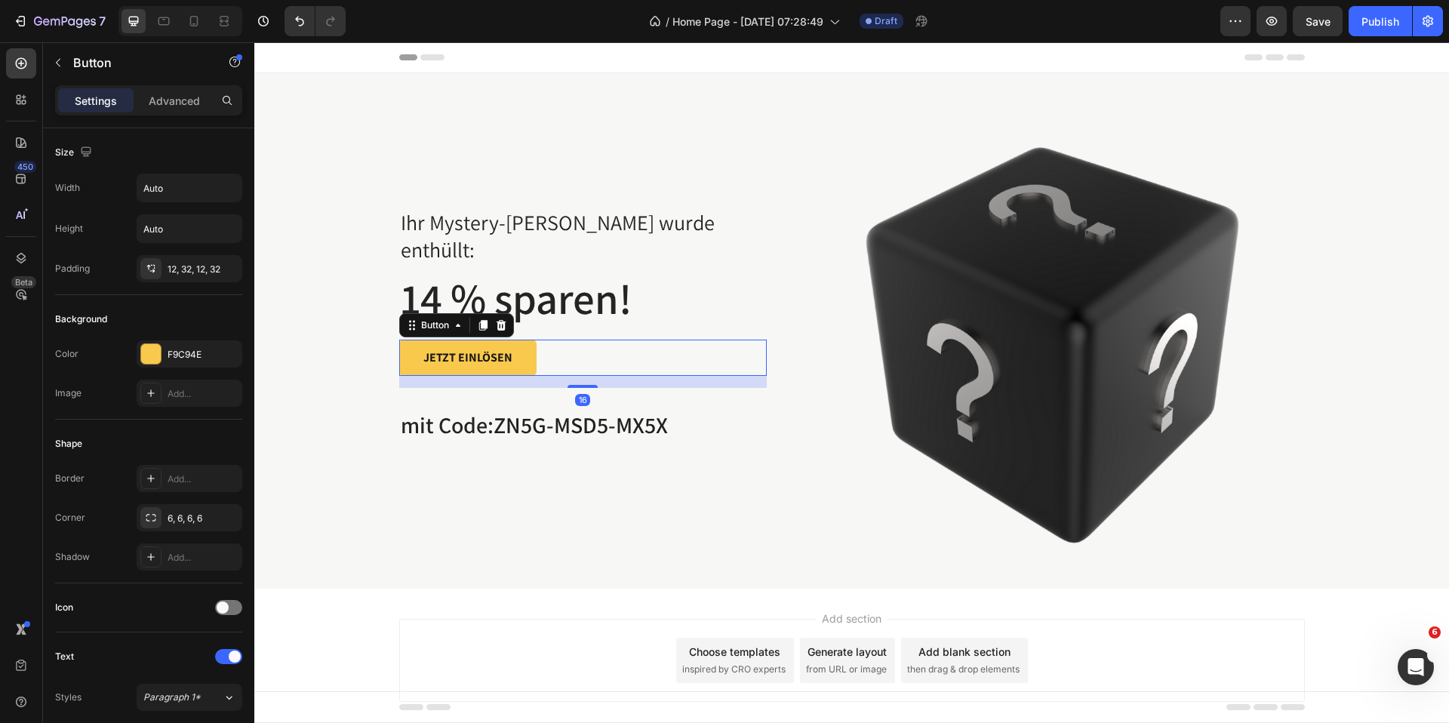
click at [597, 350] on div "JETZT EINLÖSEN Button 16" at bounding box center [583, 358] width 368 height 36
click at [162, 106] on p "Advanced" at bounding box center [174, 101] width 51 height 16
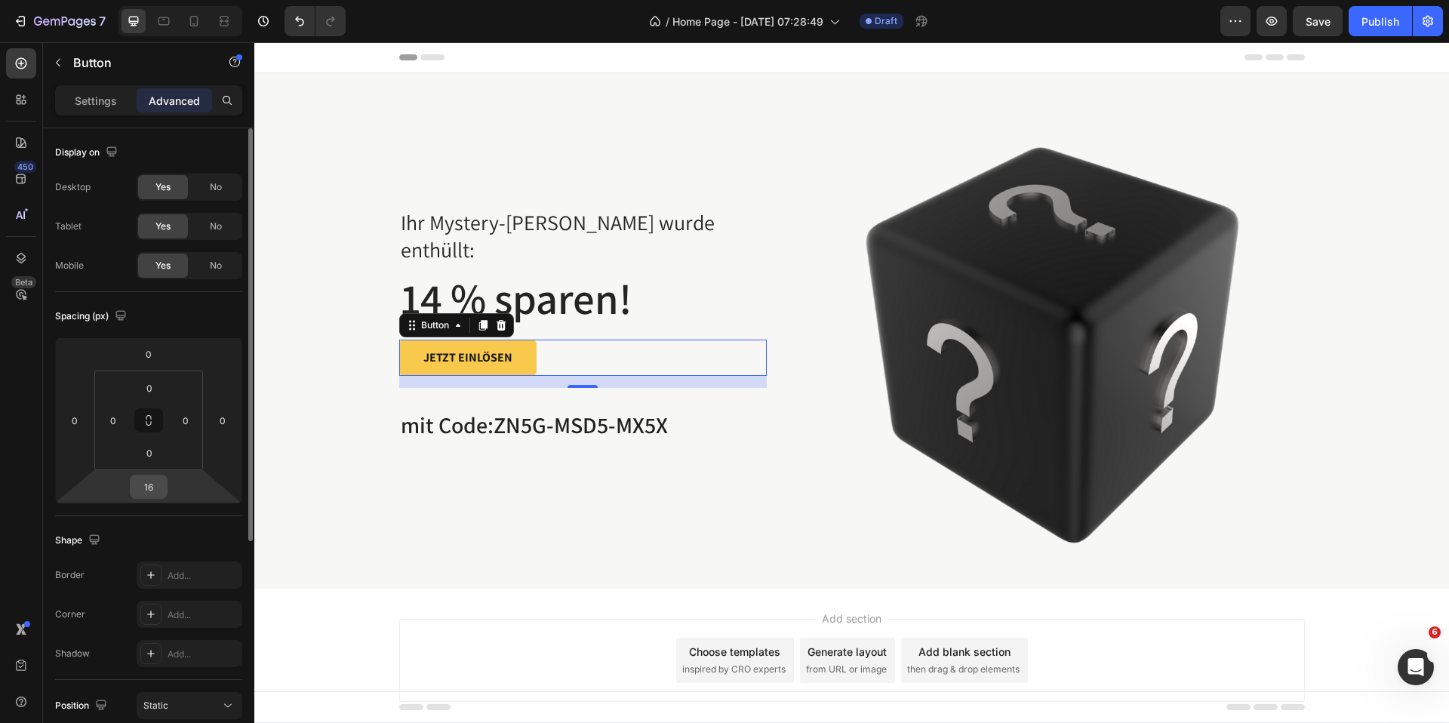
click at [156, 487] on input "16" at bounding box center [149, 486] width 30 height 23
type input "0"
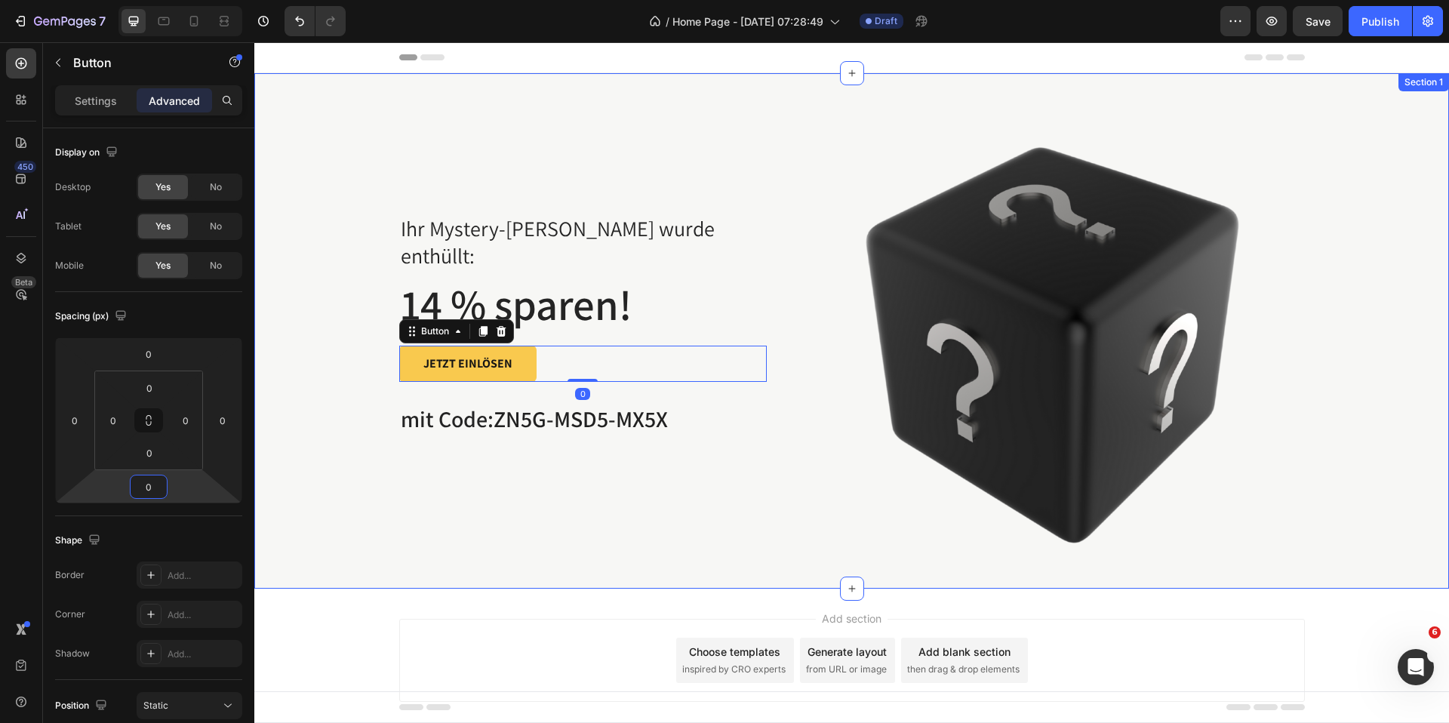
click at [383, 542] on div "Ihr Mystery-Rabatt wurde enthüllt: Text block 14 % sparen! Heading JETZT EINLÖS…" at bounding box center [852, 330] width 1172 height 515
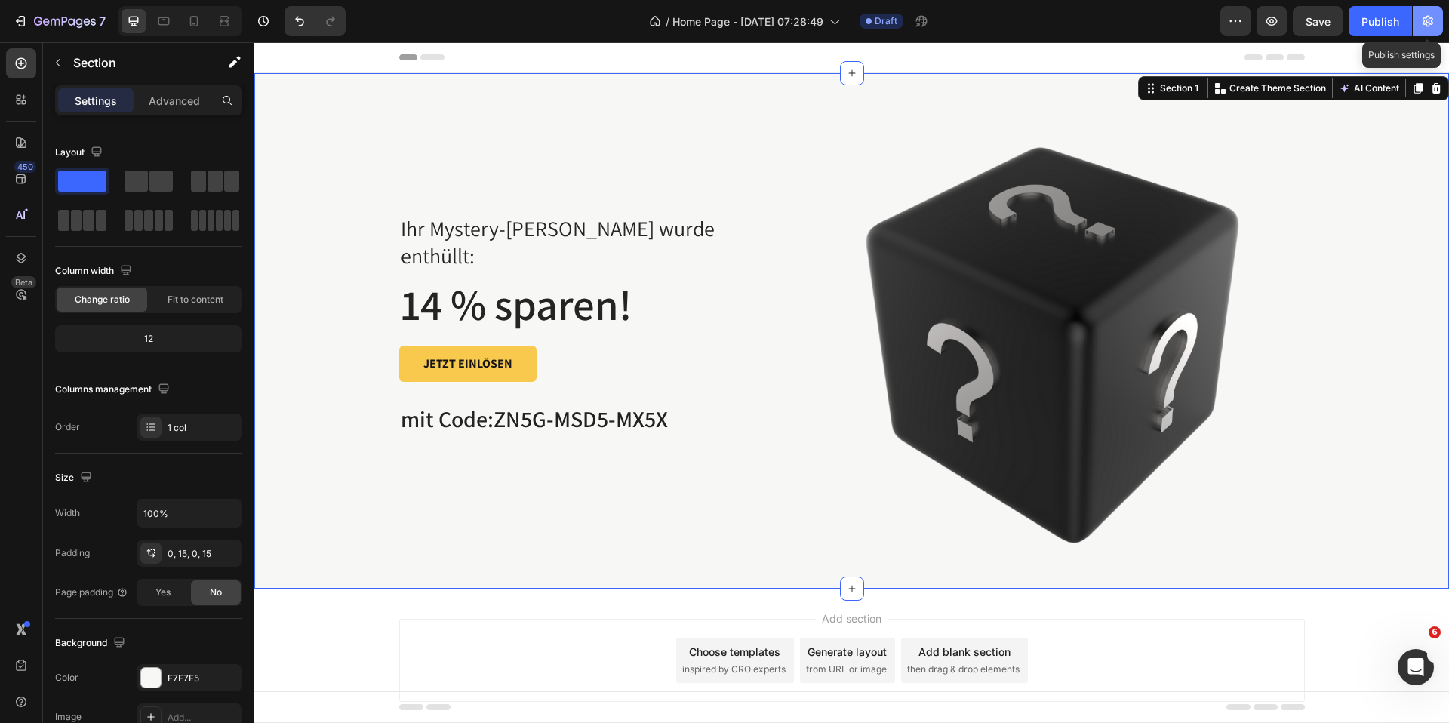
click at [1425, 22] on icon "button" at bounding box center [1427, 21] width 15 height 15
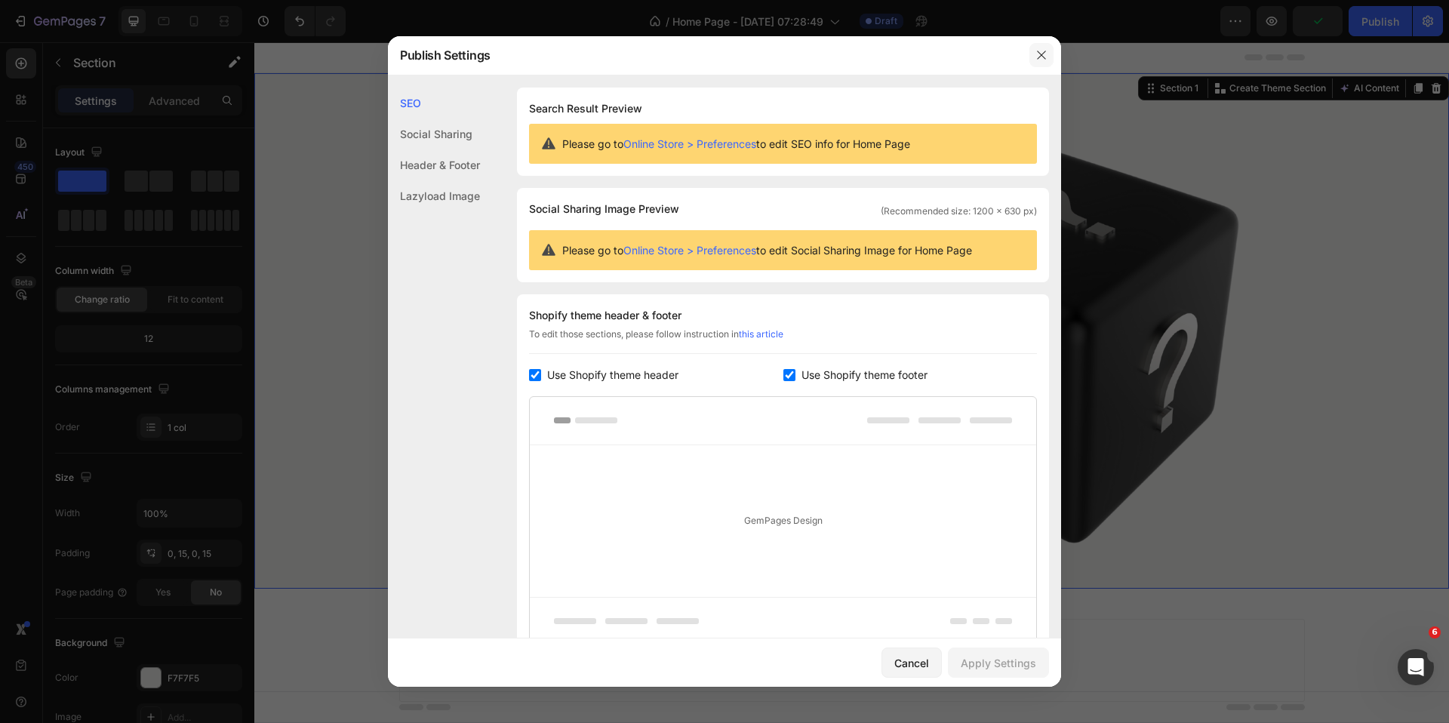
click at [1035, 52] on icon "button" at bounding box center [1041, 55] width 12 height 12
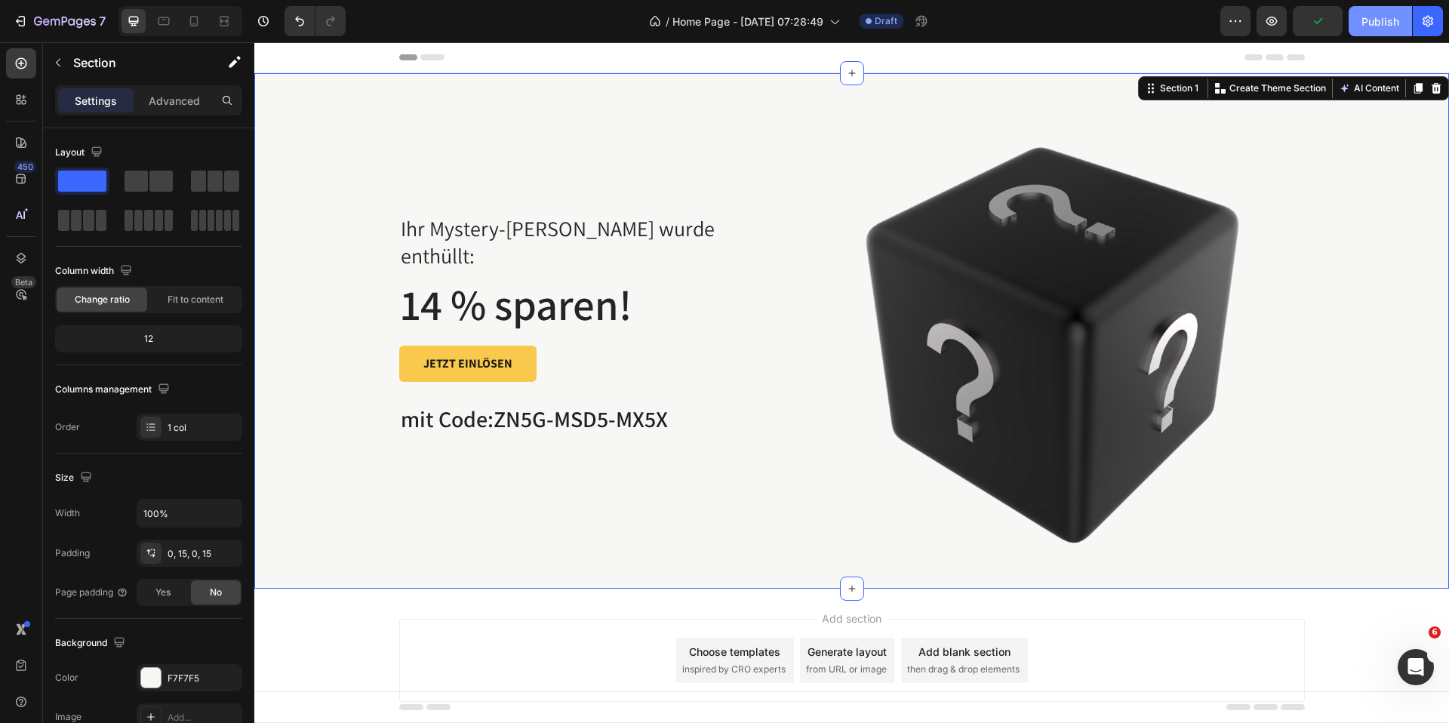
click at [1373, 31] on button "Publish" at bounding box center [1380, 21] width 63 height 30
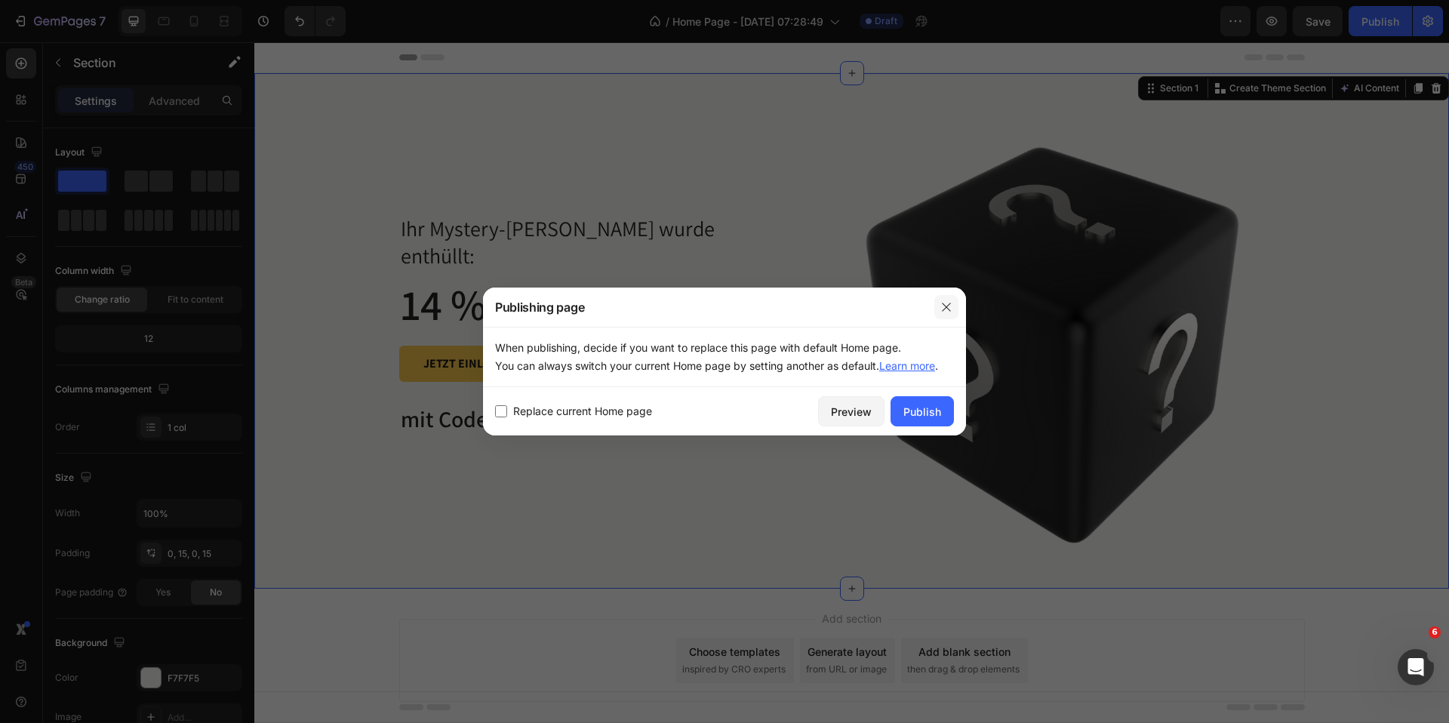
click at [950, 309] on icon "button" at bounding box center [946, 307] width 12 height 12
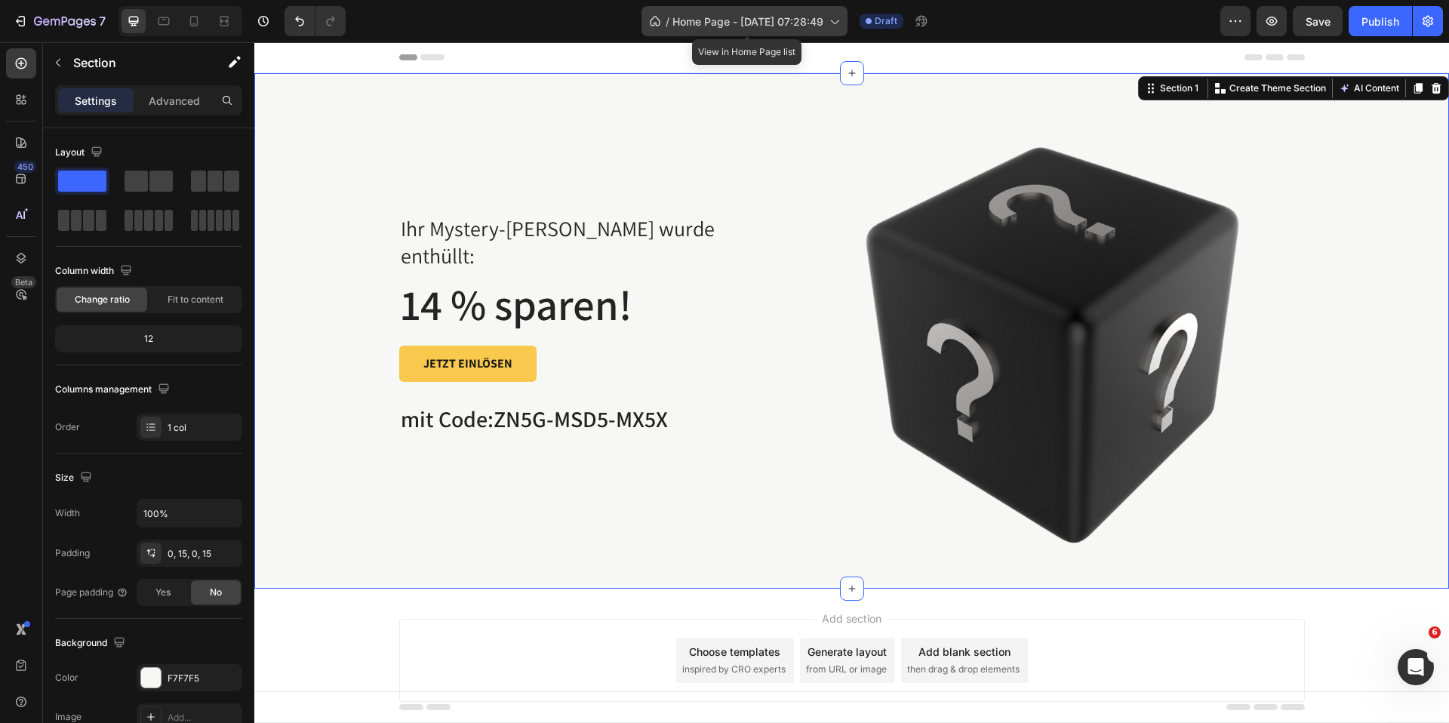
click at [819, 23] on span "Home Page - Aug 28, 07:28:49" at bounding box center [747, 22] width 151 height 16
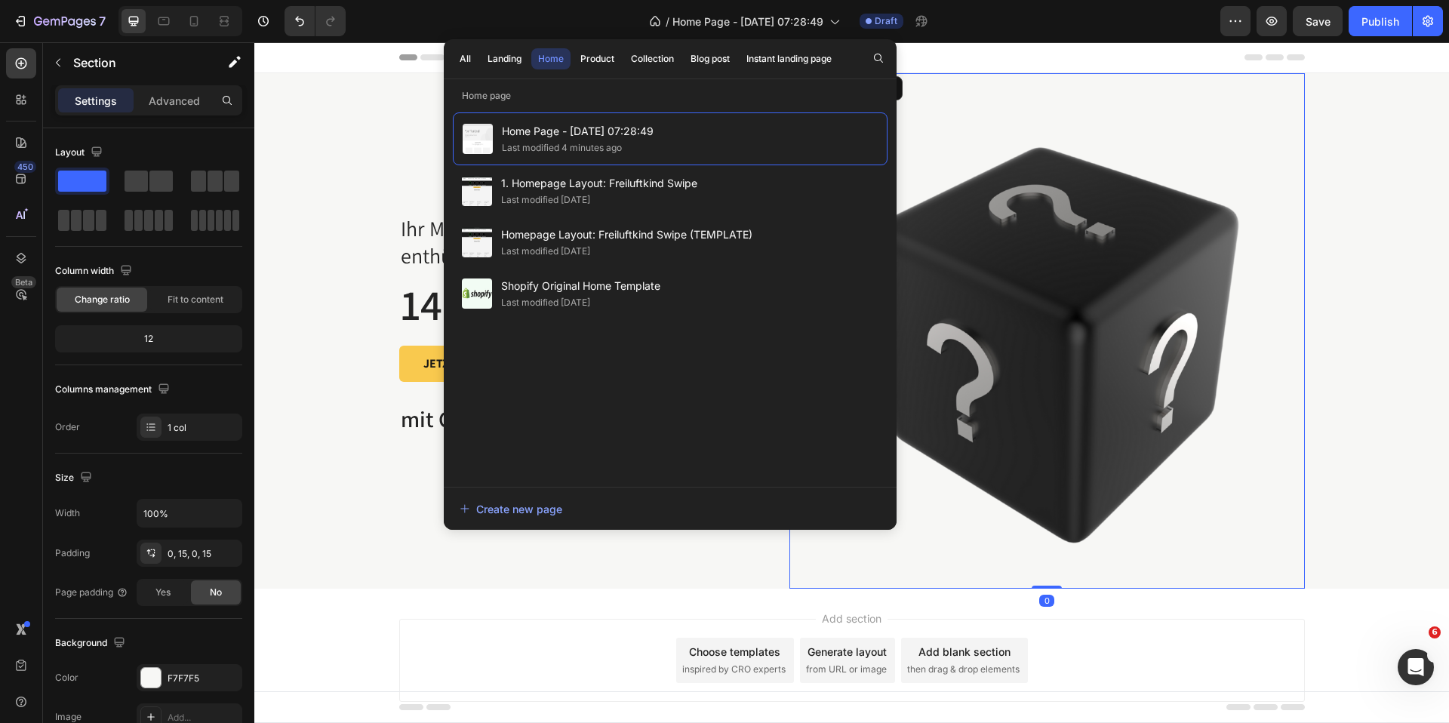
click at [955, 90] on img at bounding box center [1046, 330] width 515 height 515
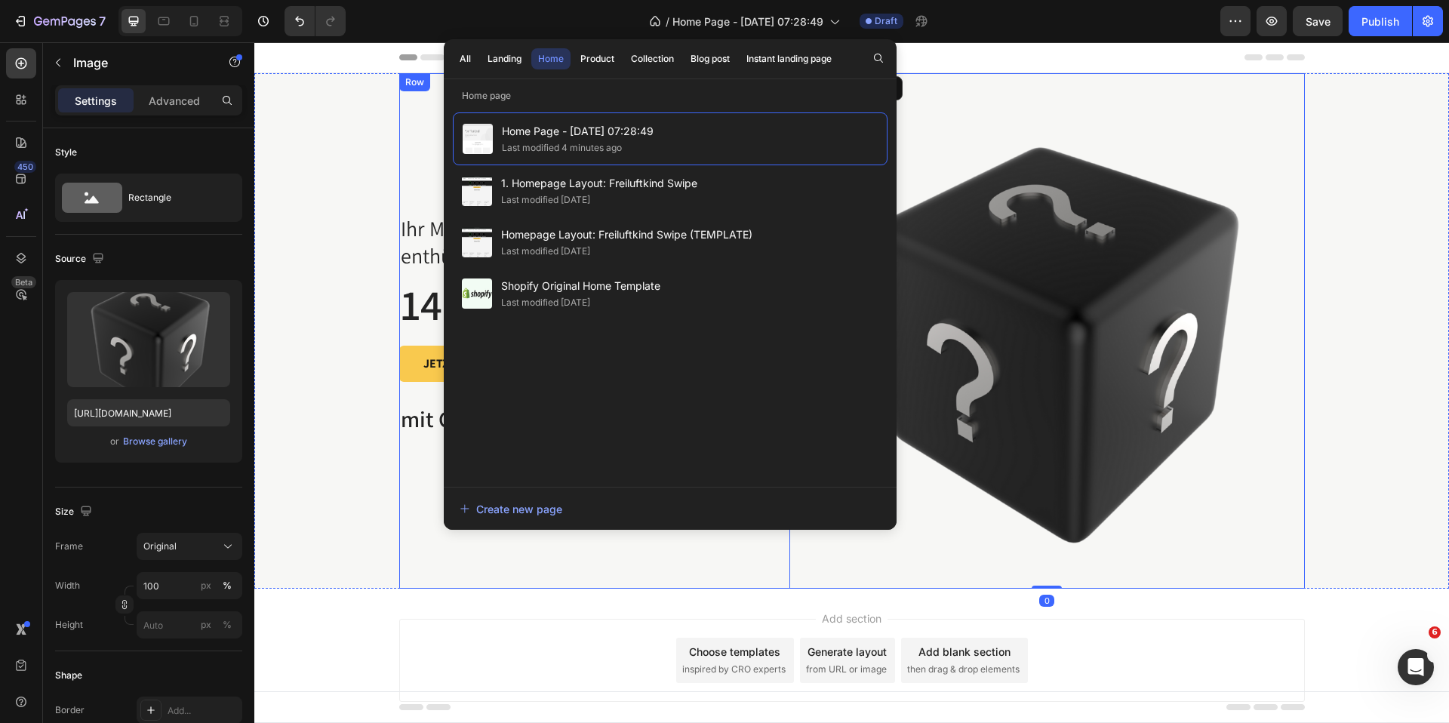
click at [401, 147] on div "Ihr Mystery-Rabatt wurde enthüllt: Text block 14 % sparen! Heading JETZT EINLÖS…" at bounding box center [583, 330] width 368 height 515
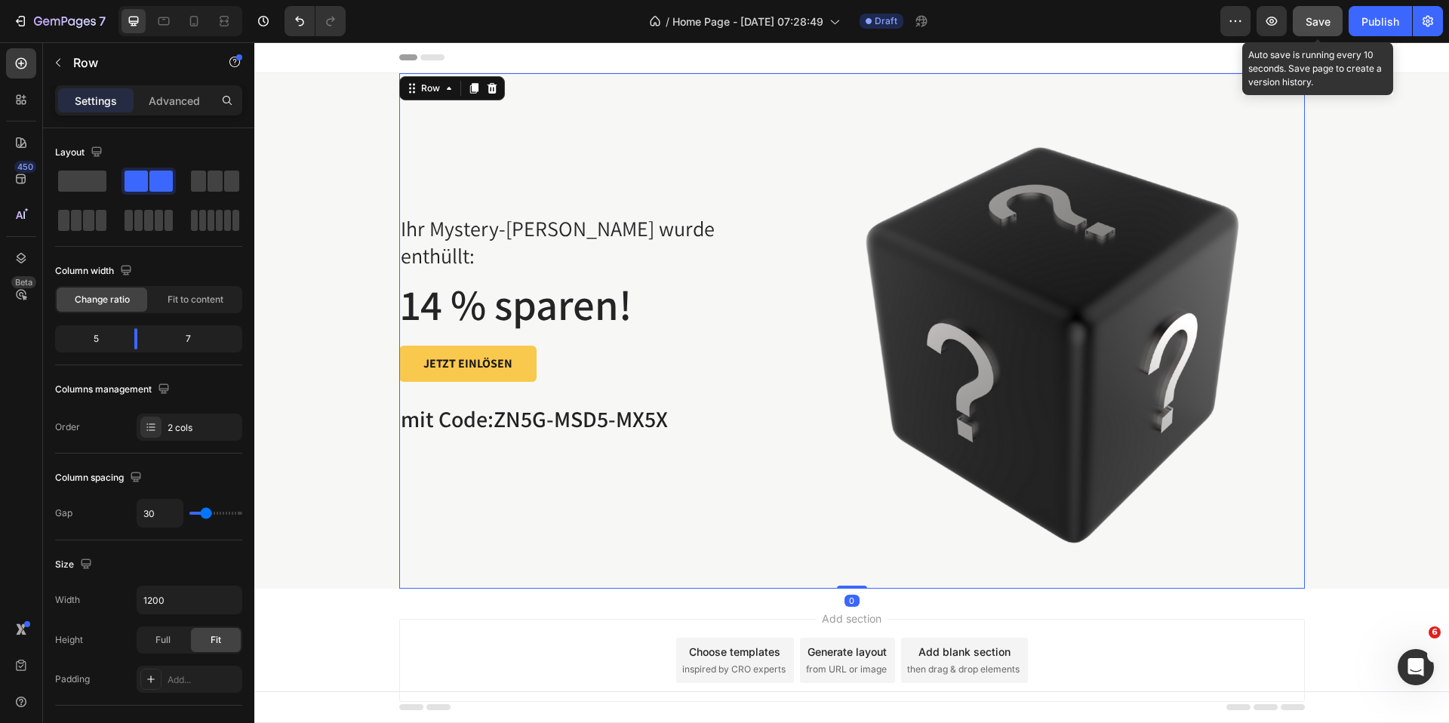
click at [1304, 32] on button "Save" at bounding box center [1318, 21] width 50 height 30
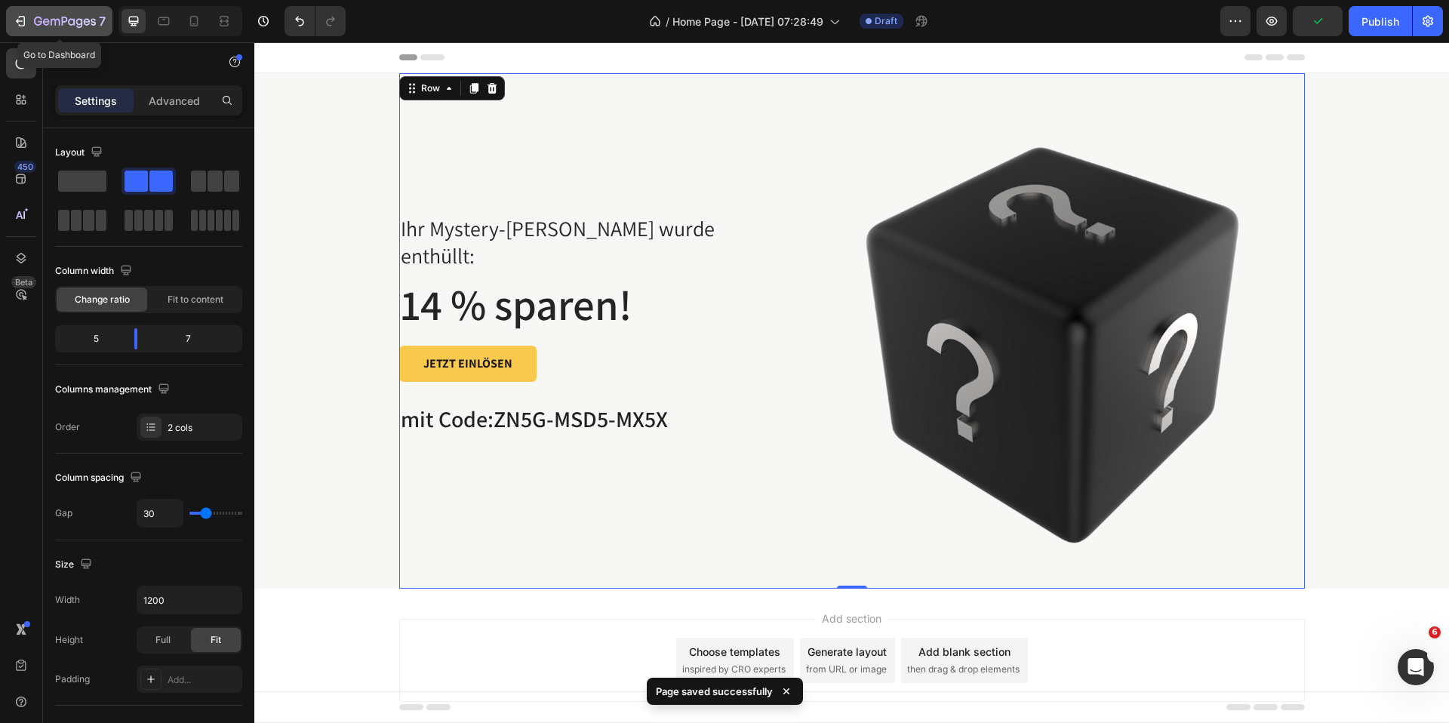
click at [27, 18] on icon "button" at bounding box center [20, 21] width 15 height 15
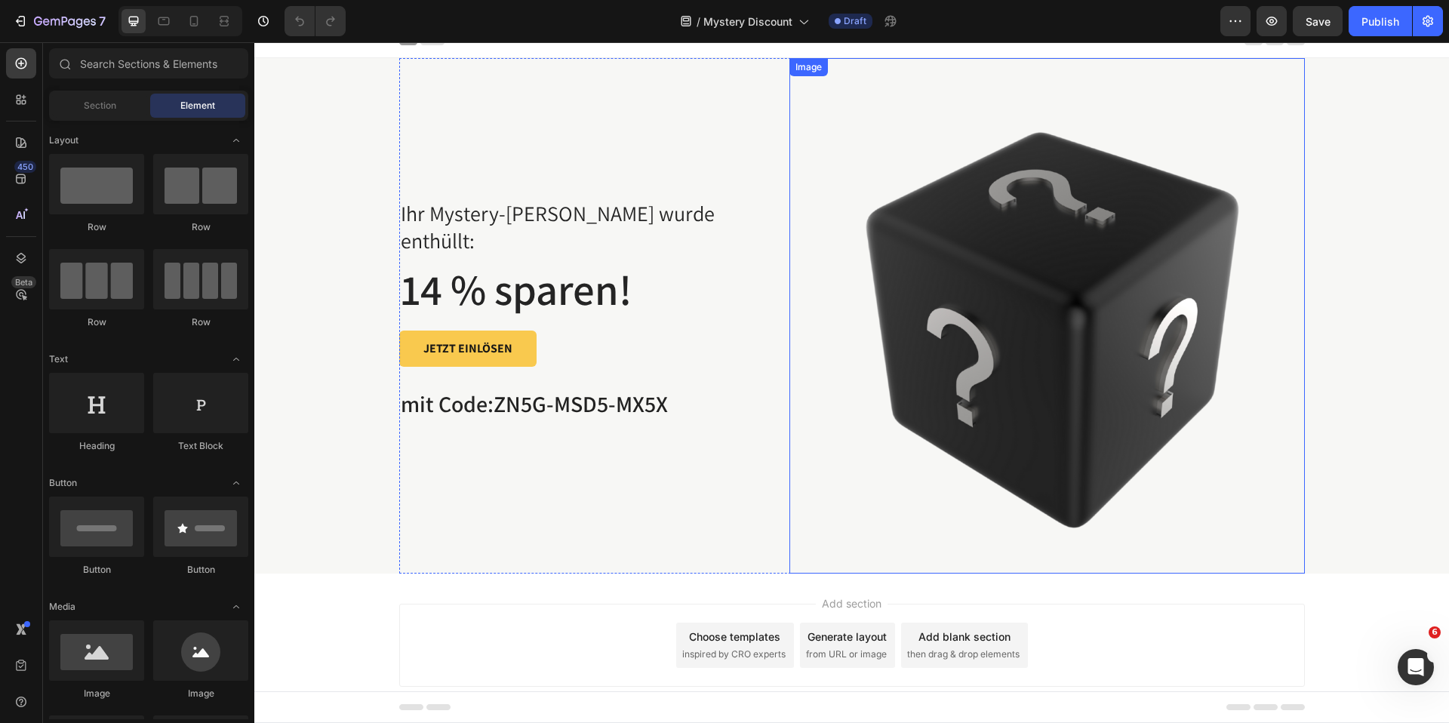
scroll to position [32, 0]
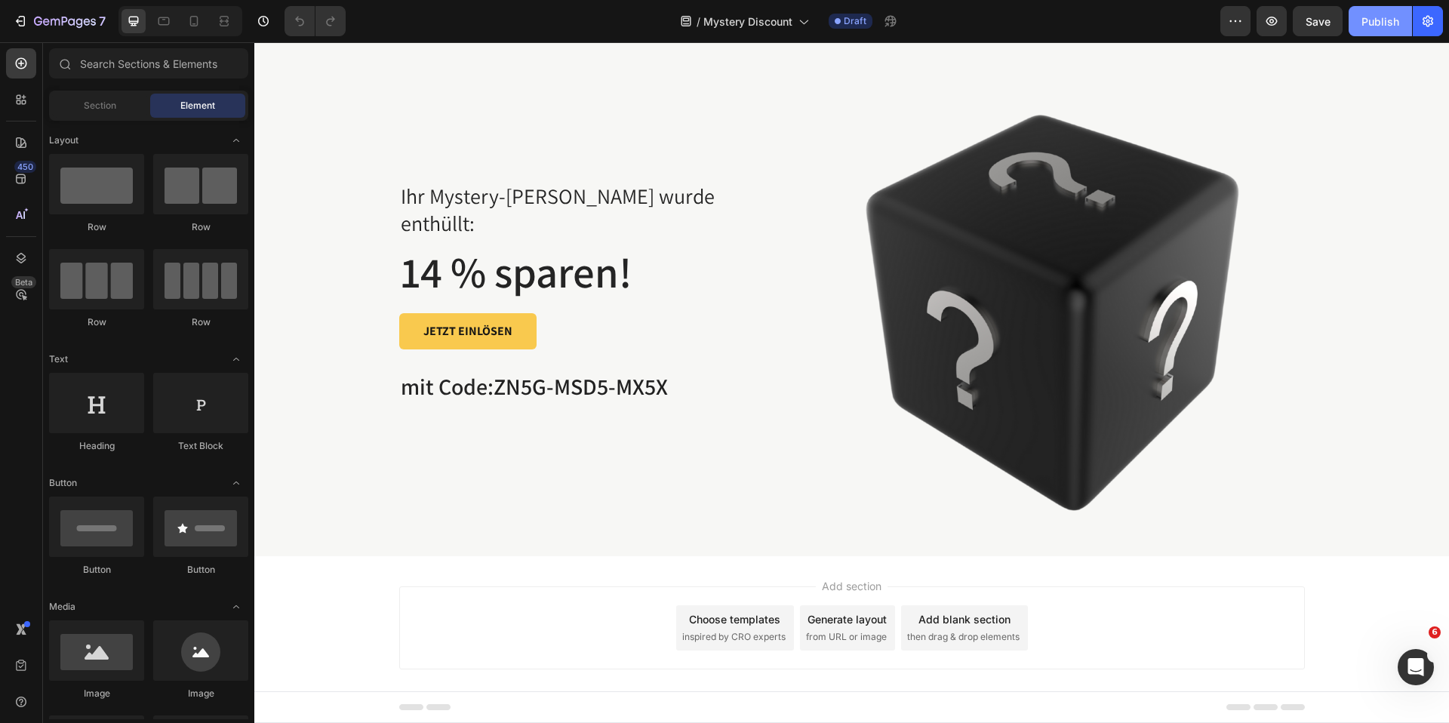
click at [1383, 26] on div "Publish" at bounding box center [1381, 22] width 38 height 16
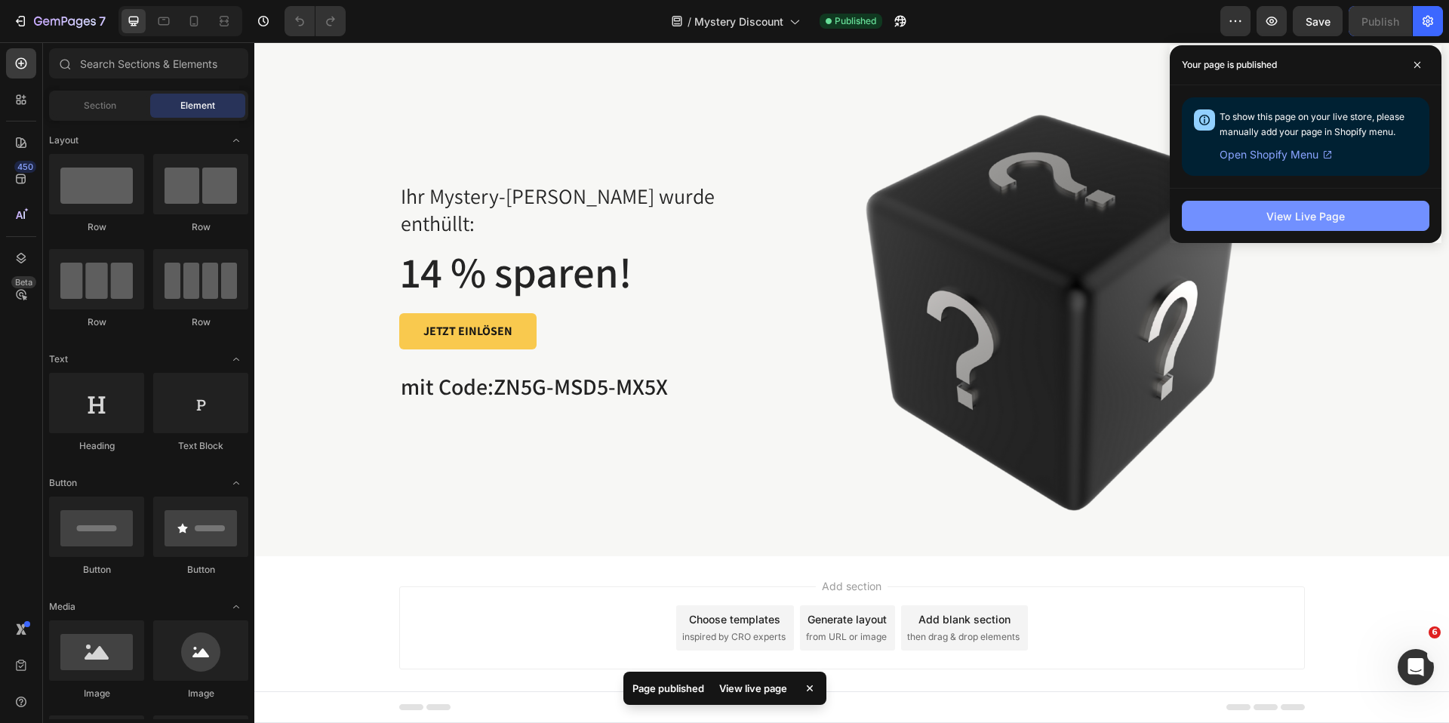
click at [1302, 222] on div "View Live Page" at bounding box center [1305, 216] width 78 height 16
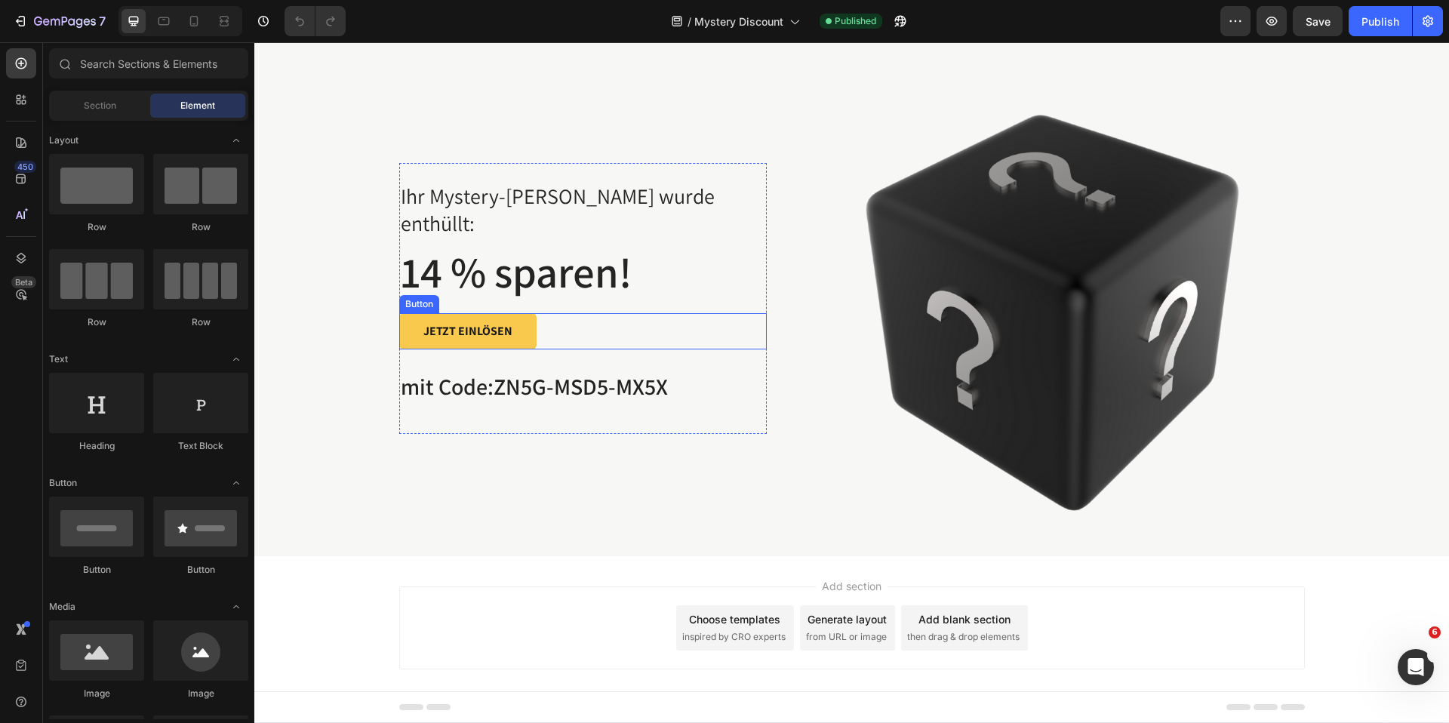
click at [546, 313] on div "JETZT EINLÖSEN Button" at bounding box center [583, 331] width 368 height 36
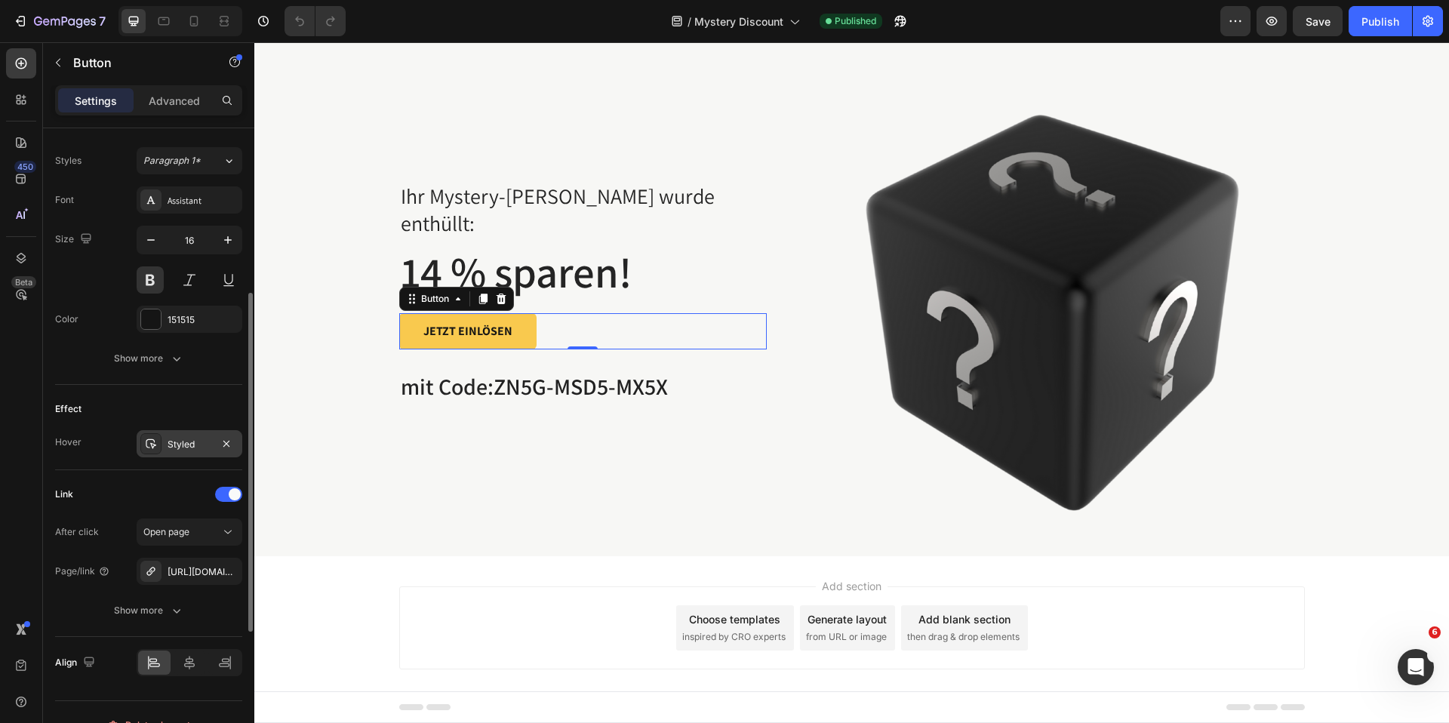
scroll to position [562, 0]
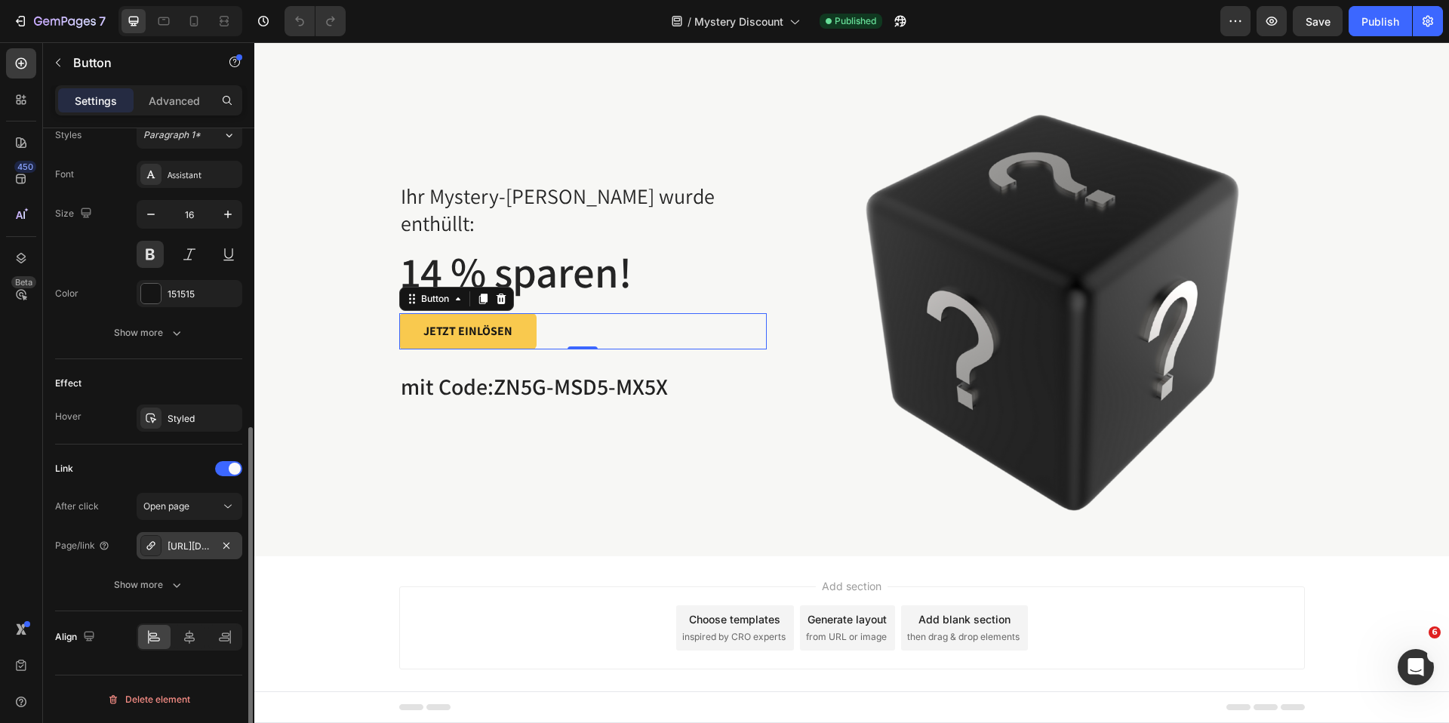
click at [184, 543] on div "https://tieberg.de/bestseller" at bounding box center [190, 547] width 44 height 14
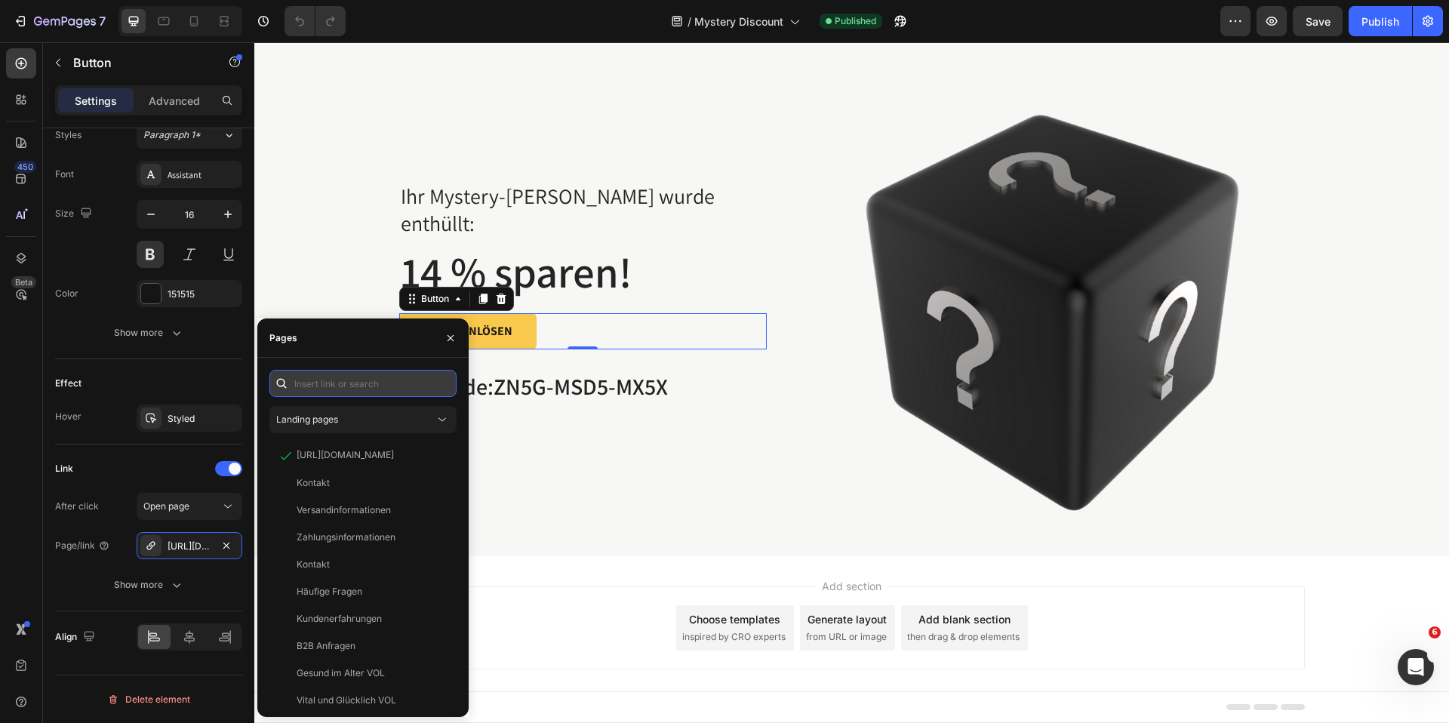
click at [389, 377] on input "text" at bounding box center [362, 383] width 187 height 27
paste input "https://tieberg.de/discount/ZN5G-MSD5-MX5X"
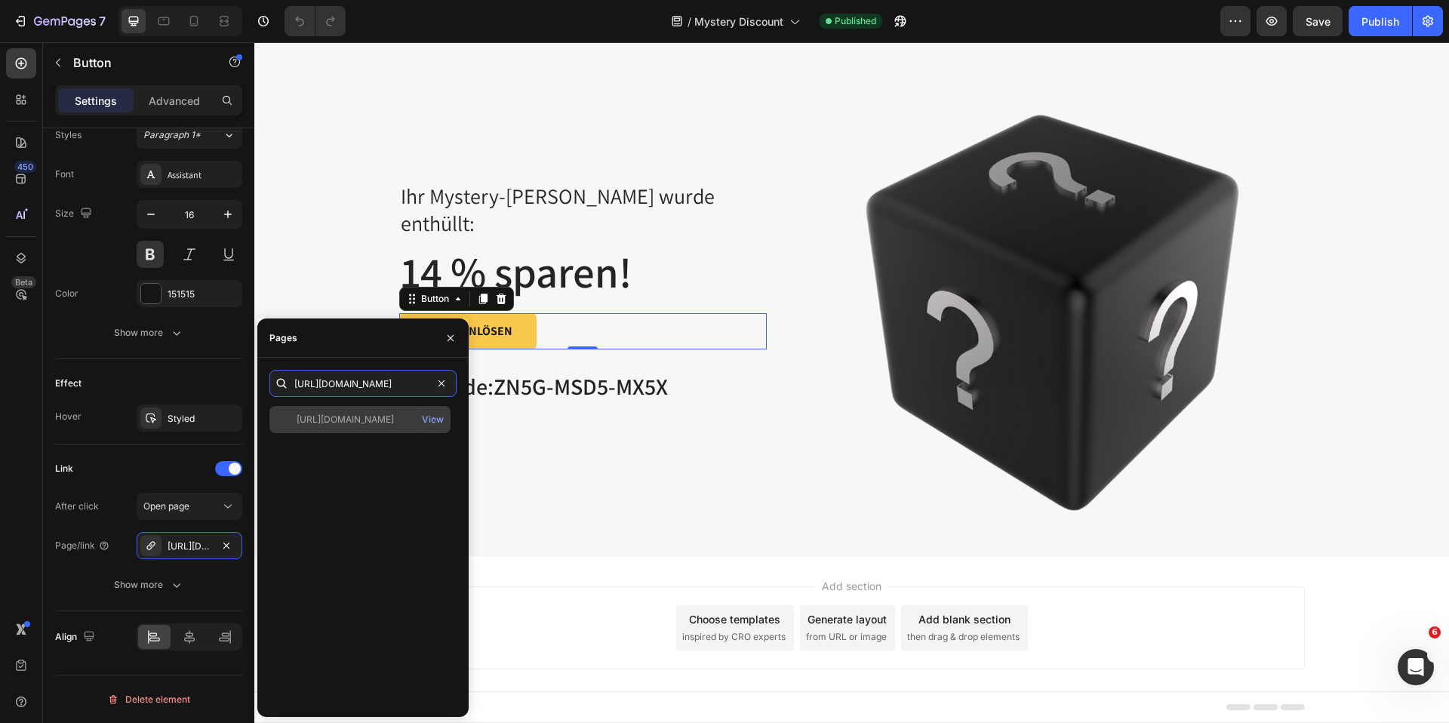
type input "https://tieberg.de/discount/ZN5G-MSD5-MX5X"
click at [384, 416] on div "https://tieberg.de/discount/ZN5G-MSD5-MX5X" at bounding box center [345, 420] width 97 height 14
click at [454, 333] on icon "button" at bounding box center [451, 338] width 12 height 12
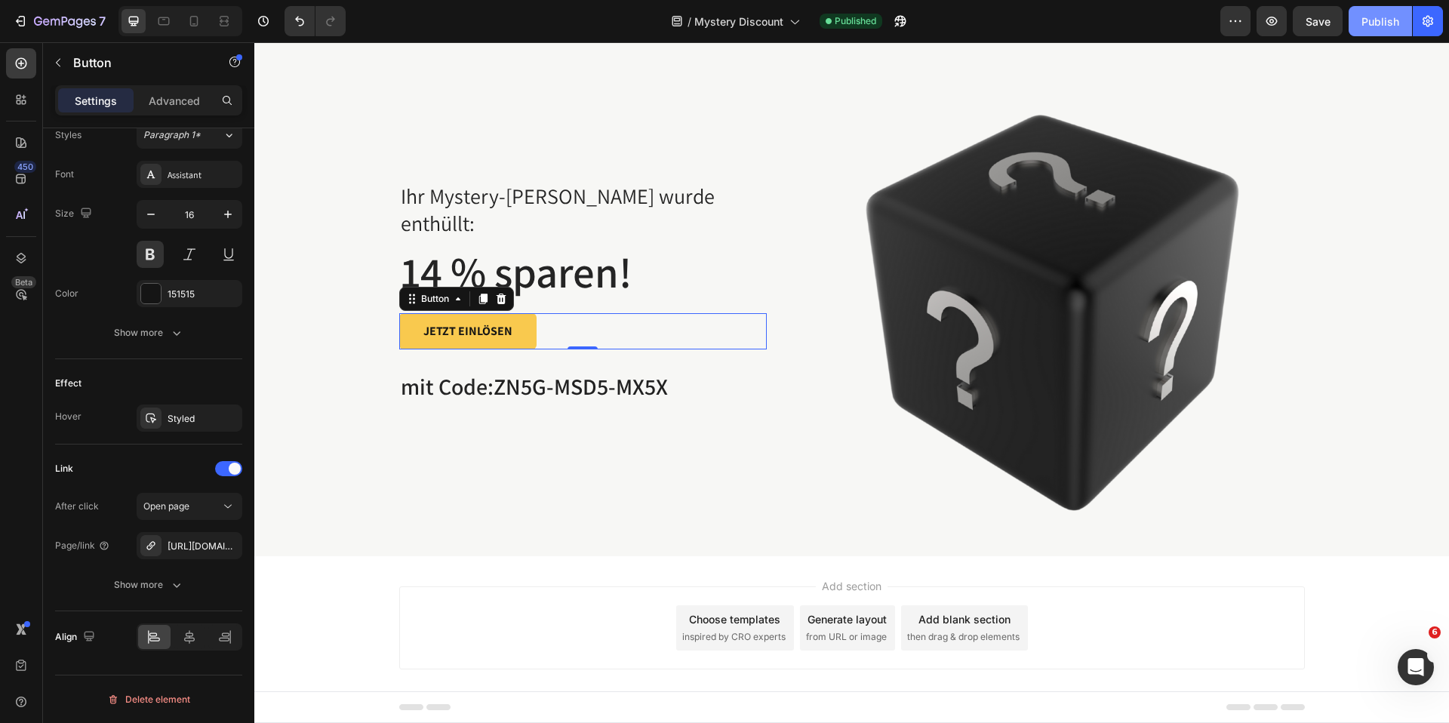
click at [1404, 26] on button "Publish" at bounding box center [1380, 21] width 63 height 30
click at [898, 23] on icon "button" at bounding box center [896, 25] width 4 height 4
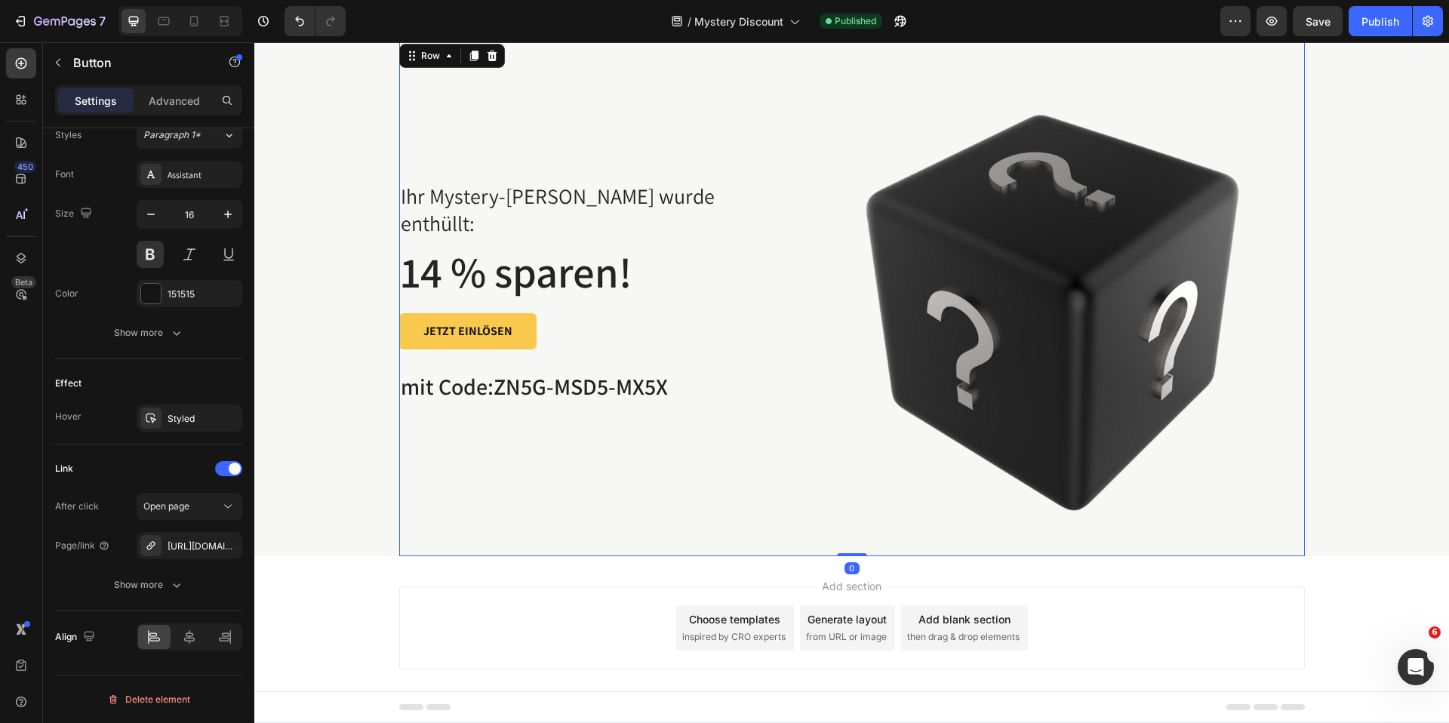
click at [580, 511] on div "Ihr Mystery-Rabatt wurde enthüllt: Text block 14 % sparen! Heading JETZT EINLÖS…" at bounding box center [583, 298] width 368 height 515
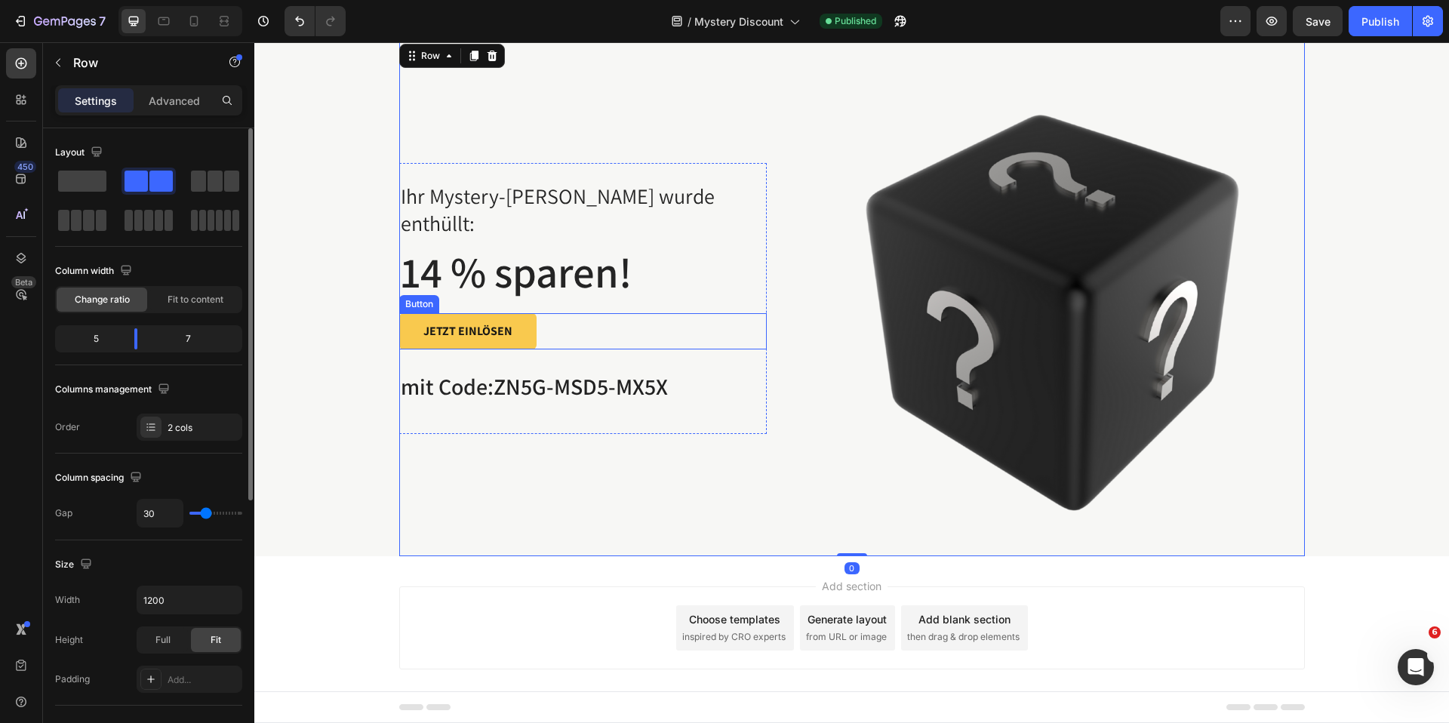
click at [605, 325] on div "JETZT EINLÖSEN Button" at bounding box center [583, 331] width 368 height 36
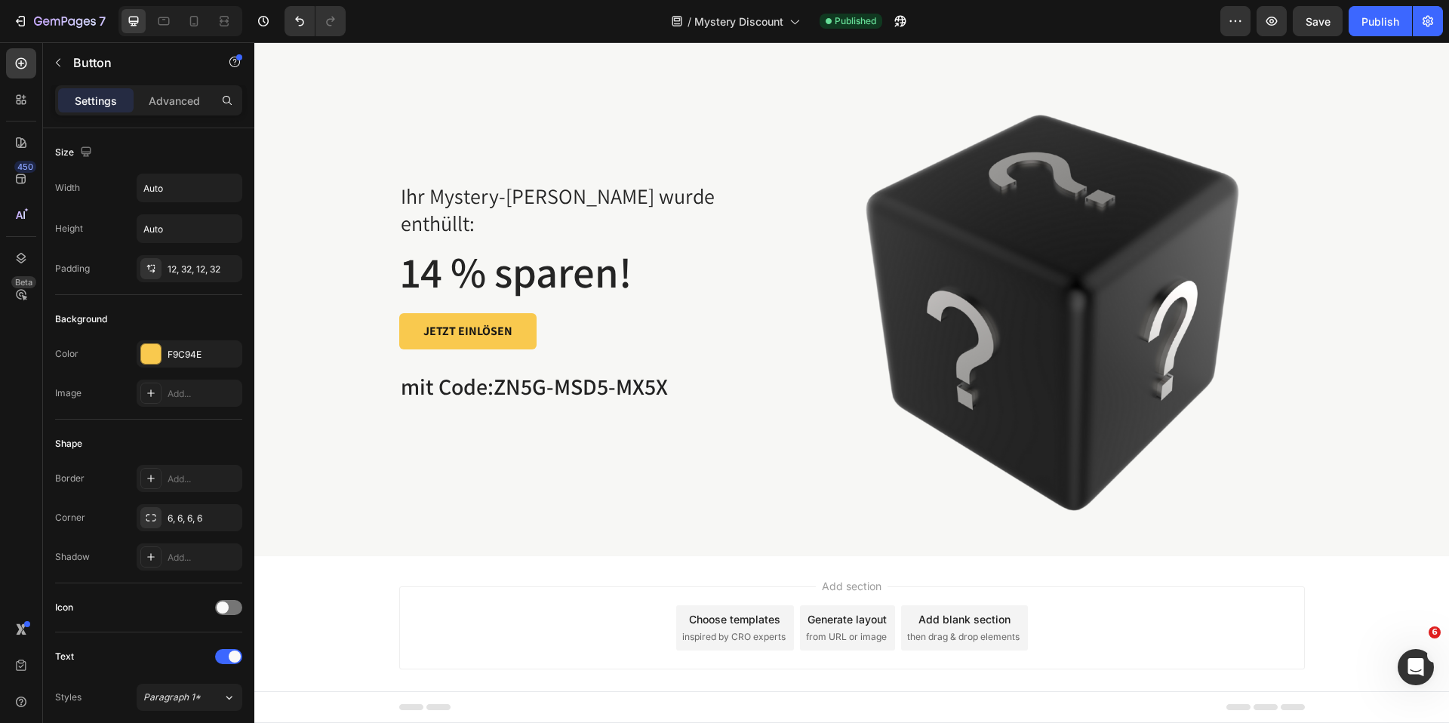
click at [673, 578] on div "Add section Choose templates inspired by CRO experts Generate layout from URL o…" at bounding box center [851, 649] width 1195 height 186
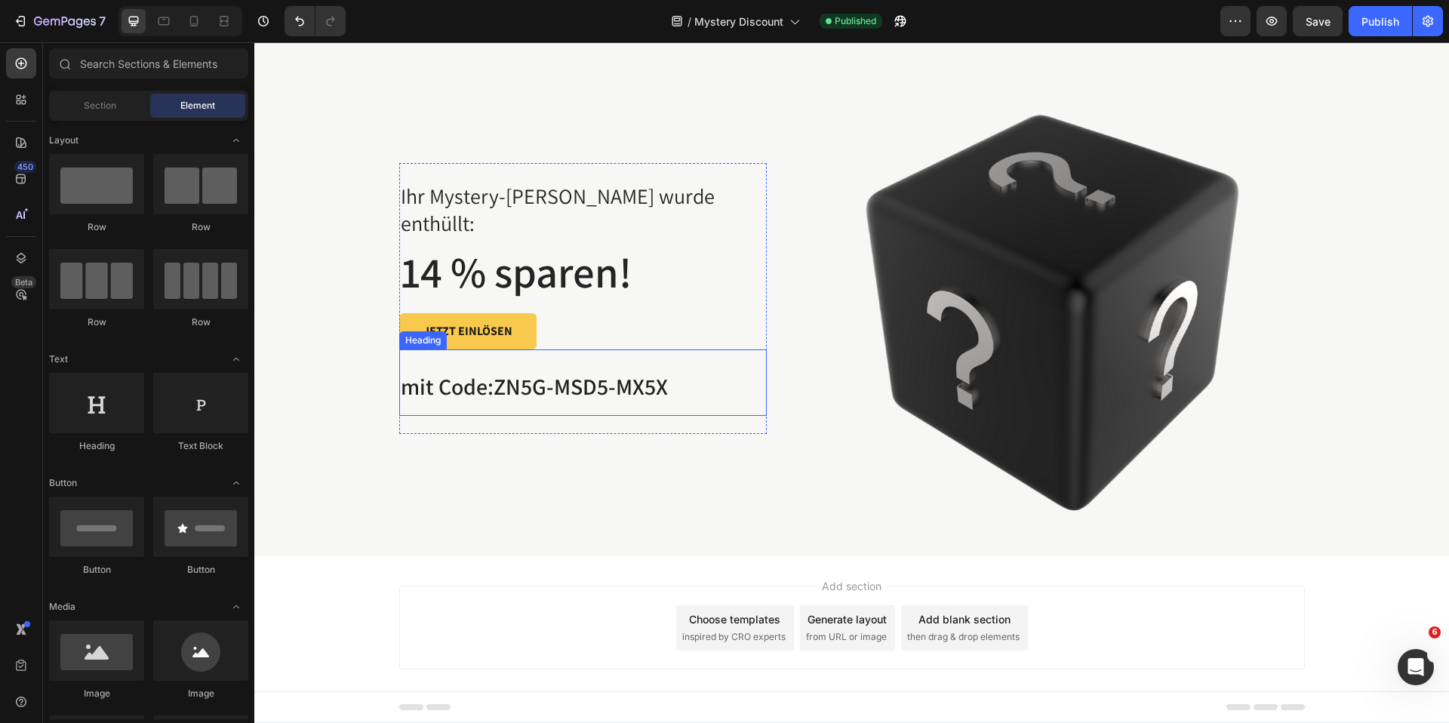
drag, startPoint x: 728, startPoint y: 375, endPoint x: 699, endPoint y: 381, distance: 30.0
click at [728, 375] on h2 "mit Code: ZN5G-MSD5-MX5X" at bounding box center [583, 382] width 368 height 66
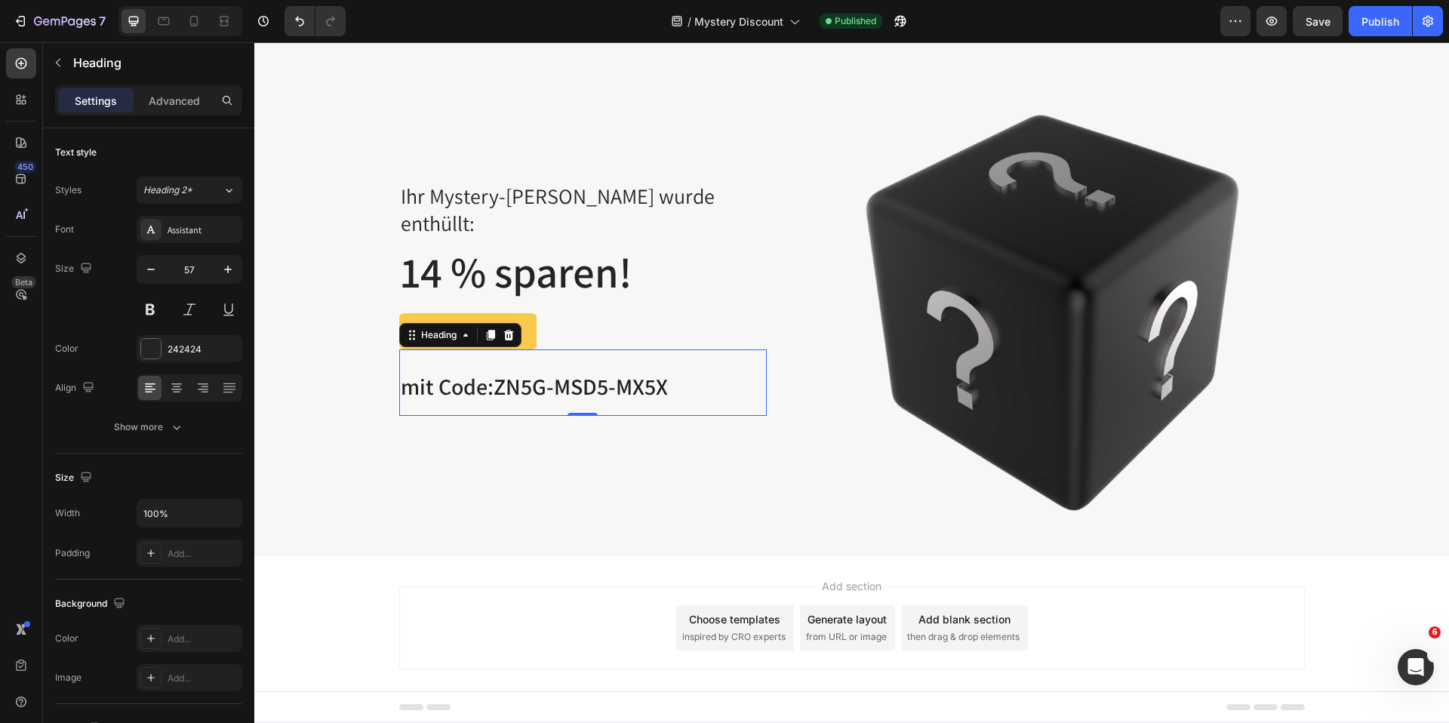
click at [716, 375] on h2 "mit Code: ZN5G-MSD5-MX5X" at bounding box center [583, 382] width 368 height 66
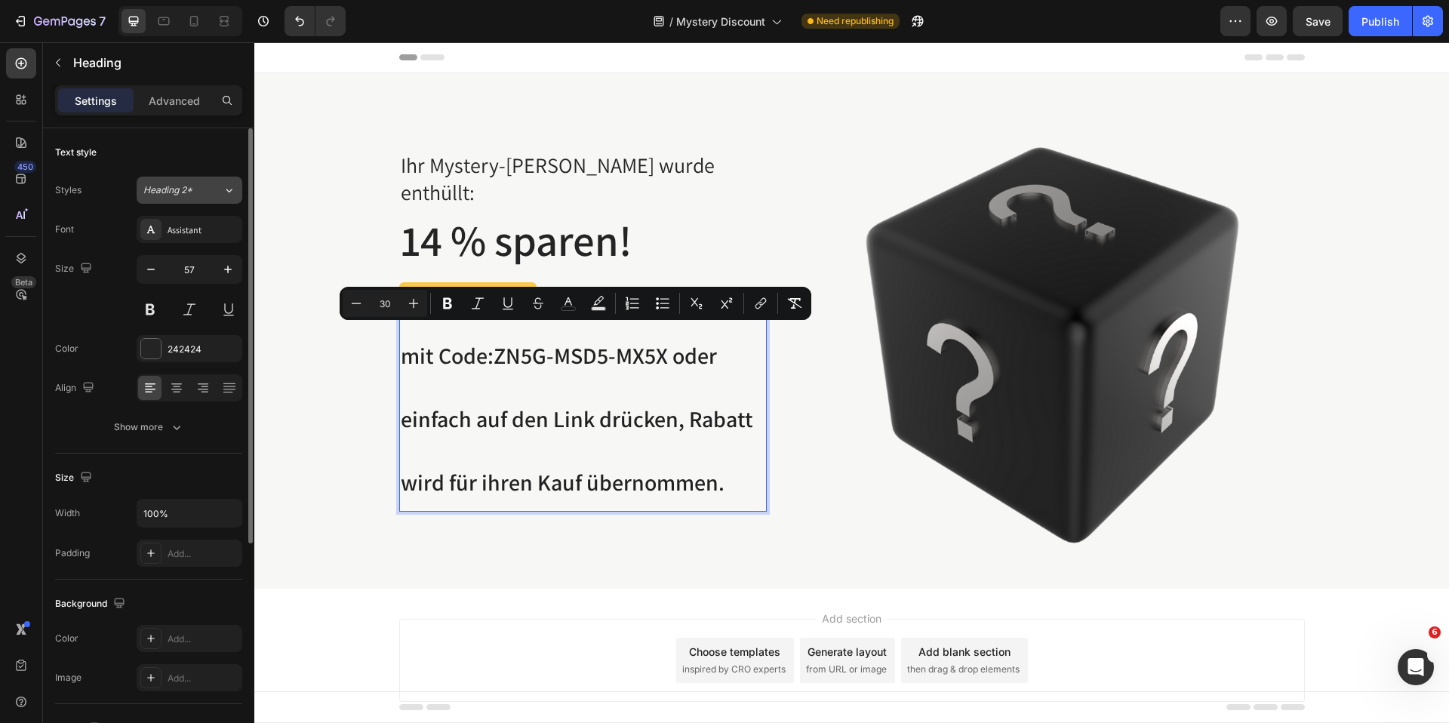
click at [225, 188] on icon at bounding box center [229, 190] width 13 height 15
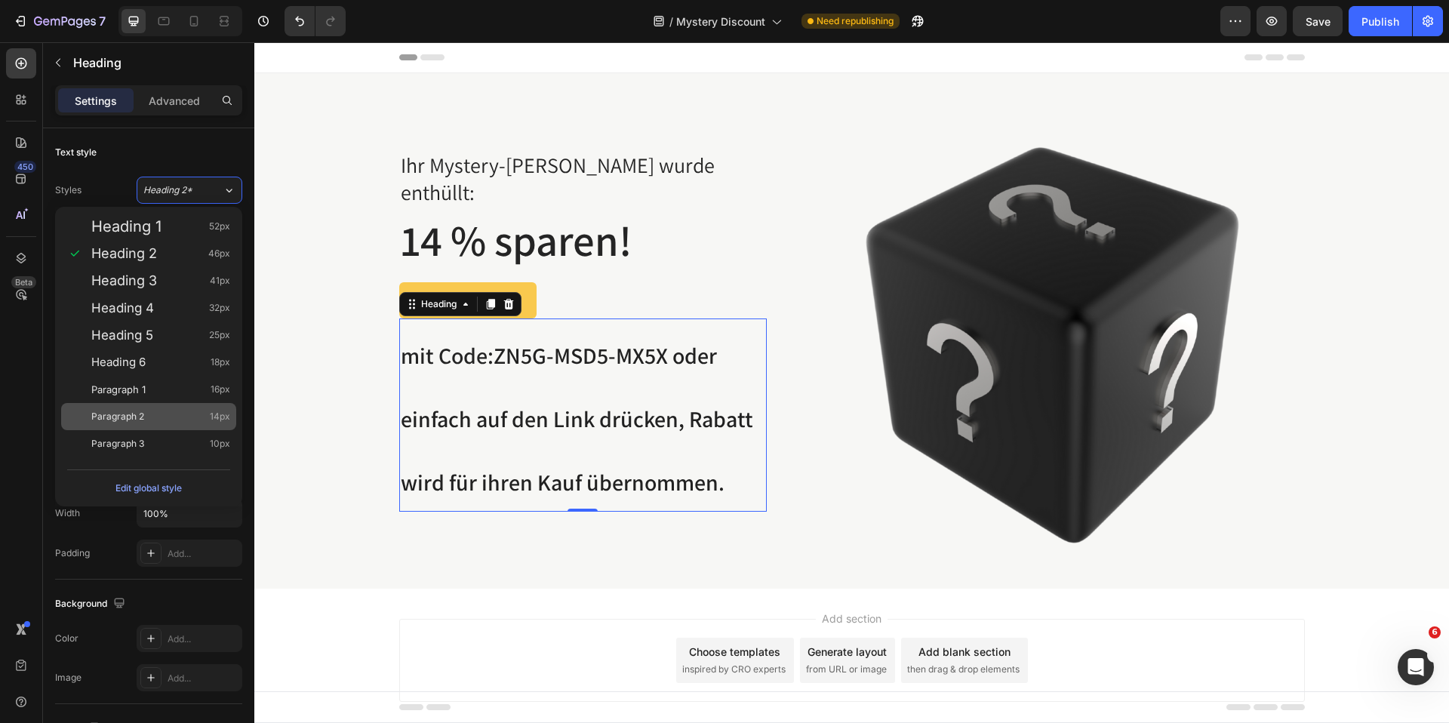
click at [166, 412] on div "Paragraph 2 14px" at bounding box center [160, 416] width 139 height 15
type input "14"
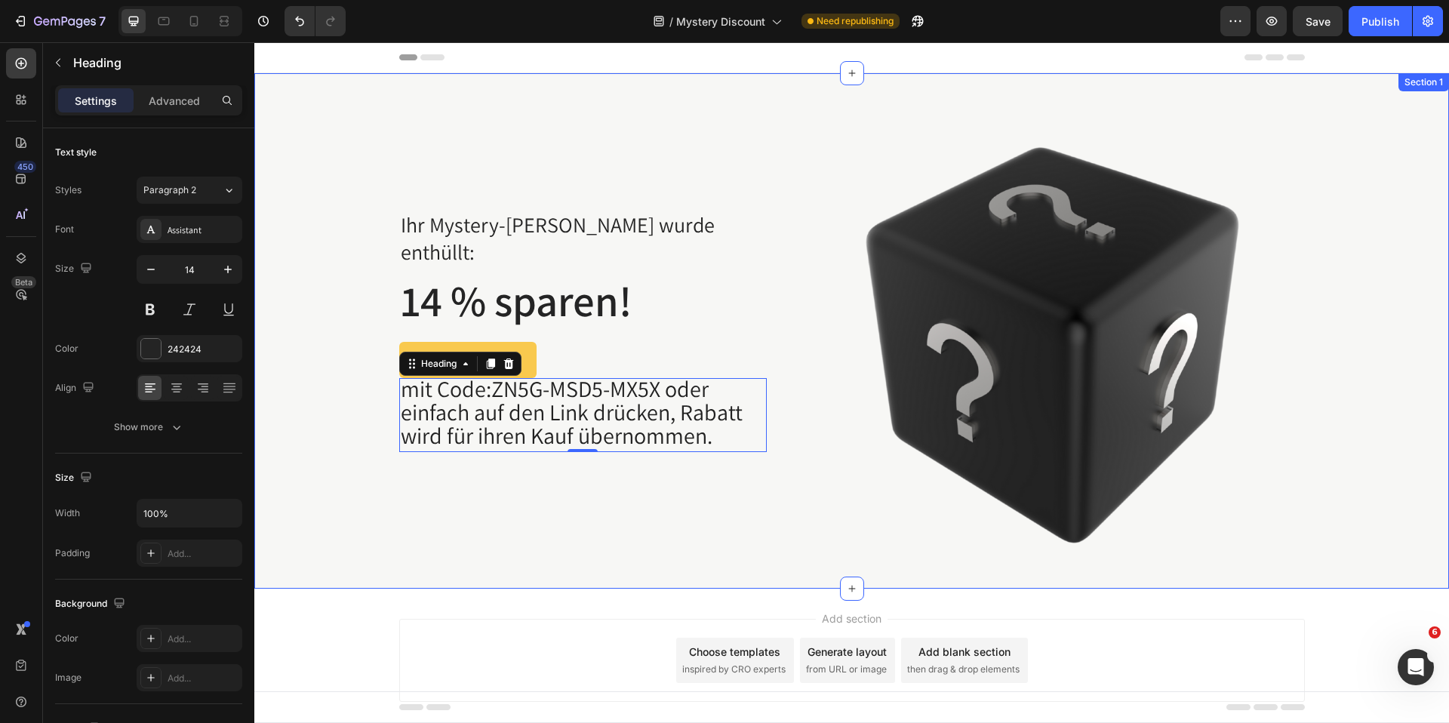
click at [358, 450] on div "Ihr Mystery-Rabatt wurde enthüllt: Text block 14 % sparen! Heading JETZT EINLÖS…" at bounding box center [852, 330] width 1172 height 515
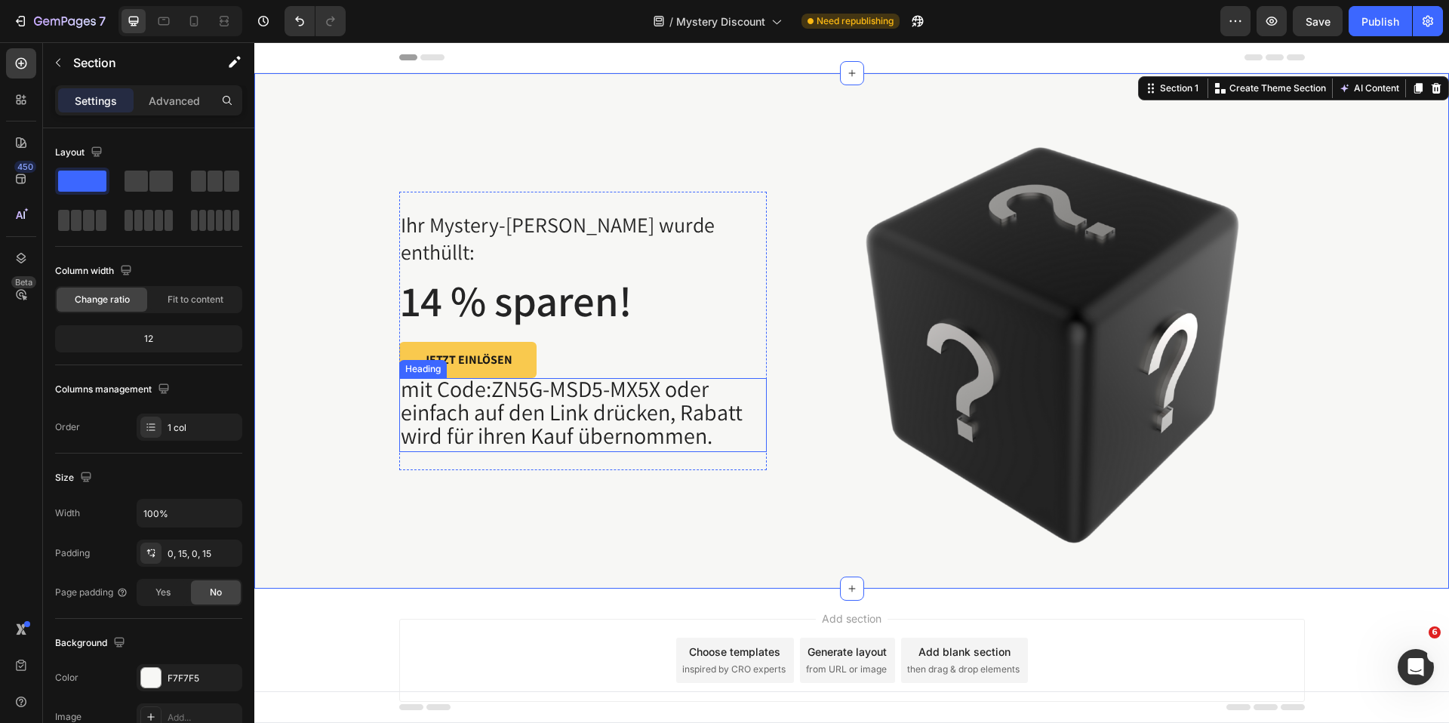
click at [669, 384] on span "ZN5G-MSD5-MX5X oder einfach auf den Link drücken, Rabatt wird für ihren Kauf üb…" at bounding box center [572, 412] width 342 height 77
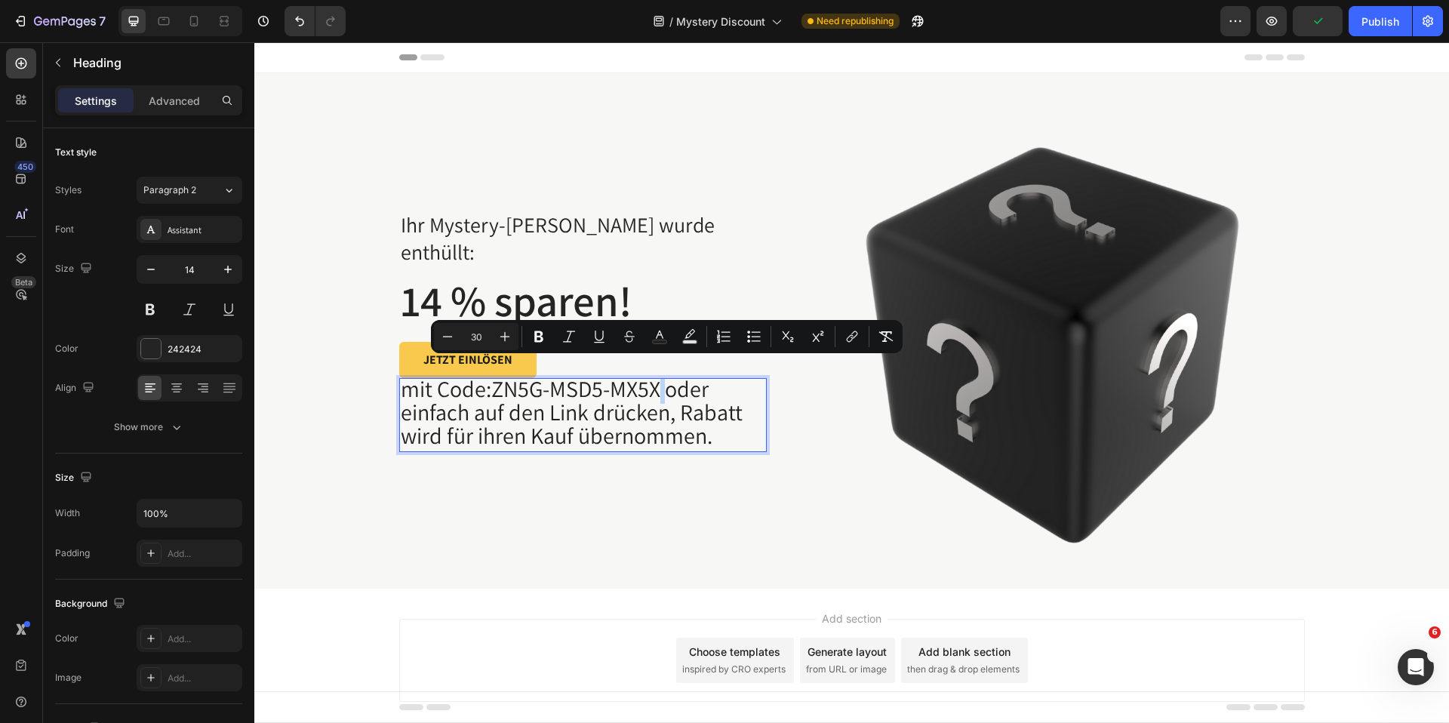
click at [664, 380] on span "ZN5G-MSD5-MX5X oder einfach auf den Link drücken, Rabatt wird für ihren Kauf üb…" at bounding box center [572, 412] width 342 height 77
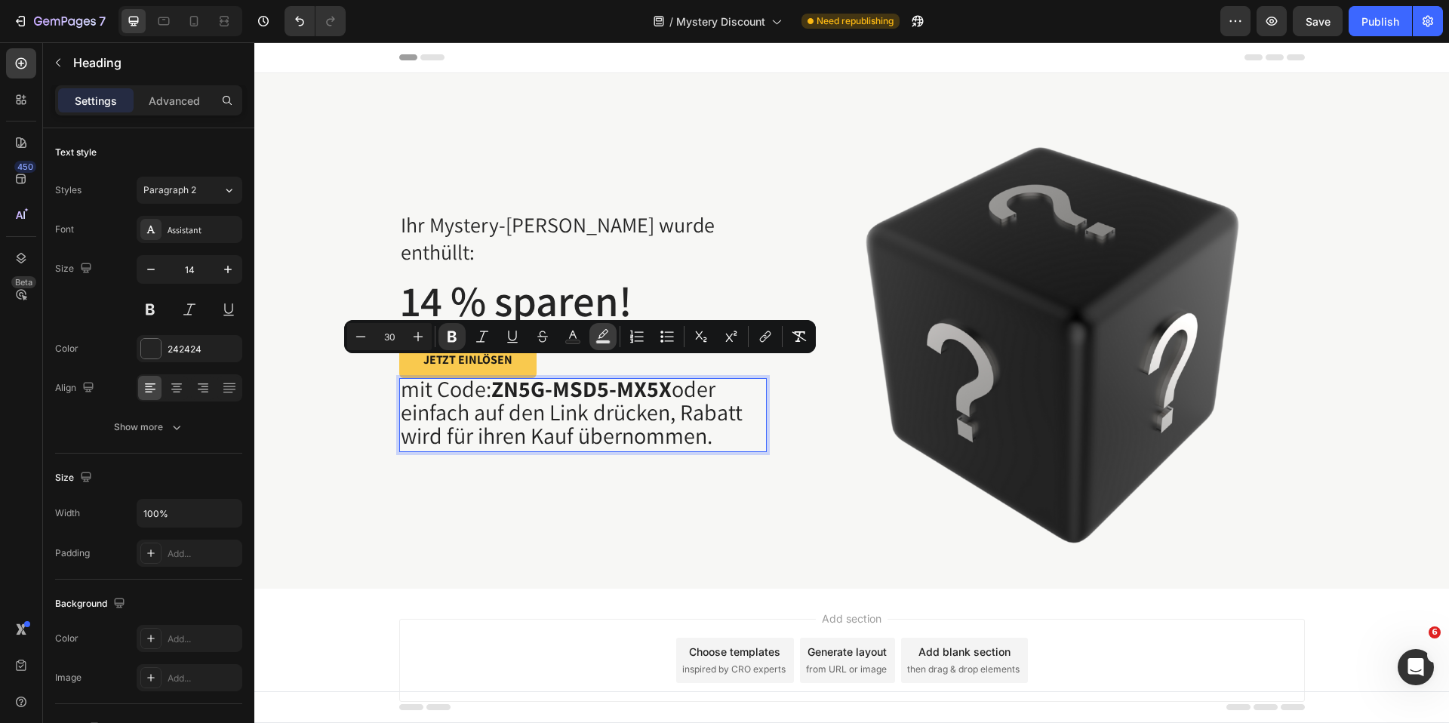
click at [601, 340] on rect "Editor contextual toolbar" at bounding box center [603, 342] width 14 height 4
type input "000000"
type input "77"
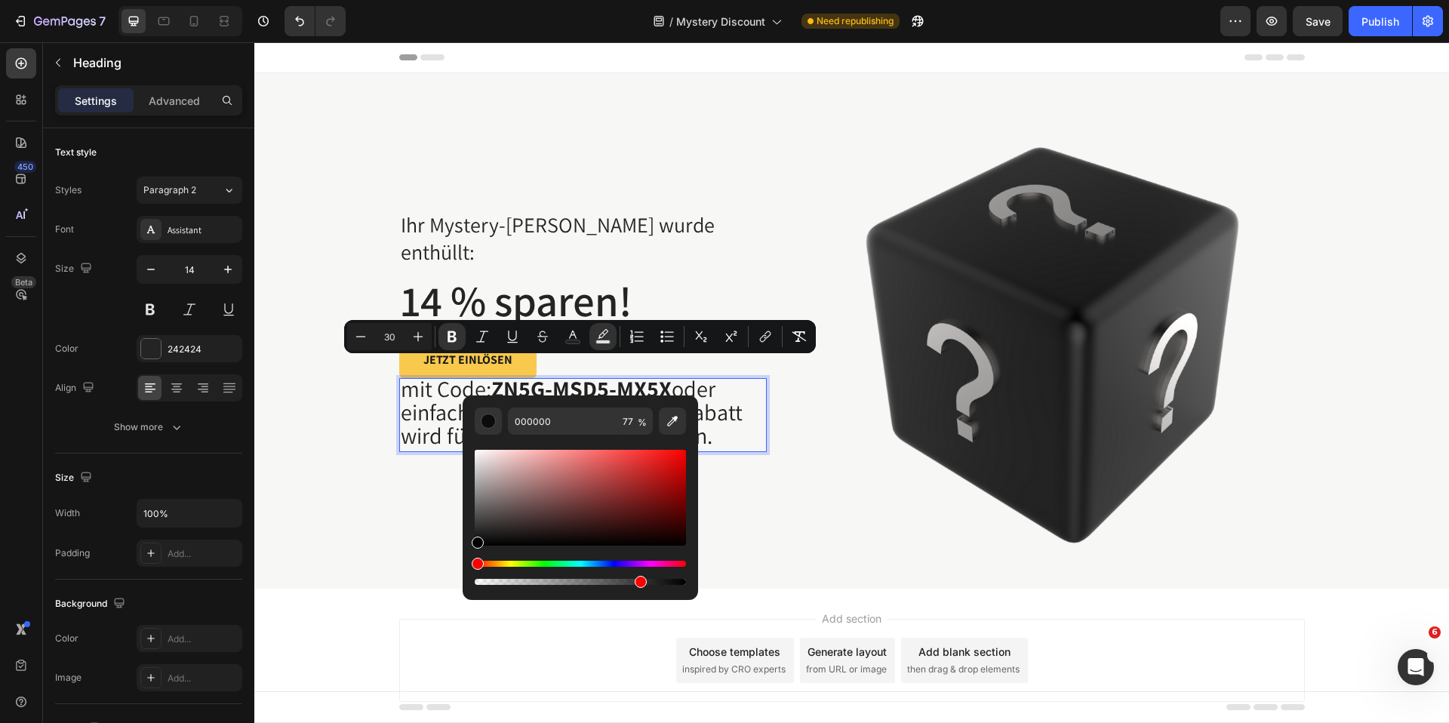
drag, startPoint x: 669, startPoint y: 415, endPoint x: 590, endPoint y: 397, distance: 81.3
click at [668, 414] on icon "Editor contextual toolbar" at bounding box center [672, 421] width 15 height 15
type input "F8C94E"
type input "100"
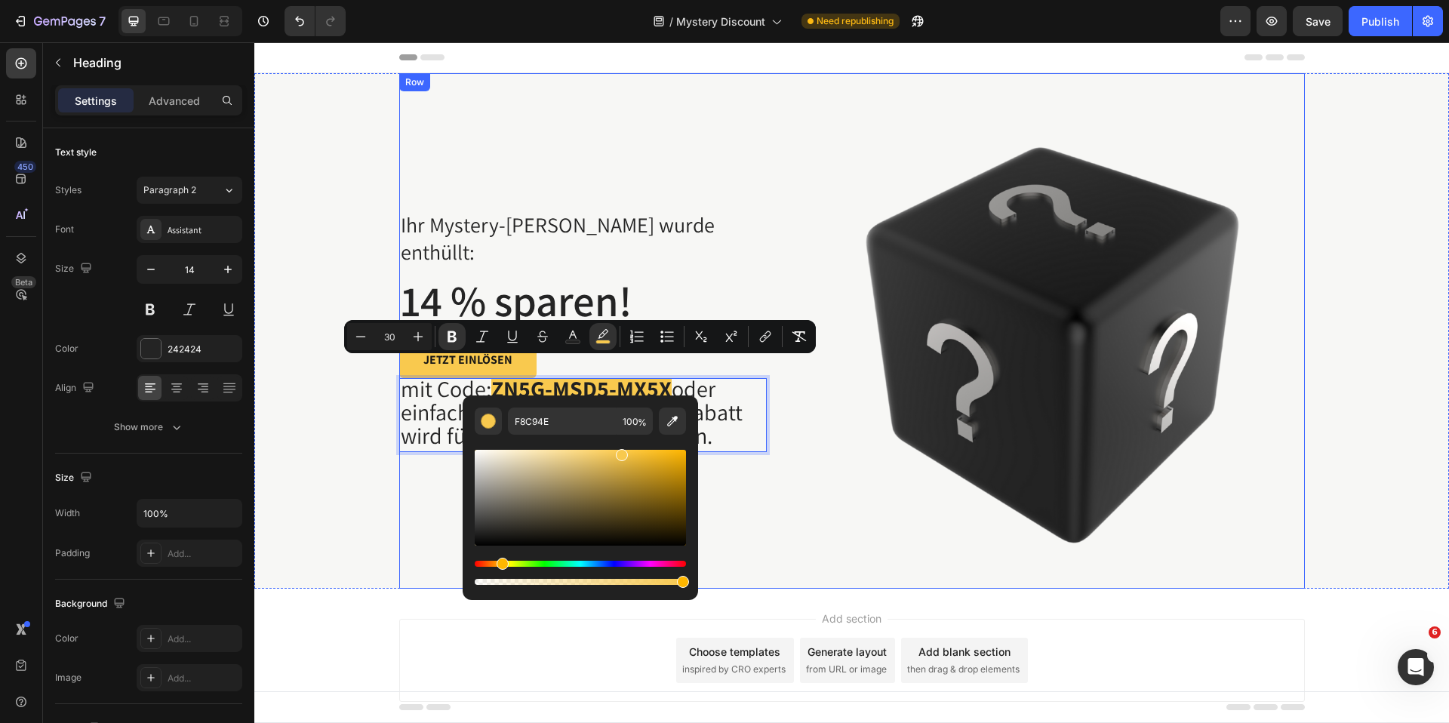
click at [404, 485] on div "Ihr Mystery-Rabatt wurde enthüllt: Text block 14 % sparen! Heading JETZT EINLÖS…" at bounding box center [583, 330] width 368 height 515
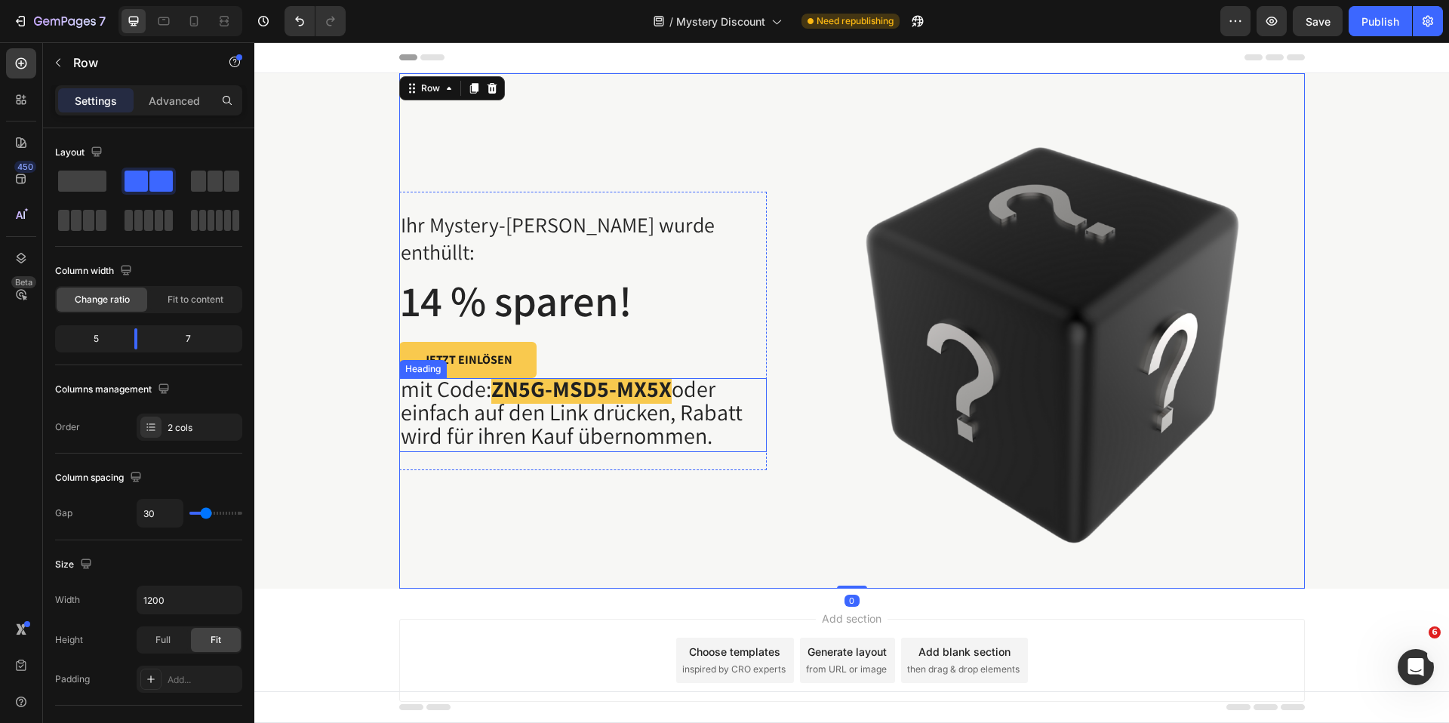
click at [587, 379] on strong "ZN5G-MSD5-MX5X" at bounding box center [581, 389] width 180 height 30
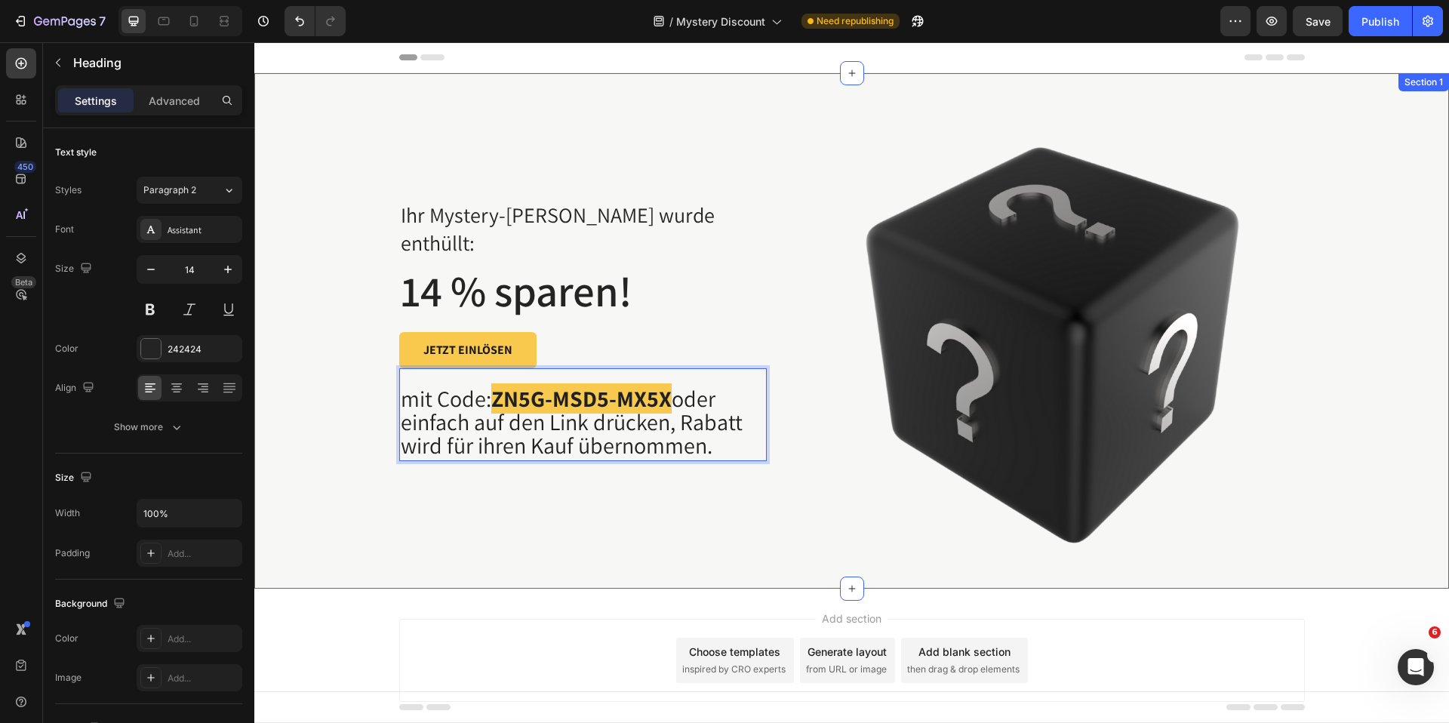
click at [317, 346] on div "Ihr Mystery-Rabatt wurde enthüllt: Text block 14 % sparen! Heading JETZT EINLÖS…" at bounding box center [852, 330] width 1172 height 515
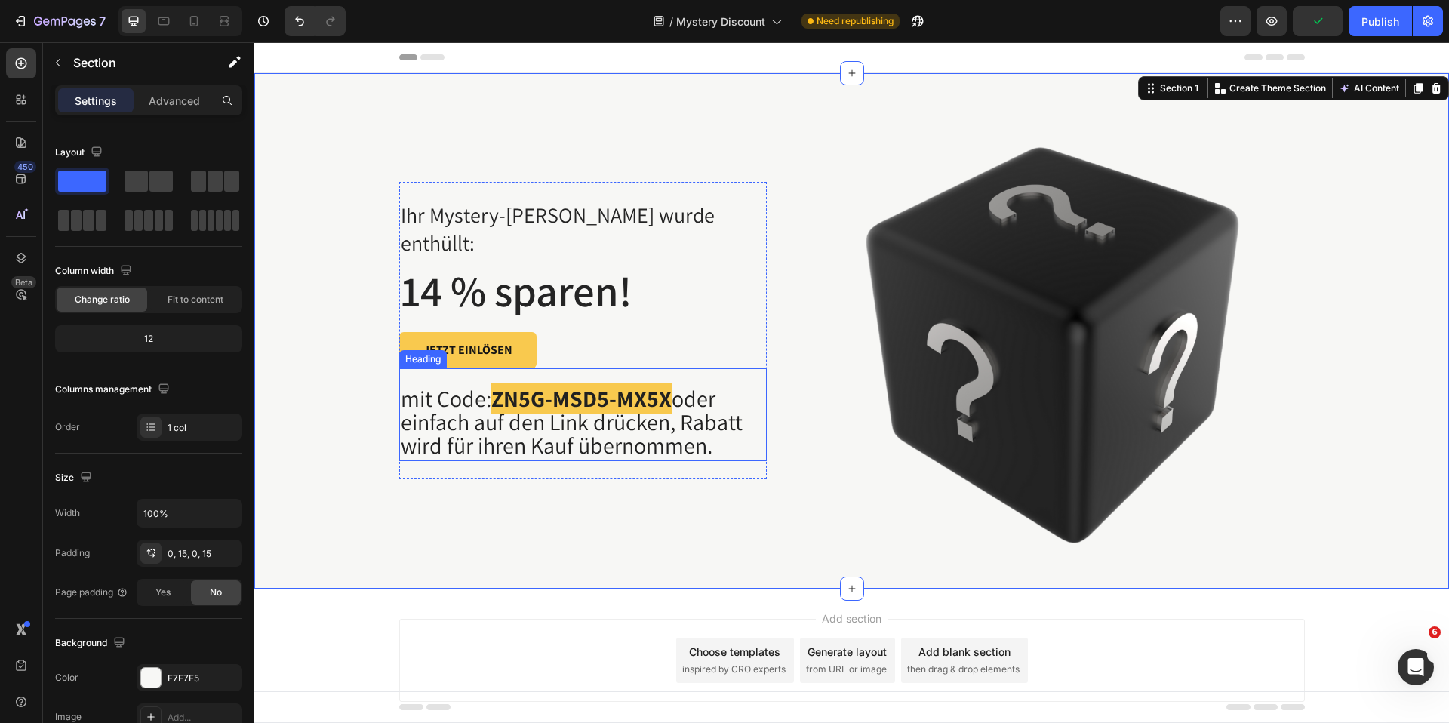
click at [667, 426] on span "oder einfach auf den Link drücken, Rabatt wird für ihren Kauf übernommen." at bounding box center [572, 421] width 342 height 77
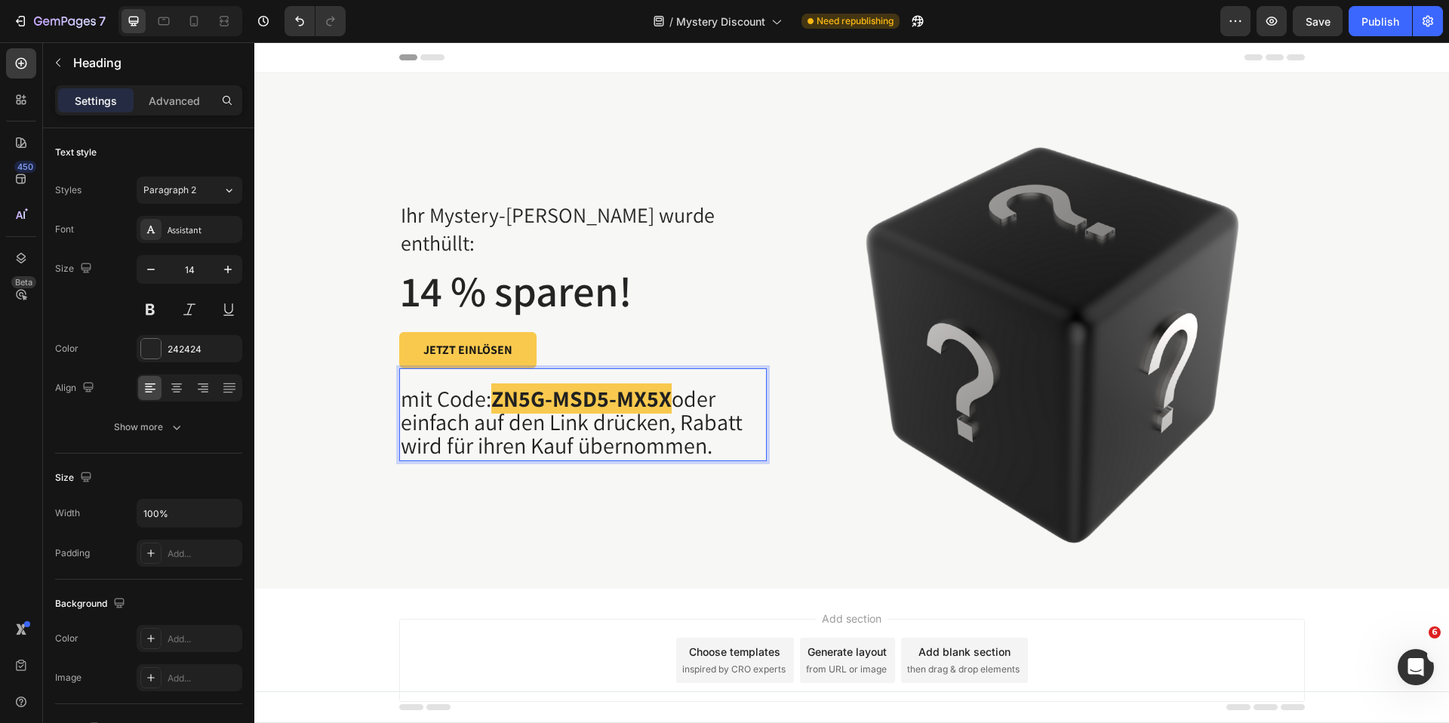
click at [528, 399] on span "oder einfach auf den Link drücken, Rabatt wird für ihren Kauf übernommen." at bounding box center [572, 421] width 342 height 77
drag, startPoint x: 520, startPoint y: 387, endPoint x: 691, endPoint y: 388, distance: 170.6
click at [691, 388] on strong "ZN5G-MSD5-MX5X" at bounding box center [606, 398] width 180 height 30
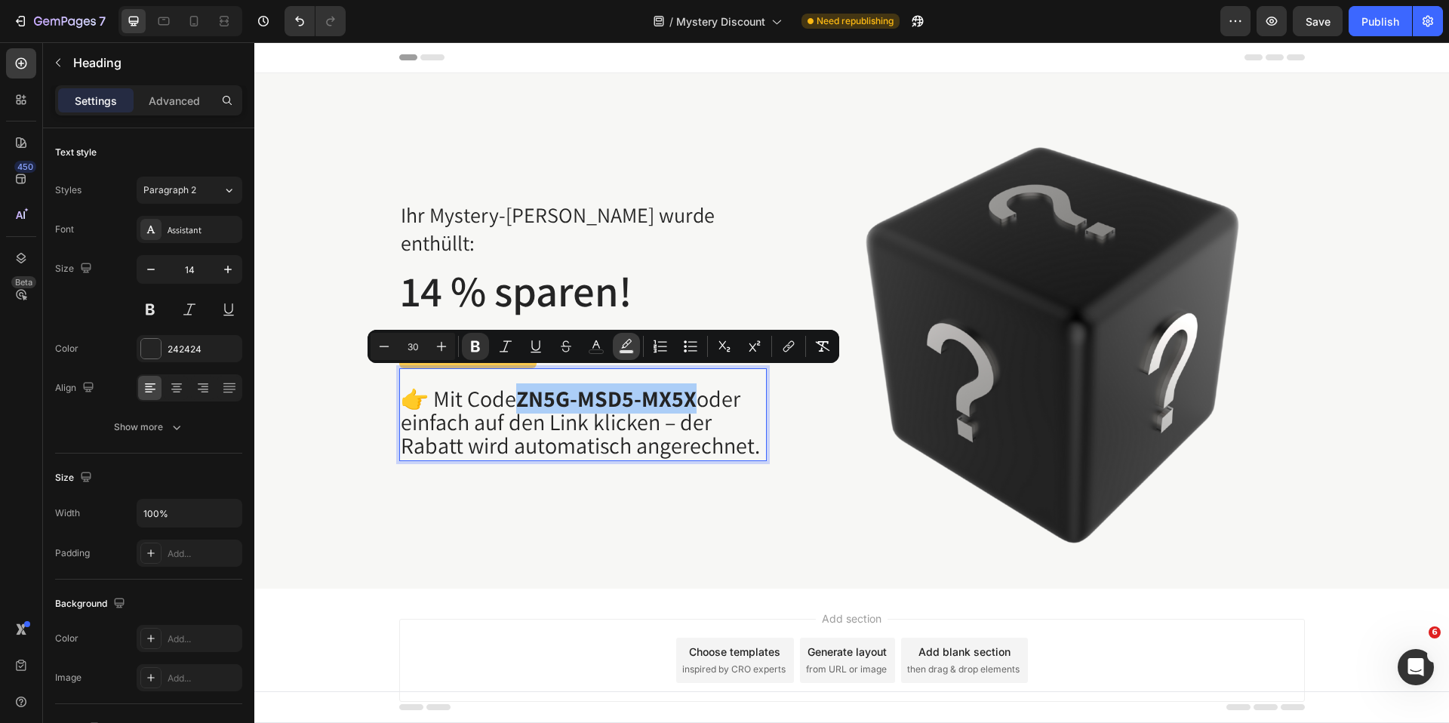
click at [629, 354] on button "Text Background Color" at bounding box center [626, 346] width 27 height 27
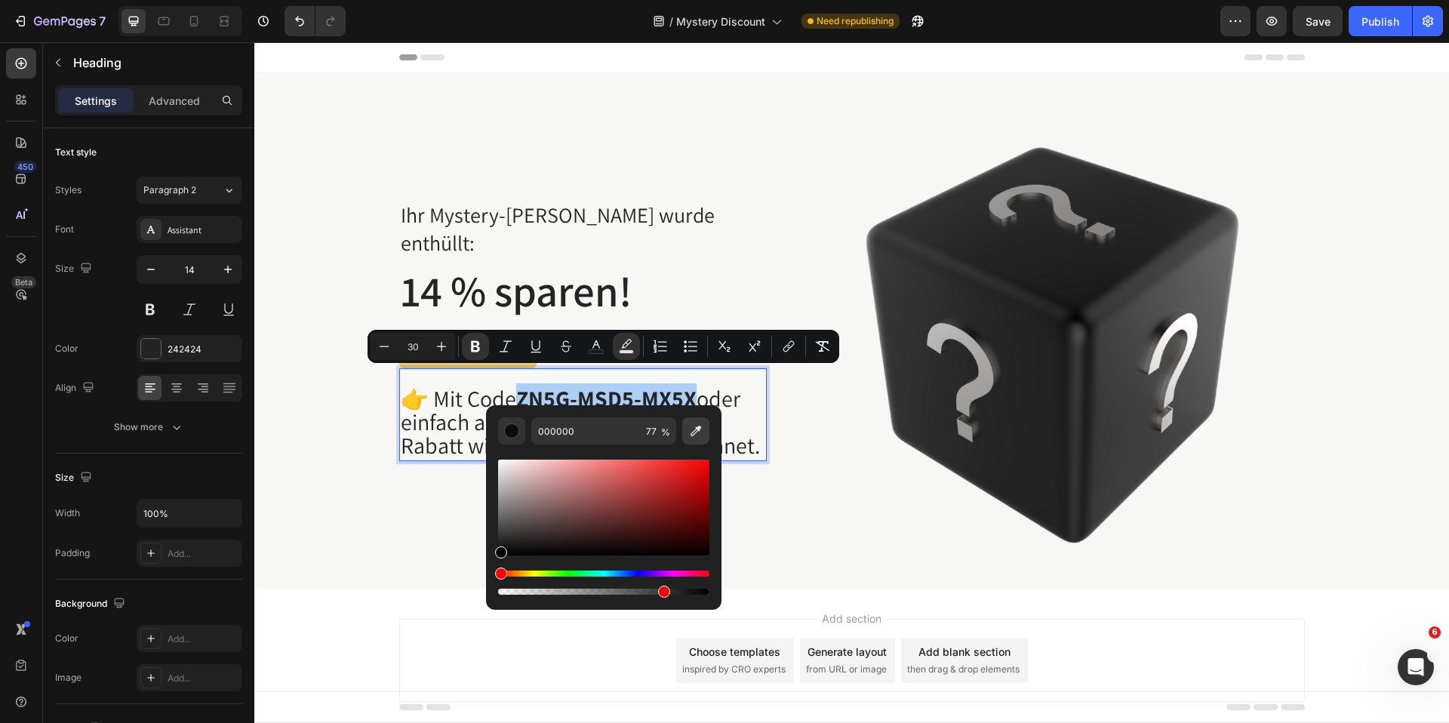
click at [696, 423] on icon "Editor contextual toolbar" at bounding box center [695, 430] width 15 height 15
type input "F8C94E"
type input "100"
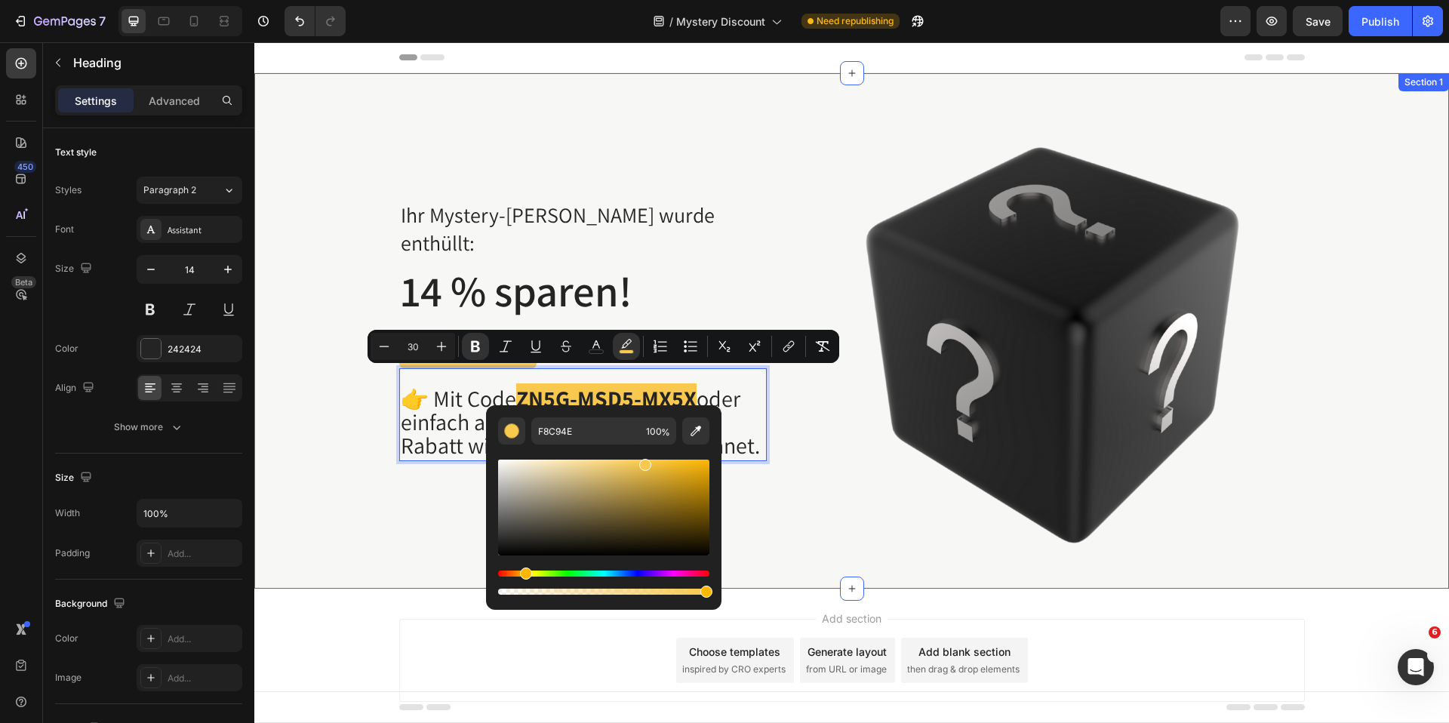
click at [344, 482] on div "Ihr Mystery-Rabatt wurde enthüllt: Text block 14 % sparen! Heading JETZT EINLÖS…" at bounding box center [852, 330] width 1172 height 515
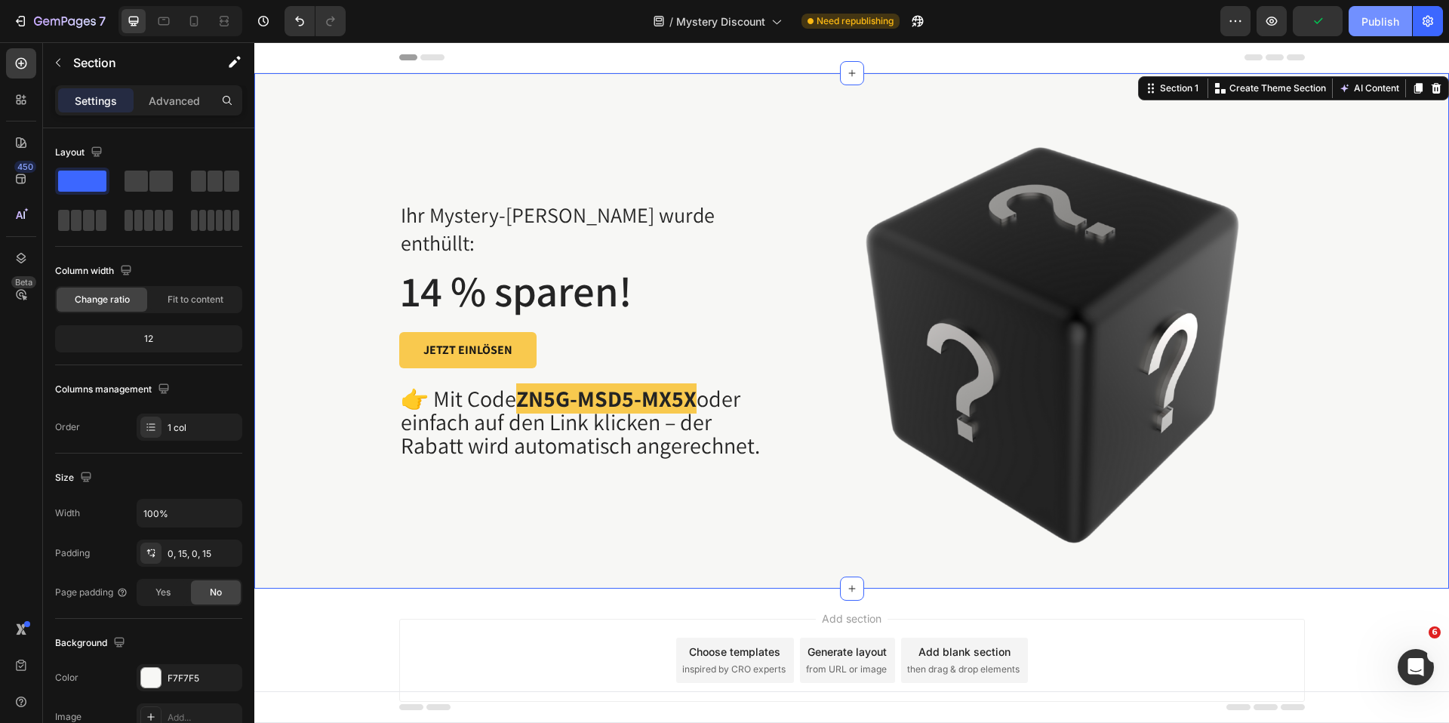
click at [1397, 18] on div "Publish" at bounding box center [1381, 22] width 38 height 16
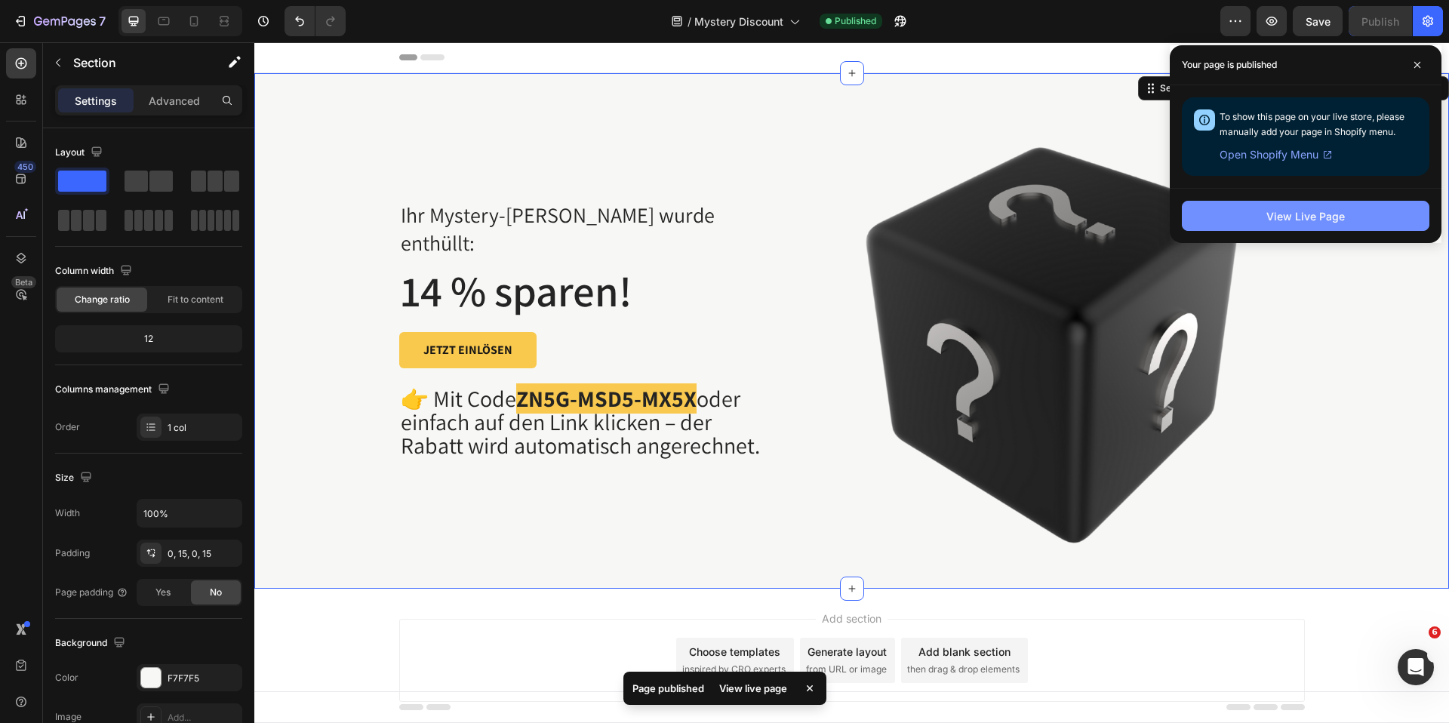
click at [1296, 216] on div "View Live Page" at bounding box center [1305, 216] width 78 height 16
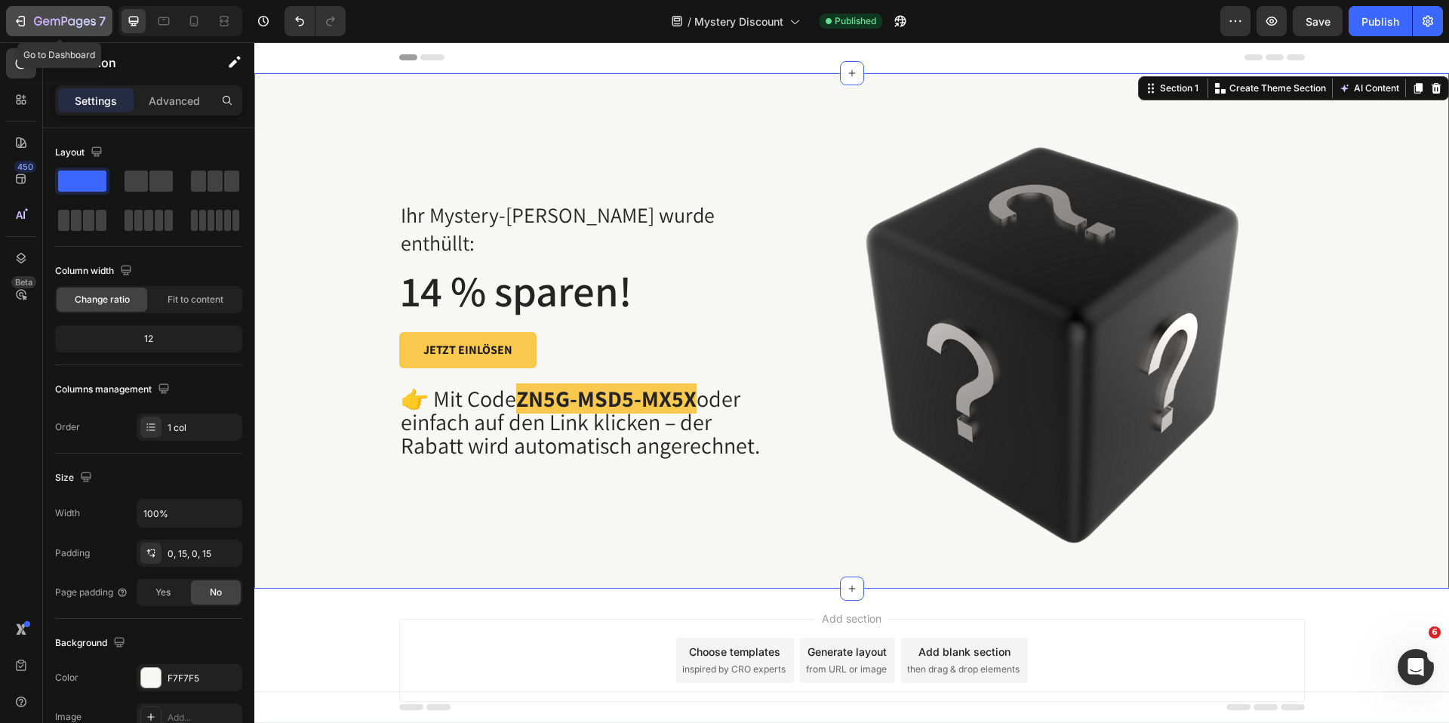
click at [26, 16] on icon "button" at bounding box center [20, 21] width 15 height 15
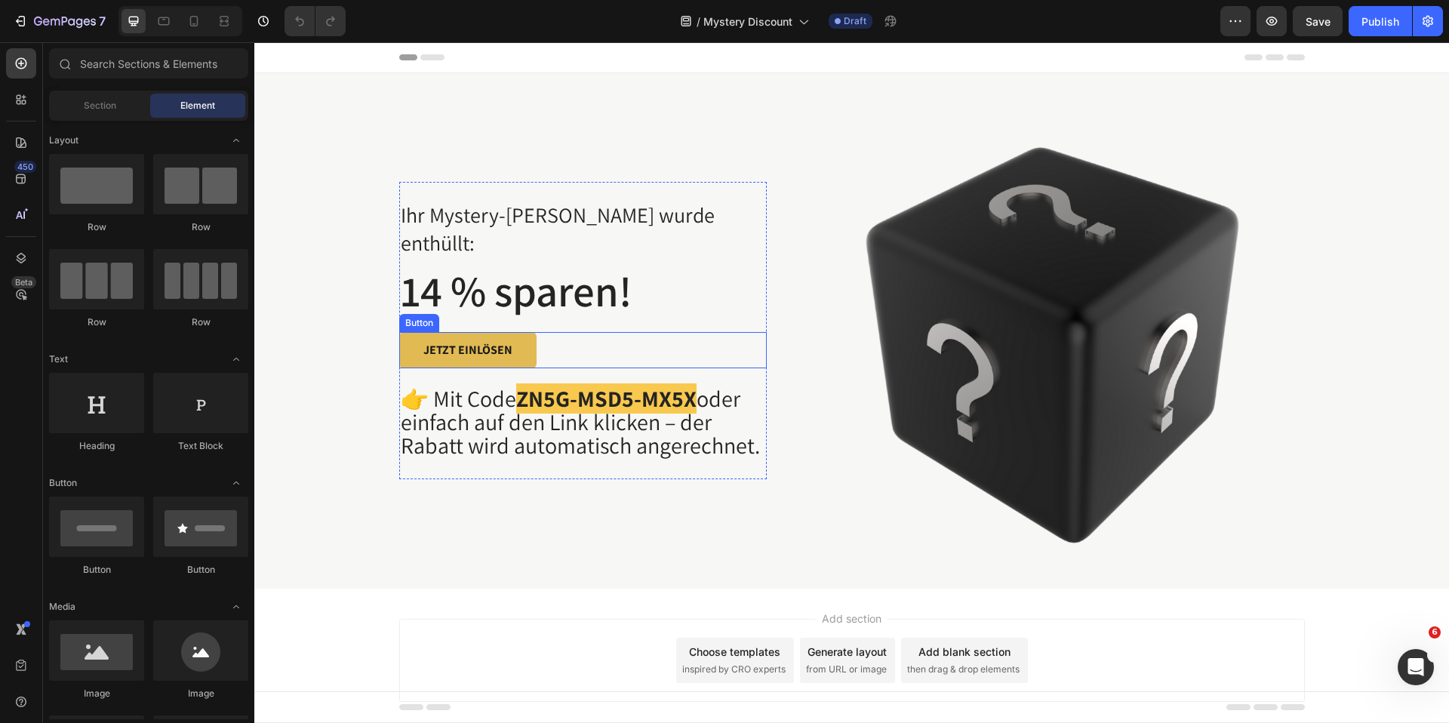
click at [531, 339] on link "JETZT EINLÖSEN" at bounding box center [467, 350] width 137 height 36
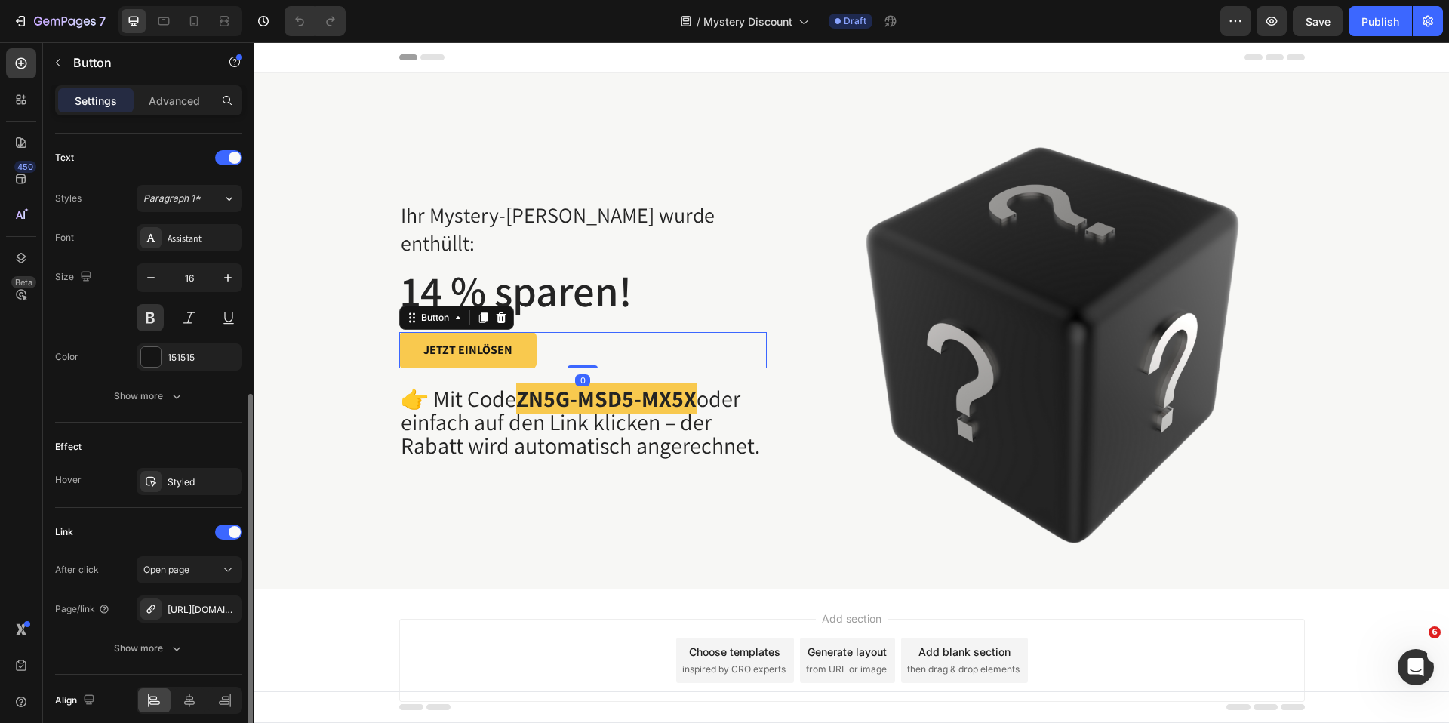
scroll to position [562, 0]
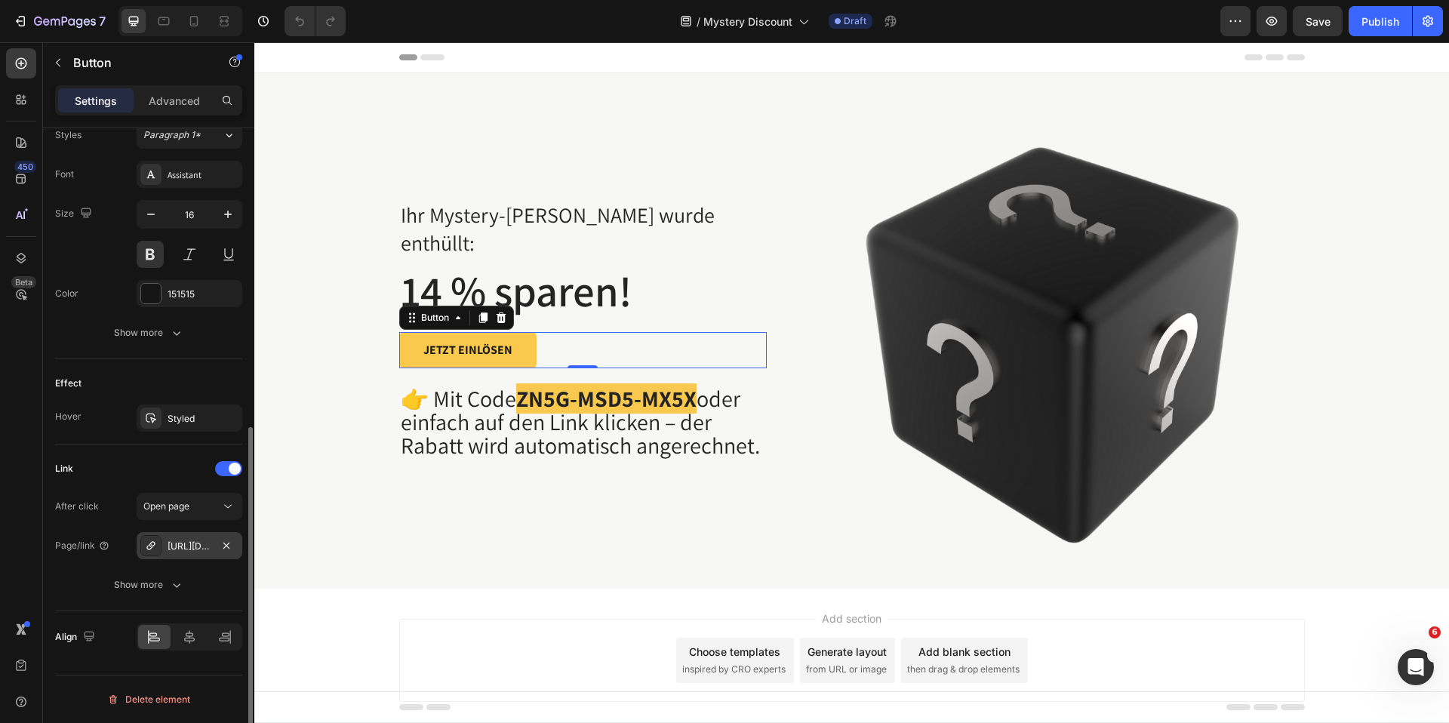
click at [183, 545] on div "https://tieberg.de/discount/ZN5G-MSD5-MX5X" at bounding box center [190, 547] width 44 height 14
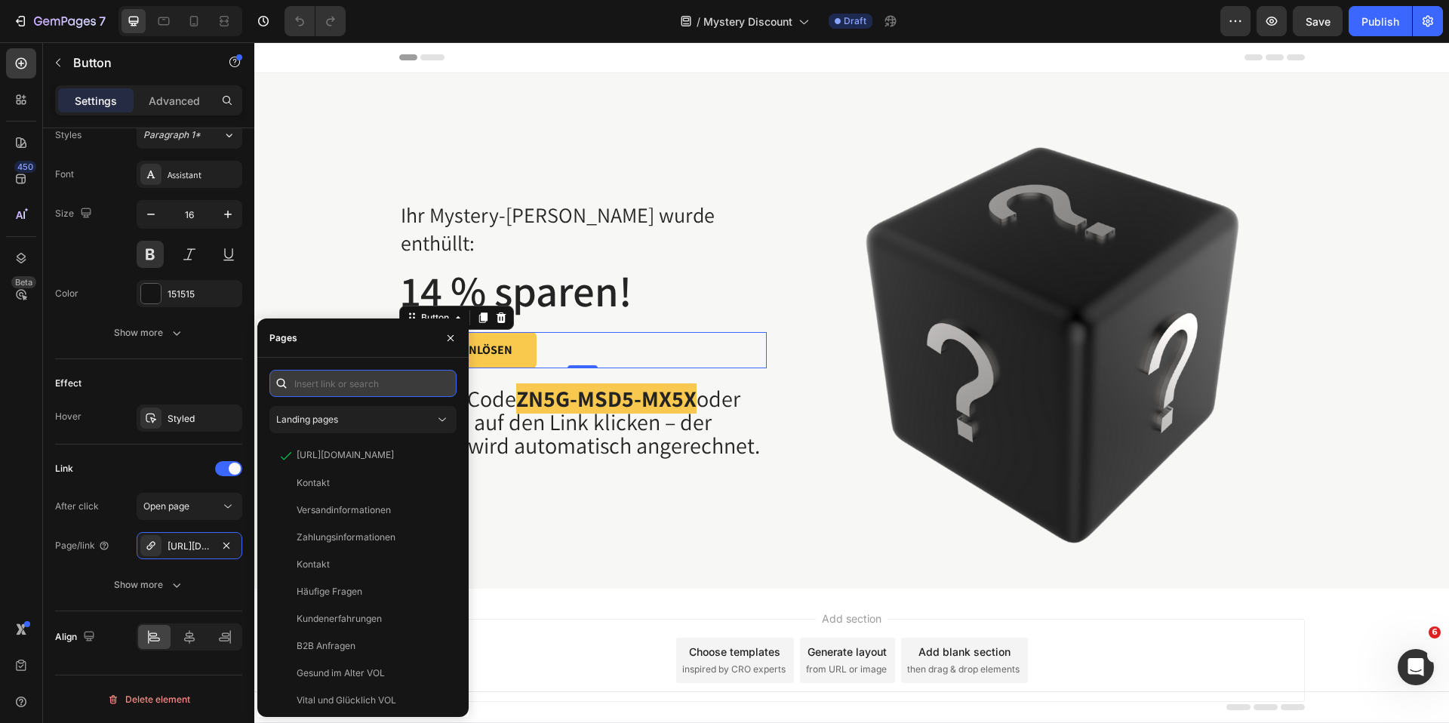
click at [377, 383] on input "text" at bounding box center [362, 383] width 187 height 27
paste input "[URL][DOMAIN_NAME]"
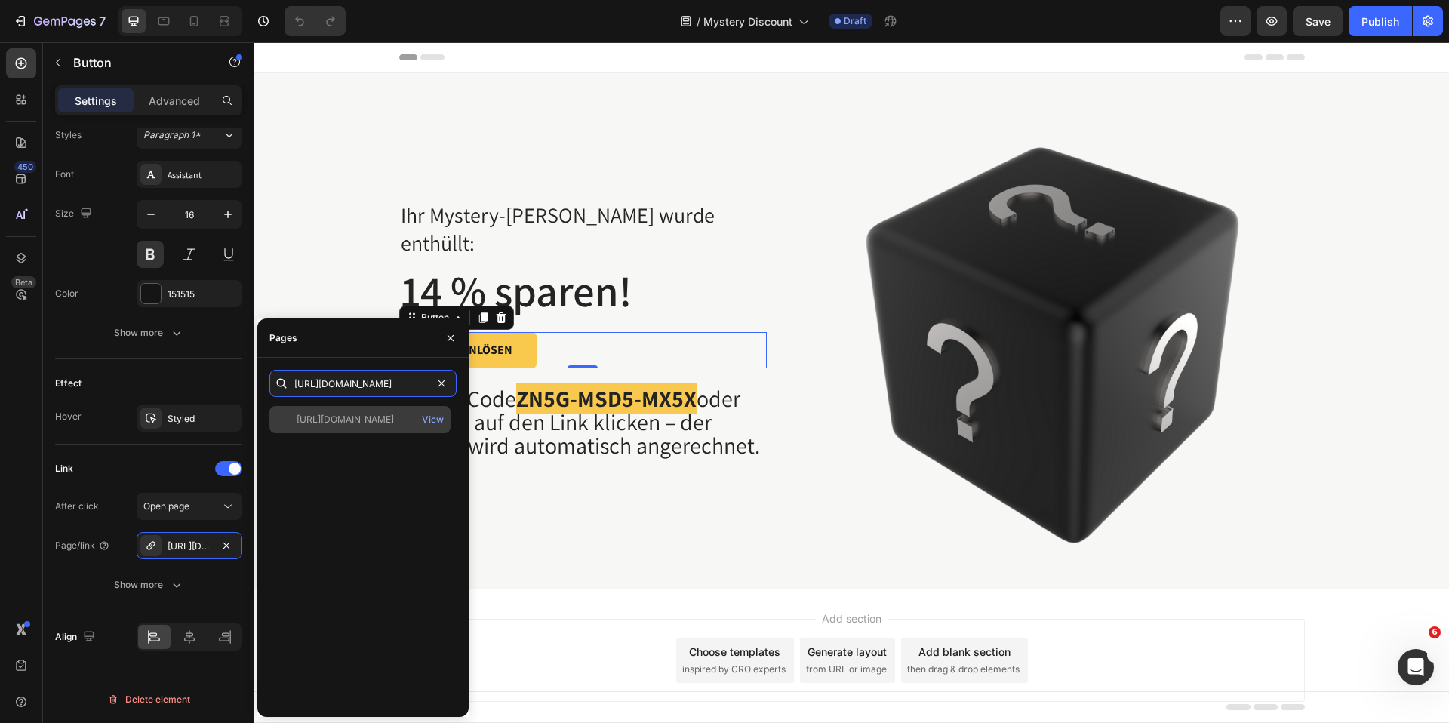
type input "[URL][DOMAIN_NAME]"
click at [386, 422] on div "[URL][DOMAIN_NAME]" at bounding box center [345, 420] width 97 height 14
click at [351, 296] on div "Ihr Mystery-Rabatt wurde enthüllt: Text block 14 % sparen! Heading JETZT EINLÖS…" at bounding box center [852, 330] width 1172 height 515
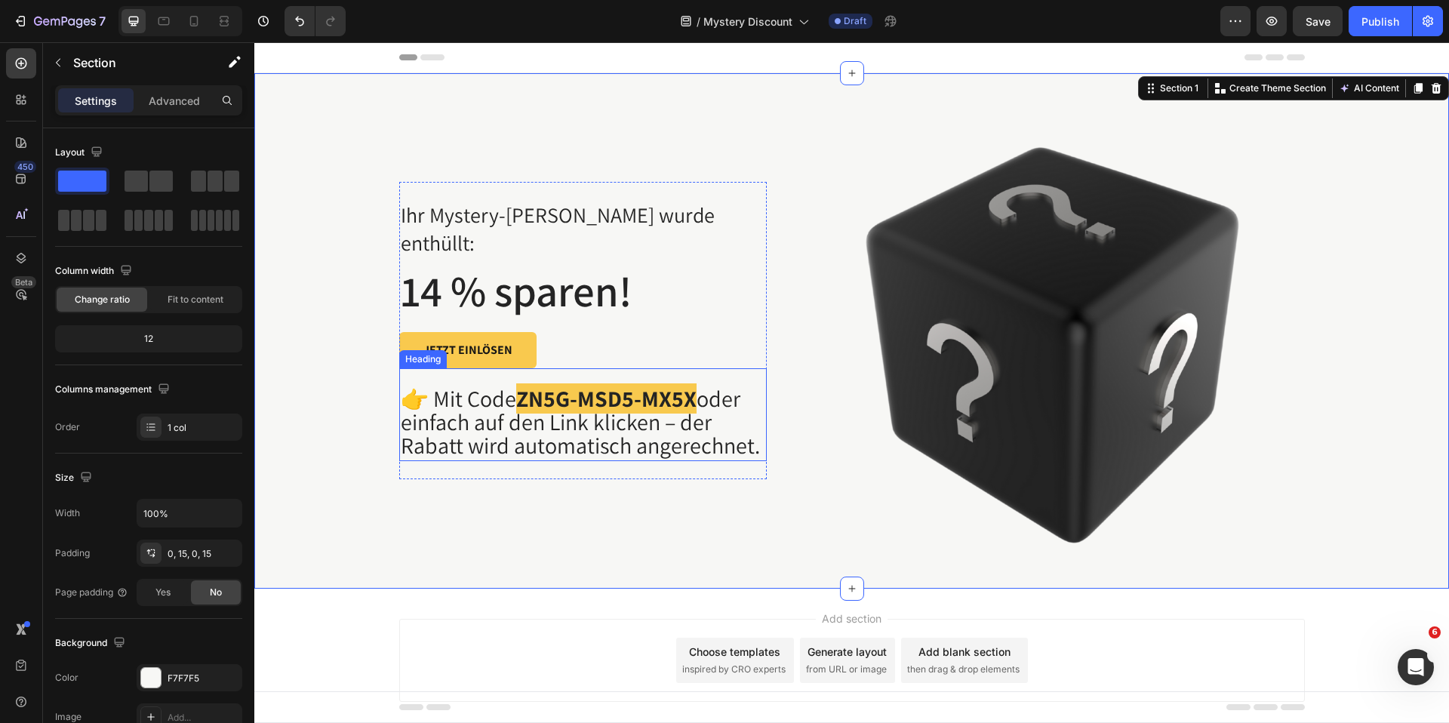
click at [534, 390] on strong "ZN5G-MSD5-MX5X" at bounding box center [606, 398] width 180 height 30
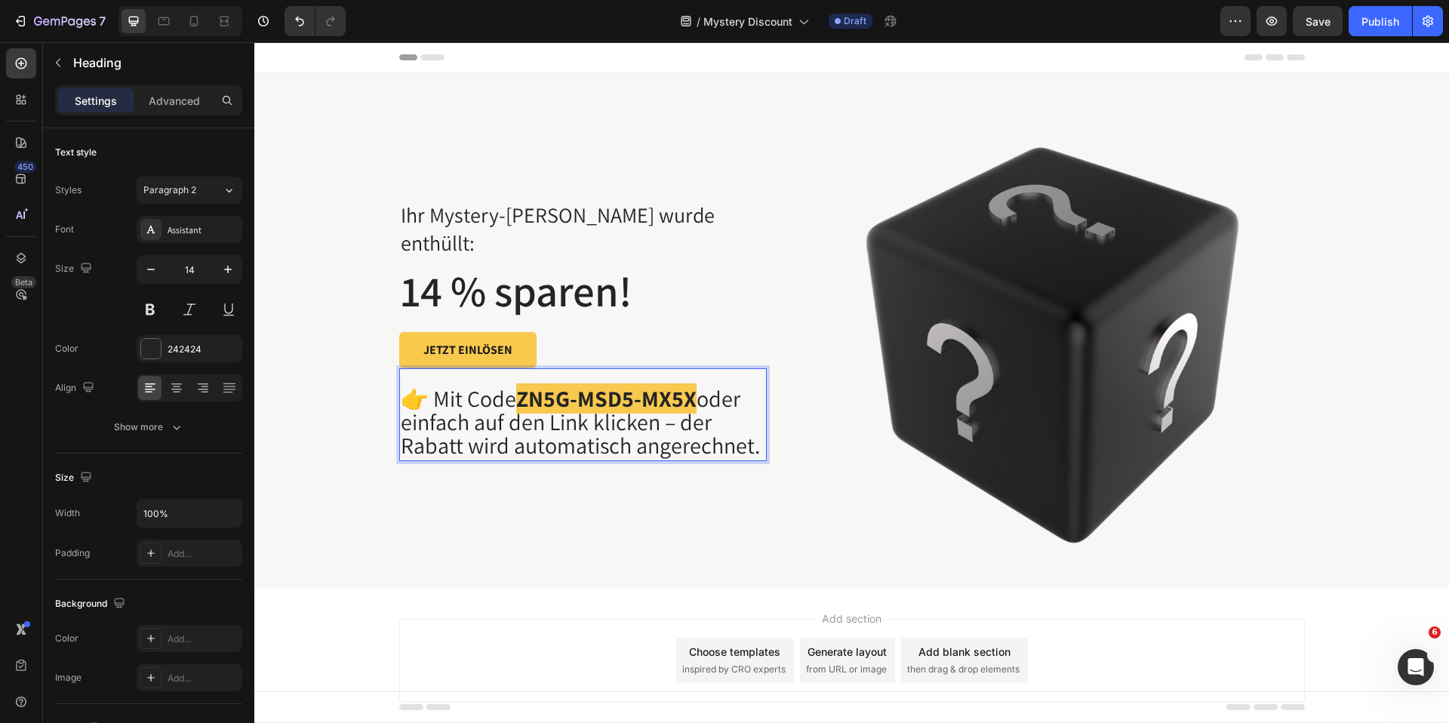
click at [538, 387] on strong "ZN5G-MSD5-MX5X" at bounding box center [606, 398] width 180 height 30
click at [682, 388] on strong "ZN5G-MSD5-MX5X" at bounding box center [606, 398] width 180 height 30
click at [442, 295] on h2 "14 % sparen!" at bounding box center [583, 290] width 368 height 59
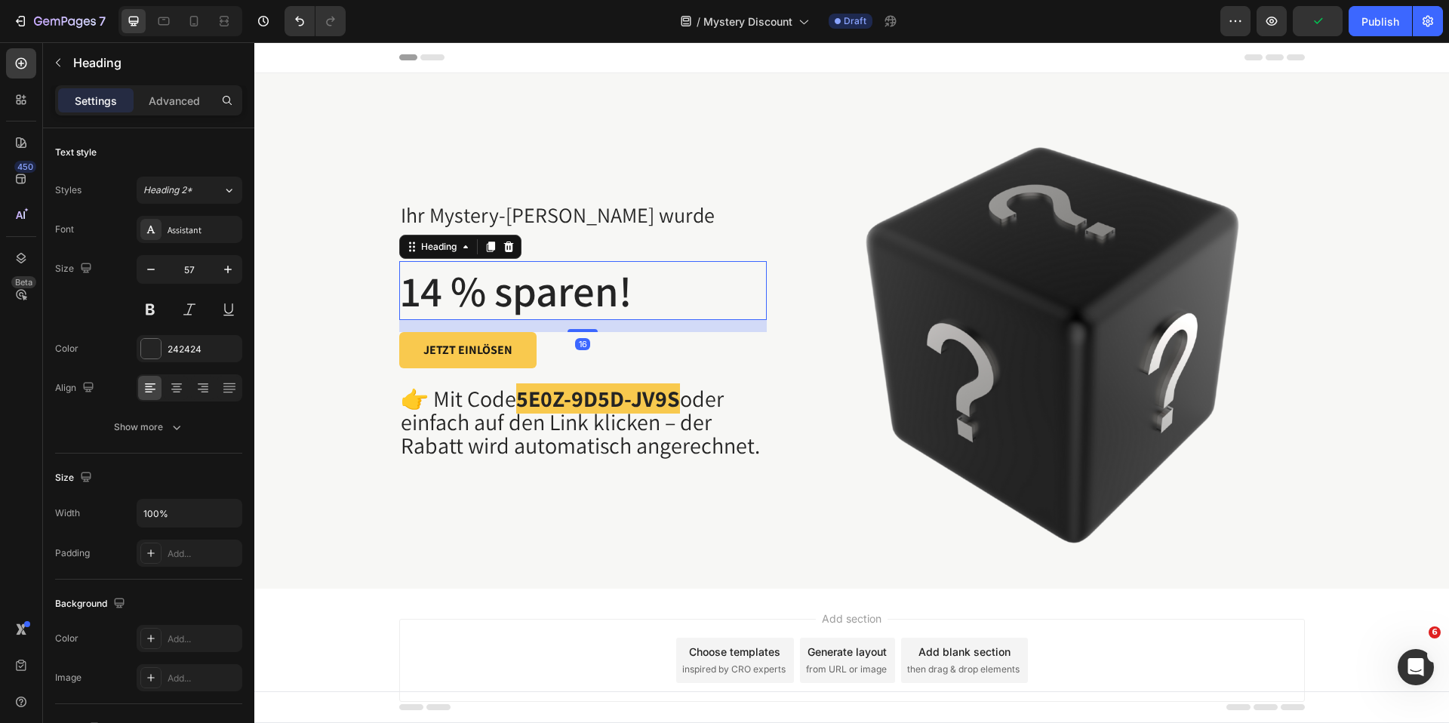
click at [434, 282] on h2 "14 % sparen!" at bounding box center [583, 290] width 368 height 59
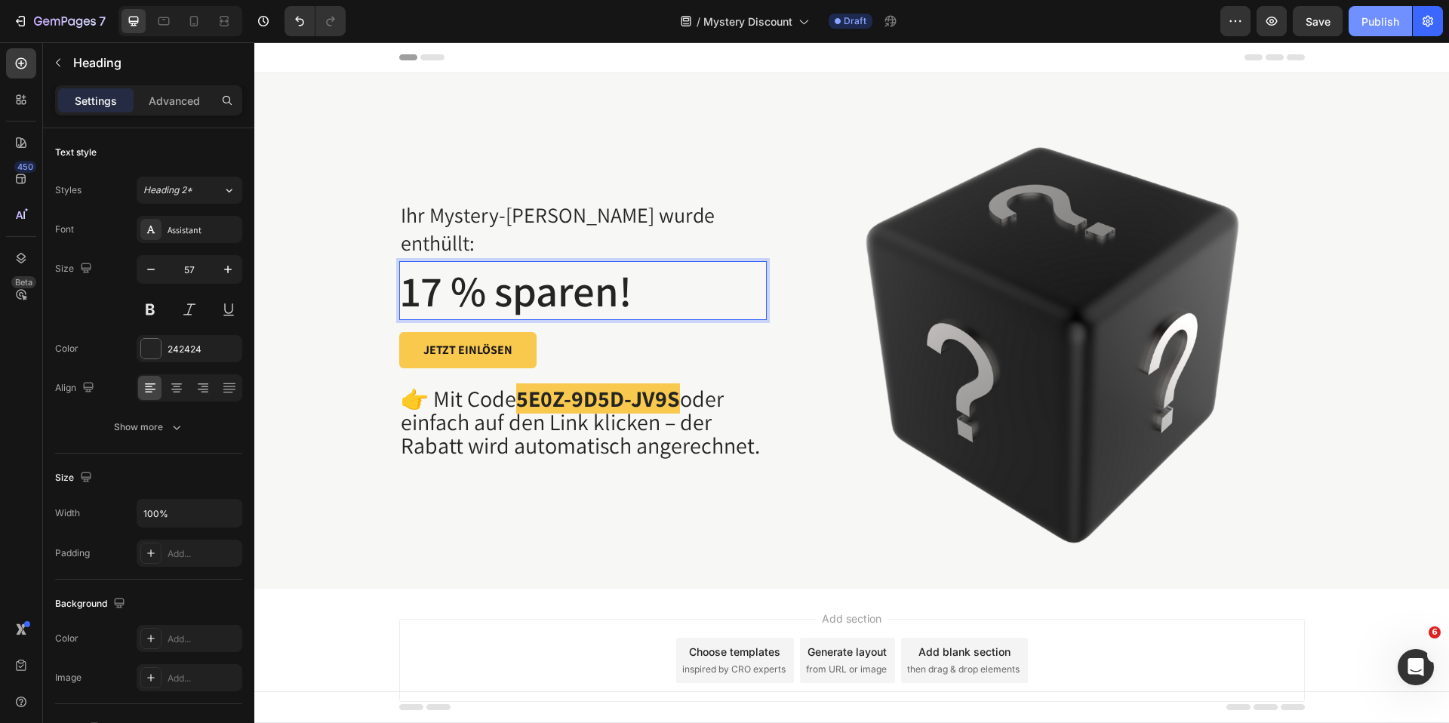
click at [1400, 23] on button "Publish" at bounding box center [1380, 21] width 63 height 30
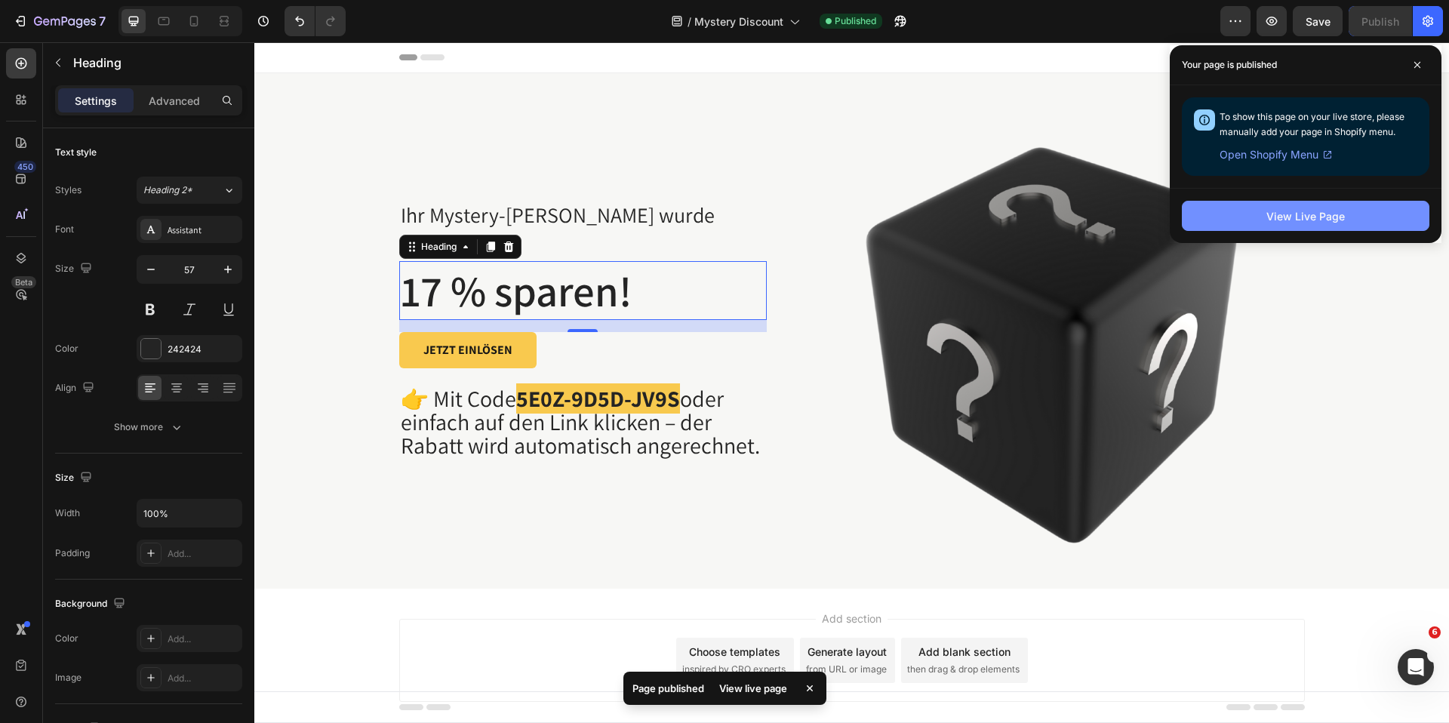
click at [1282, 215] on div "View Live Page" at bounding box center [1305, 216] width 78 height 16
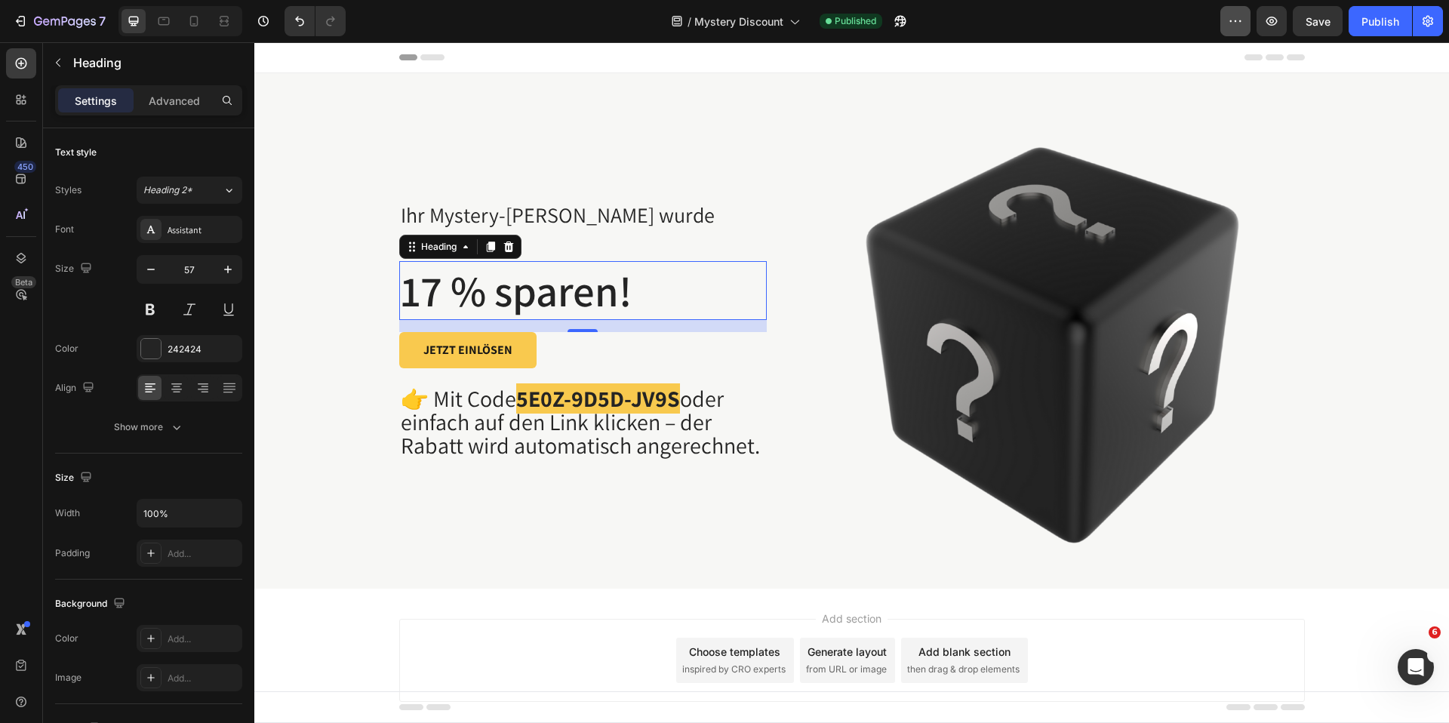
click at [1218, 22] on div "/ Mystery Discount Published" at bounding box center [789, 21] width 863 height 30
click at [1233, 20] on icon "button" at bounding box center [1235, 21] width 15 height 15
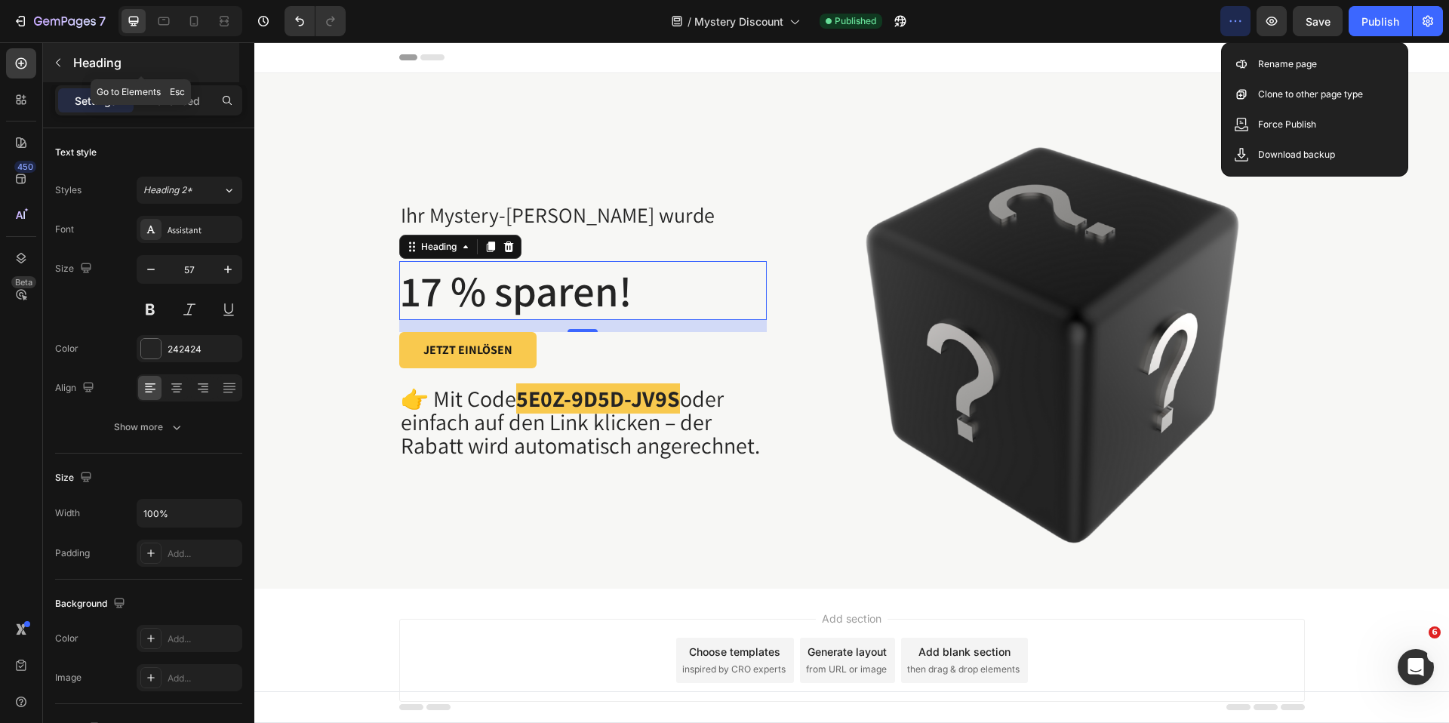
click at [56, 66] on icon "button" at bounding box center [58, 63] width 12 height 12
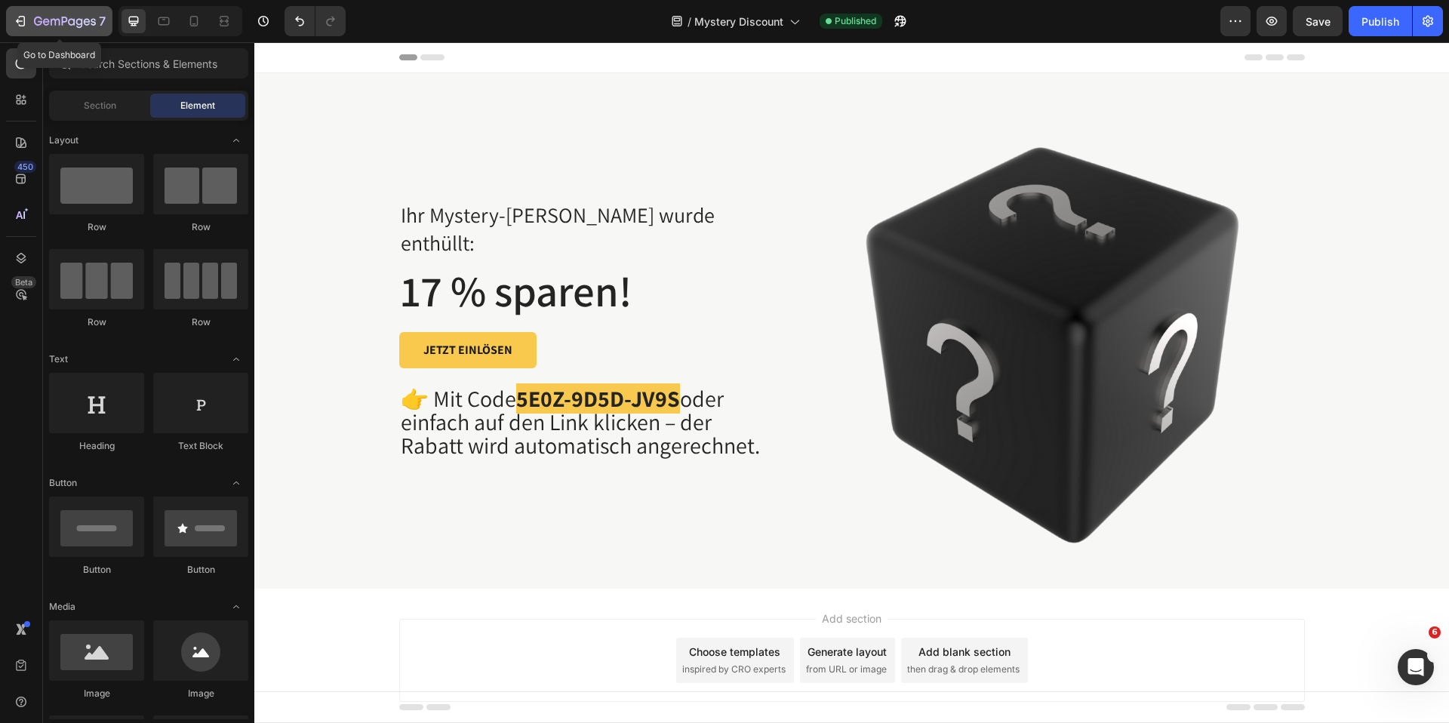
click at [16, 26] on icon "button" at bounding box center [20, 21] width 15 height 15
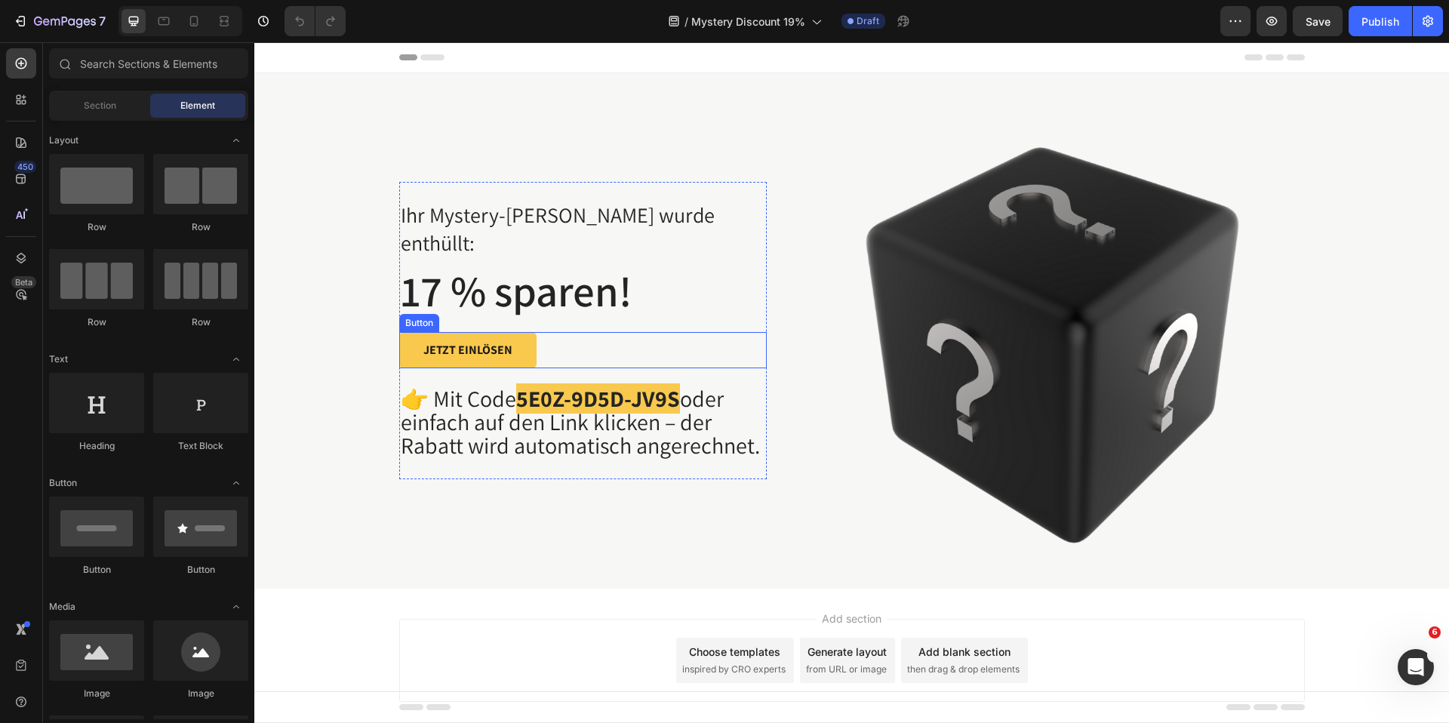
click at [555, 333] on div "JETZT EINLÖSEN Button" at bounding box center [583, 350] width 368 height 36
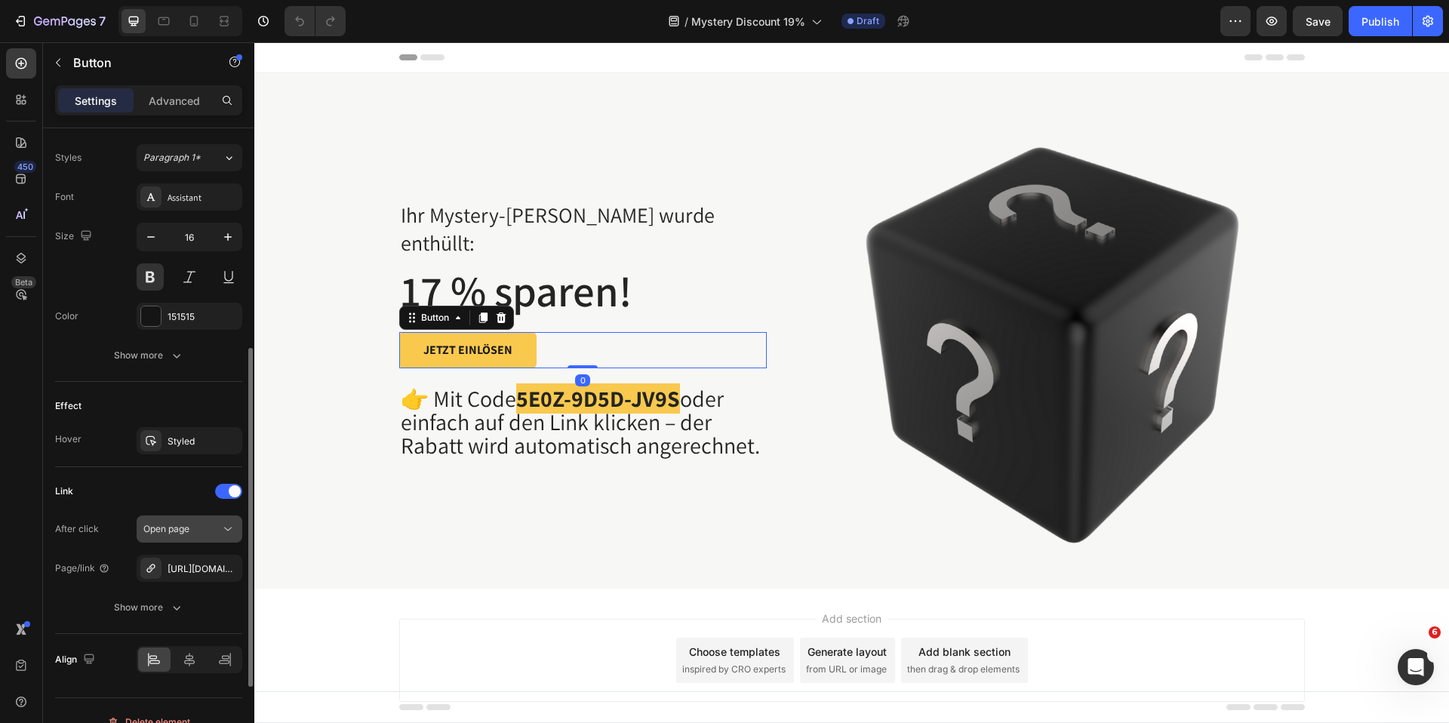
scroll to position [562, 0]
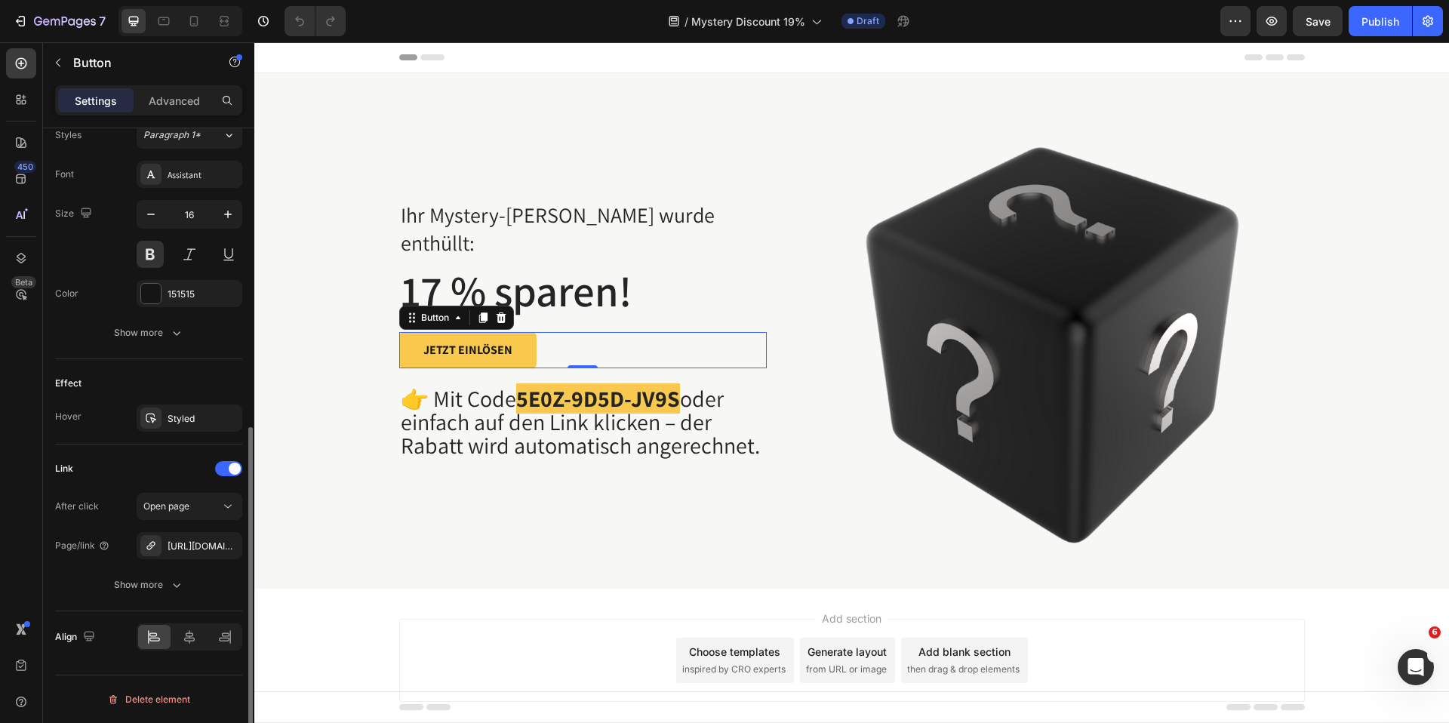
drag, startPoint x: 191, startPoint y: 549, endPoint x: 217, endPoint y: 529, distance: 32.8
click at [191, 549] on div "[URL][DOMAIN_NAME]" at bounding box center [203, 547] width 71 height 14
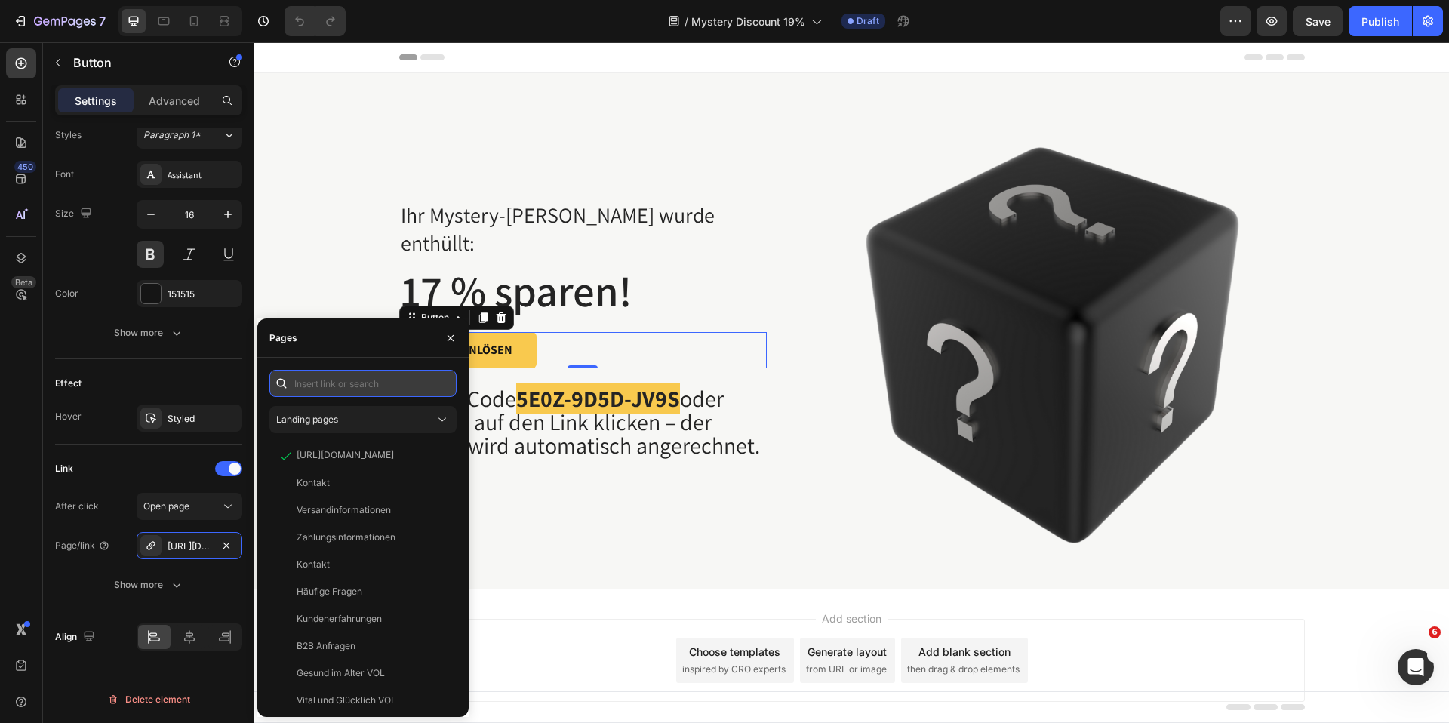
click at [356, 384] on input "text" at bounding box center [362, 383] width 187 height 27
paste input "[URL][DOMAIN_NAME]"
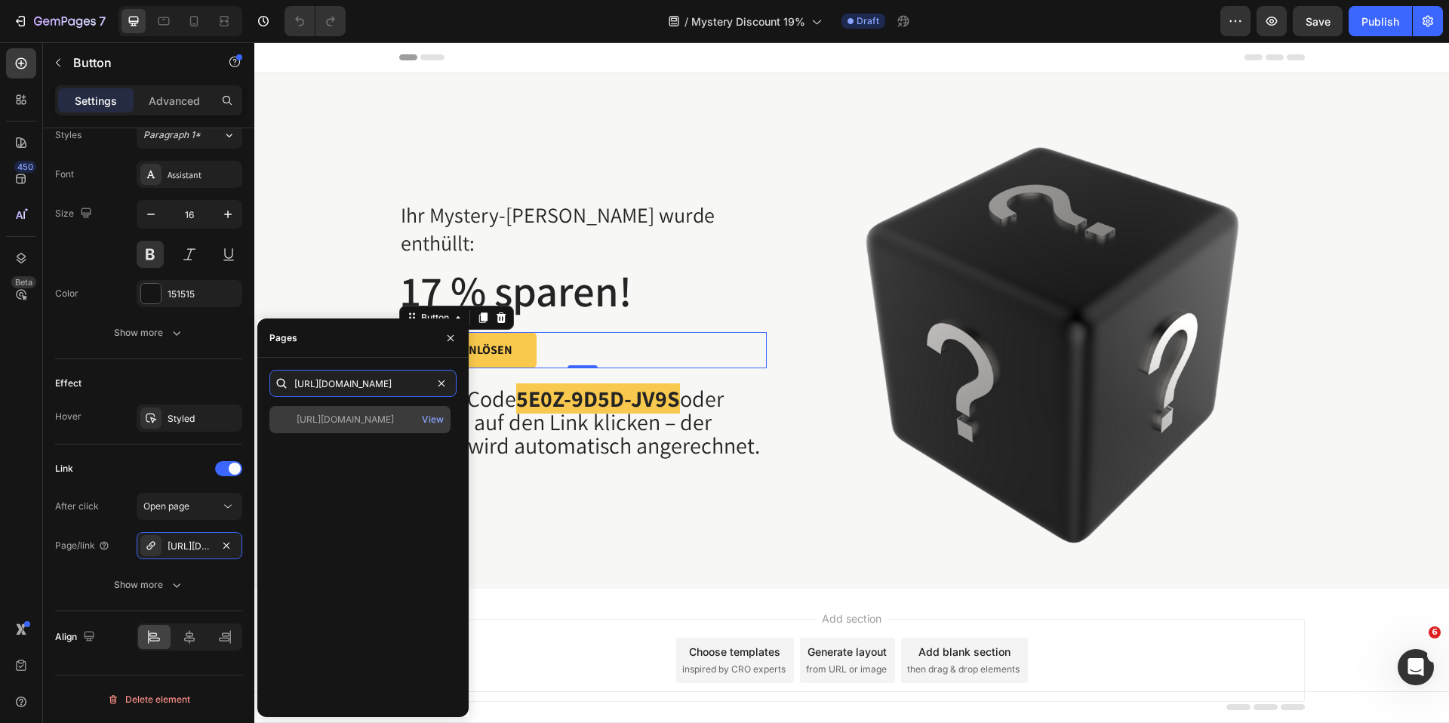
type input "[URL][DOMAIN_NAME]"
click at [346, 422] on div "[URL][DOMAIN_NAME]" at bounding box center [345, 420] width 97 height 14
click at [453, 340] on icon "button" at bounding box center [451, 337] width 6 height 6
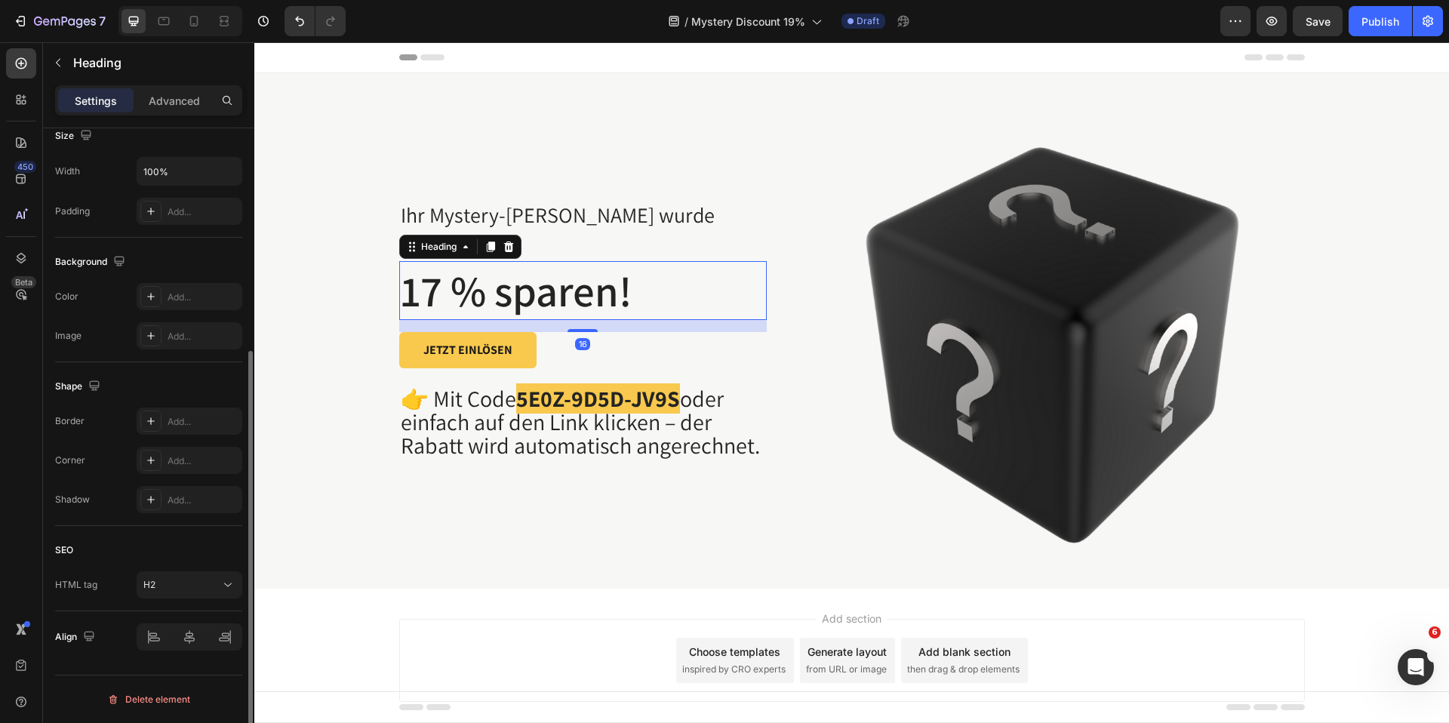
drag, startPoint x: 442, startPoint y: 261, endPoint x: 437, endPoint y: 276, distance: 16.0
click at [442, 262] on h2 "17 % sparen!" at bounding box center [583, 290] width 368 height 59
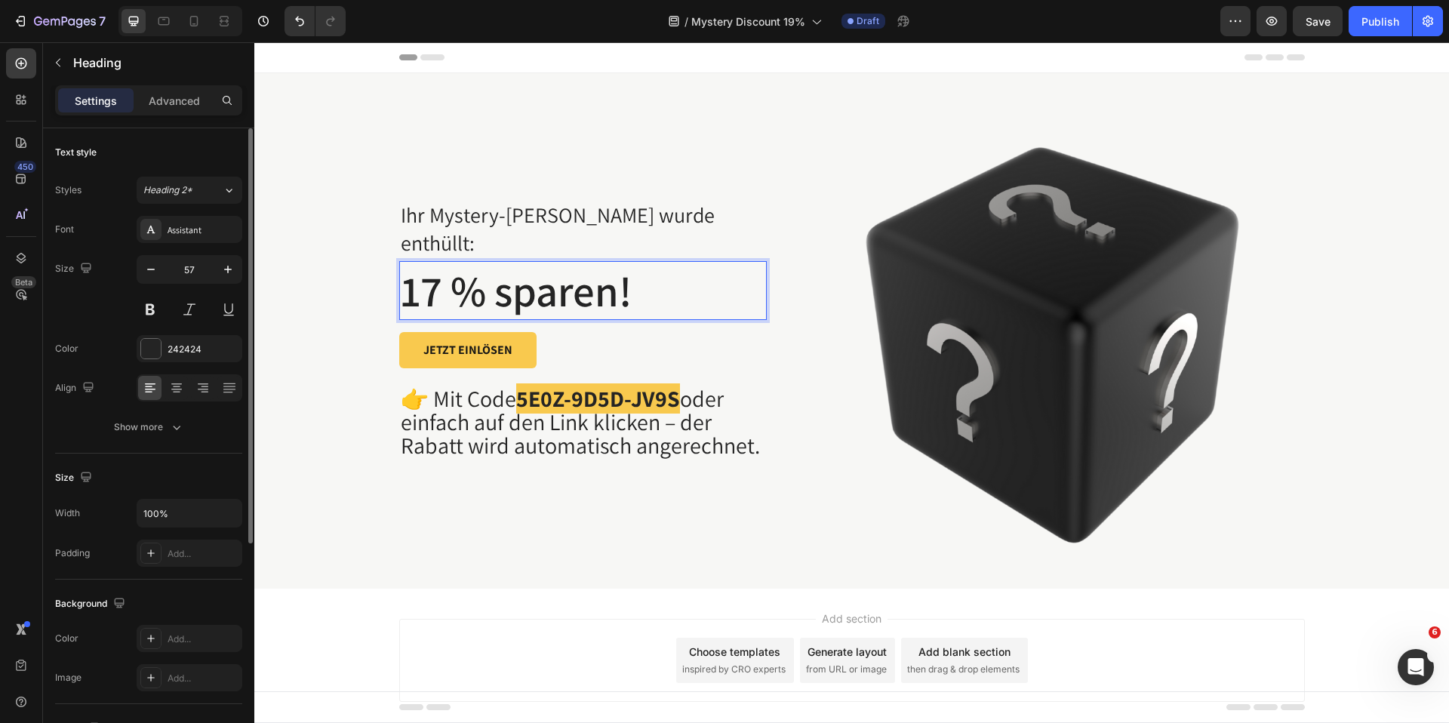
click at [437, 276] on h2 "17 % sparen!" at bounding box center [583, 290] width 368 height 59
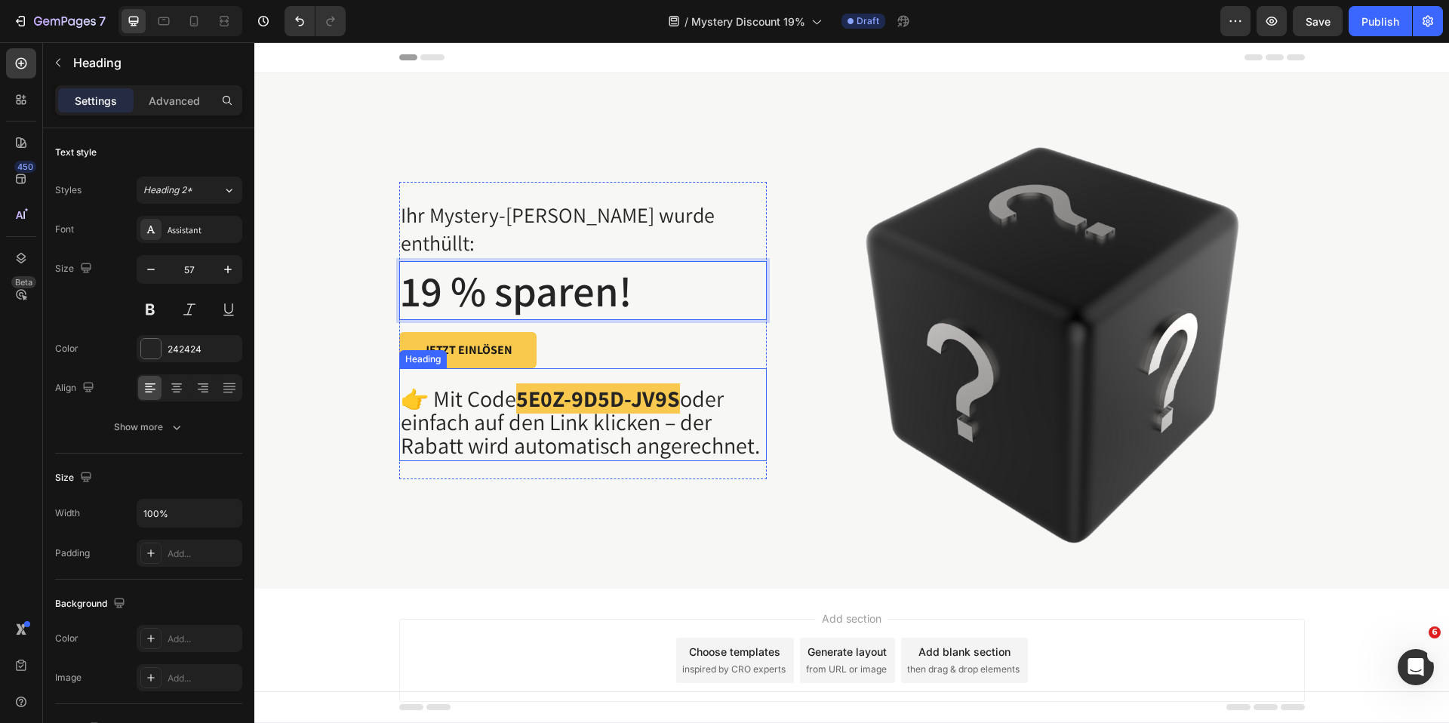
click at [556, 389] on strong "5E0Z-9D5D-JV9S" at bounding box center [598, 398] width 164 height 30
click at [535, 388] on strong "5E0Z-9D5D-JV9S" at bounding box center [598, 398] width 164 height 30
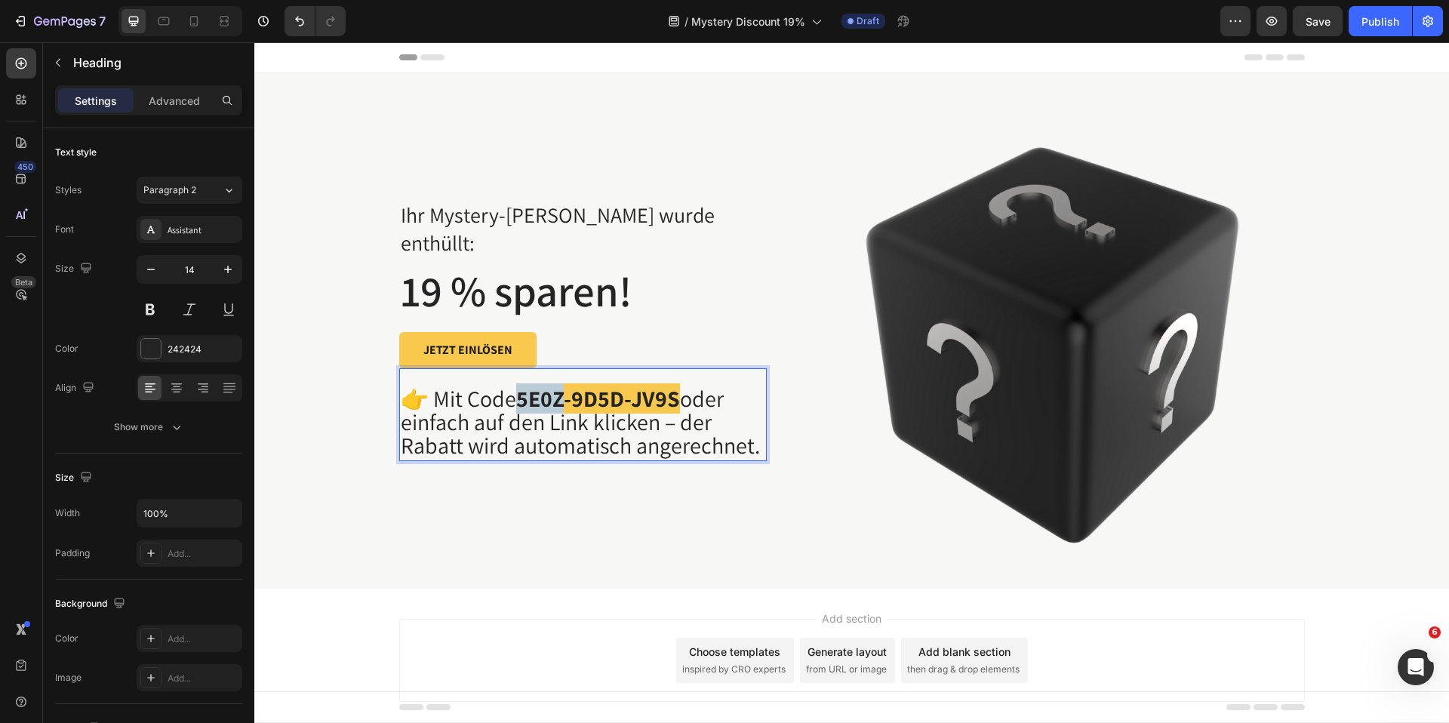
click at [535, 388] on strong "5E0Z-9D5D-JV9S" at bounding box center [598, 398] width 164 height 30
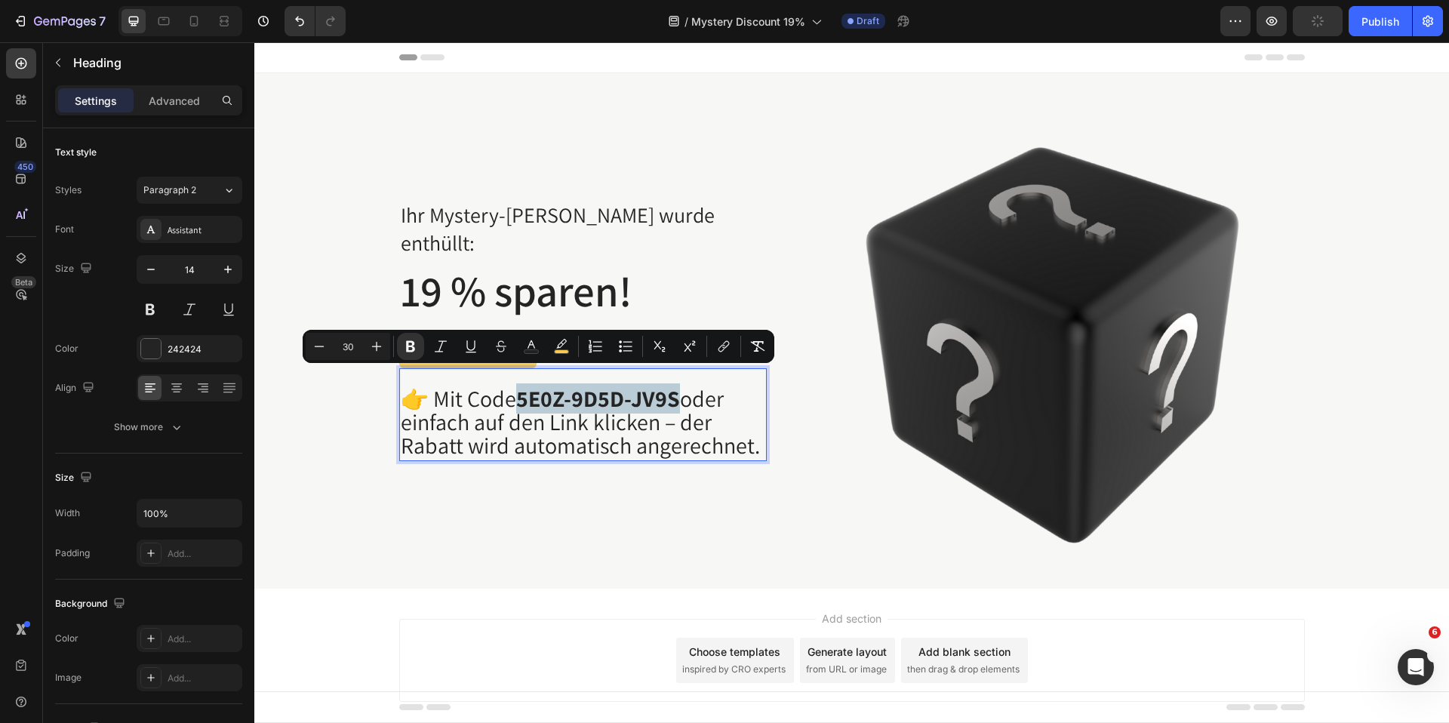
click at [669, 387] on strong "5E0Z-9D5D-JV9S" at bounding box center [598, 398] width 164 height 30
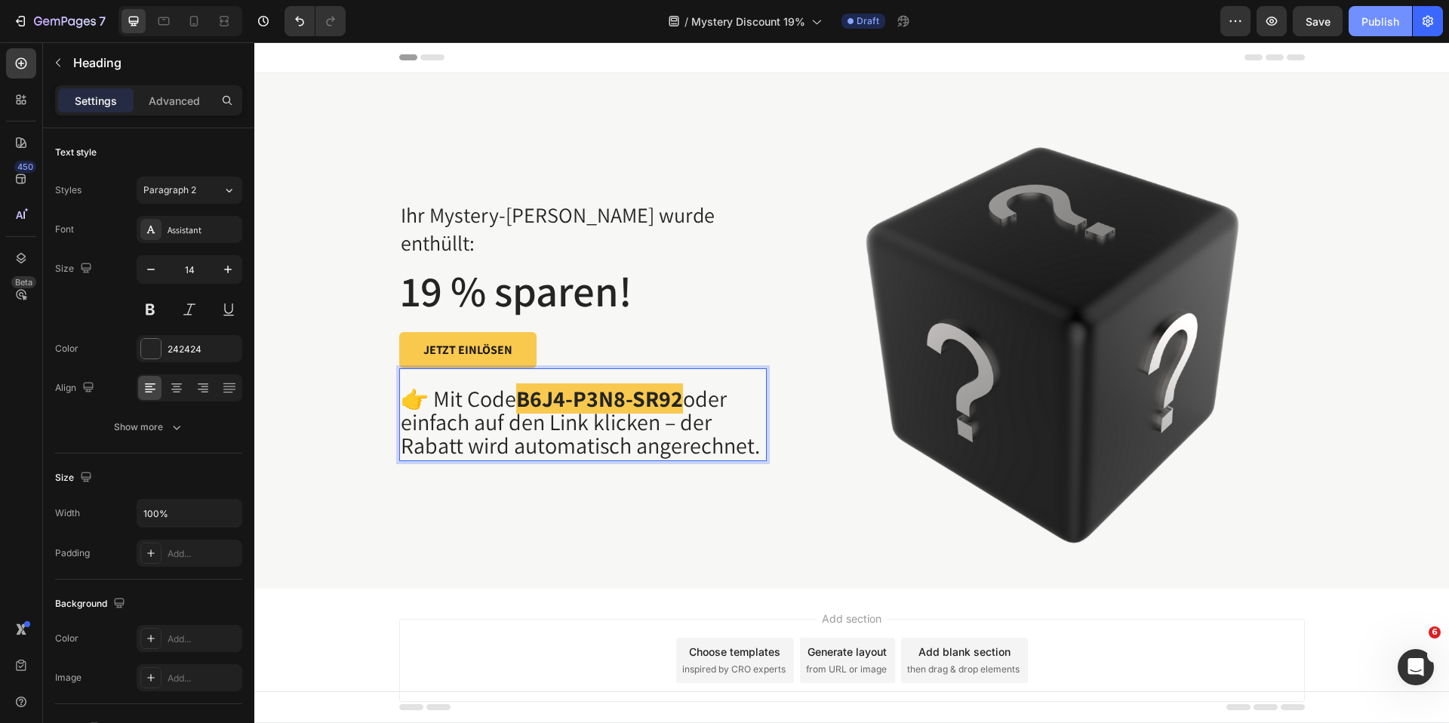
click at [1401, 16] on button "Publish" at bounding box center [1380, 21] width 63 height 30
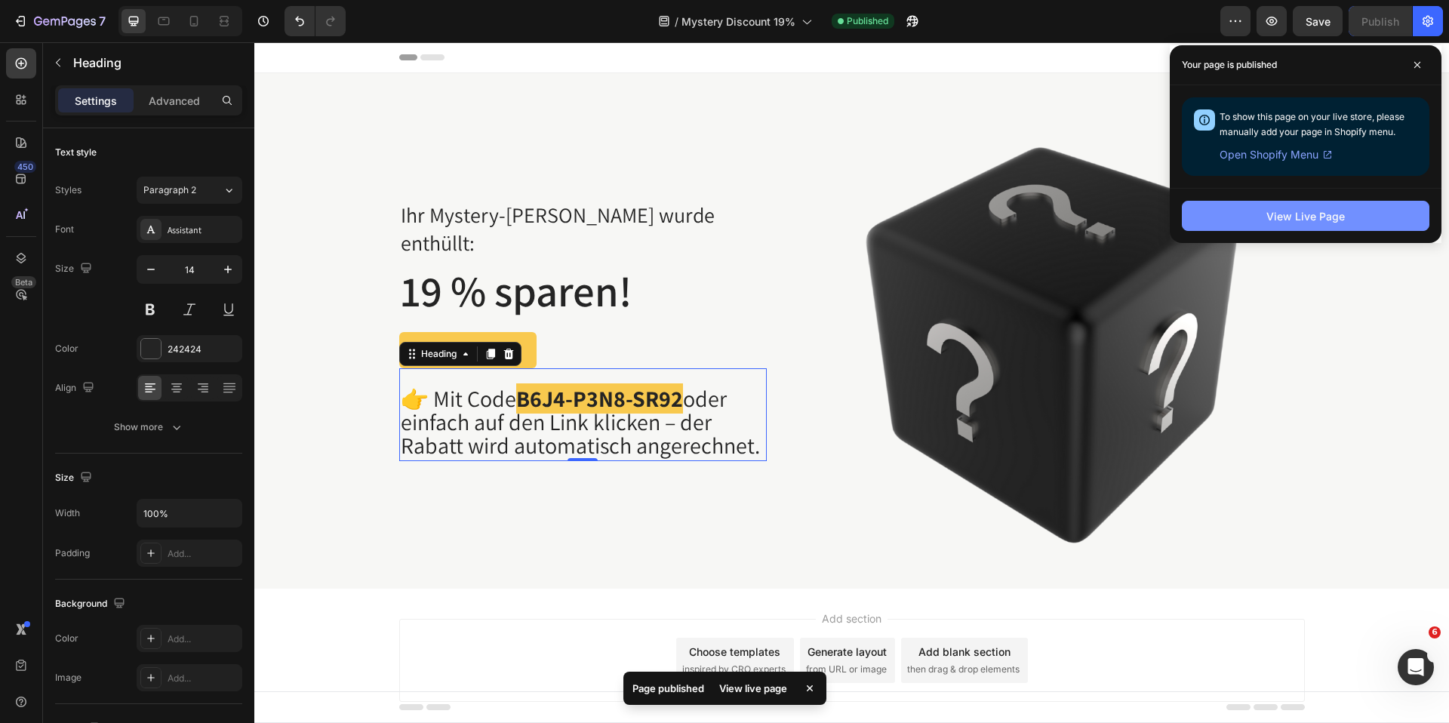
click at [1342, 210] on div "View Live Page" at bounding box center [1305, 216] width 78 height 16
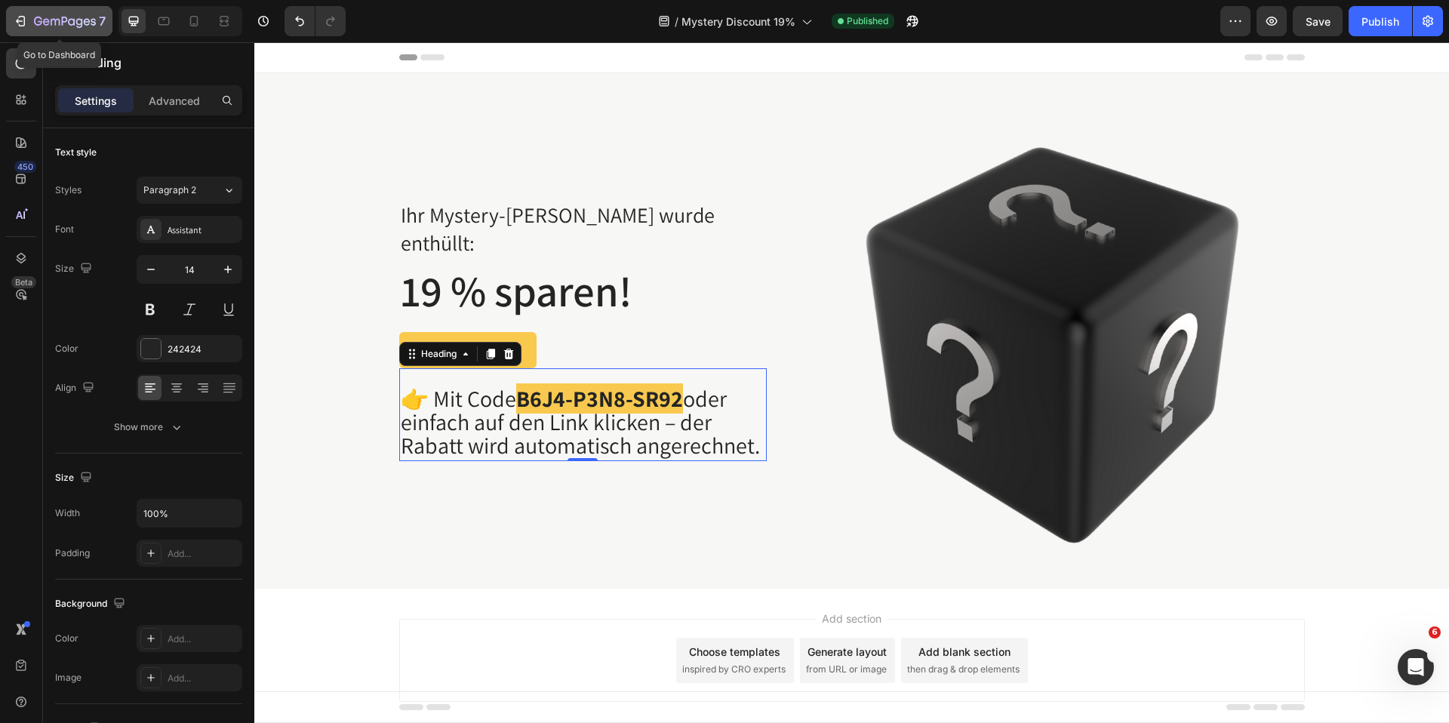
click at [24, 26] on icon "button" at bounding box center [20, 21] width 15 height 15
